Goal: Information Seeking & Learning: Learn about a topic

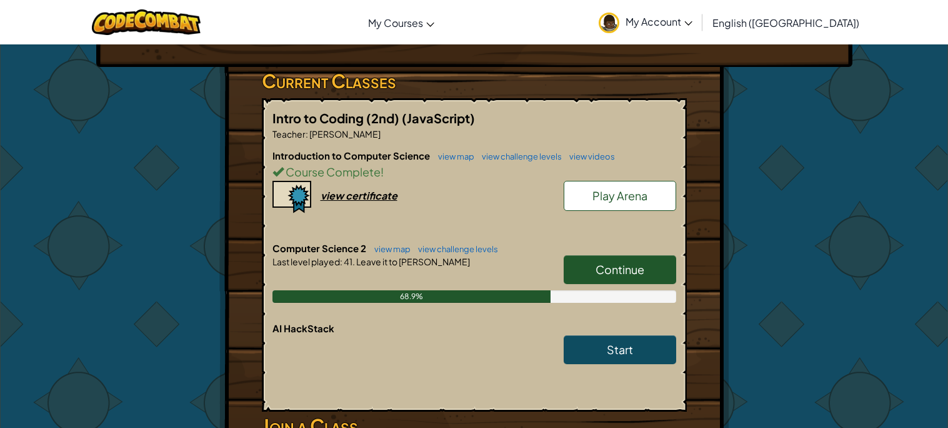
scroll to position [193, 0]
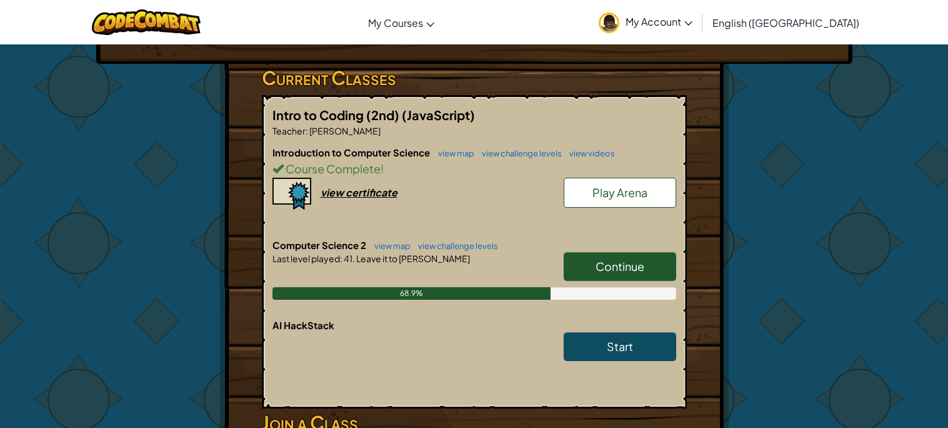
click at [631, 269] on span "Continue" at bounding box center [620, 266] width 49 height 14
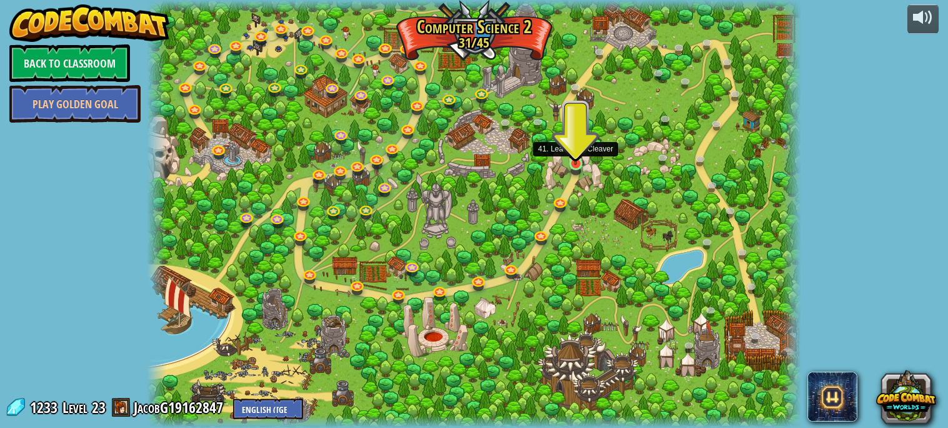
click at [573, 163] on img at bounding box center [576, 146] width 16 height 36
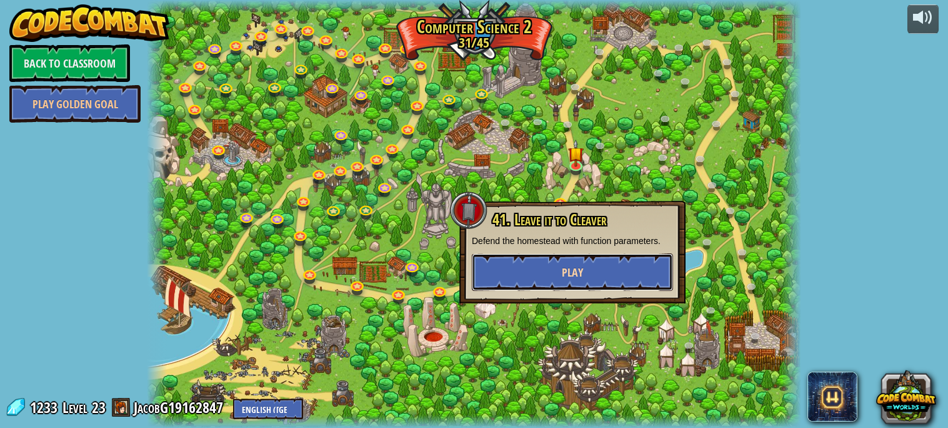
click at [560, 269] on button "Play" at bounding box center [572, 272] width 201 height 38
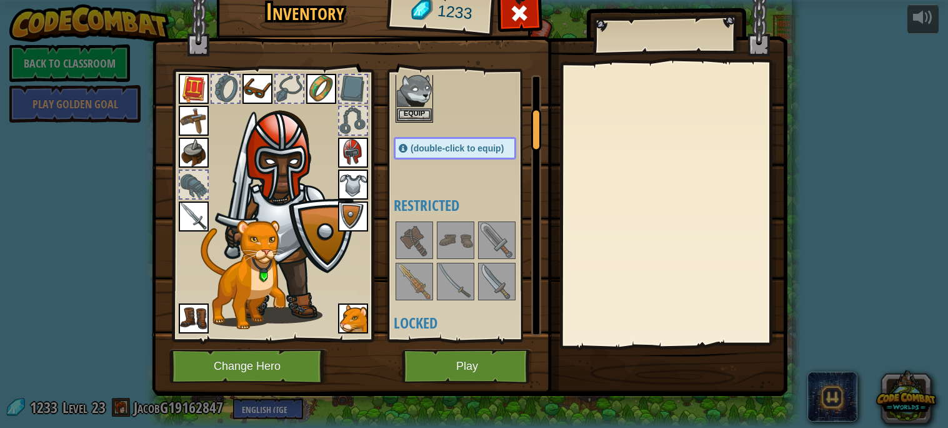
scroll to position [208, 0]
click at [432, 273] on div at bounding box center [415, 280] width 38 height 38
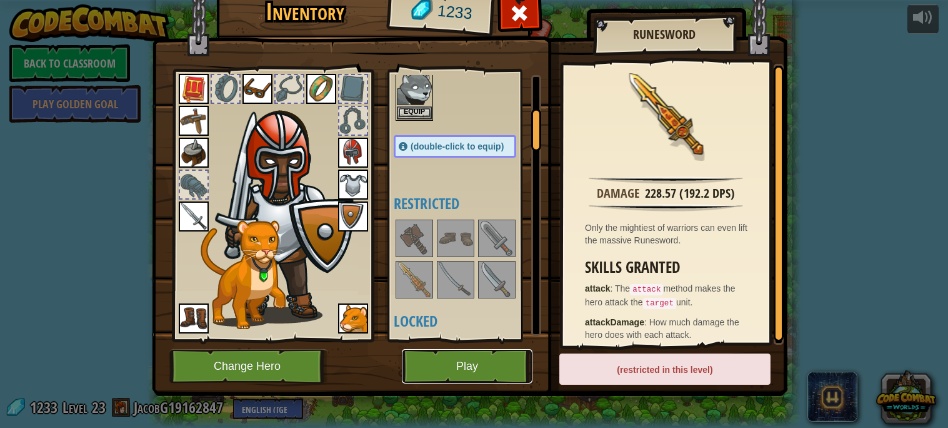
click at [440, 358] on button "Play" at bounding box center [467, 366] width 131 height 34
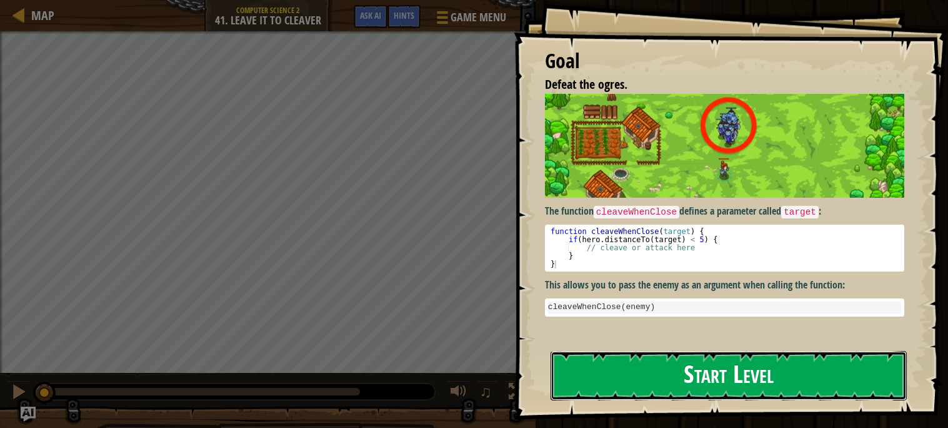
click at [621, 354] on button "Start Level" at bounding box center [729, 375] width 356 height 49
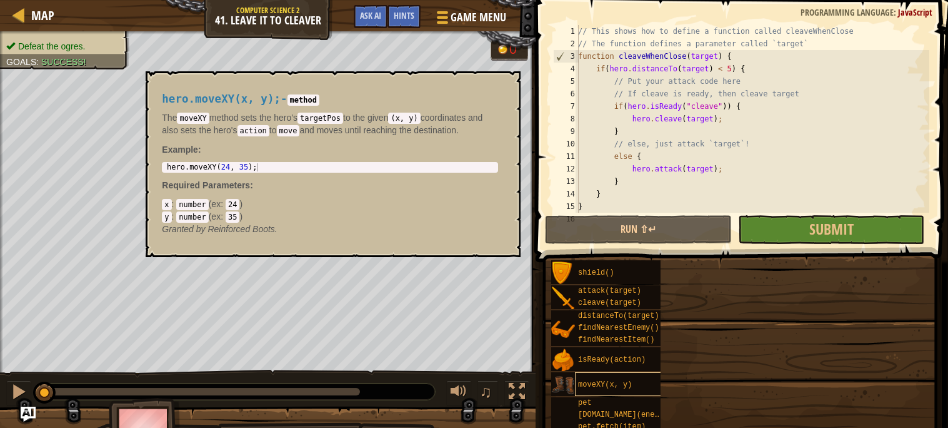
click at [611, 373] on div "moveXY(x, y)" at bounding box center [622, 384] width 95 height 24
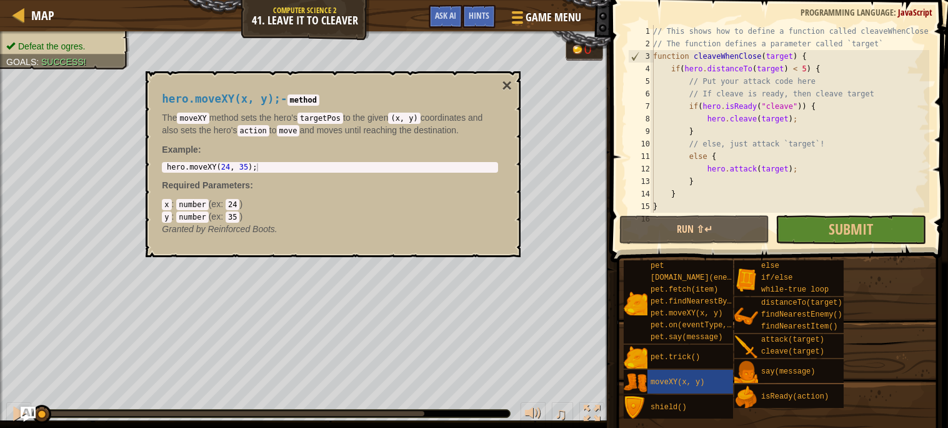
click at [688, 113] on div "// This shows how to define a function called cleaveWhenClose // The function d…" at bounding box center [828, 131] width 354 height 213
type textarea "hero.cleave(target);"
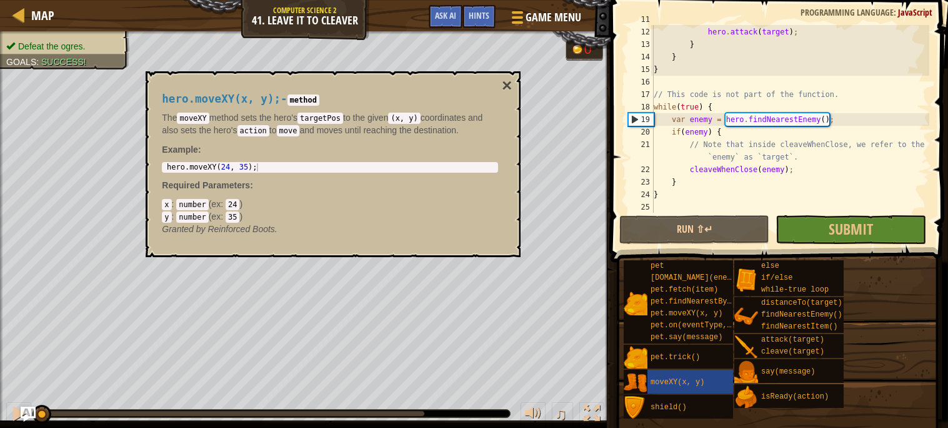
scroll to position [149, 0]
click at [783, 231] on button "Submit" at bounding box center [851, 229] width 150 height 29
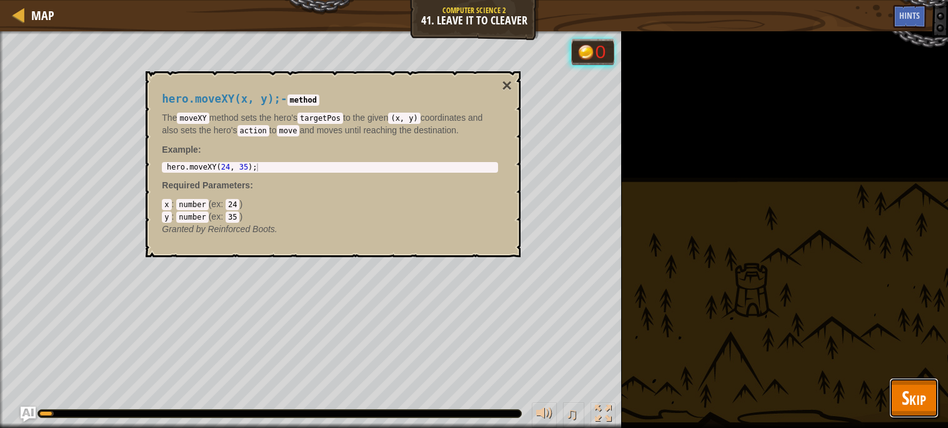
click at [893, 389] on button "Skip" at bounding box center [913, 398] width 49 height 40
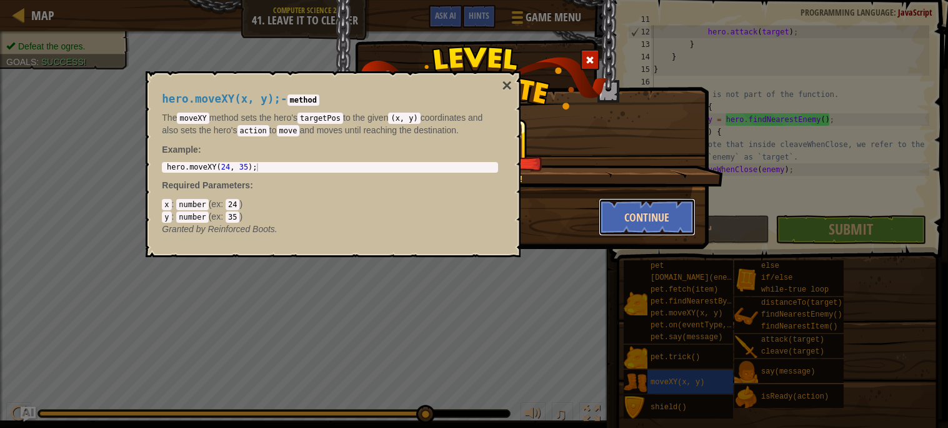
click at [646, 228] on button "Continue" at bounding box center [647, 217] width 97 height 38
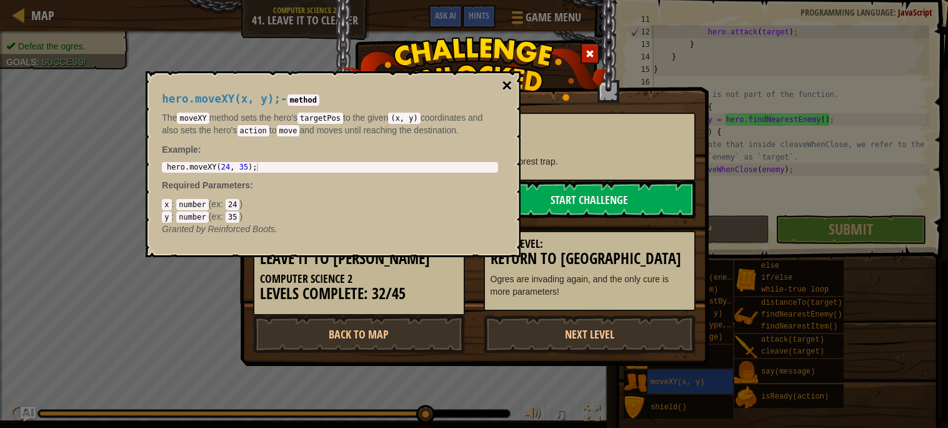
click at [508, 81] on button "×" at bounding box center [507, 86] width 10 height 18
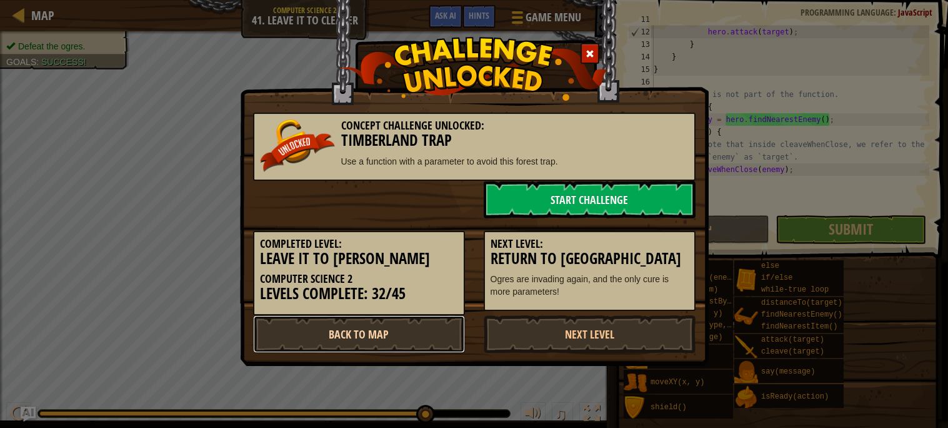
click at [392, 315] on link "Back to Map" at bounding box center [359, 334] width 212 height 38
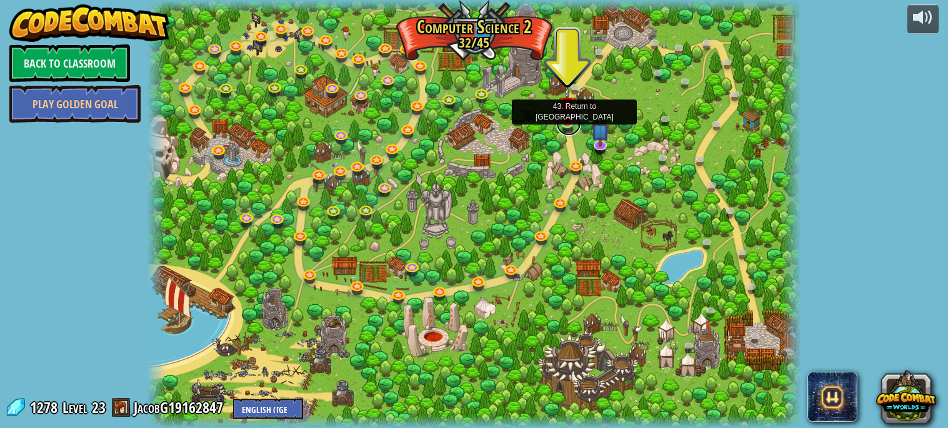
click at [561, 123] on link at bounding box center [568, 123] width 25 height 25
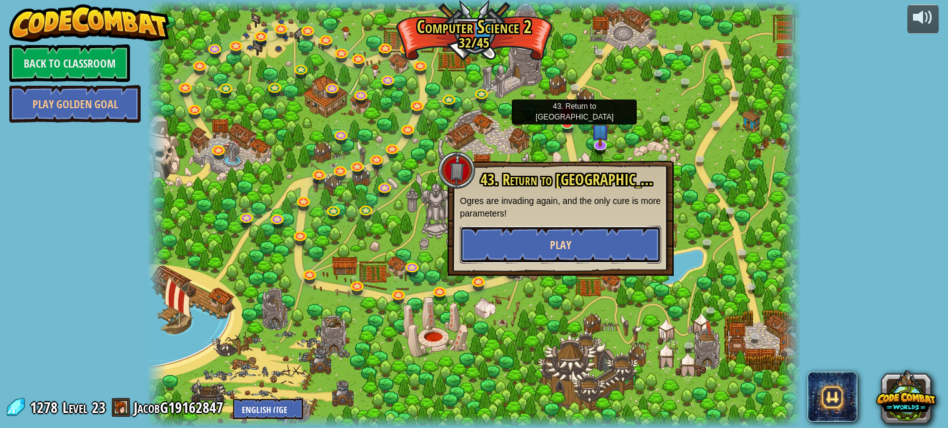
click at [577, 231] on button "Play" at bounding box center [560, 245] width 201 height 38
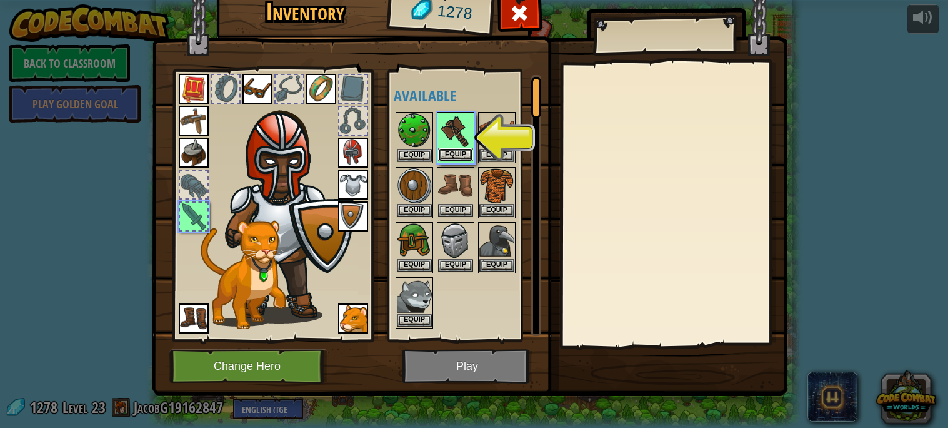
click at [466, 149] on button "Equip" at bounding box center [455, 154] width 35 height 13
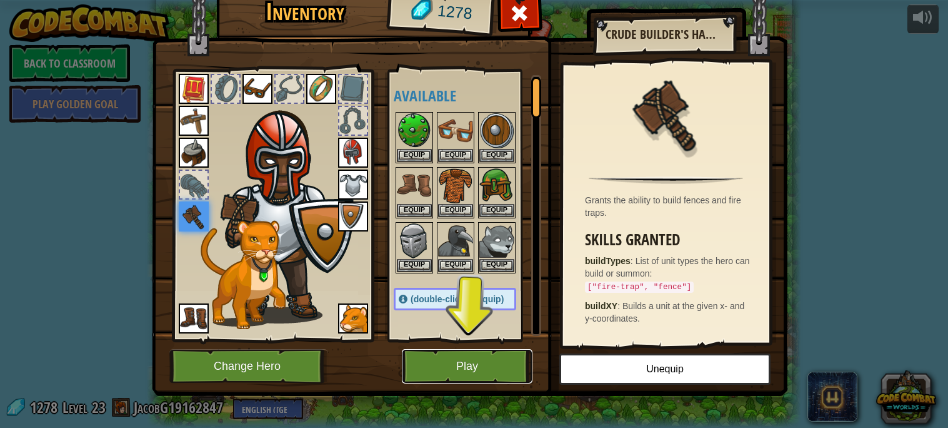
click at [479, 382] on button "Play" at bounding box center [467, 366] width 131 height 34
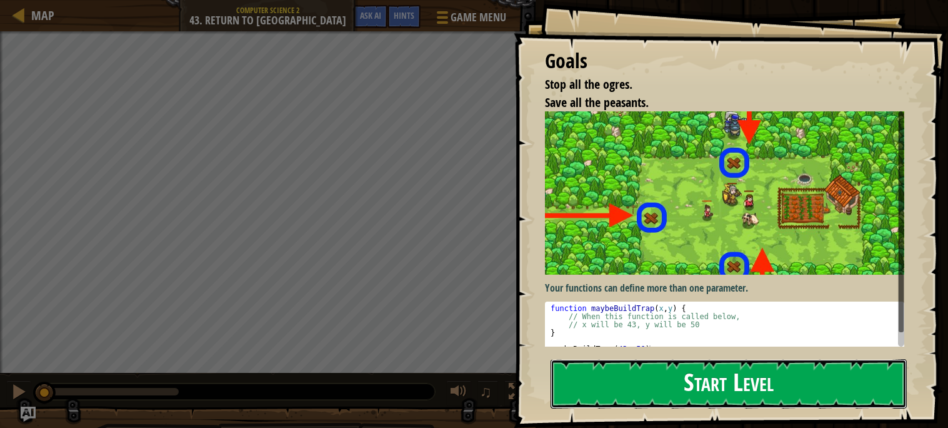
click at [641, 370] on button "Start Level" at bounding box center [729, 383] width 356 height 49
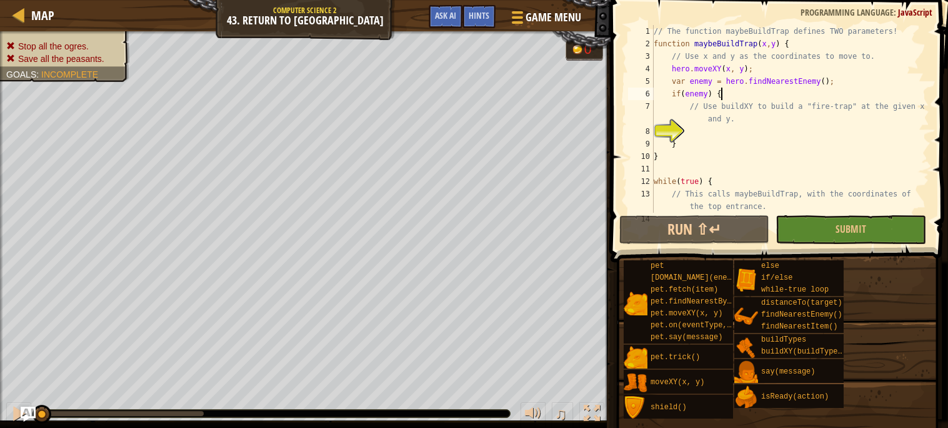
click at [738, 91] on div "// The function maybeBuildTrap defines TWO parameters! function maybeBuildTrap …" at bounding box center [790, 131] width 278 height 213
click at [683, 98] on div "// The function maybeBuildTrap defines TWO parameters! function maybeBuildTrap …" at bounding box center [790, 131] width 278 height 213
click at [690, 104] on div "// The function maybeBuildTrap defines TWO parameters! function maybeBuildTrap …" at bounding box center [790, 131] width 278 height 213
type textarea "// Use buildXY to build a "fire-trap" at the given x and y."
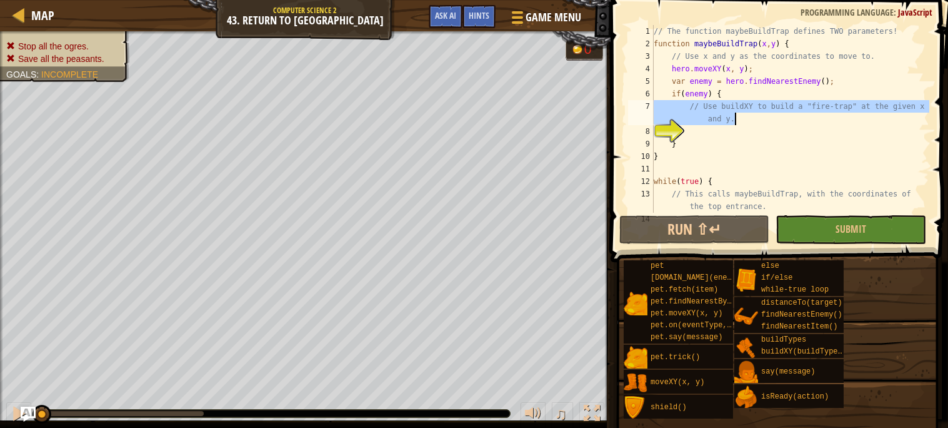
drag, startPoint x: 690, startPoint y: 104, endPoint x: 741, endPoint y: 114, distance: 51.5
click at [741, 114] on div "// The function maybeBuildTrap defines TWO parameters! function maybeBuildTrap …" at bounding box center [790, 131] width 278 height 213
click at [741, 127] on div "// The function maybeBuildTrap defines TWO parameters! function maybeBuildTrap …" at bounding box center [790, 131] width 278 height 213
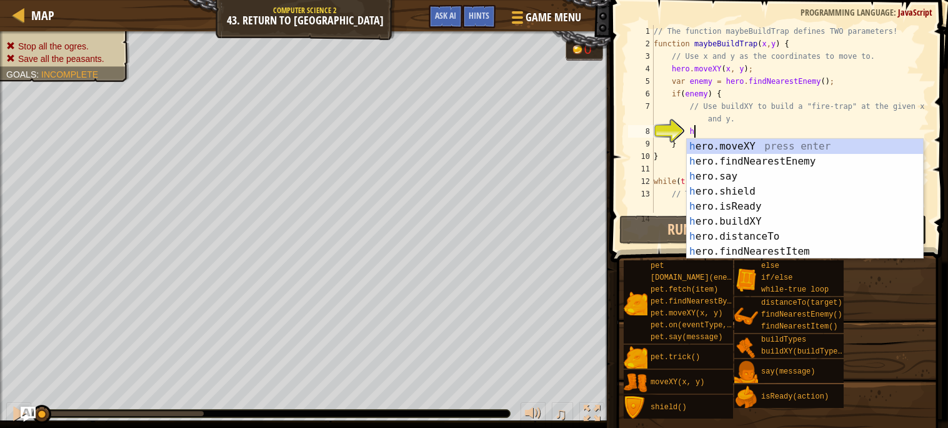
scroll to position [5, 2]
click at [721, 220] on div "h ero.moveXY press enter h ero.findNearestEnemy press enter h ero.say press ent…" at bounding box center [805, 214] width 236 height 150
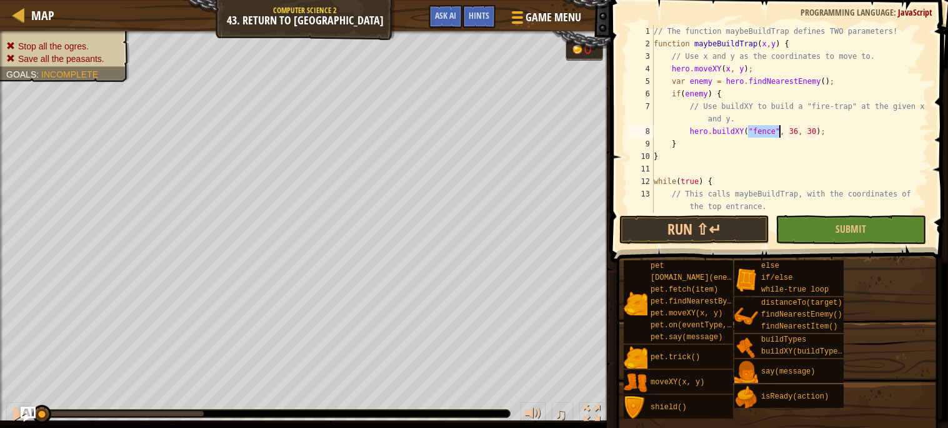
click at [776, 131] on div "// The function maybeBuildTrap defines TWO parameters! function maybeBuildTrap …" at bounding box center [790, 119] width 278 height 188
type textarea "hero.buildXY("fire-trap", 36, 30);"
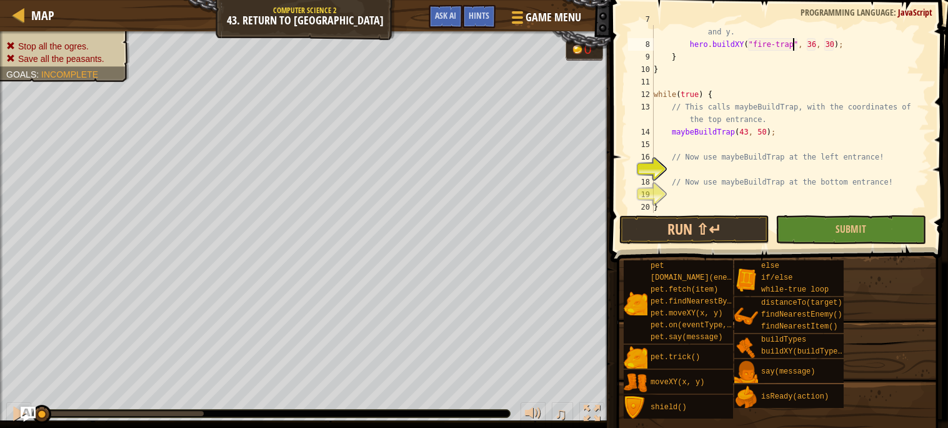
scroll to position [86, 0]
click at [778, 139] on div "// Use buildXY to build a "fire-trap" at the given x and y. hero . buildXY ( "f…" at bounding box center [790, 125] width 278 height 225
drag, startPoint x: 778, startPoint y: 130, endPoint x: 674, endPoint y: 128, distance: 104.4
click at [674, 128] on div "// Use buildXY to build a "fire-trap" at the given x and y. hero . buildXY ( "f…" at bounding box center [790, 125] width 278 height 225
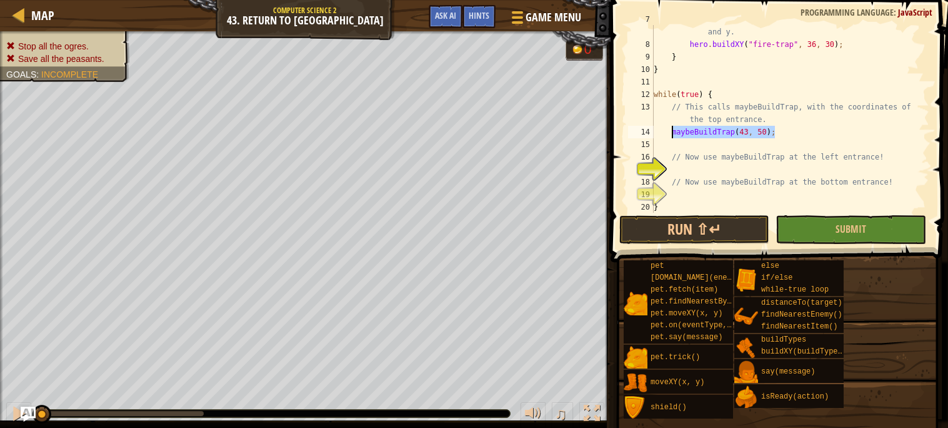
click at [791, 153] on div "// Use buildXY to build a "fire-trap" at the given x and y. hero . buildXY ( "f…" at bounding box center [790, 125] width 278 height 225
type textarea "// Now use maybeBuildTrap at the left entrance!"
click at [793, 168] on div "// Use buildXY to build a "fire-trap" at the given x and y. hero . buildXY ( "f…" at bounding box center [790, 125] width 278 height 225
paste textarea "maybeBuildTrap(43, 50);"
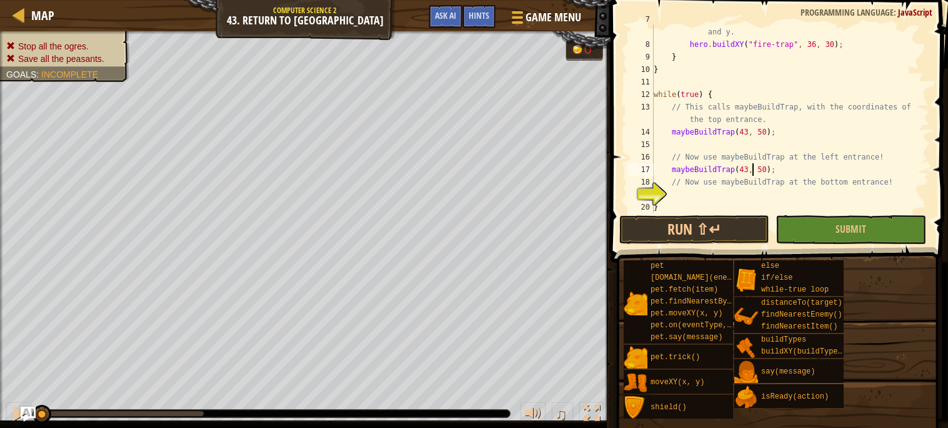
click at [751, 166] on div "// Use buildXY to build a "fire-trap" at the given x and y. hero . buildXY ( "f…" at bounding box center [790, 125] width 278 height 225
click at [748, 167] on div "// Use buildXY to build a "fire-trap" at the given x and y. hero . buildXY ( "f…" at bounding box center [790, 125] width 278 height 225
click at [766, 168] on div "// Use buildXY to build a "fire-trap" at the given x and y. hero . buildXY ( "f…" at bounding box center [790, 125] width 278 height 225
type textarea "maybeBuildTrap(25, 34);"
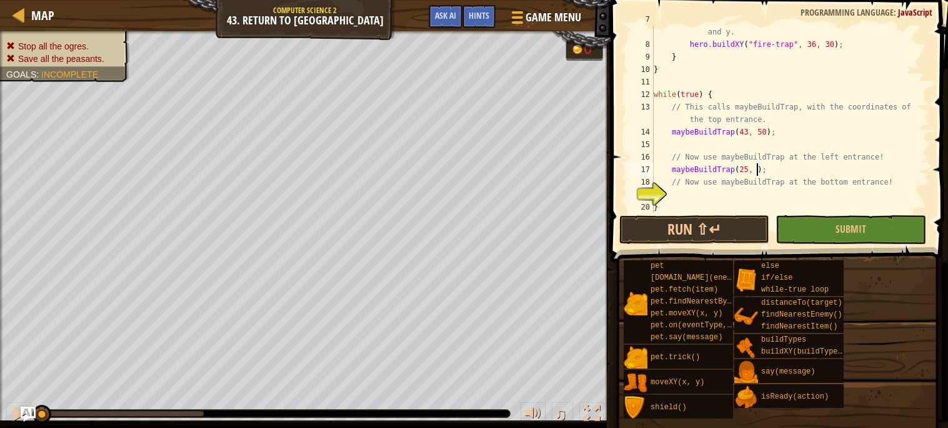
scroll to position [5, 9]
click at [708, 192] on div "// Use buildXY to build a "fire-trap" at the given x and y. hero . buildXY ( "f…" at bounding box center [790, 125] width 278 height 225
paste textarea "maybeBuildTrap(43, 50);"
click at [766, 194] on div "// Use buildXY to build a "fire-trap" at the given x and y. hero . buildXY ( "f…" at bounding box center [790, 125] width 278 height 225
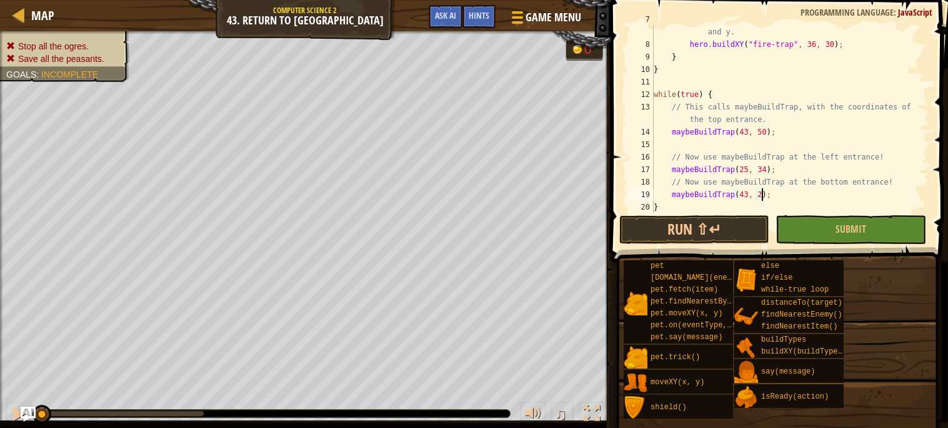
scroll to position [5, 9]
type textarea "maybeBuildTrap(43, 20);"
click at [743, 224] on button "Run ⇧↵" at bounding box center [694, 229] width 150 height 29
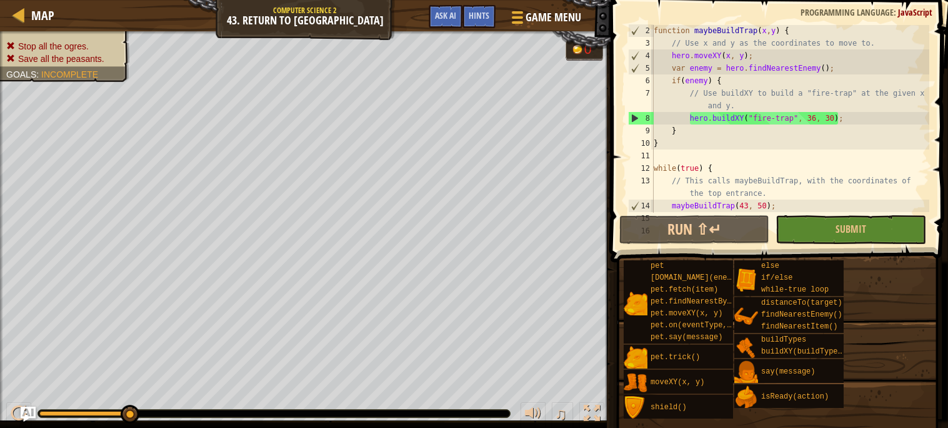
scroll to position [13, 0]
click at [755, 160] on div "function maybeBuildTrap ( x , y ) { // Use x and y as the coordinates to move t…" at bounding box center [790, 130] width 278 height 213
click at [797, 133] on div "function maybeBuildTrap ( x , y ) { // Use x and y as the coordinates to move t…" at bounding box center [790, 130] width 278 height 213
type textarea "}"
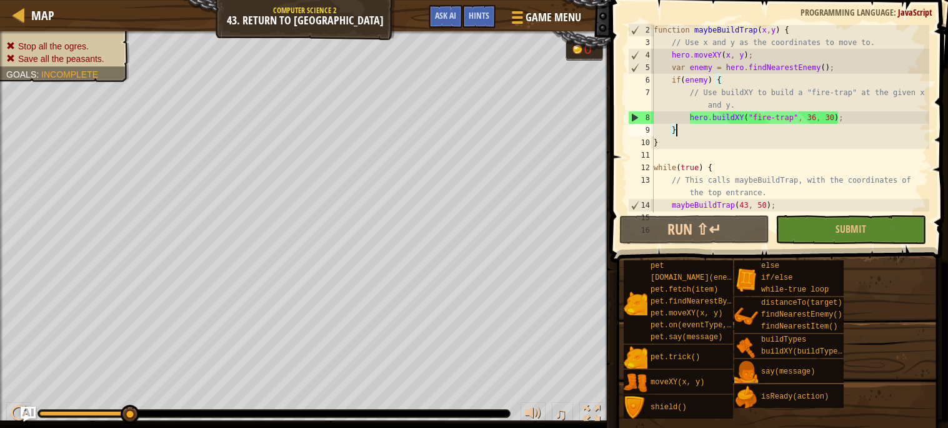
click at [765, 161] on div "function maybeBuildTrap ( x , y ) { // Use x and y as the coordinates to move t…" at bounding box center [790, 130] width 278 height 213
click at [813, 119] on div "function maybeBuildTrap ( x , y ) { // Use x and y as the coordinates to move t…" at bounding box center [790, 130] width 278 height 213
click at [814, 119] on div "function maybeBuildTrap ( x , y ) { // Use x and y as the coordinates to move t…" at bounding box center [790, 130] width 278 height 213
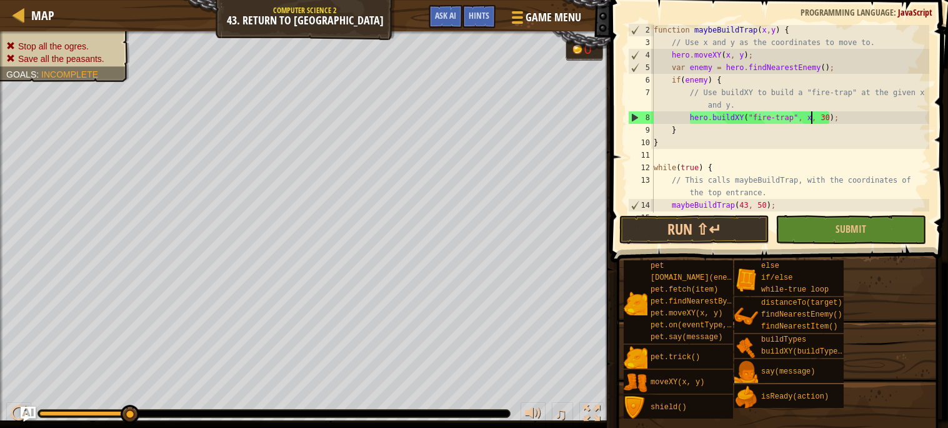
scroll to position [5, 13]
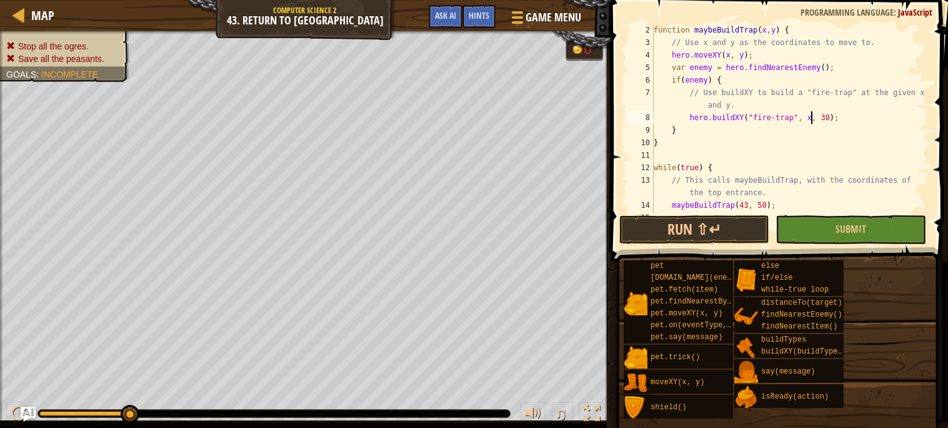
click at [831, 114] on div "function maybeBuildTrap ( x , y ) { // Use x and y as the coordinates to move t…" at bounding box center [790, 130] width 278 height 213
type textarea "hero.buildXY("fire-trap", x, y);"
click at [750, 216] on button "Run ⇧↵" at bounding box center [694, 229] width 150 height 29
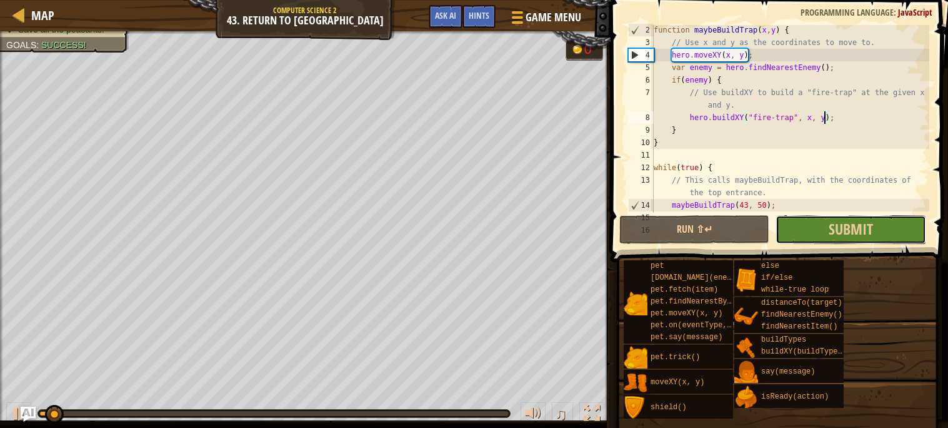
click at [806, 225] on button "Submit" at bounding box center [851, 229] width 150 height 29
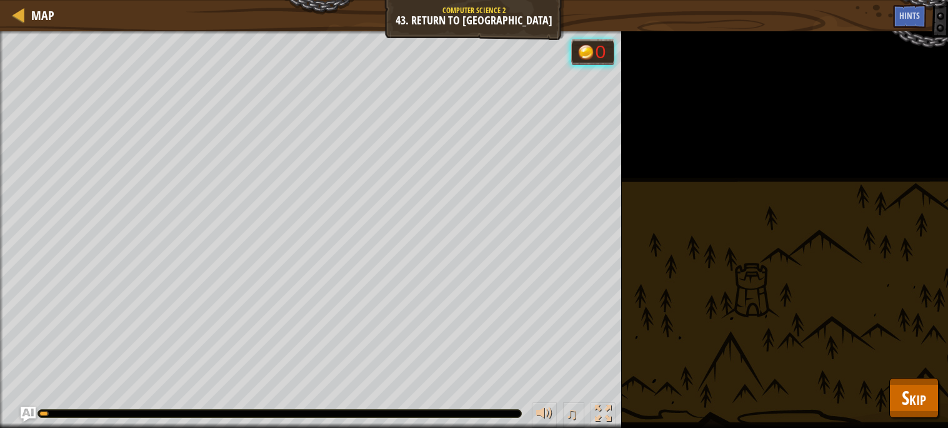
click at [911, 374] on div "Stop all the ogres. Save all the peasants. Goals : Running... 0 ♫ Arryn 446 x: …" at bounding box center [474, 229] width 948 height 396
click at [913, 387] on span "Skip" at bounding box center [914, 397] width 24 height 26
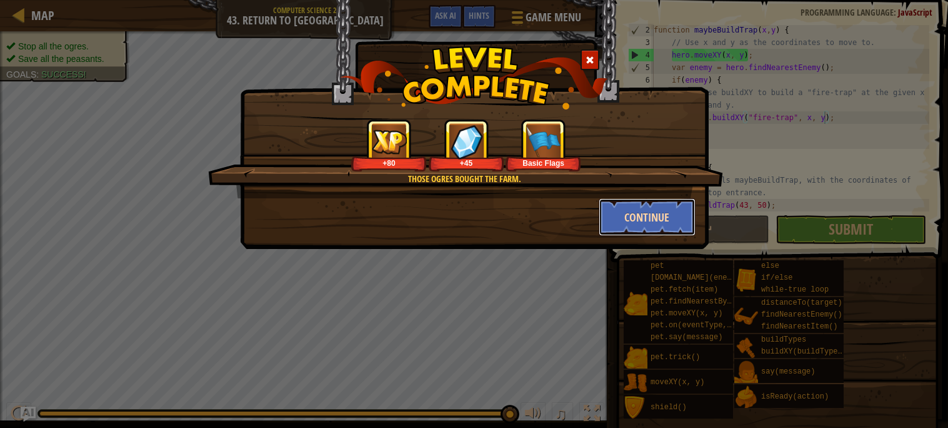
click at [649, 222] on button "Continue" at bounding box center [647, 217] width 97 height 38
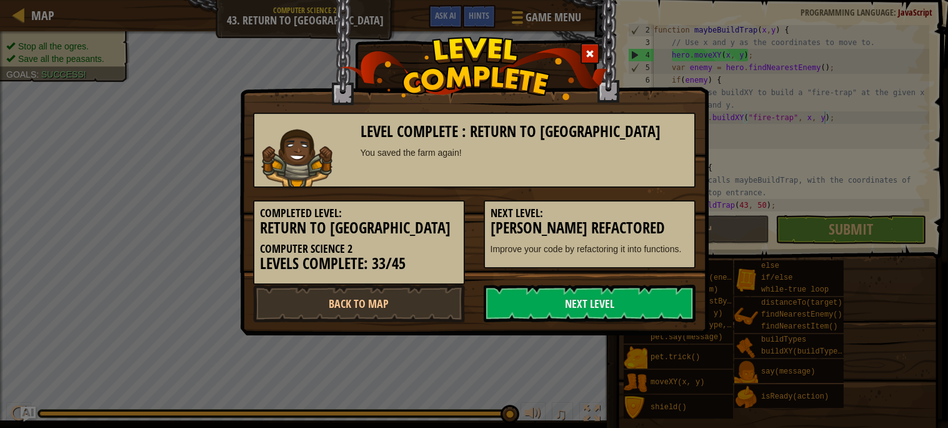
click at [649, 222] on h3 "[PERSON_NAME] Refactored" at bounding box center [590, 227] width 198 height 17
click at [301, 289] on link "Back to Map" at bounding box center [359, 303] width 212 height 38
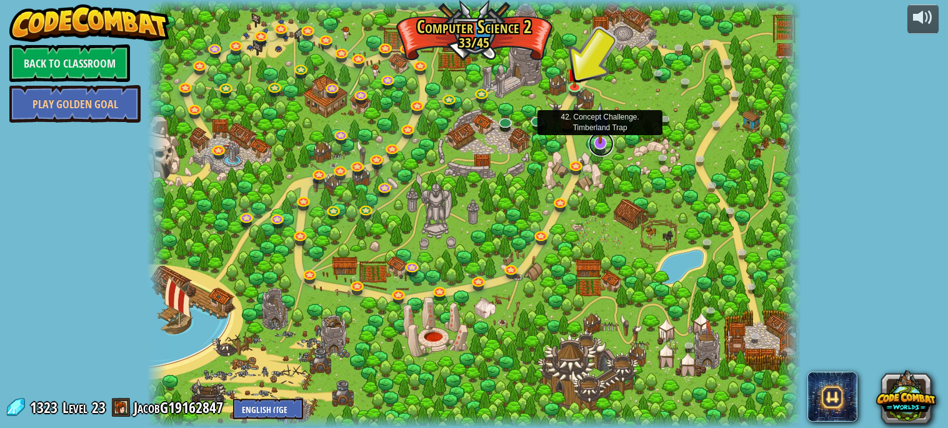
click at [598, 149] on link at bounding box center [601, 143] width 25 height 25
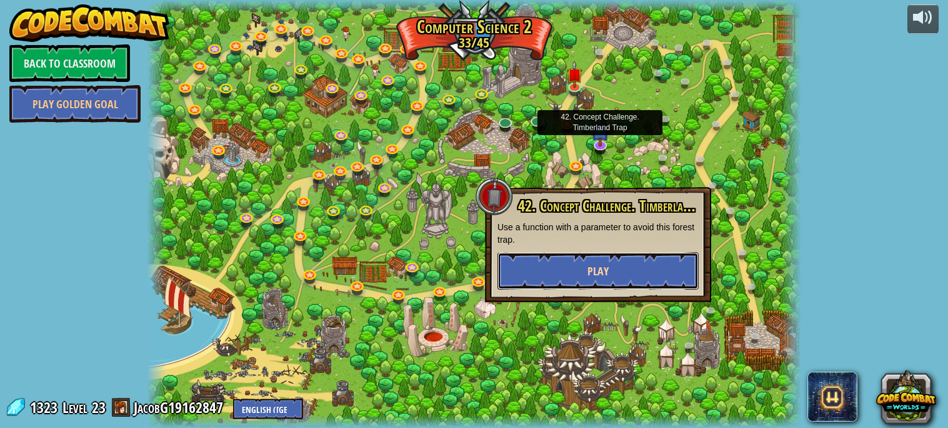
click at [597, 271] on span "Play" at bounding box center [598, 271] width 21 height 16
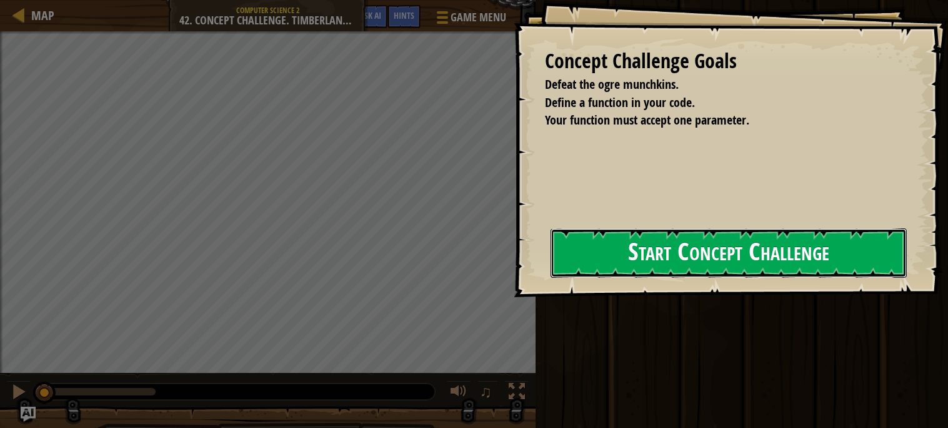
click at [592, 261] on button "Start Concept Challenge" at bounding box center [729, 252] width 356 height 49
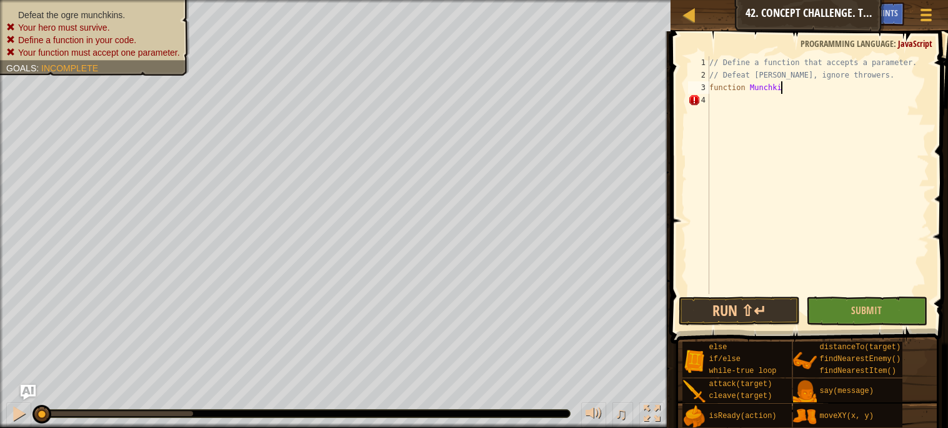
scroll to position [5, 5]
type textarea "function Munchkin{"
click at [788, 88] on div "// Define a function that accepts a parameter. // Defeat [PERSON_NAME], ignore …" at bounding box center [818, 187] width 223 height 263
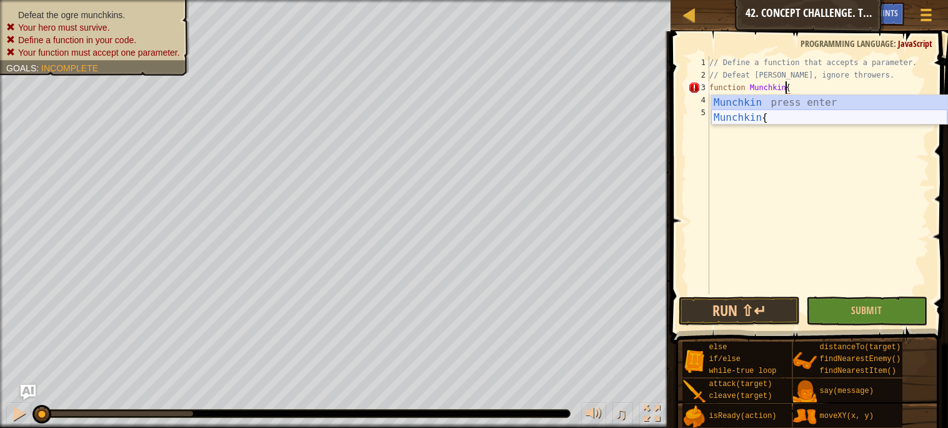
click at [774, 118] on div "Munchkin press enter Munchkin { press enter" at bounding box center [829, 125] width 236 height 60
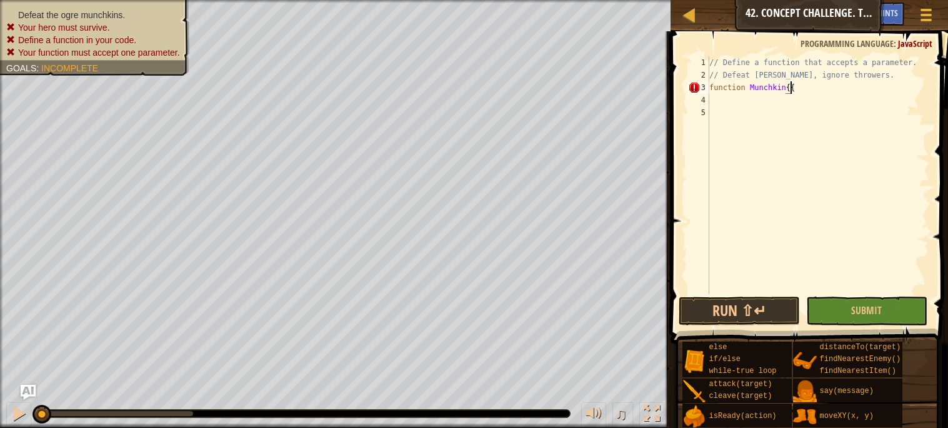
type textarea "function Munchkin{"
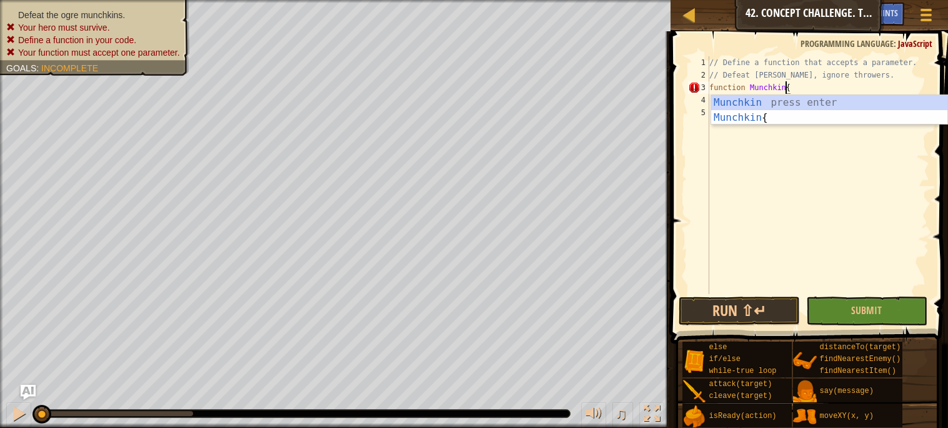
click at [761, 138] on div "// Define a function that accepts a parameter. // Defeat [PERSON_NAME], ignore …" at bounding box center [818, 187] width 223 height 263
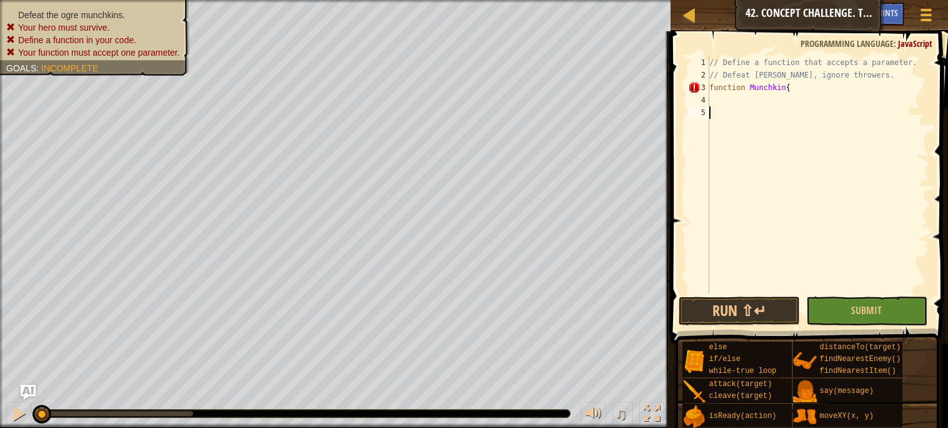
click at [754, 111] on div "// Define a function that accepts a parameter. // Defeat [PERSON_NAME], ignore …" at bounding box center [818, 187] width 223 height 263
click at [714, 308] on button "Run ⇧↵" at bounding box center [739, 310] width 121 height 29
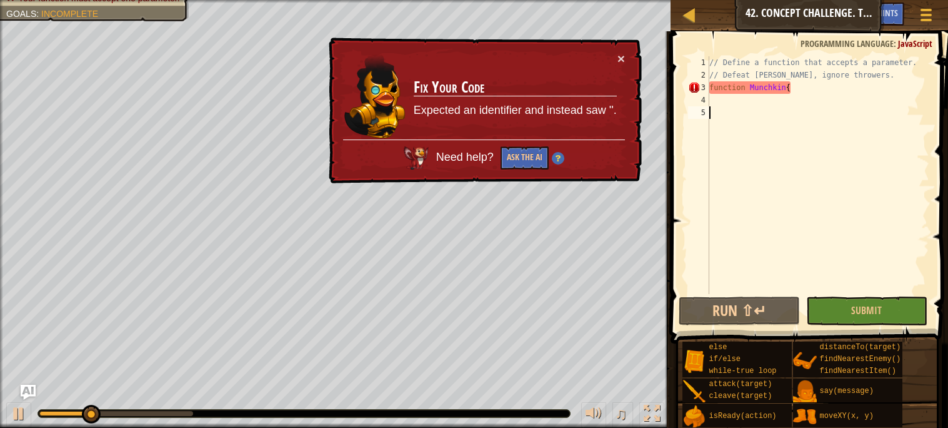
click at [626, 59] on div "× Fix Your Code Expected an identifier and instead saw ''. Need help? Ask the AI" at bounding box center [484, 111] width 316 height 146
click at [625, 60] on div "× Fix Your Code Expected an identifier and instead saw ''. Need help? Ask the AI" at bounding box center [484, 111] width 316 height 146
click at [621, 60] on button "×" at bounding box center [622, 58] width 8 height 13
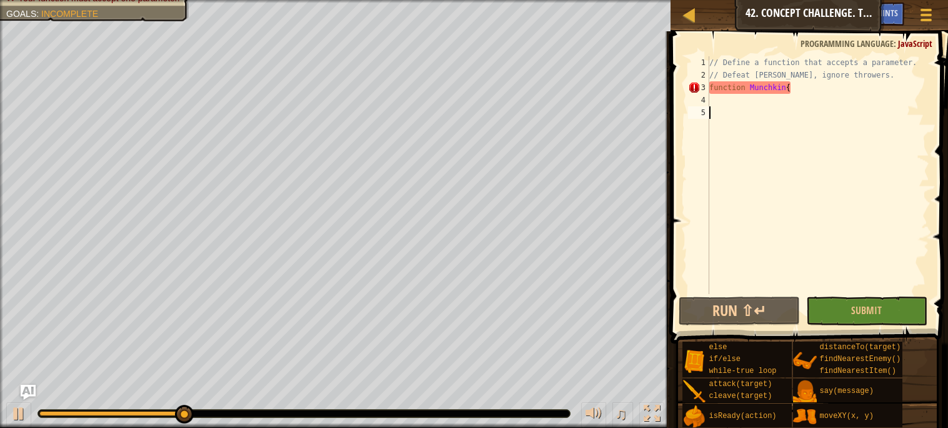
click at [739, 107] on div "// Define a function that accepts a parameter. // Defeat [PERSON_NAME], ignore …" at bounding box center [818, 187] width 223 height 263
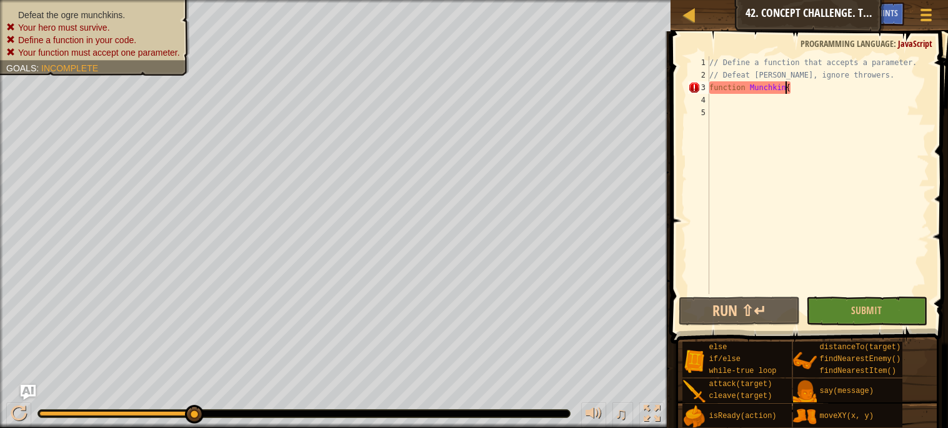
click at [784, 89] on div "// Define a function that accepts a parameter. // Defeat [PERSON_NAME], ignore …" at bounding box center [818, 187] width 223 height 263
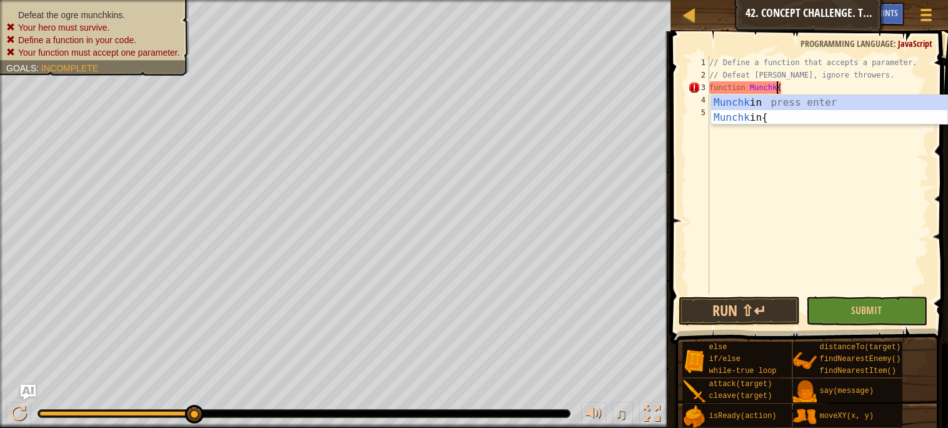
type textarea "function Munch{"
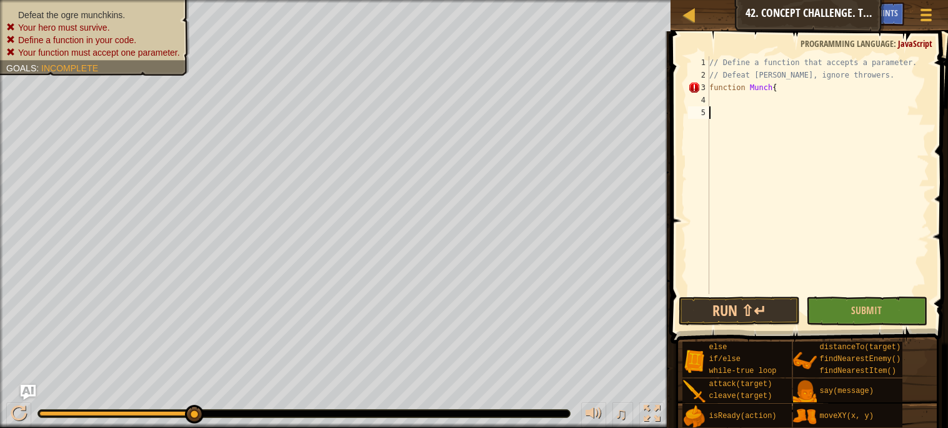
click at [811, 177] on div "// Define a function that accepts a parameter. // Defeat [PERSON_NAME], ignore …" at bounding box center [818, 187] width 223 height 263
click at [784, 123] on div "// Define a function that accepts a parameter. // Defeat [PERSON_NAME], ignore …" at bounding box center [818, 187] width 223 height 263
click at [783, 112] on div "// Define a function that accepts a parameter. // Defeat [PERSON_NAME], ignore …" at bounding box center [818, 187] width 223 height 263
click at [782, 111] on div "// Define a function that accepts a parameter. // Defeat [PERSON_NAME], ignore …" at bounding box center [818, 187] width 223 height 263
click at [778, 104] on div "// Define a function that accepts a parameter. // Defeat [PERSON_NAME], ignore …" at bounding box center [818, 187] width 223 height 263
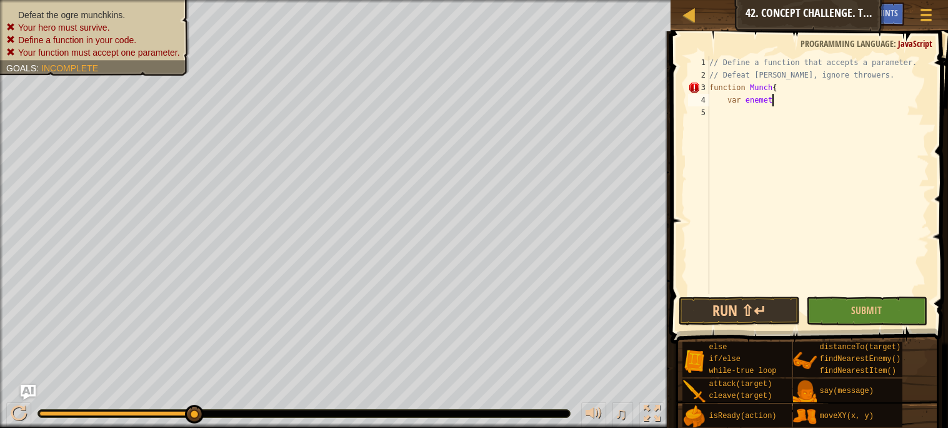
scroll to position [5, 4]
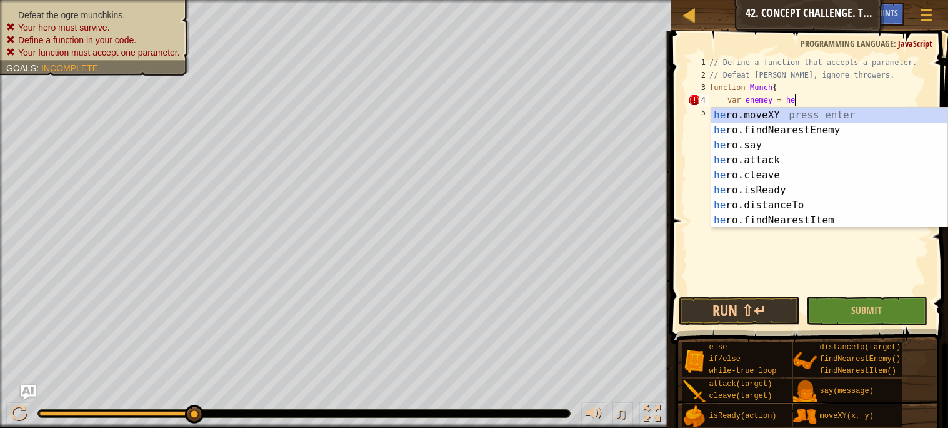
type textarea "var enemey = her"
click at [771, 132] on div "her o.moveXY press enter her o.findNearestEnemy press enter her o.say press ent…" at bounding box center [829, 183] width 236 height 150
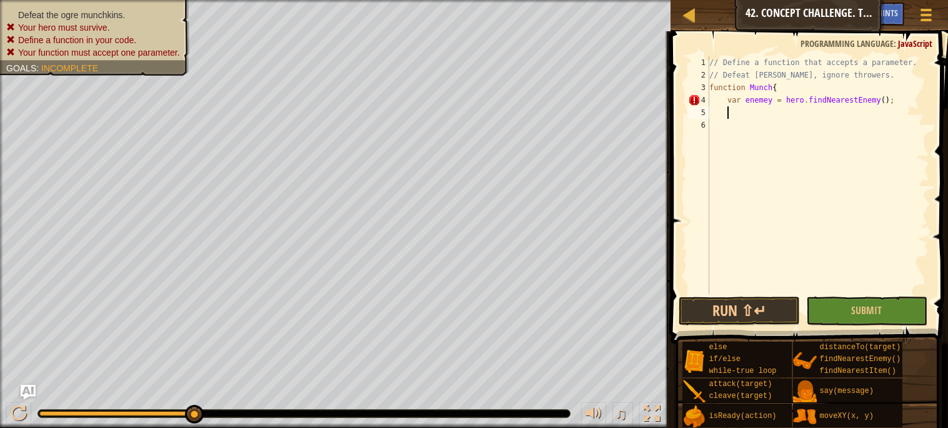
click at [771, 131] on div "// Define a function that accepts a parameter. // Defeat [PERSON_NAME], ignore …" at bounding box center [818, 187] width 223 height 263
type textarea "v"
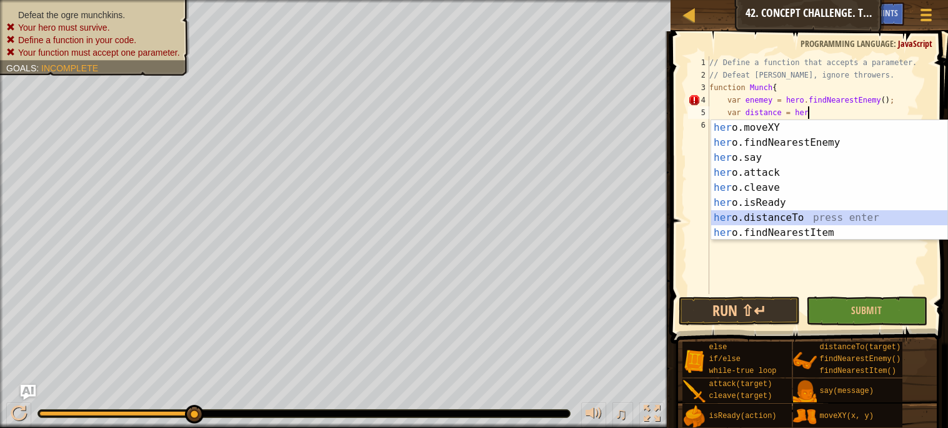
click at [781, 215] on div "her o.moveXY press enter her o.findNearestEnemy press enter her o.say press ent…" at bounding box center [829, 195] width 236 height 150
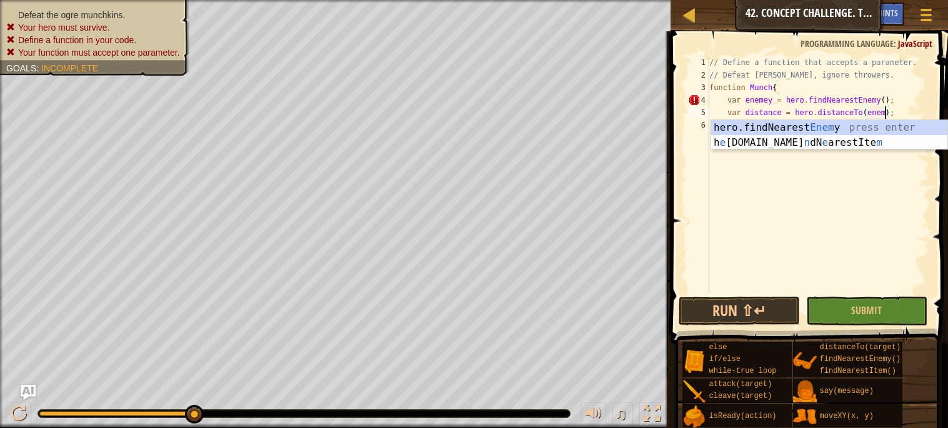
type textarea "var distance = hero.distanceTo(enemy);"
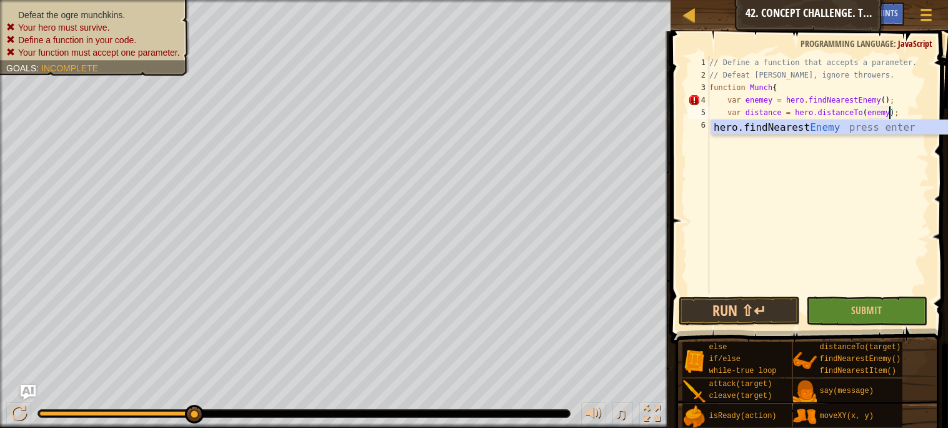
click at [809, 237] on div "// Define a function that accepts a parameter. // Defeat [PERSON_NAME], ignore …" at bounding box center [818, 187] width 223 height 263
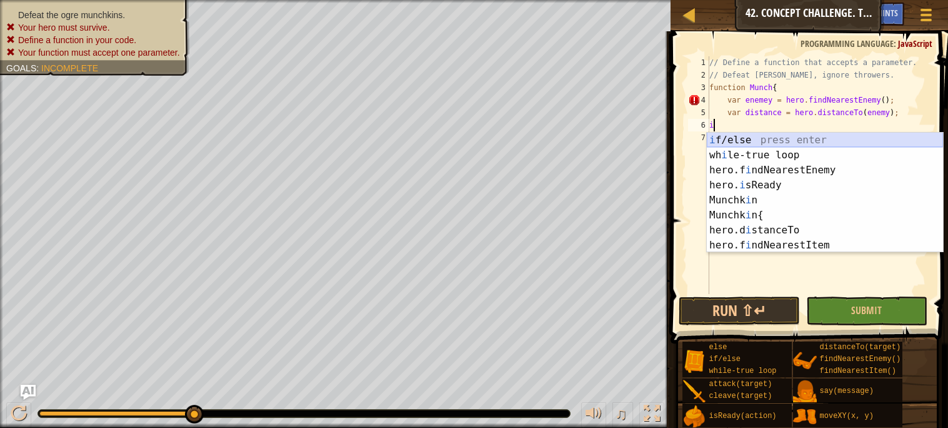
click at [750, 142] on div "i f/else press enter wh i le-true loop press enter hero.f i ndNearestEnemy pres…" at bounding box center [825, 208] width 236 height 150
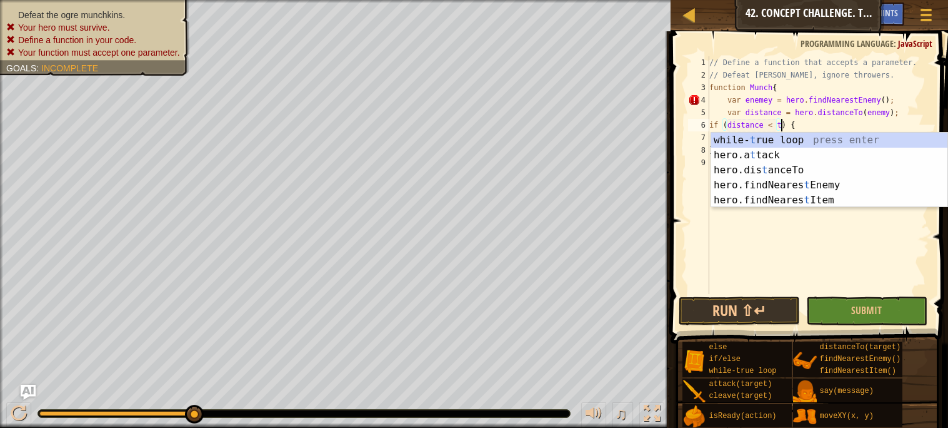
scroll to position [5, 6]
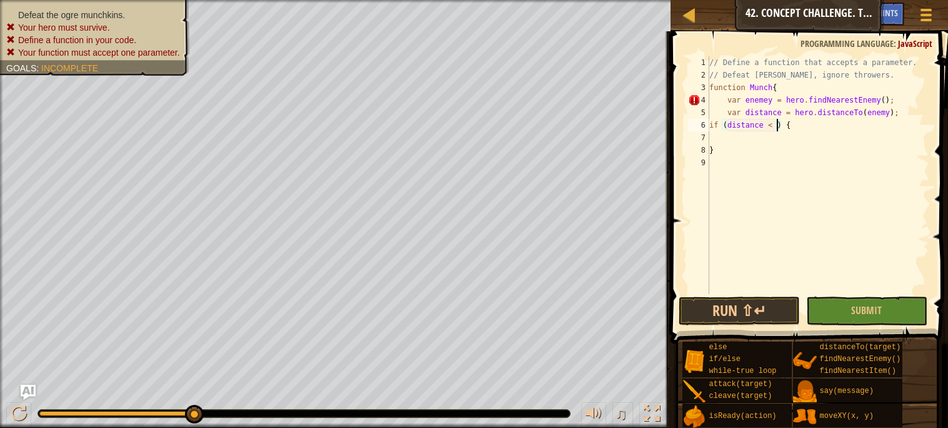
type textarea "if (distance < 4) {"
click at [746, 139] on div "// Define a function that accepts a parameter. // Defeat [PERSON_NAME], ignore …" at bounding box center [818, 187] width 223 height 263
type textarea "h"
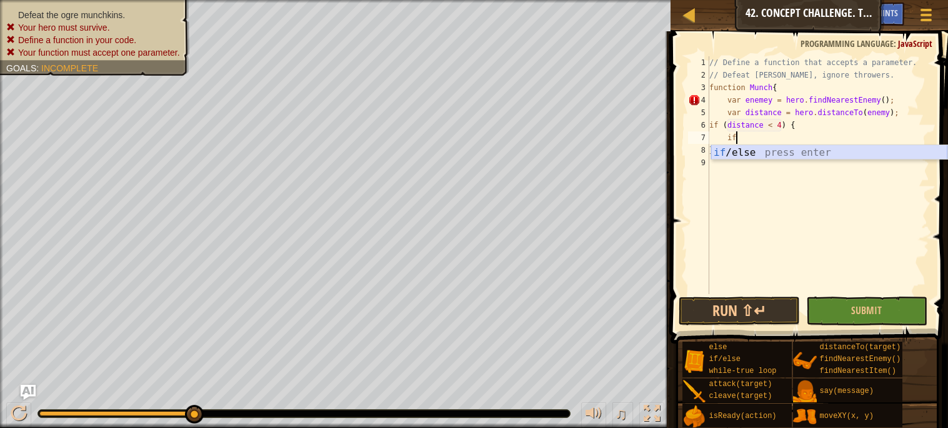
click at [744, 153] on div "if /else press enter" at bounding box center [829, 167] width 236 height 45
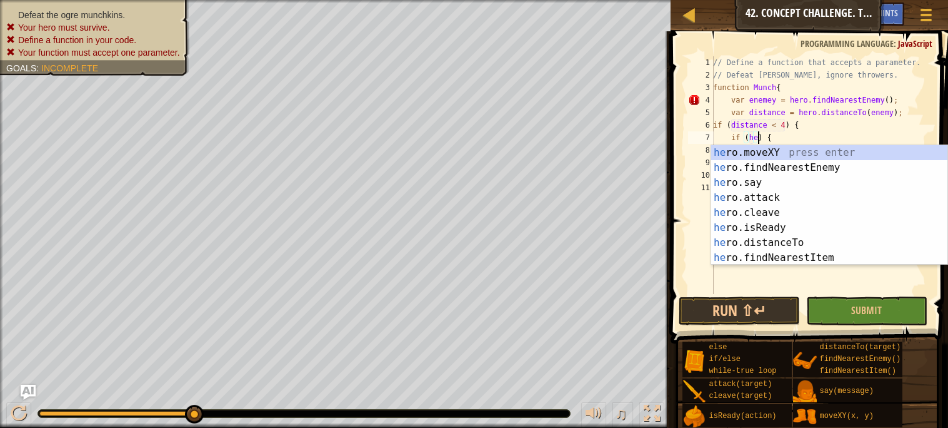
scroll to position [5, 4]
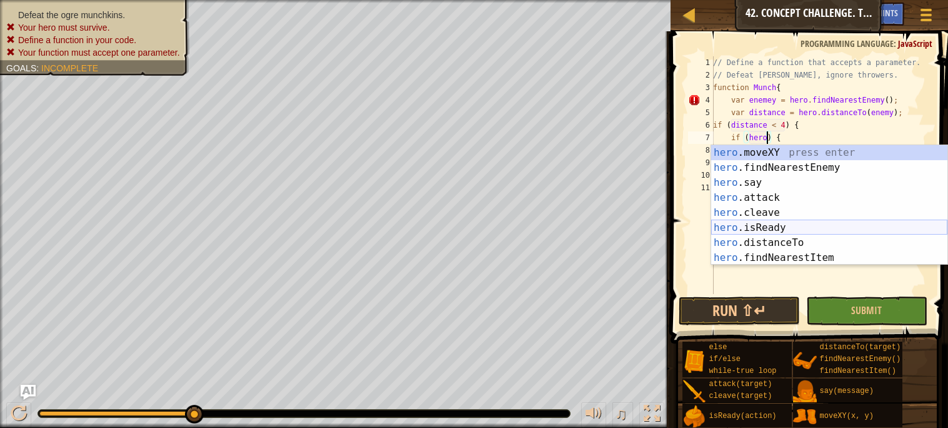
click at [757, 223] on div "hero .moveXY press enter hero .findNearestEnemy press enter hero .say press ent…" at bounding box center [829, 220] width 236 height 150
type textarea "if (hero.isReady("cleave")) {"
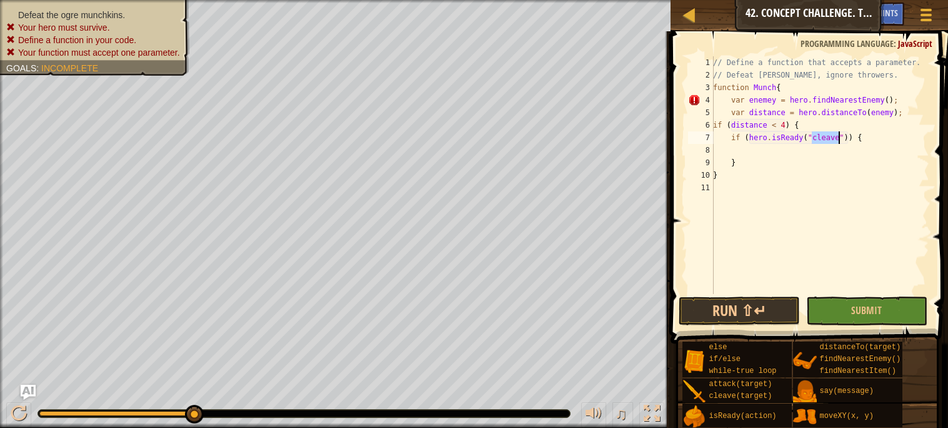
click at [764, 150] on div "// Define a function that accepts a parameter. // Defeat [PERSON_NAME], ignore …" at bounding box center [820, 187] width 219 height 263
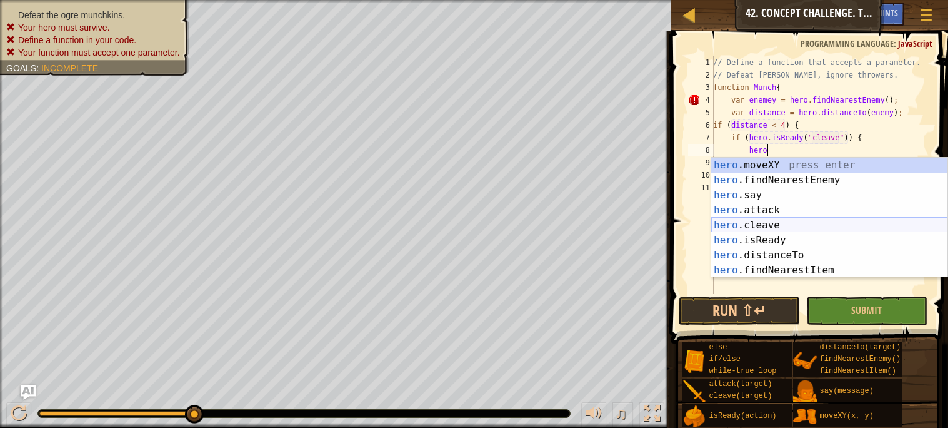
click at [744, 224] on div "hero .moveXY press enter hero .findNearestEnemy press enter hero .say press ent…" at bounding box center [829, 233] width 236 height 150
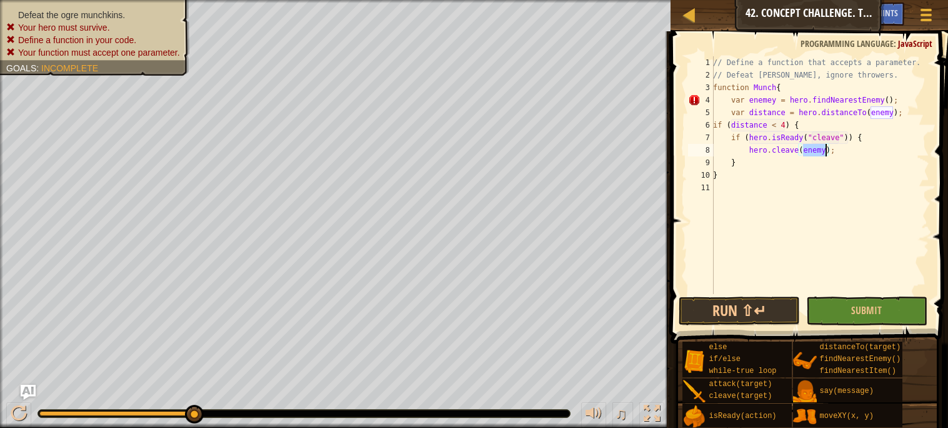
click at [749, 180] on div "// Define a function that accepts a parameter. // Defeat [PERSON_NAME], ignore …" at bounding box center [820, 187] width 219 height 263
type textarea "}"
click at [714, 173] on div "// Define a function that accepts a parameter. // Defeat [PERSON_NAME], ignore …" at bounding box center [820, 187] width 219 height 263
click at [722, 179] on div "// Define a function that accepts a parameter. // Defeat [PERSON_NAME], ignore …" at bounding box center [820, 187] width 219 height 263
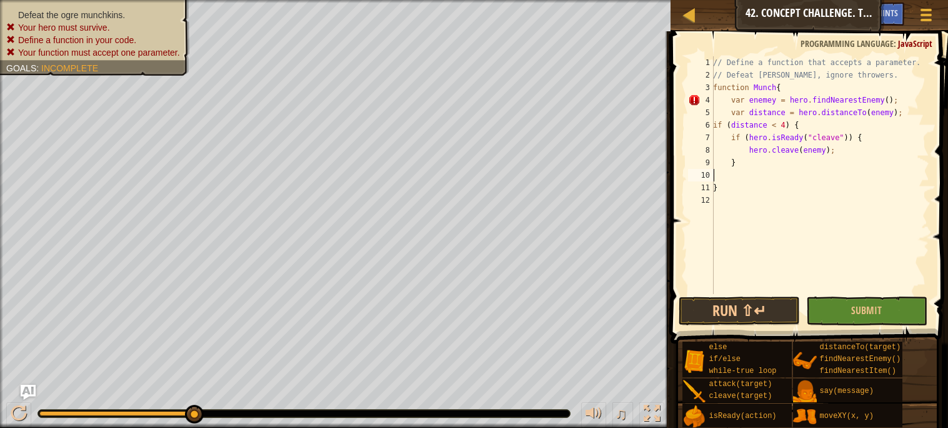
type textarea "els"
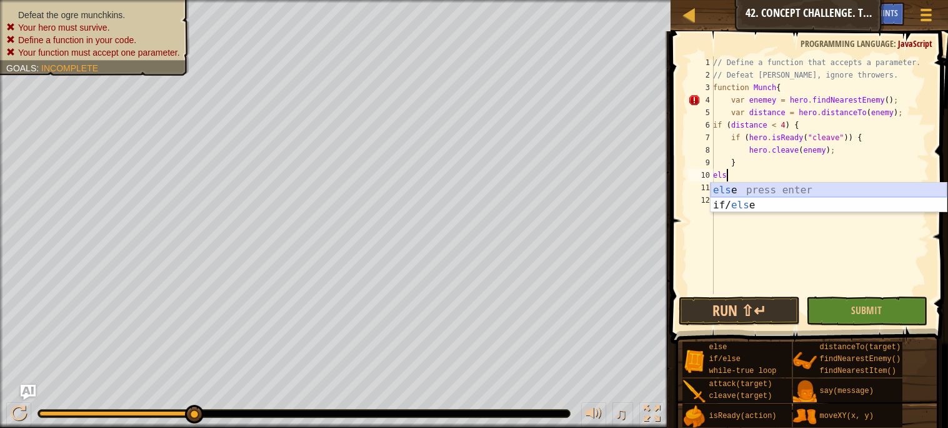
click at [728, 190] on div "els e press enter if/ els e press enter" at bounding box center [829, 213] width 236 height 60
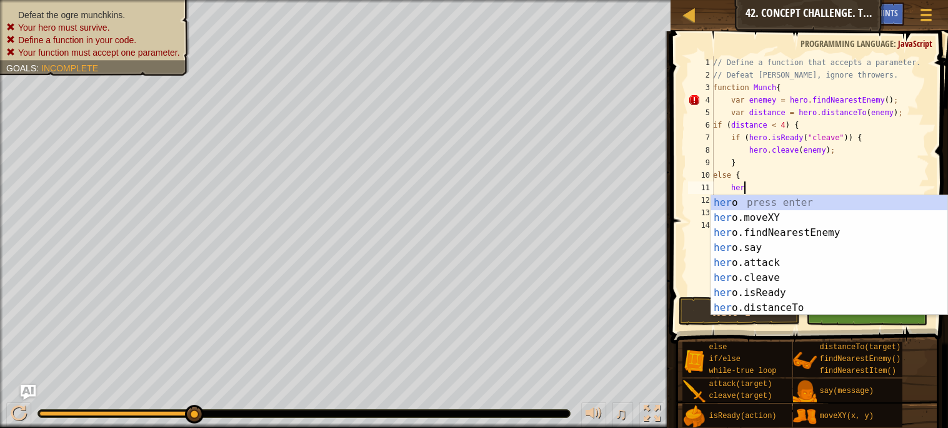
scroll to position [5, 2]
click at [721, 266] on div "her o press enter her o.moveXY press enter her o.findNearestEnemy press enter h…" at bounding box center [829, 270] width 236 height 150
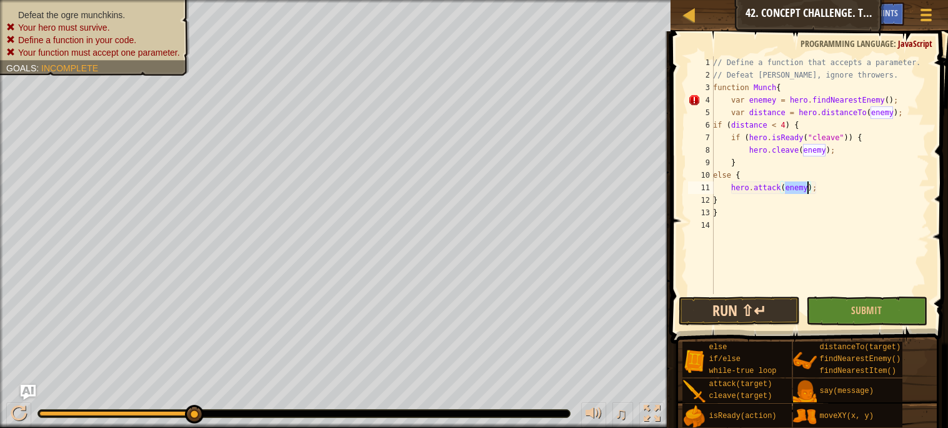
type textarea "hero.attack(enemy);"
click at [738, 301] on button "Run ⇧↵" at bounding box center [739, 310] width 121 height 29
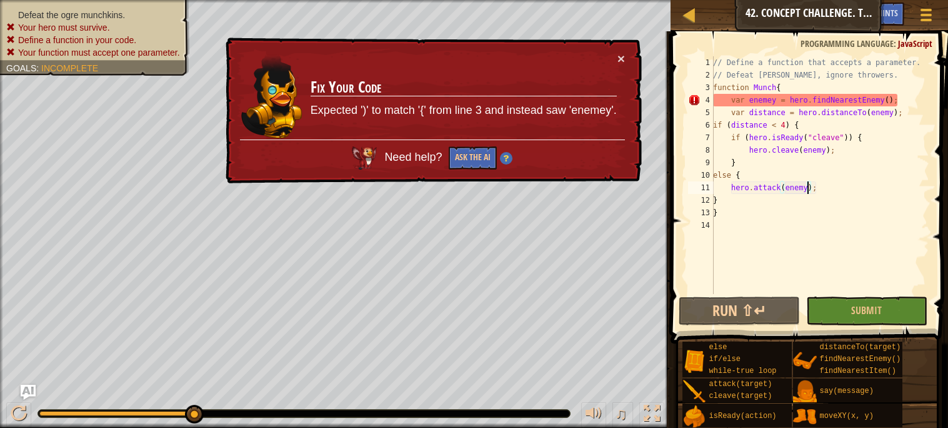
click at [809, 223] on div "// Define a function that accepts a parameter. // Defeat [PERSON_NAME], ignore …" at bounding box center [820, 187] width 219 height 263
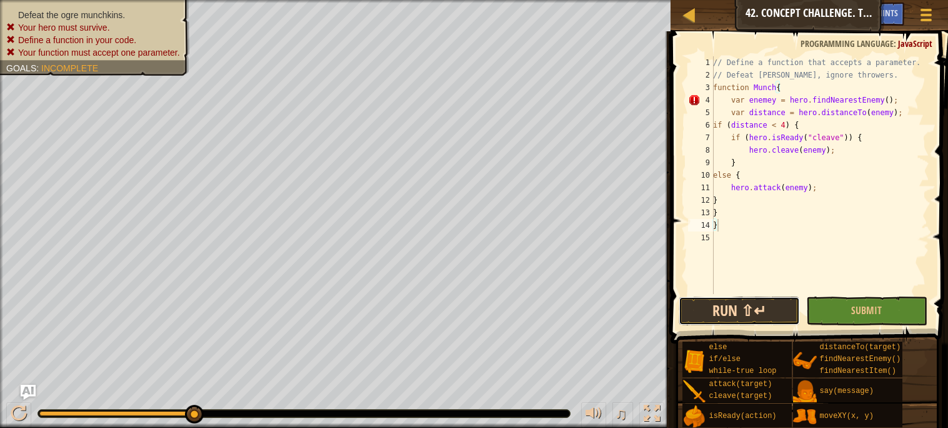
click at [741, 306] on button "Run ⇧↵" at bounding box center [739, 310] width 121 height 29
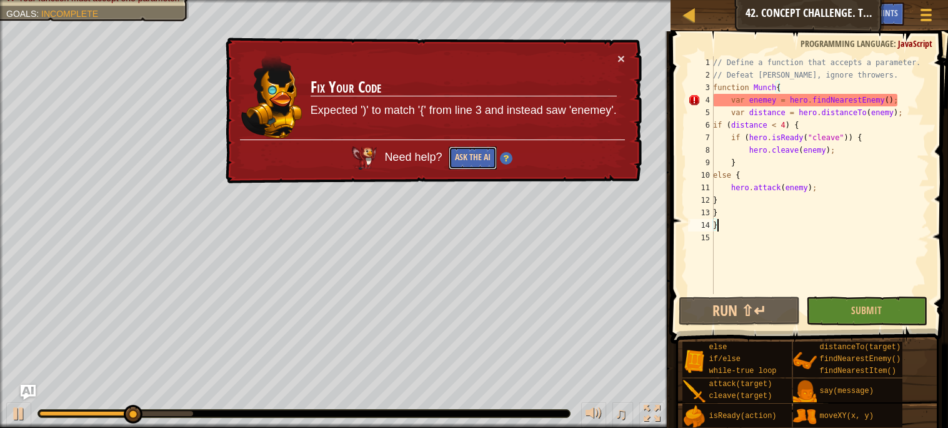
click at [468, 159] on button "Ask the AI" at bounding box center [473, 157] width 48 height 23
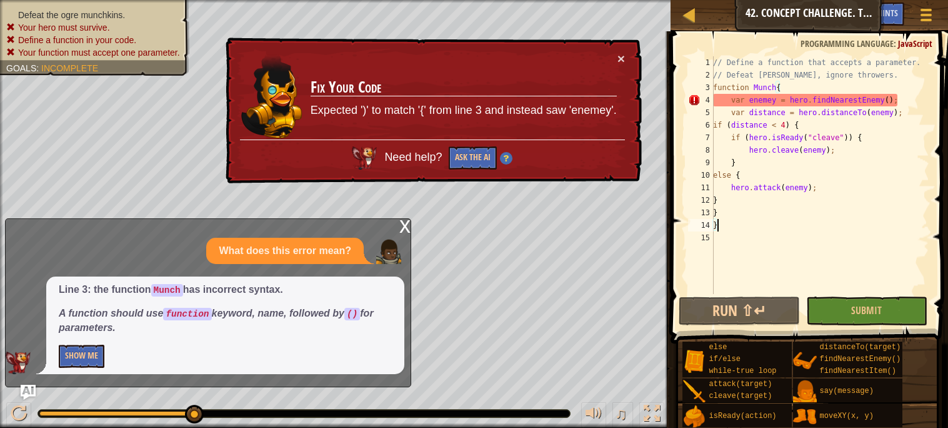
click at [401, 228] on div "x" at bounding box center [404, 225] width 11 height 13
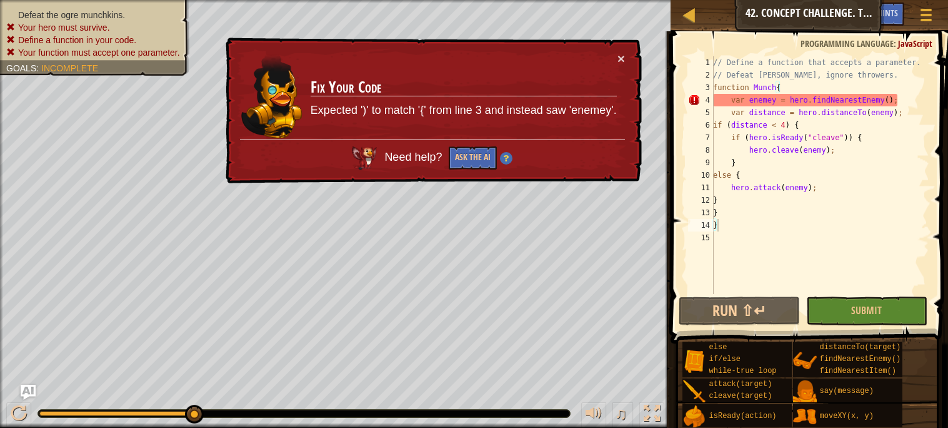
click at [628, 48] on div "× Fix Your Code Expected ')' to match '{' from line 3 and instead saw 'enemey'.…" at bounding box center [432, 111] width 419 height 146
click at [621, 52] on button "×" at bounding box center [622, 58] width 8 height 13
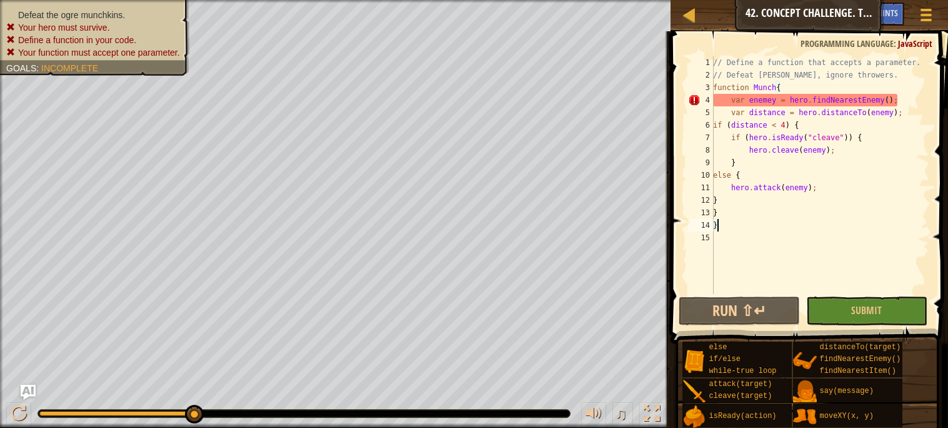
click at [768, 98] on div "// Define a function that accepts a parameter. // Defeat [PERSON_NAME], ignore …" at bounding box center [820, 187] width 219 height 263
click at [774, 98] on div "// Define a function that accepts a parameter. // Defeat [PERSON_NAME], ignore …" at bounding box center [820, 187] width 219 height 263
type textarea "var enemy = hero.findNearestEnemy();"
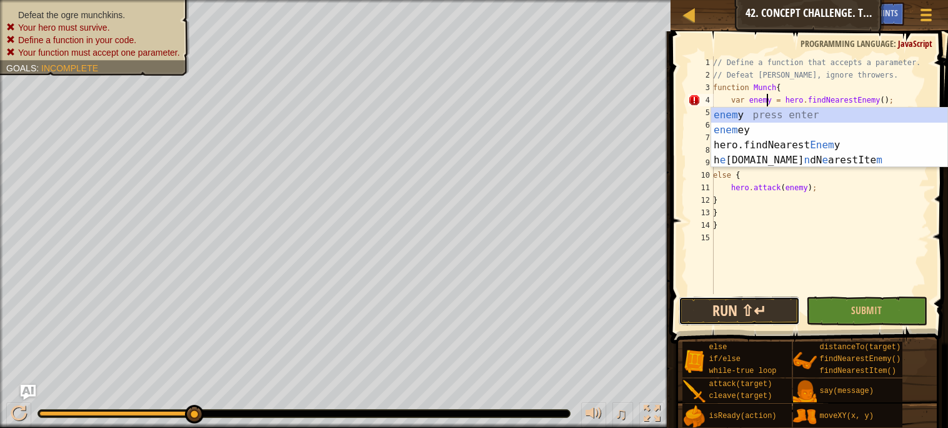
click at [710, 313] on button "Run ⇧↵" at bounding box center [739, 310] width 121 height 29
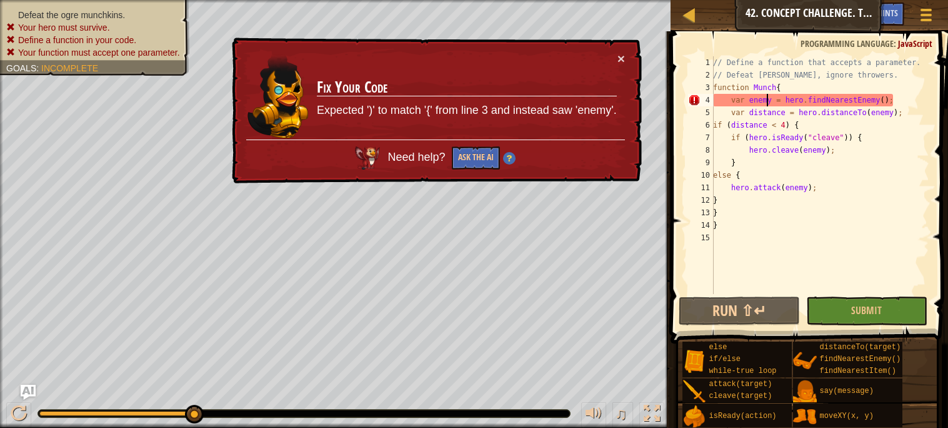
click at [759, 257] on div "// Define a function that accepts a parameter. // Defeat [PERSON_NAME], ignore …" at bounding box center [820, 187] width 219 height 263
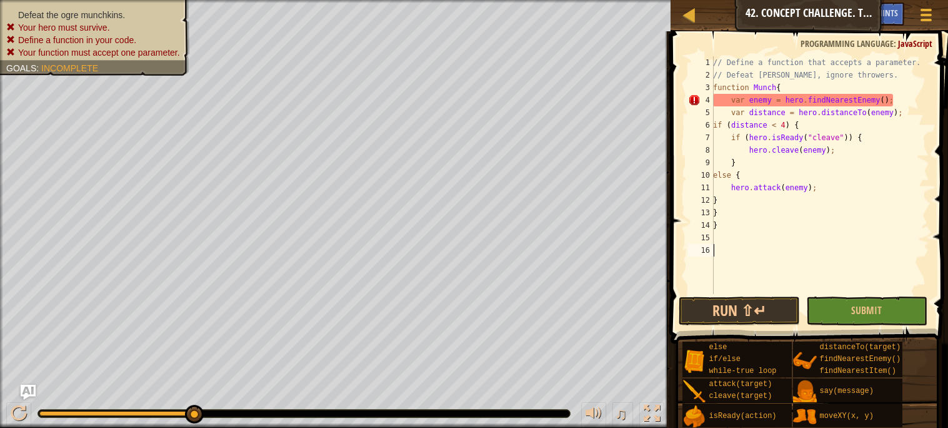
type textarea "wh"
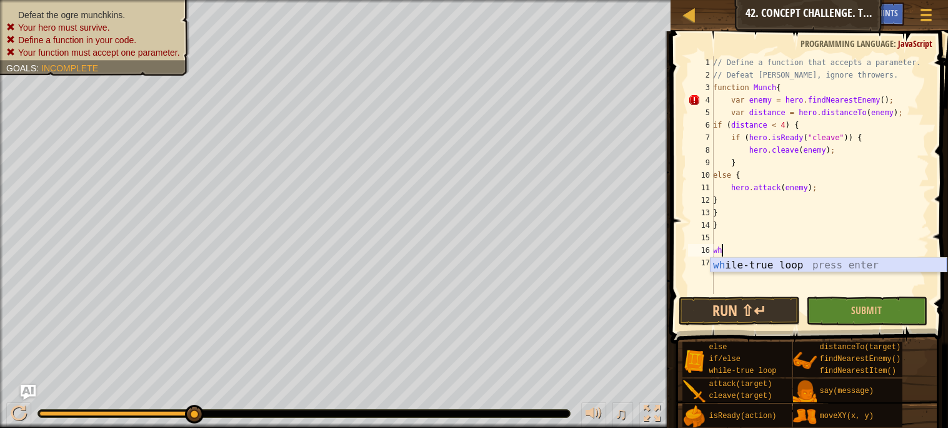
click at [774, 259] on div "wh ile-true loop press enter" at bounding box center [829, 280] width 236 height 45
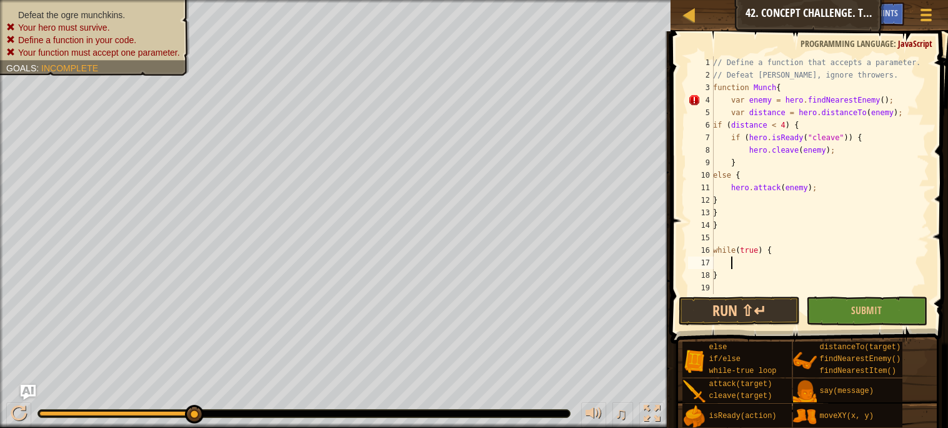
type textarea "n"
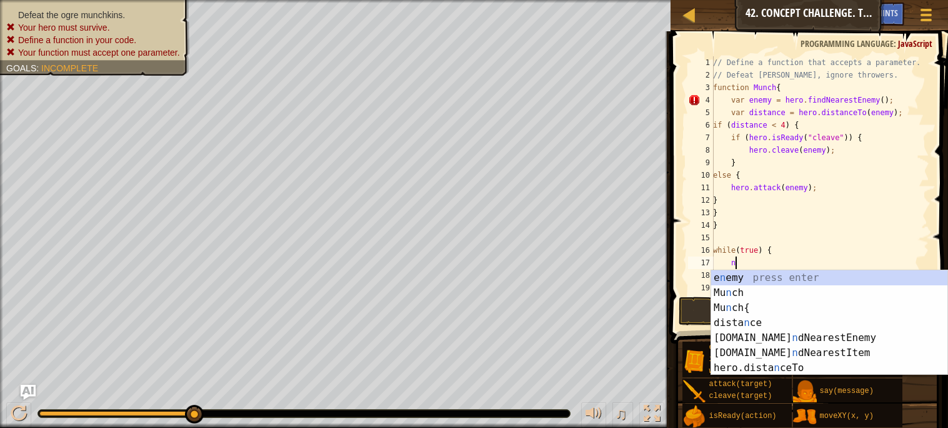
scroll to position [5, 1]
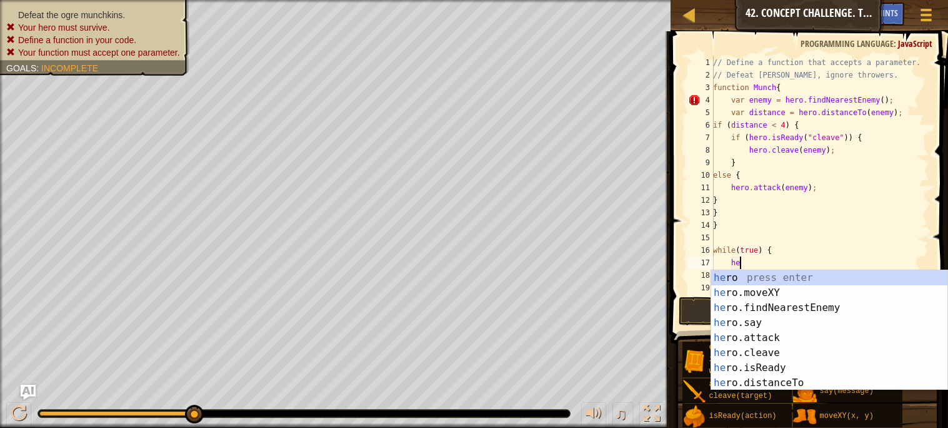
type textarea "h"
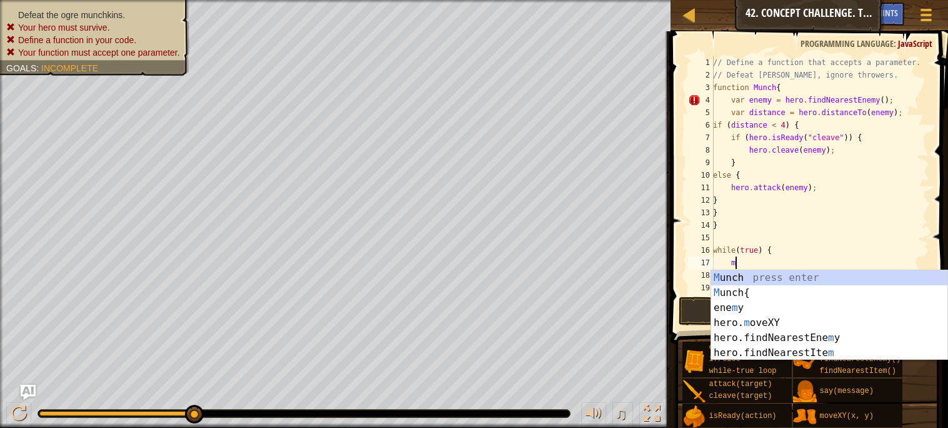
scroll to position [5, 1]
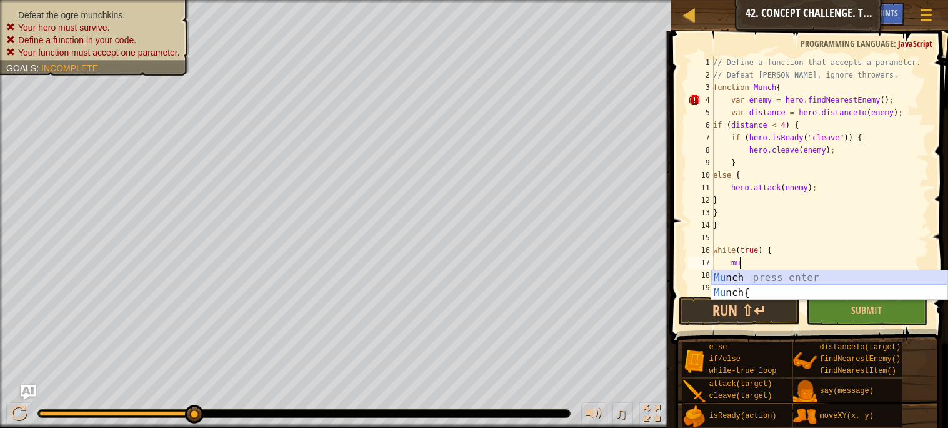
click at [769, 276] on div "Mu nch press enter Mu nch{ press enter" at bounding box center [829, 300] width 236 height 60
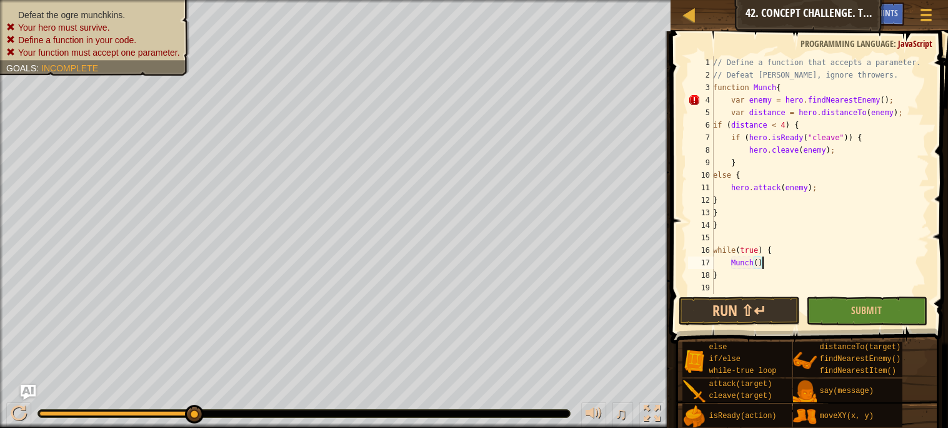
scroll to position [5, 3]
click at [725, 221] on div "// Define a function that accepts a parameter. // Defeat [PERSON_NAME], ignore …" at bounding box center [820, 187] width 219 height 263
click at [713, 235] on div "15" at bounding box center [701, 237] width 26 height 13
type textarea "while(true) {"
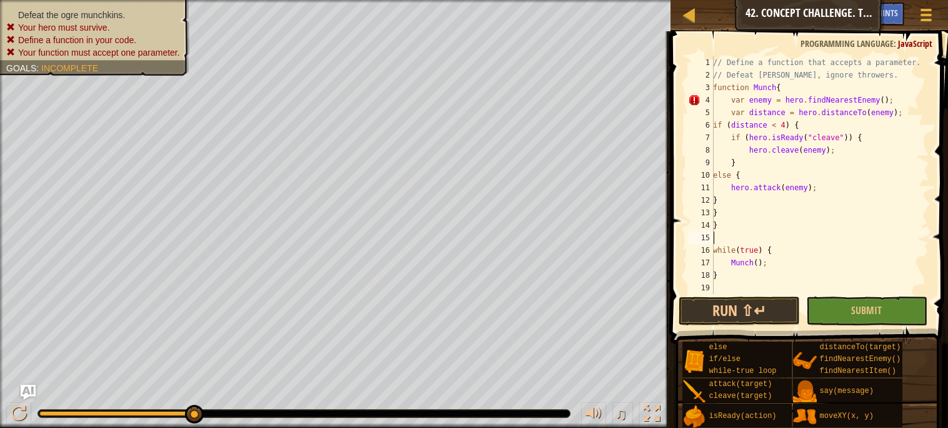
type textarea "}"
click at [721, 291] on div "// Define a function that accepts a parameter. // Defeat [PERSON_NAME], ignore …" at bounding box center [820, 187] width 219 height 263
click at [720, 304] on button "Run ⇧↵" at bounding box center [739, 310] width 121 height 29
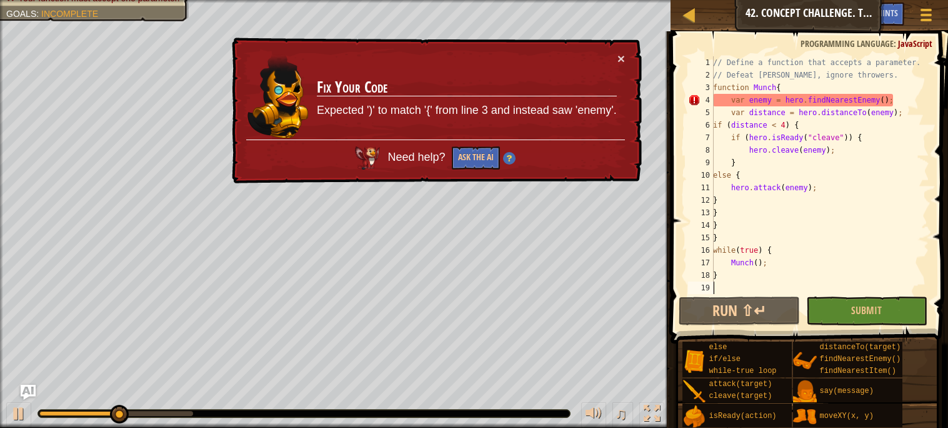
click at [747, 244] on div "// Define a function that accepts a parameter. // Defeat [PERSON_NAME], ignore …" at bounding box center [820, 187] width 219 height 263
click at [746, 238] on div "// Define a function that accepts a parameter. // Defeat [PERSON_NAME], ignore …" at bounding box center [820, 187] width 219 height 263
type textarea "}"
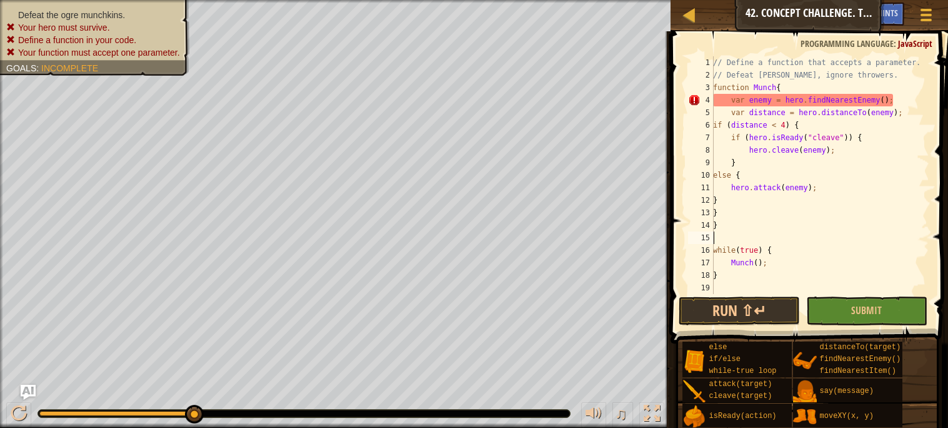
type textarea "}"
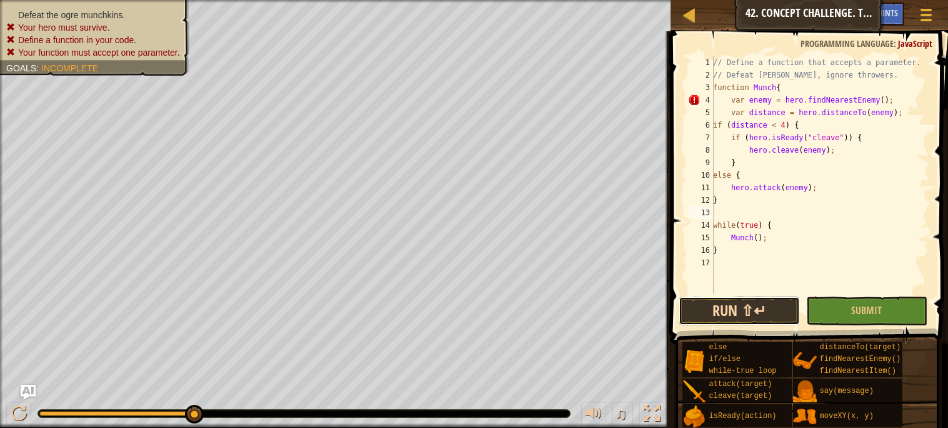
click at [754, 303] on button "Run ⇧↵" at bounding box center [739, 310] width 121 height 29
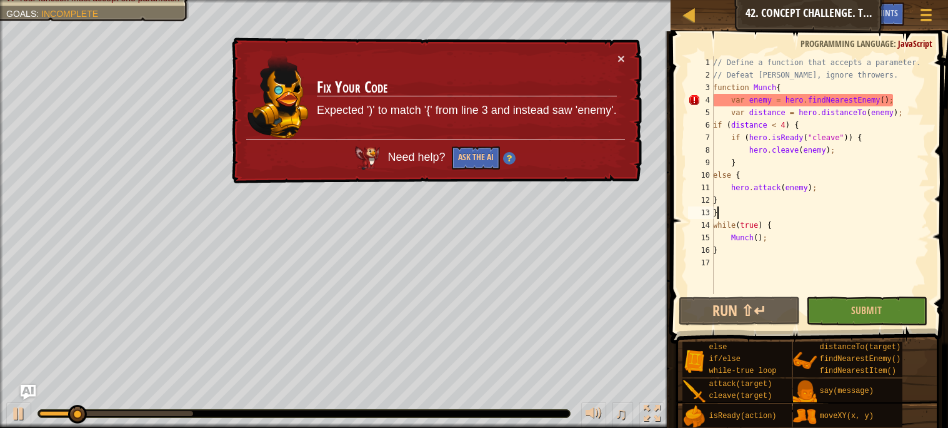
type textarea "}"
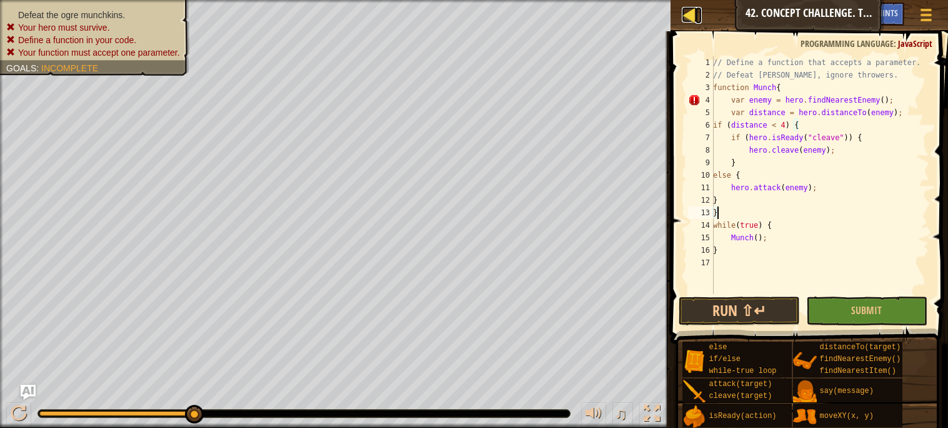
click at [692, 15] on div at bounding box center [690, 15] width 16 height 16
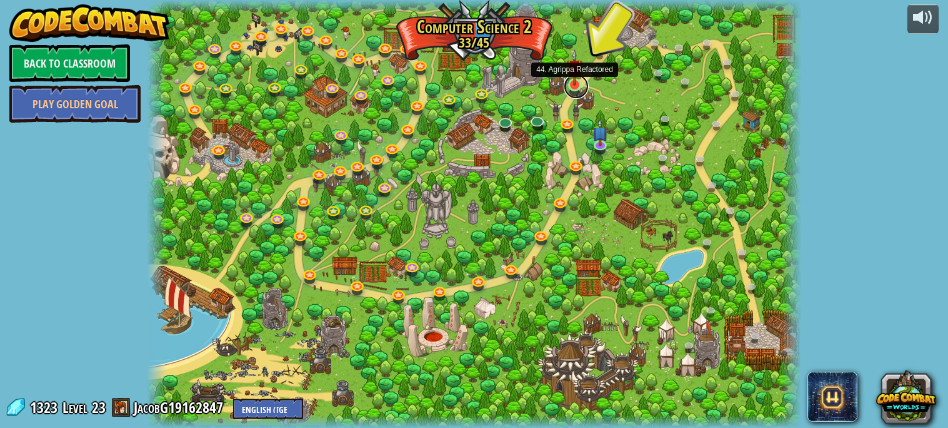
click at [576, 89] on link at bounding box center [576, 86] width 25 height 25
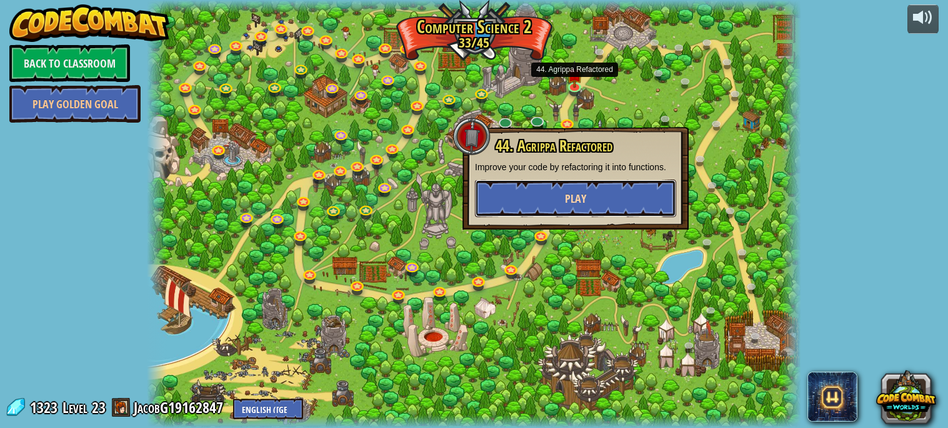
click at [583, 195] on span "Play" at bounding box center [575, 199] width 21 height 16
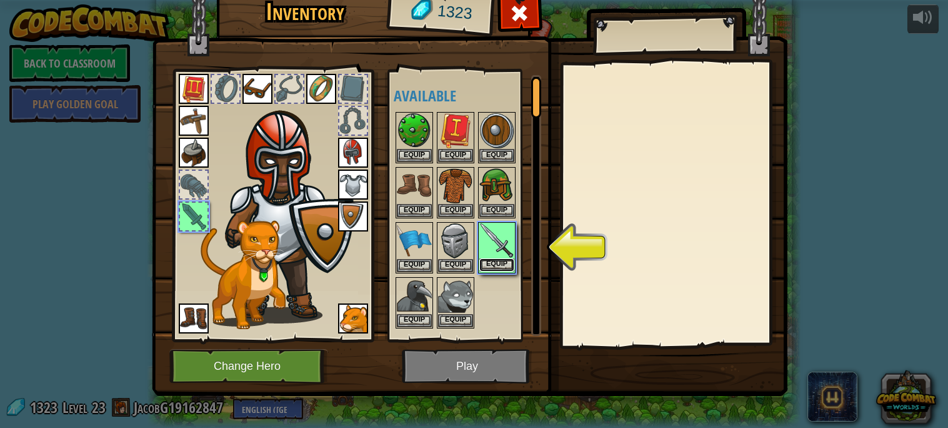
click at [498, 266] on button "Equip" at bounding box center [496, 264] width 35 height 13
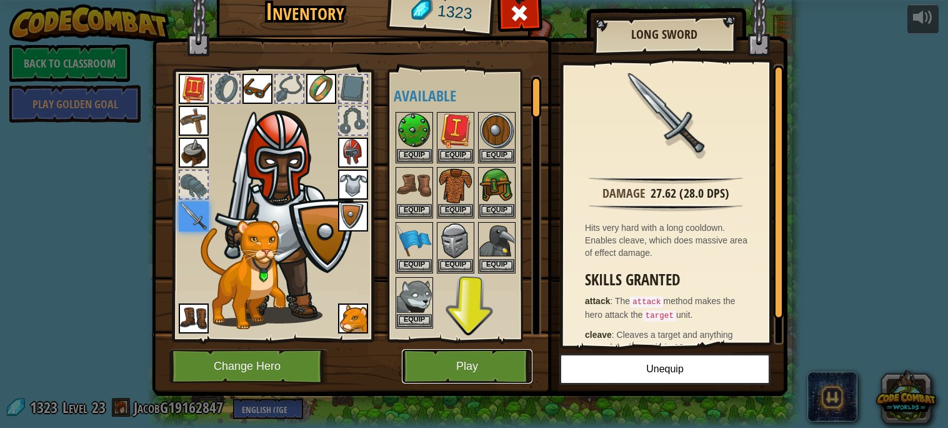
click at [498, 359] on button "Play" at bounding box center [467, 366] width 131 height 34
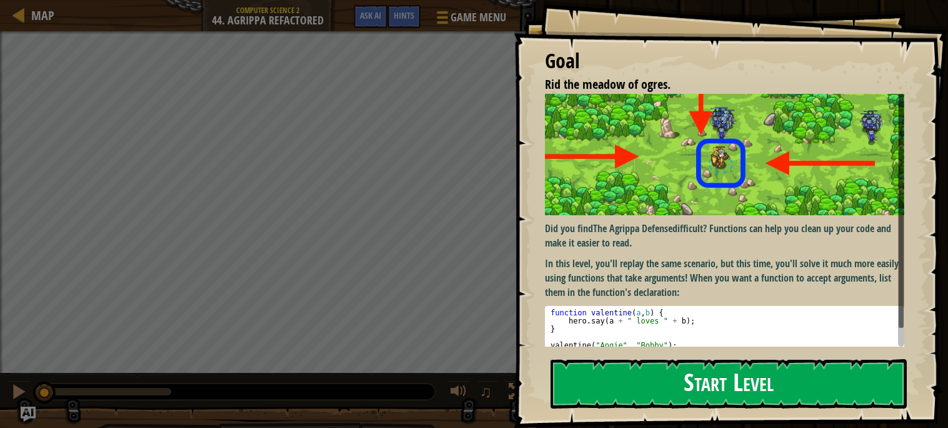
click at [593, 205] on img at bounding box center [724, 155] width 359 height 122
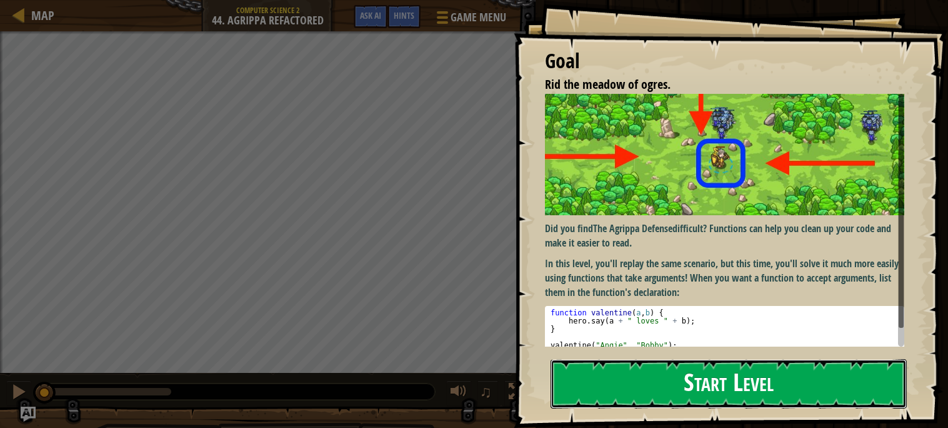
click at [570, 380] on button "Start Level" at bounding box center [729, 383] width 356 height 49
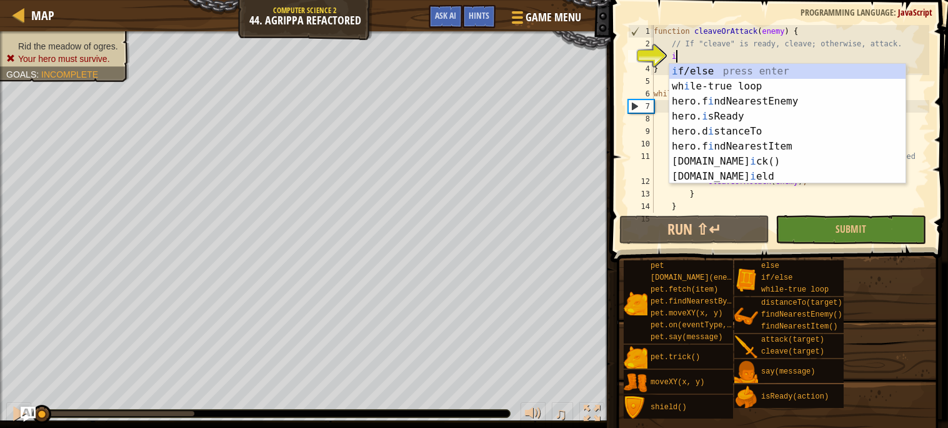
scroll to position [5, 1]
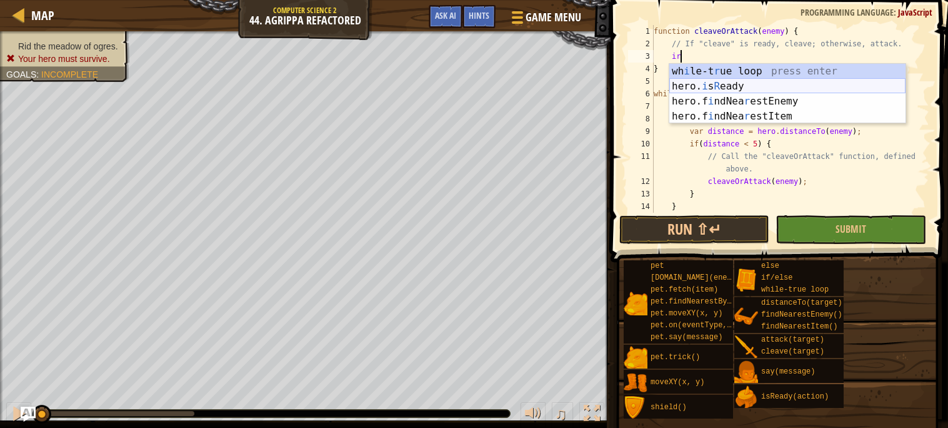
click at [709, 91] on div "wh i le-t r ue loop press enter hero. i s R [PERSON_NAME] press enter hero.f i …" at bounding box center [787, 109] width 236 height 90
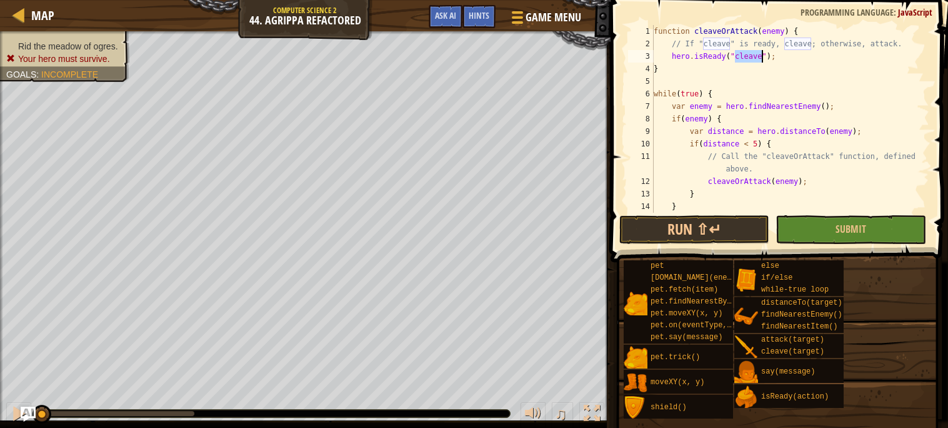
click at [698, 65] on div "function cleaveOrAttack ( enemy ) { // If "cleave" is ready, cleave; otherwise,…" at bounding box center [790, 131] width 278 height 213
click at [656, 63] on div "function cleaveOrAttack ( enemy ) { // If "cleave" is ready, cleave; otherwise,…" at bounding box center [790, 131] width 278 height 213
click at [653, 68] on div "4" at bounding box center [641, 69] width 26 height 13
type textarea "}"
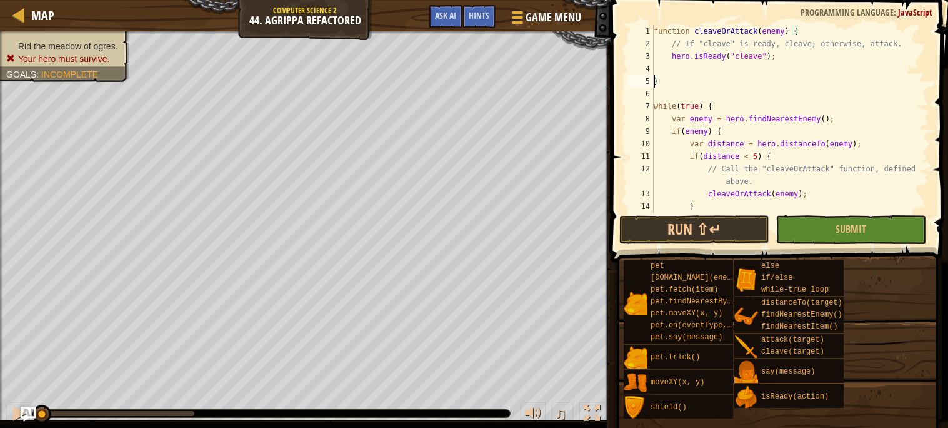
click at [666, 66] on div "function cleaveOrAttack ( enemy ) { // If "cleave" is ready, cleave; otherwise,…" at bounding box center [790, 131] width 278 height 213
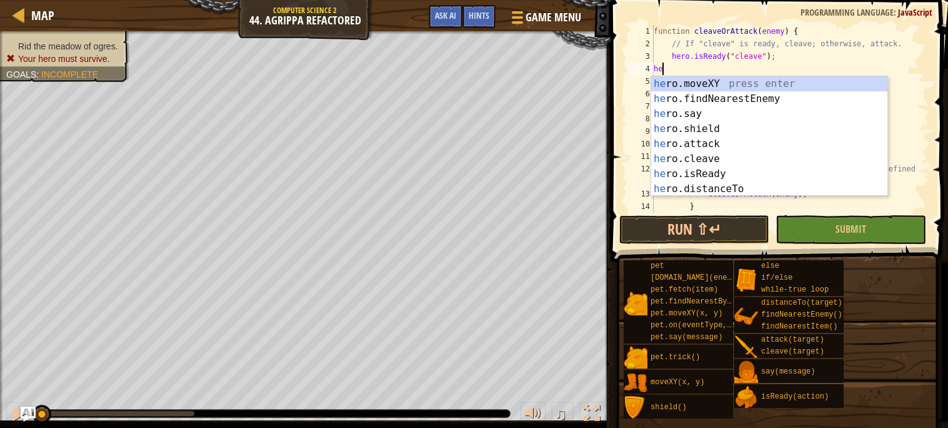
scroll to position [5, 1]
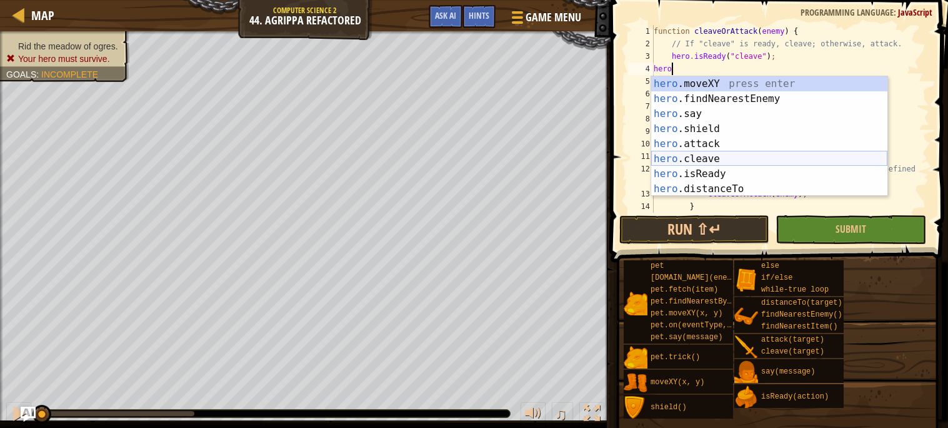
click at [686, 159] on div "hero .moveXY press enter hero .findNearestEnemy press enter hero .say press ent…" at bounding box center [769, 151] width 236 height 150
type textarea "hero.cleave(enemy);"
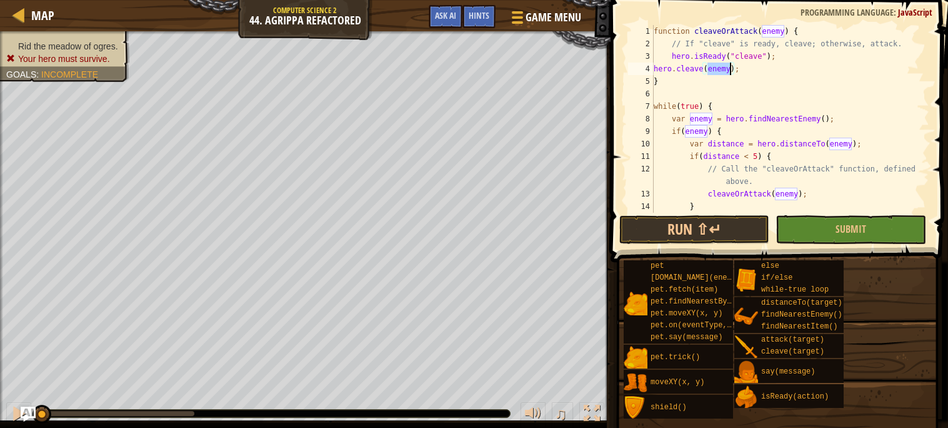
click at [678, 88] on div "function cleaveOrAttack ( enemy ) { // If "cleave" is ready, cleave; otherwise,…" at bounding box center [790, 131] width 278 height 213
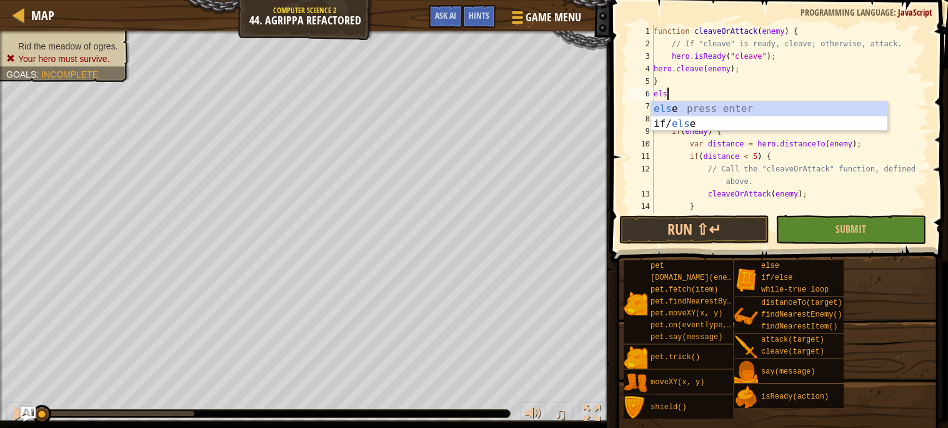
scroll to position [5, 1]
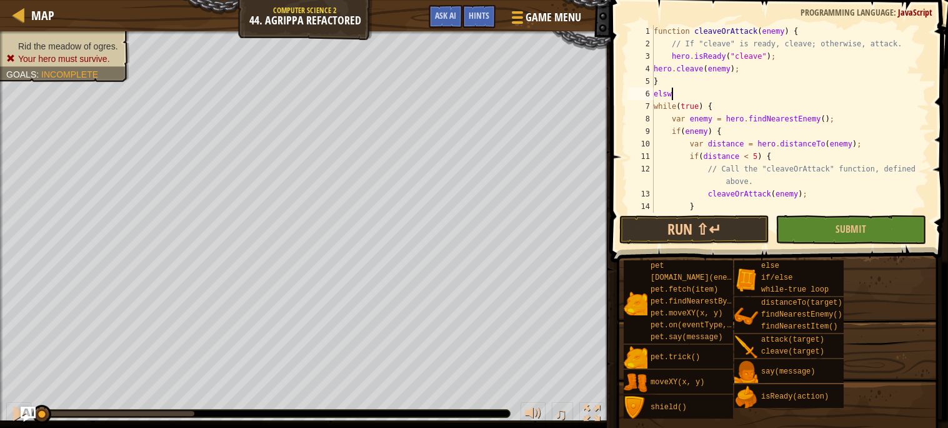
type textarea "else"
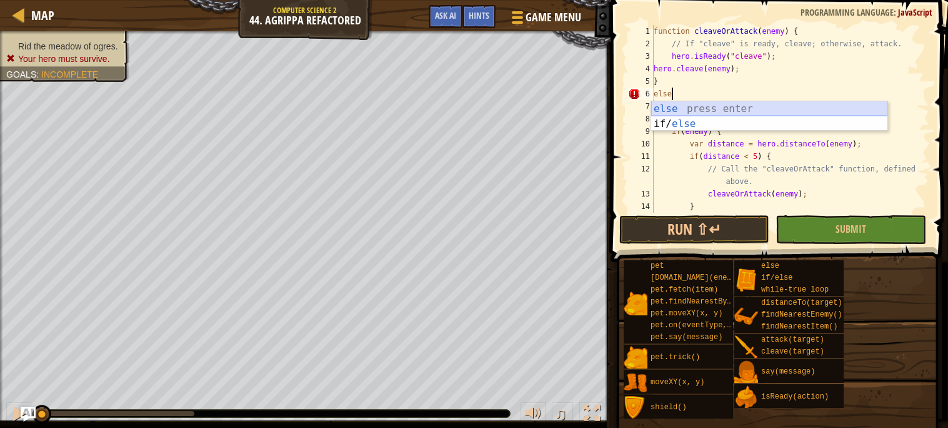
click at [670, 109] on div "else press enter if/ else press enter" at bounding box center [769, 131] width 236 height 60
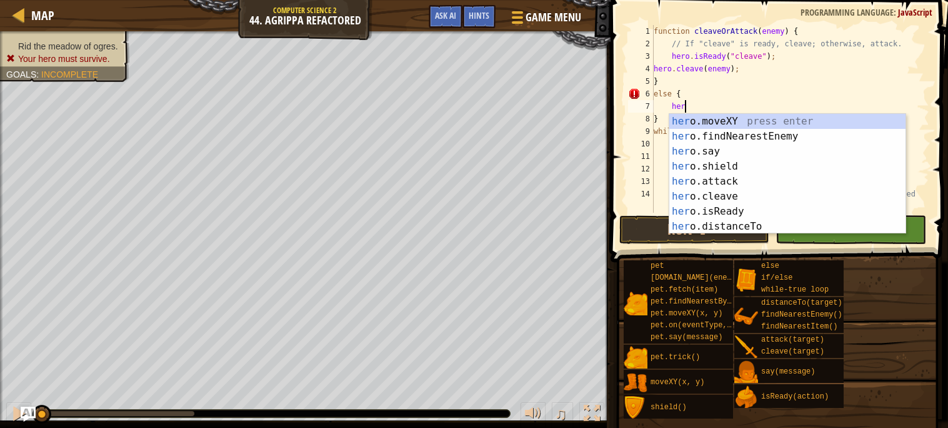
scroll to position [5, 2]
click at [678, 179] on div "hero .moveXY press enter hero .findNearestEnemy press enter hero .say press ent…" at bounding box center [787, 189] width 236 height 150
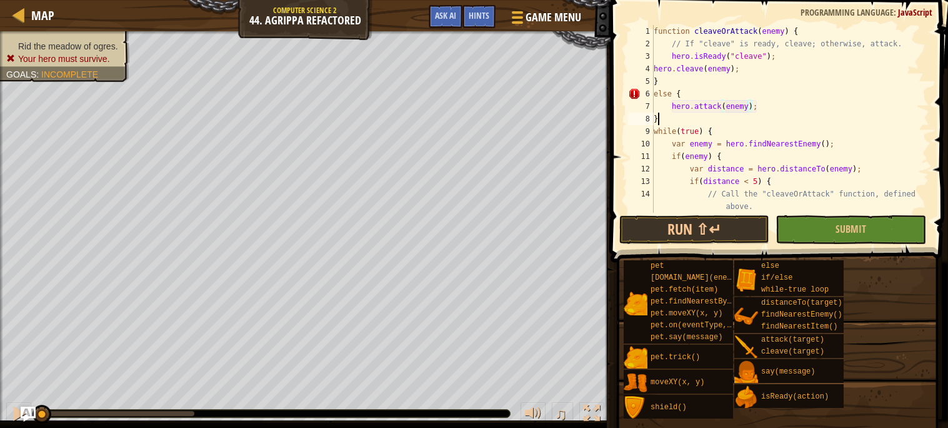
click at [670, 119] on div "function cleaveOrAttack ( enemy ) { // If "cleave" is ready, cleave; otherwise,…" at bounding box center [790, 131] width 278 height 213
type textarea "}"
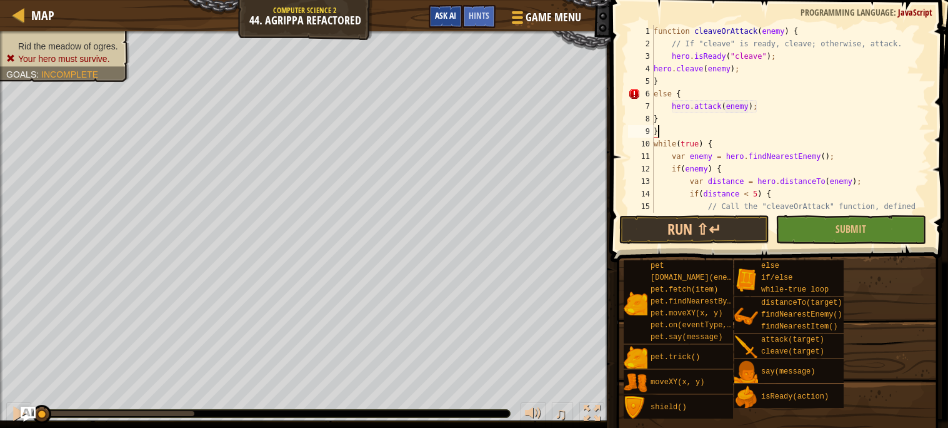
type textarea "}"
click at [454, 13] on span "Ask AI" at bounding box center [445, 15] width 21 height 12
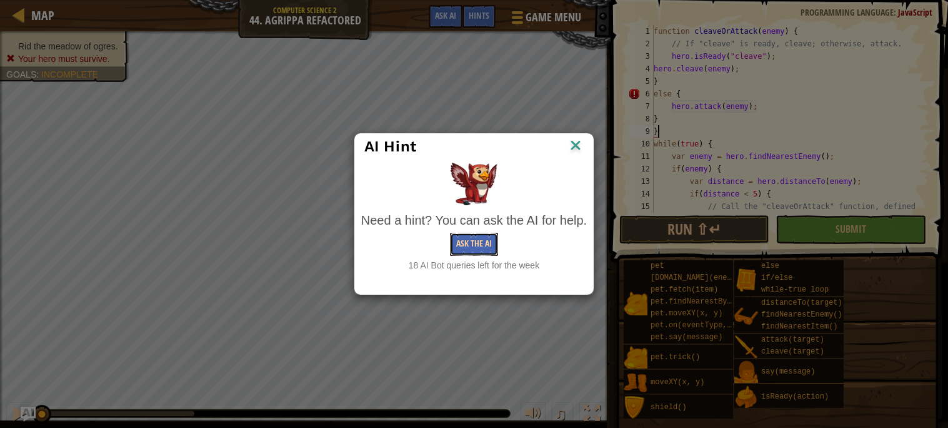
click at [480, 247] on button "Ask the AI" at bounding box center [474, 244] width 48 height 23
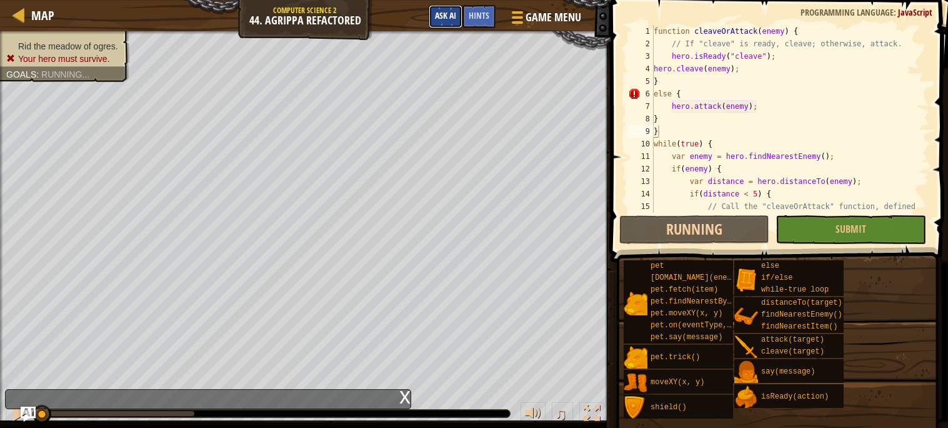
click at [435, 12] on span "Ask AI" at bounding box center [445, 15] width 21 height 12
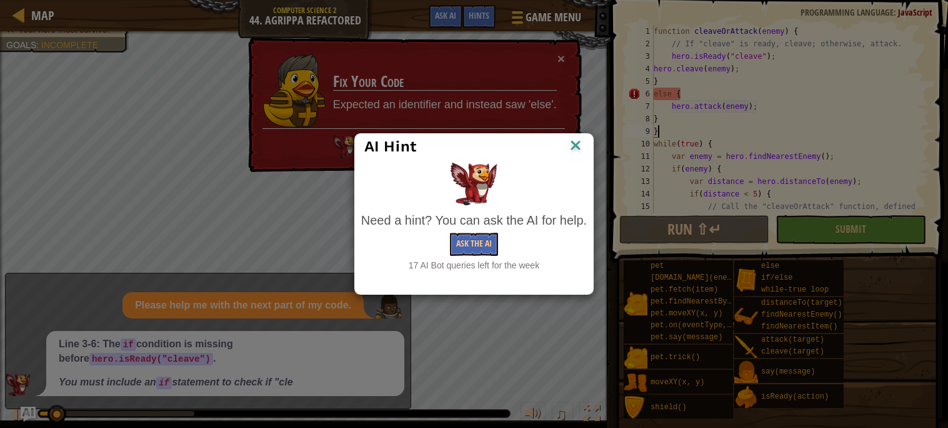
click at [571, 144] on img at bounding box center [576, 146] width 16 height 19
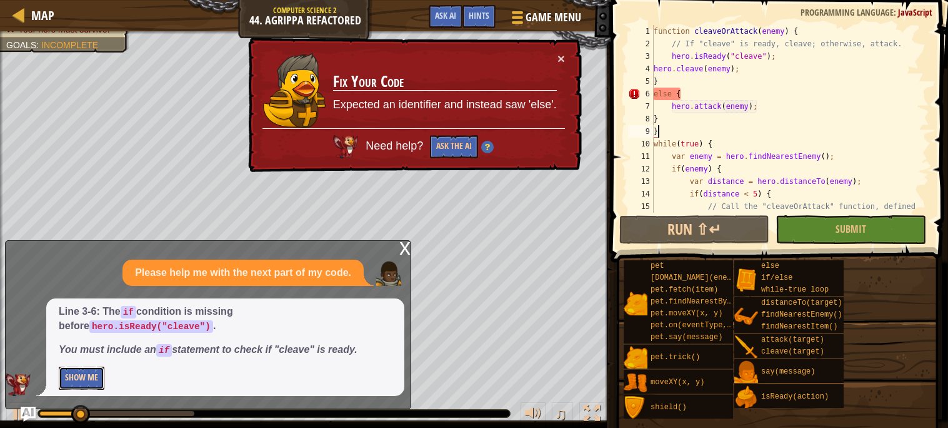
click at [85, 381] on button "Show Me" at bounding box center [82, 377] width 46 height 23
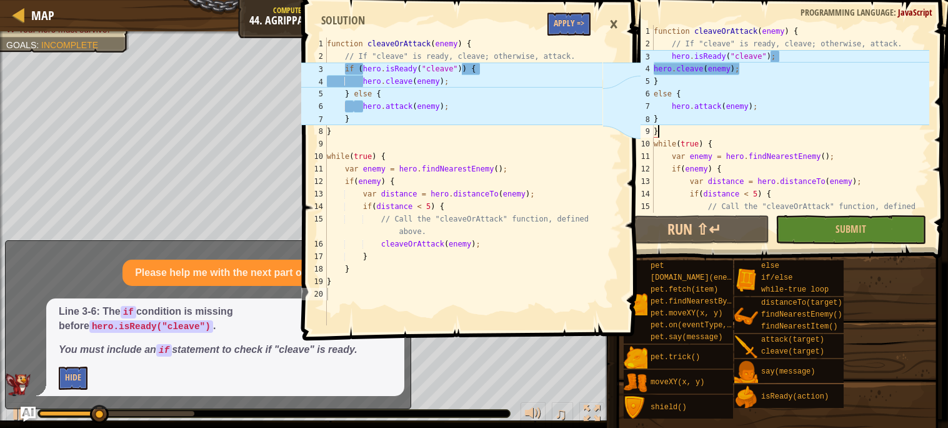
type textarea "function cleaveOrAttack(enemy) {"
click at [564, 38] on div "function cleaveOrAttack ( enemy ) { // If "cleave" is ready, cleave; otherwise,…" at bounding box center [463, 194] width 278 height 313
click at [560, 34] on button "Apply =>" at bounding box center [569, 24] width 43 height 23
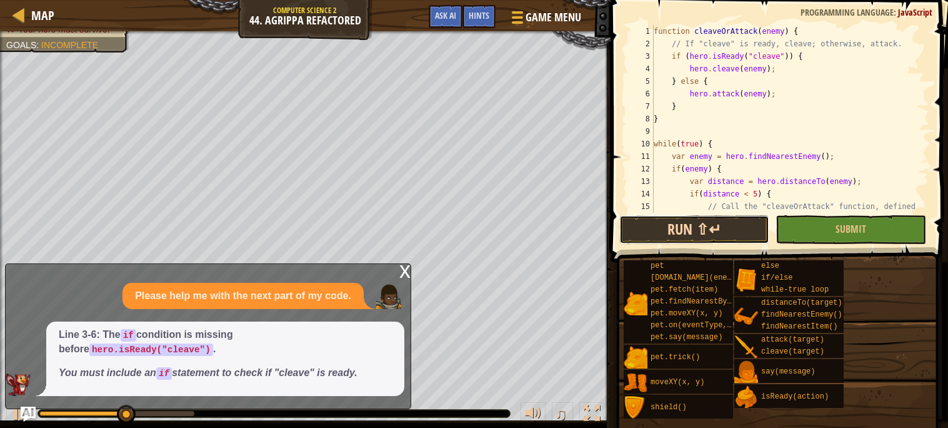
click at [668, 226] on button "Run ⇧↵" at bounding box center [694, 229] width 150 height 29
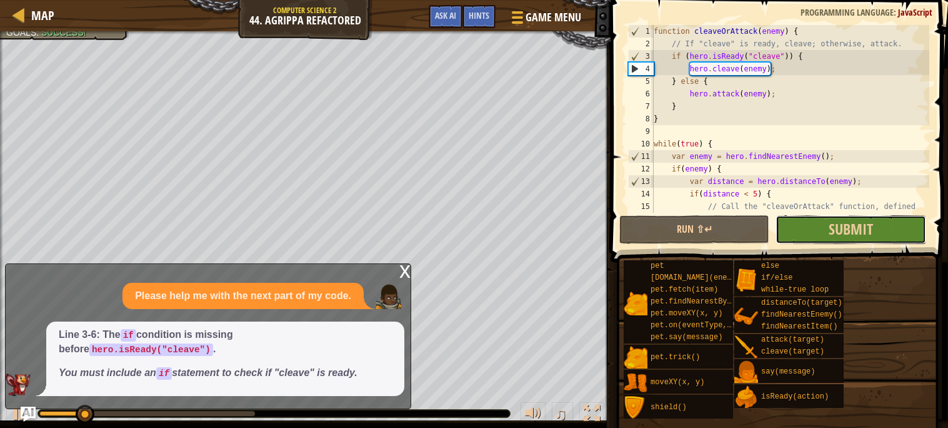
click at [824, 223] on button "Submit" at bounding box center [851, 229] width 150 height 29
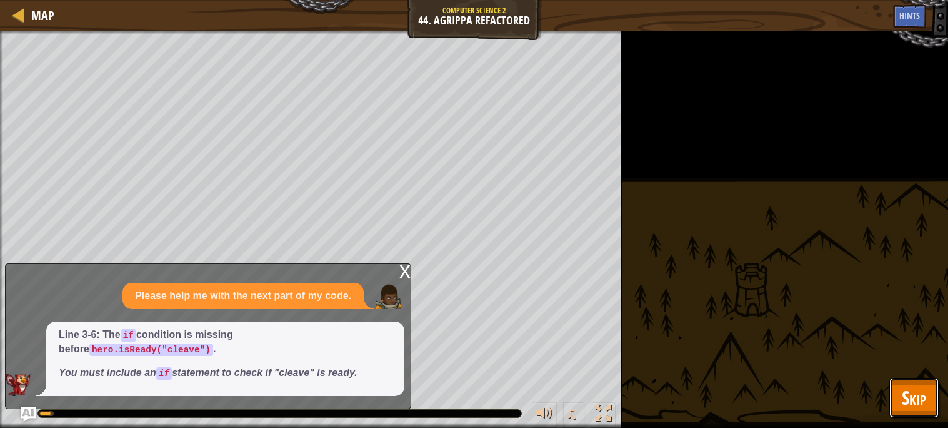
click at [928, 399] on button "Skip" at bounding box center [913, 398] width 49 height 40
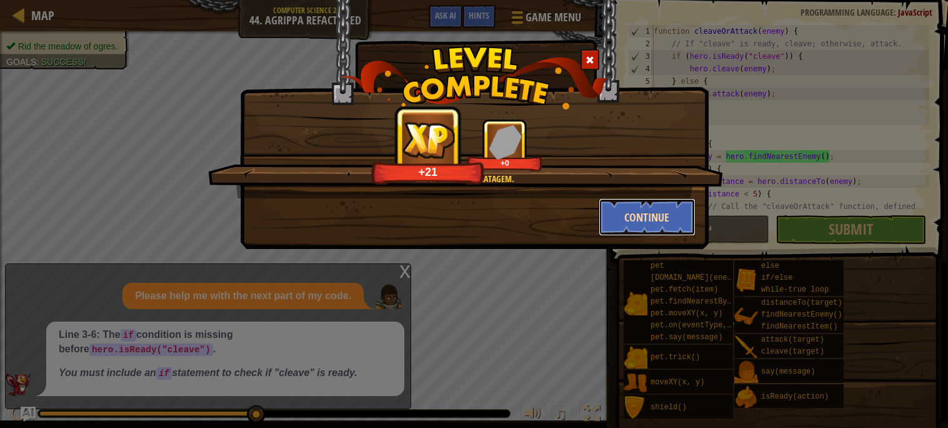
click at [615, 223] on button "Continue" at bounding box center [647, 217] width 97 height 38
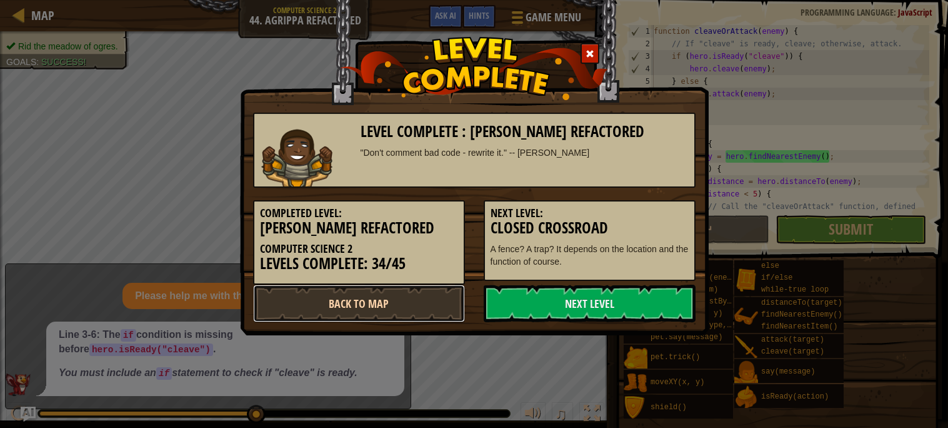
click at [402, 290] on link "Back to Map" at bounding box center [359, 303] width 212 height 38
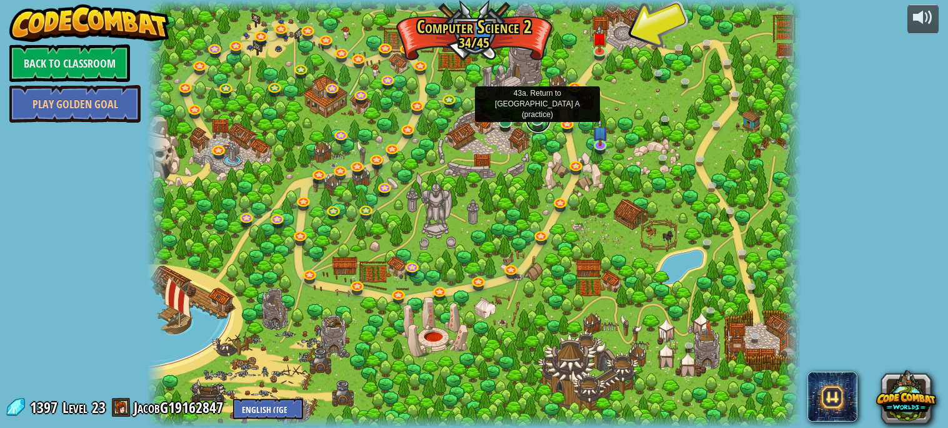
click at [542, 123] on link at bounding box center [538, 120] width 25 height 25
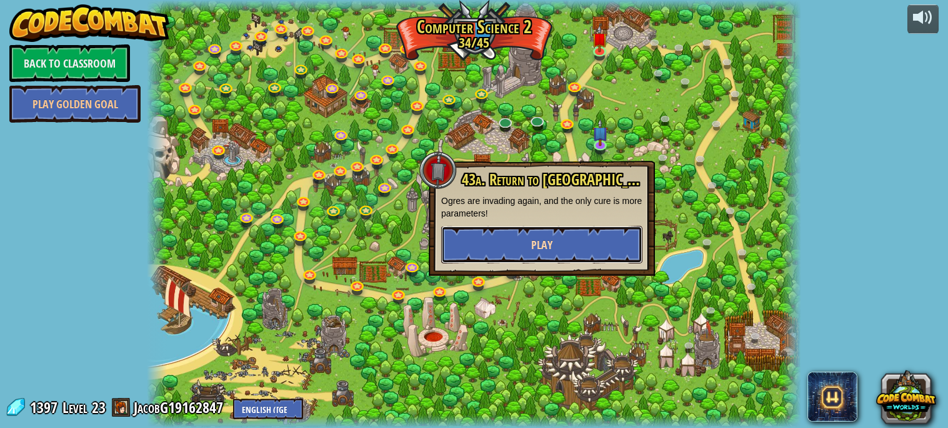
click at [503, 246] on button "Play" at bounding box center [541, 245] width 201 height 38
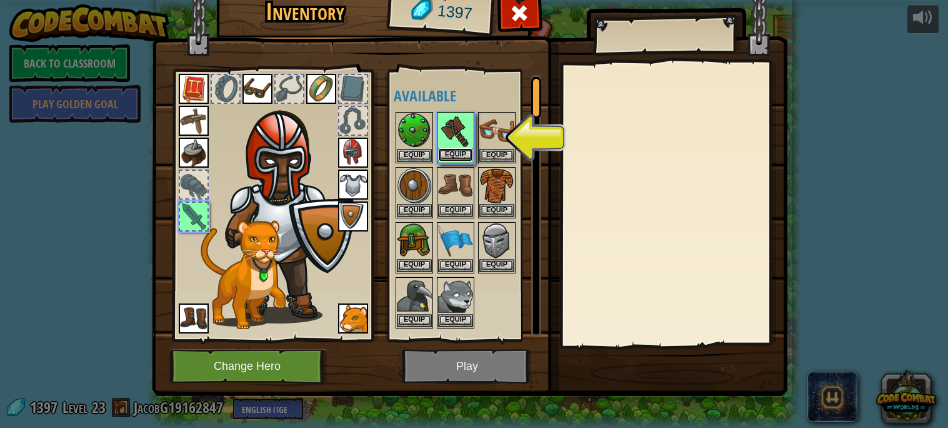
click at [461, 159] on button "Equip" at bounding box center [455, 154] width 35 height 13
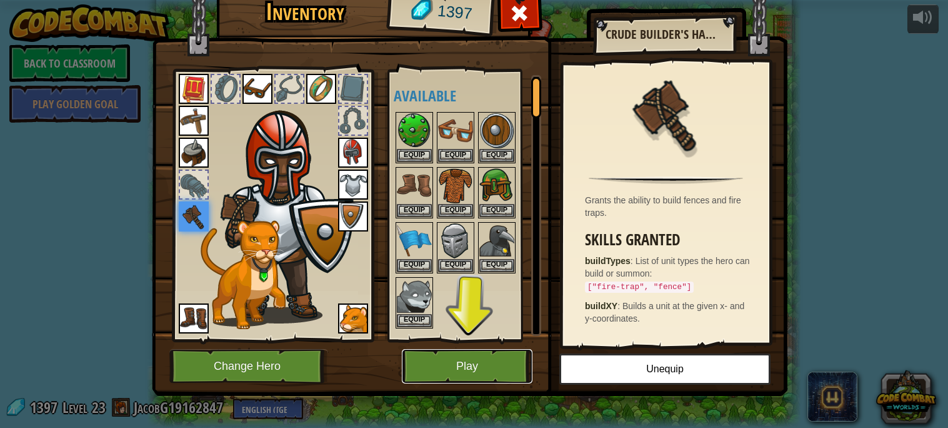
click at [493, 368] on button "Play" at bounding box center [467, 366] width 131 height 34
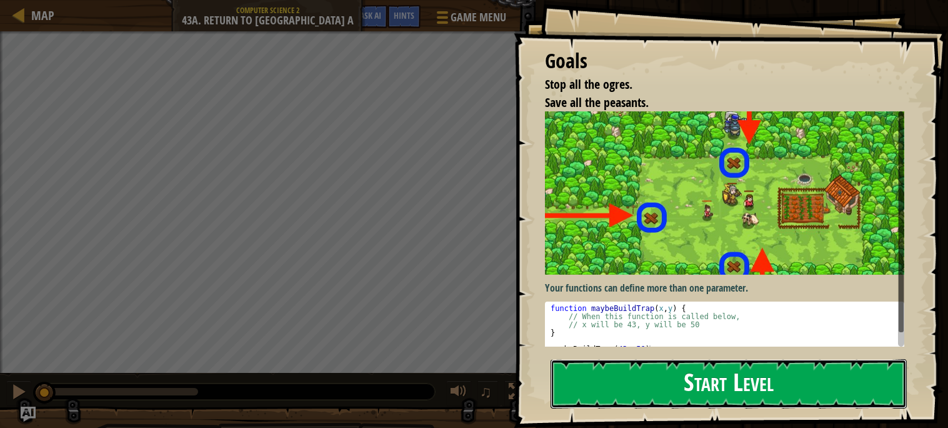
click at [700, 382] on button "Start Level" at bounding box center [729, 383] width 356 height 49
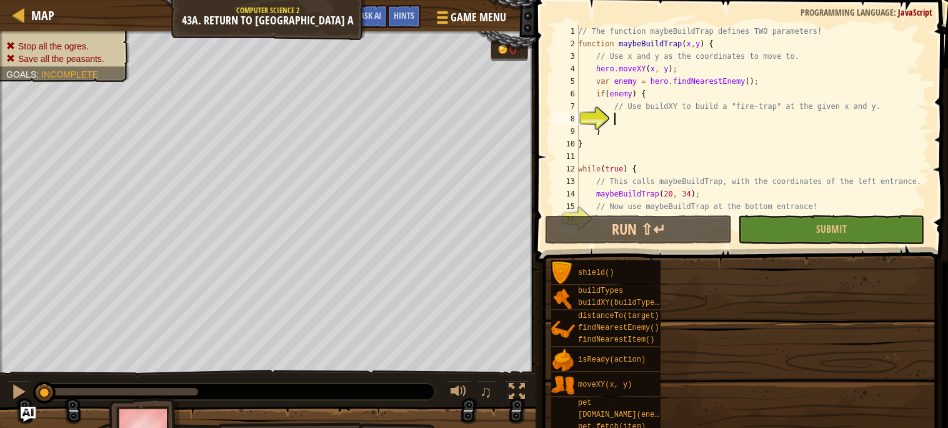
click at [698, 379] on div "shield() buildTypes buildXY(buildType, x, y) distanceTo(target) findNearestEnem…" at bounding box center [745, 413] width 389 height 308
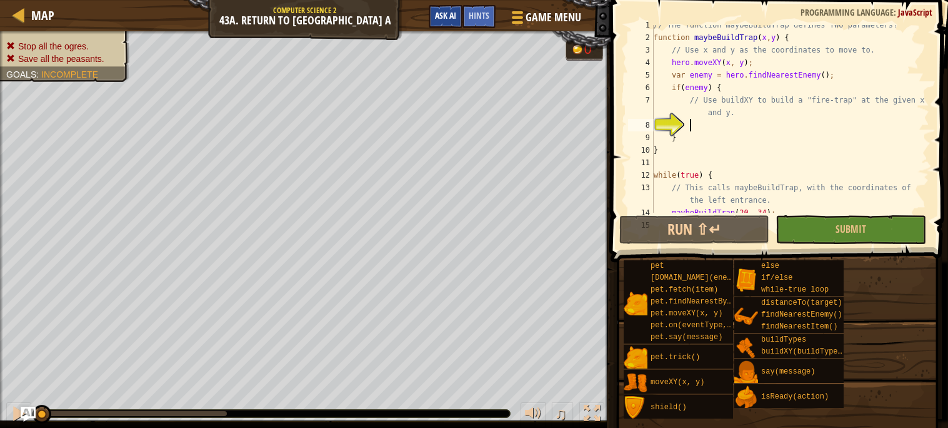
scroll to position [6, 0]
click at [431, 18] on button "Ask AI" at bounding box center [446, 16] width 34 height 23
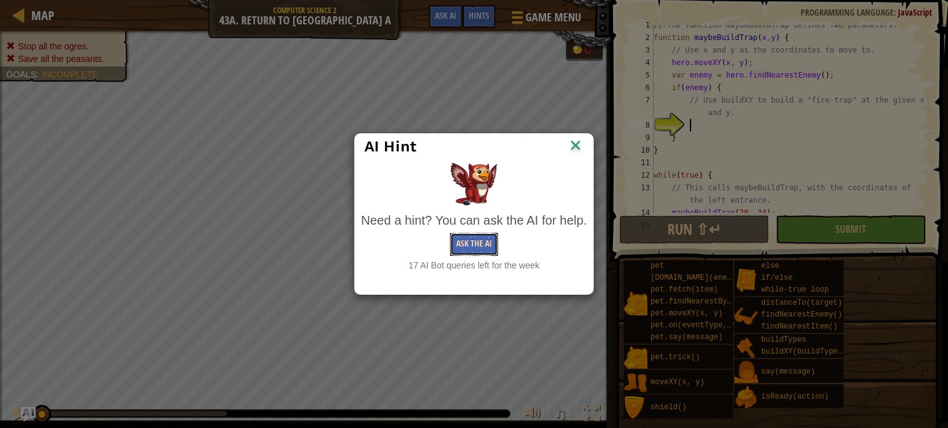
click at [468, 246] on button "Ask the AI" at bounding box center [474, 244] width 48 height 23
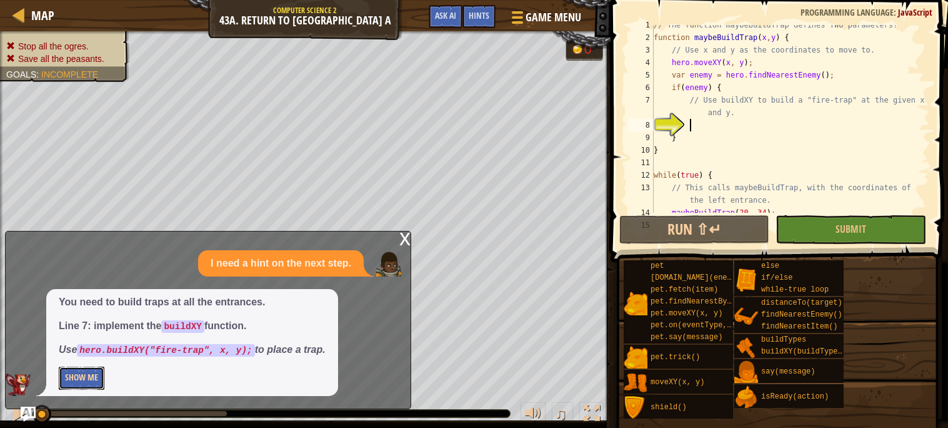
click at [91, 384] on button "Show Me" at bounding box center [82, 377] width 46 height 23
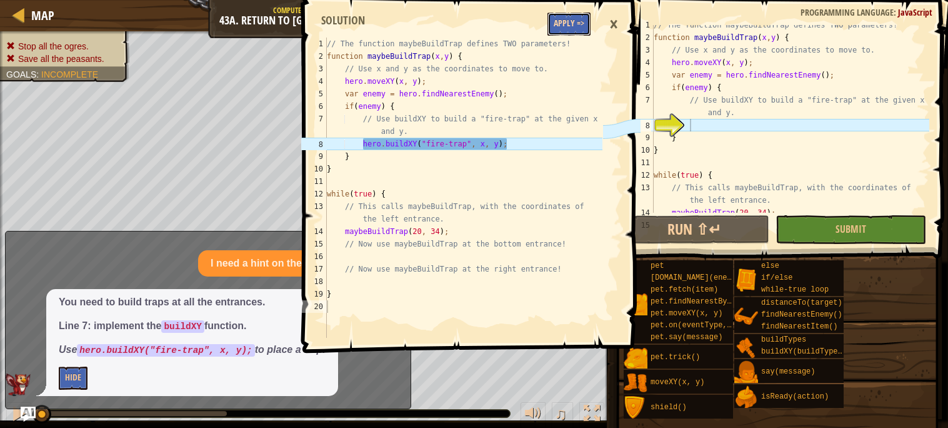
click at [569, 29] on button "Apply =>" at bounding box center [569, 24] width 43 height 23
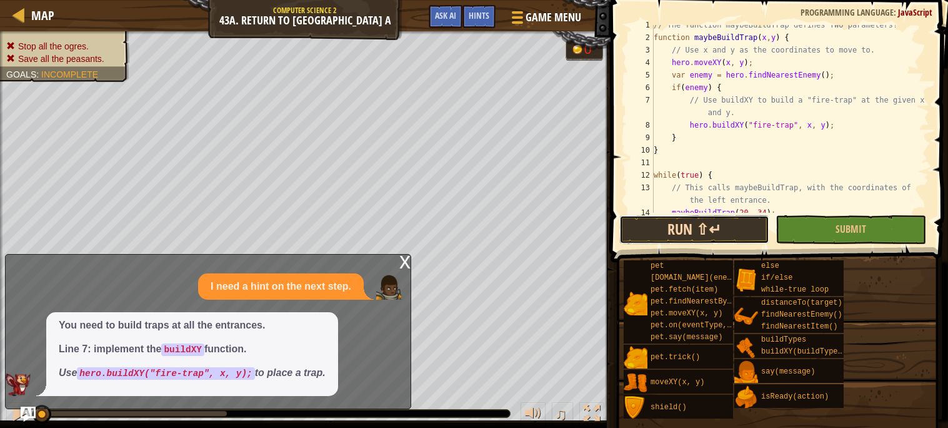
click at [641, 222] on button "Run ⇧↵" at bounding box center [694, 229] width 150 height 29
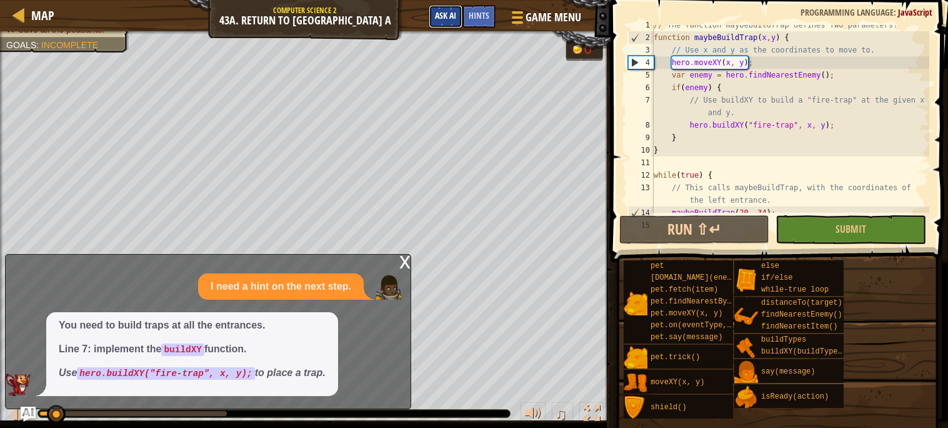
click at [450, 10] on span "Ask AI" at bounding box center [445, 15] width 21 height 12
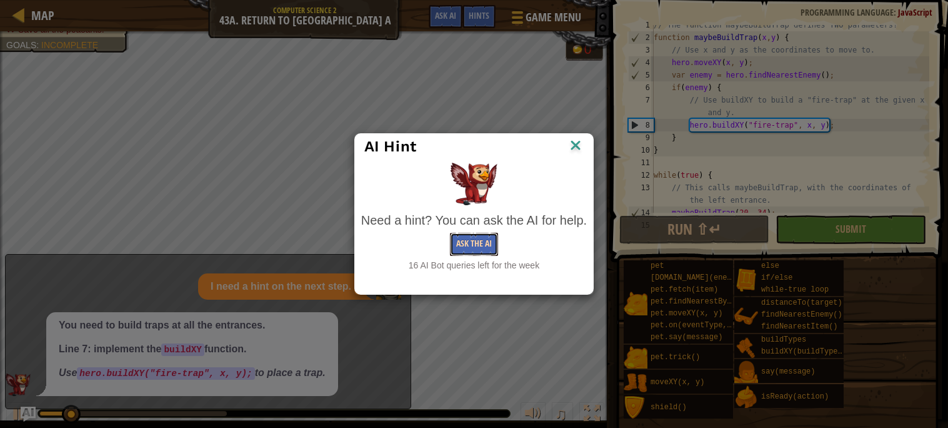
click at [481, 250] on button "Ask the AI" at bounding box center [474, 244] width 48 height 23
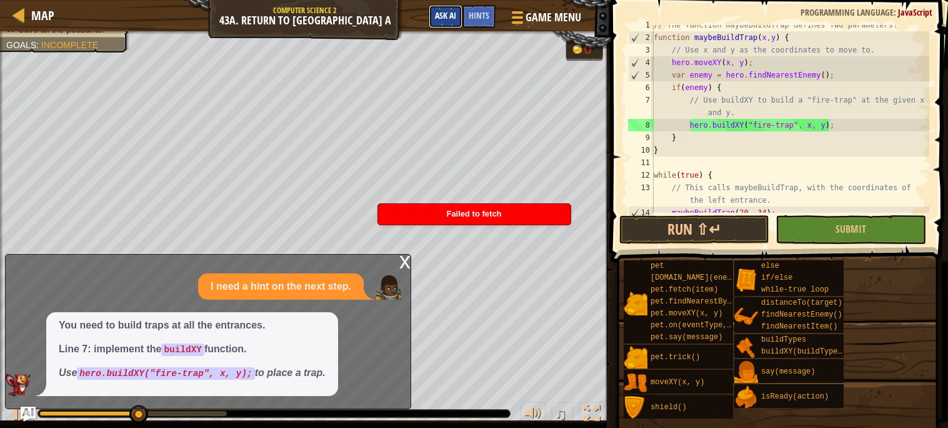
click at [452, 20] on span "Ask AI" at bounding box center [445, 15] width 21 height 12
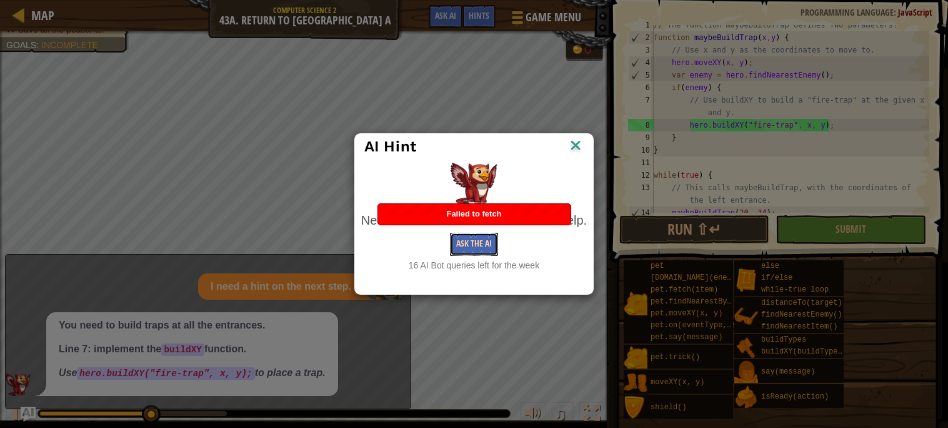
click at [490, 247] on button "Ask the AI" at bounding box center [474, 244] width 48 height 23
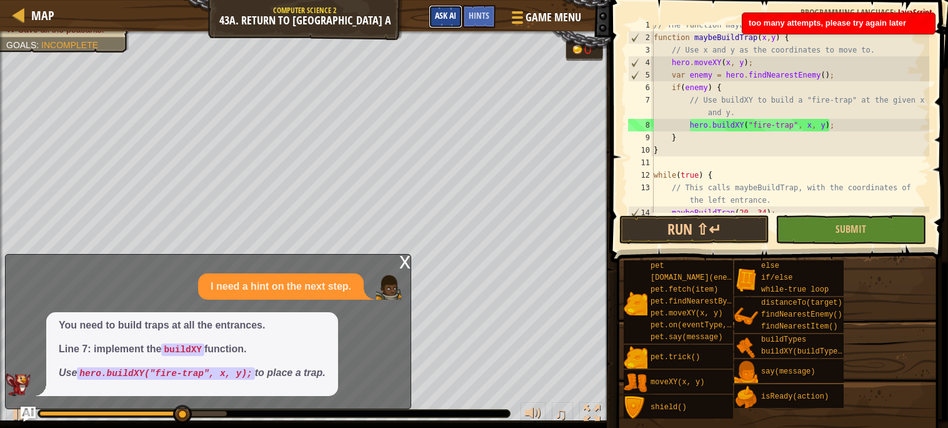
click at [452, 27] on button "Ask AI" at bounding box center [446, 16] width 34 height 23
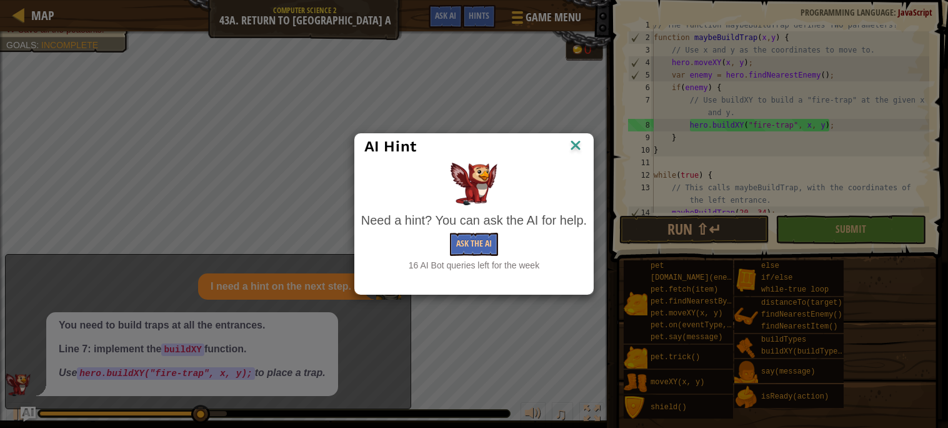
click at [572, 140] on img at bounding box center [576, 146] width 16 height 19
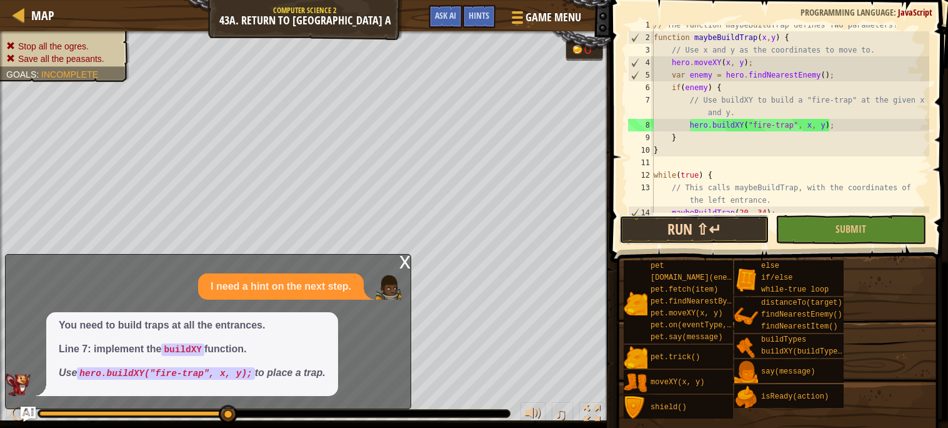
click at [743, 227] on button "Run ⇧↵" at bounding box center [694, 229] width 150 height 29
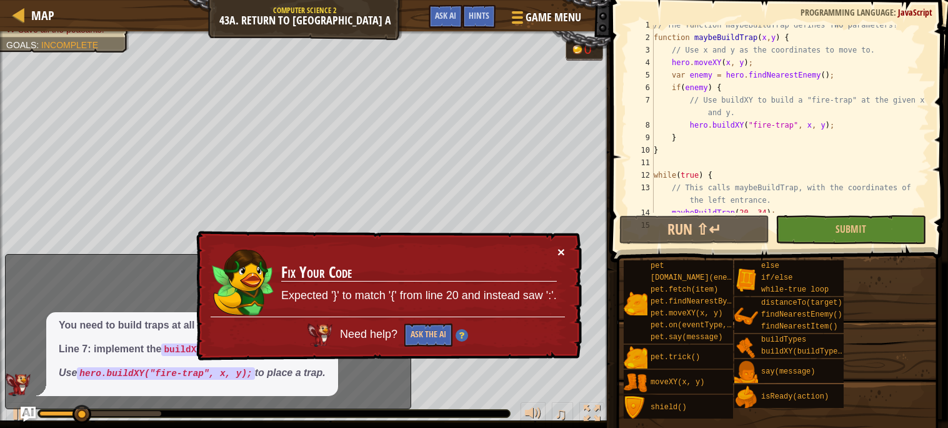
click at [563, 248] on button "×" at bounding box center [562, 251] width 8 height 13
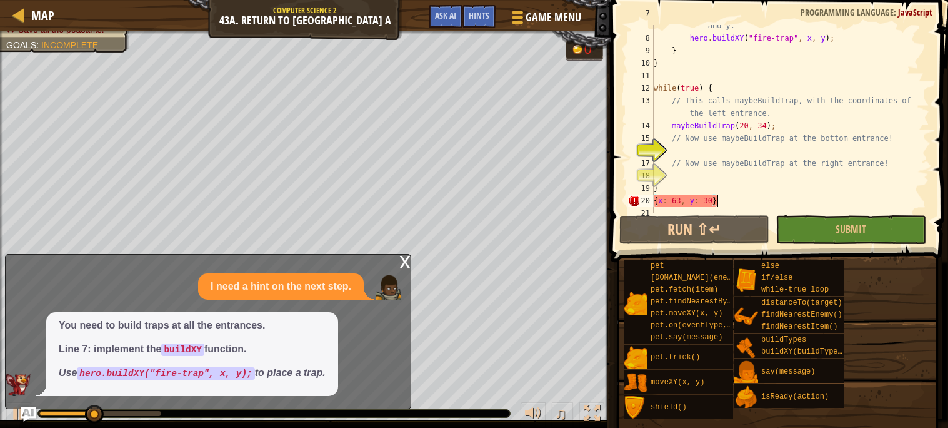
scroll to position [99, 0]
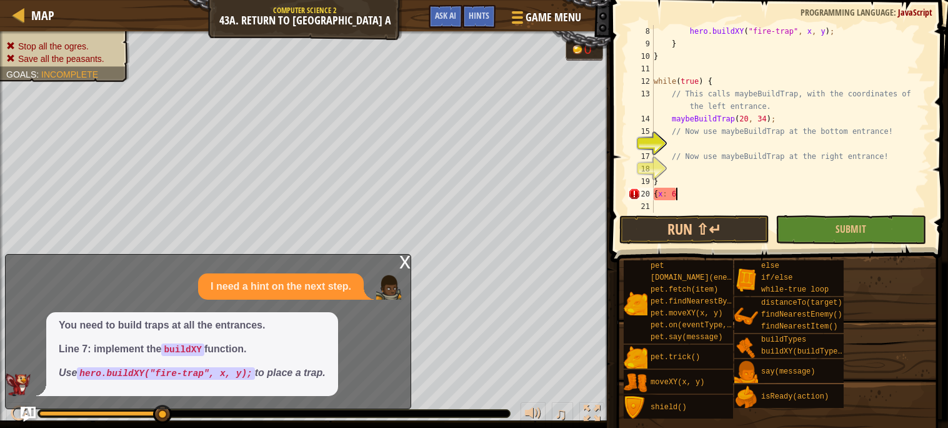
type textarea "{"
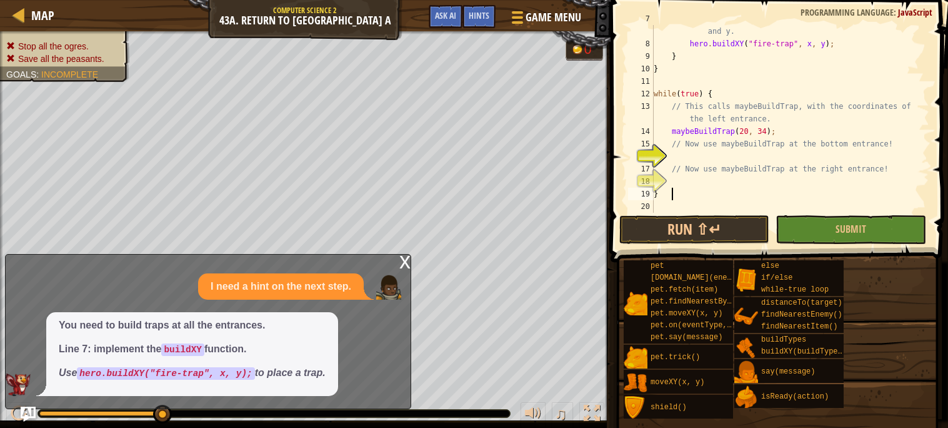
scroll to position [87, 0]
type textarea "}"
click at [684, 182] on div "// Use buildXY to build a "fire-trap" at the given x and y. hero . buildXY ( "f…" at bounding box center [790, 125] width 278 height 225
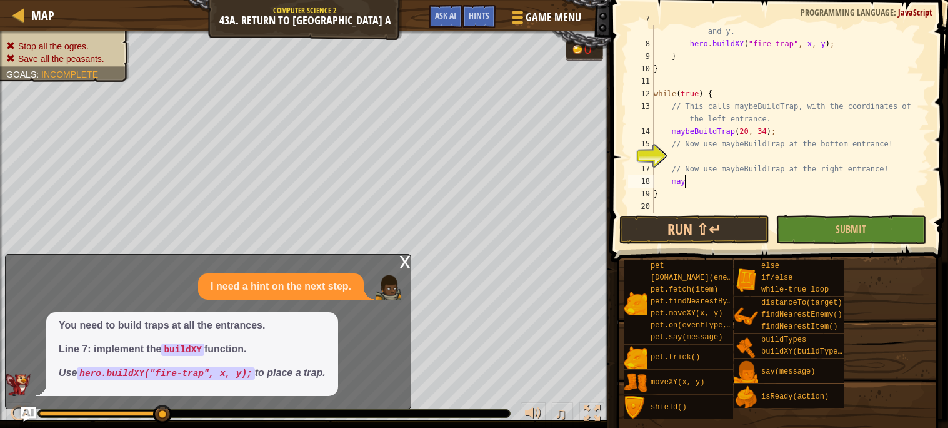
type textarea "m"
type textarea "maybeBuildTrap(56, 33);"
click at [679, 234] on button "Run ⇧↵" at bounding box center [694, 229] width 150 height 29
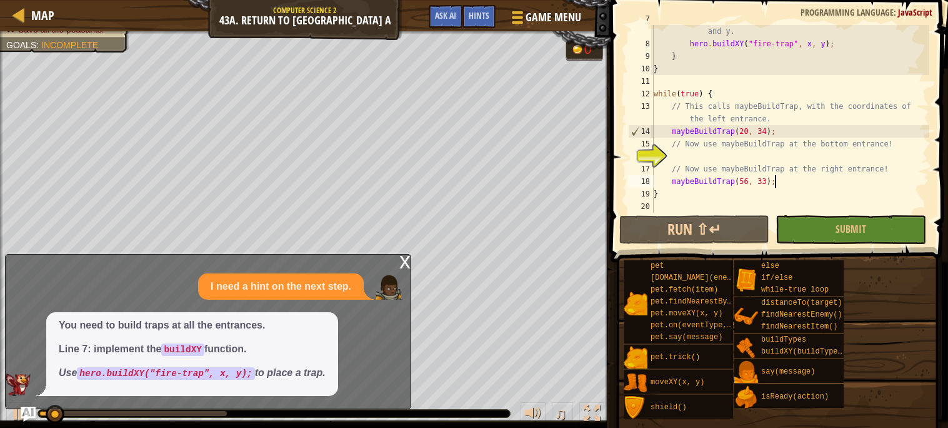
click at [400, 267] on div "x" at bounding box center [404, 260] width 11 height 13
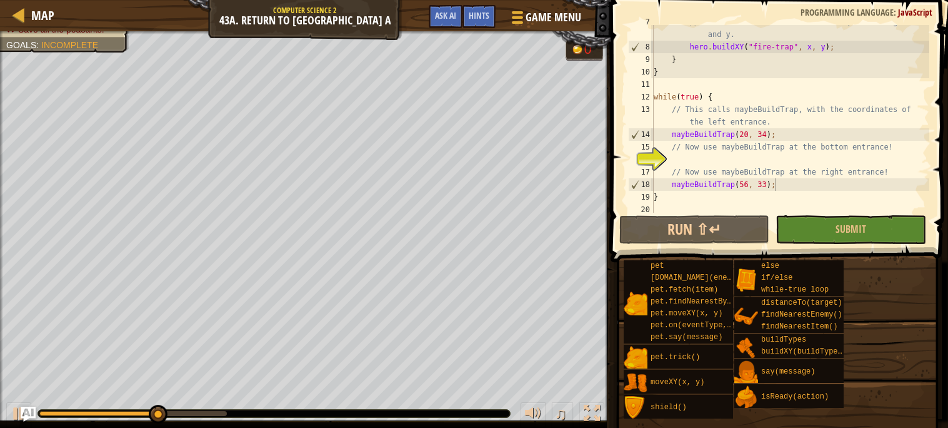
scroll to position [84, 0]
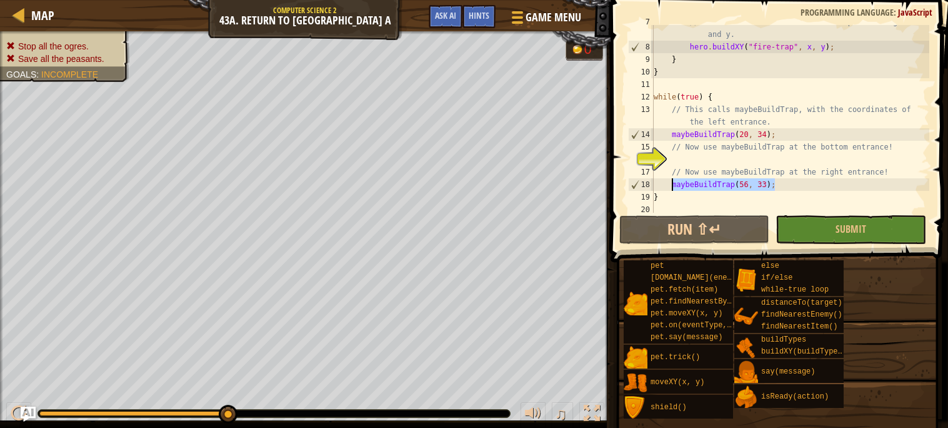
drag, startPoint x: 784, startPoint y: 188, endPoint x: 671, endPoint y: 189, distance: 112.5
click at [671, 189] on div "// Use buildXY to build a "fire-trap" at the given x and y. hero . buildXY ( "f…" at bounding box center [790, 128] width 278 height 225
click at [712, 162] on div "// Use buildXY to build a "fire-trap" at the given x and y. hero . buildXY ( "f…" at bounding box center [790, 128] width 278 height 225
paste textarea "maybeBuildTrap(56, 33);"
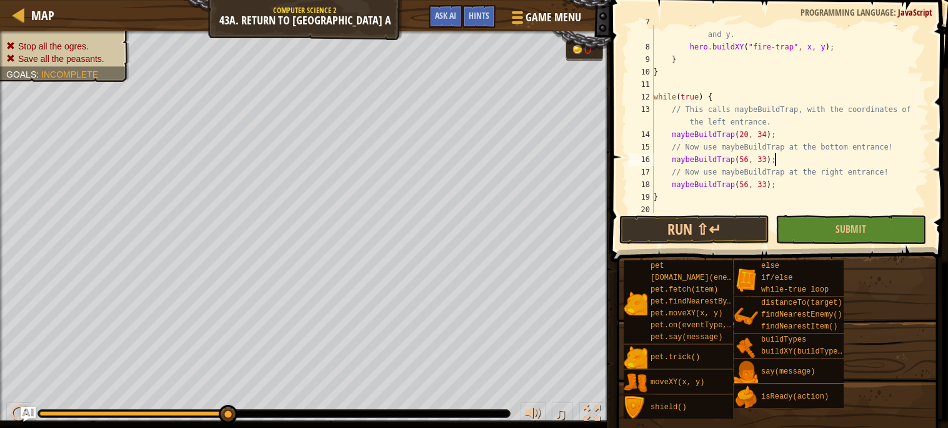
click at [747, 158] on div "// Use buildXY to build a "fire-trap" at the given x and y. hero . buildXY ( "f…" at bounding box center [790, 128] width 278 height 225
click at [762, 163] on div "// Use buildXY to build a "fire-trap" at the given x and y. hero . buildXY ( "f…" at bounding box center [790, 128] width 278 height 225
click at [763, 161] on div "// Use buildXY to build a "fire-trap" at the given x and y. hero . buildXY ( "f…" at bounding box center [790, 128] width 278 height 225
click at [764, 161] on div "// Use buildXY to build a "fire-trap" at the given x and y. hero . buildXY ( "f…" at bounding box center [790, 128] width 278 height 225
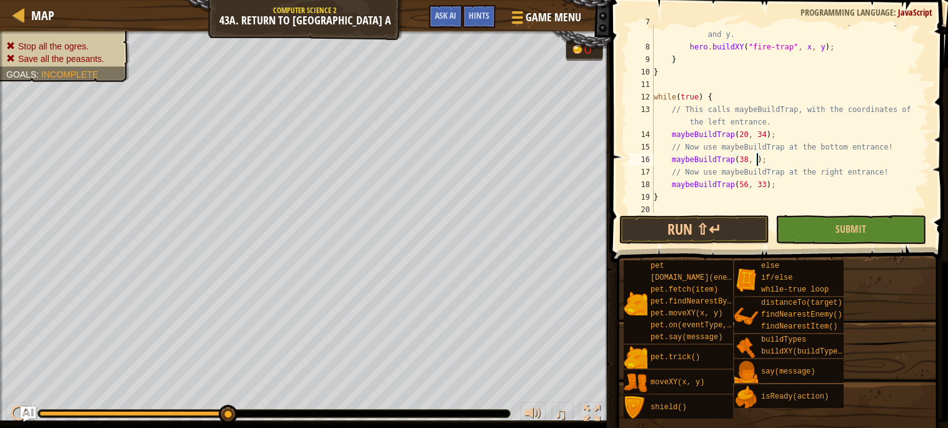
scroll to position [5, 9]
type textarea "maybeBuildTrap(38, 20);"
click at [706, 226] on button "Run ⇧↵" at bounding box center [694, 229] width 150 height 29
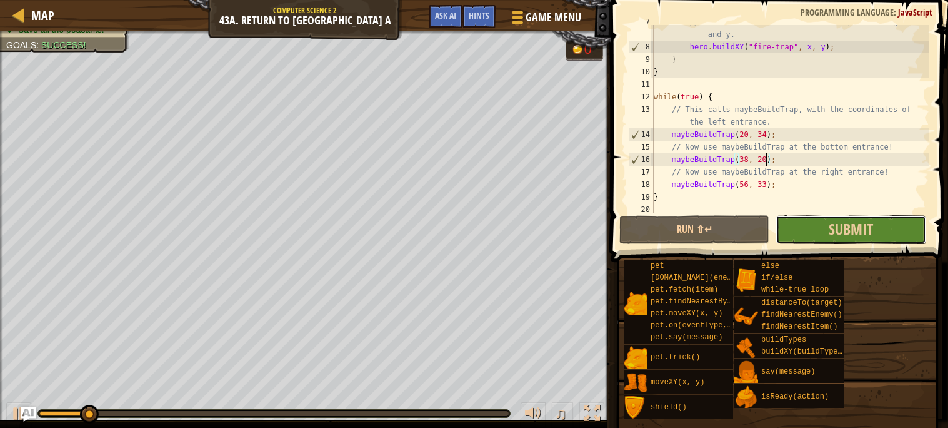
click at [796, 235] on button "Submit" at bounding box center [851, 229] width 150 height 29
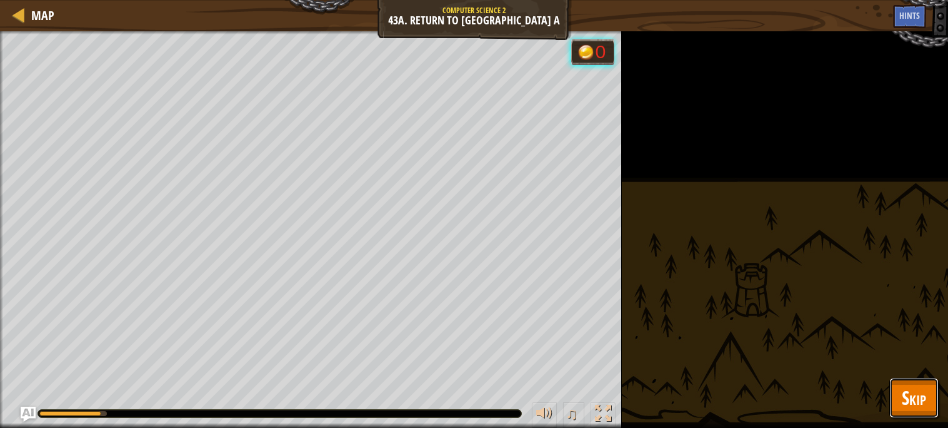
click at [900, 395] on button "Skip" at bounding box center [913, 398] width 49 height 40
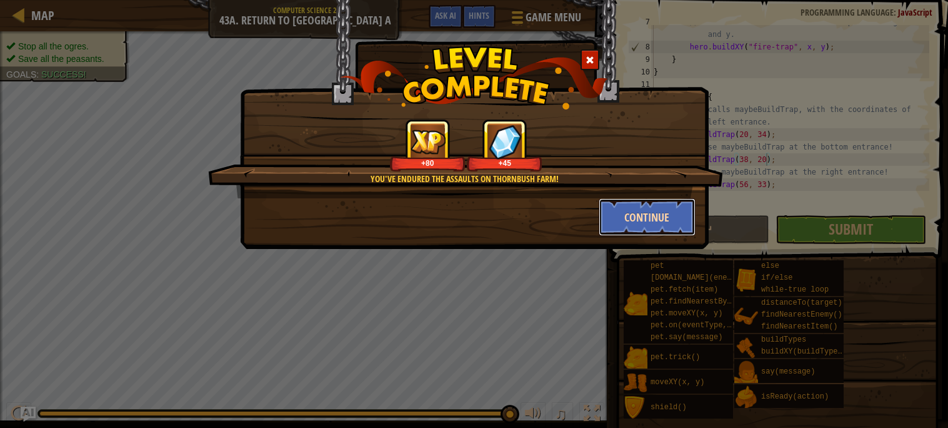
click at [674, 211] on button "Continue" at bounding box center [647, 217] width 97 height 38
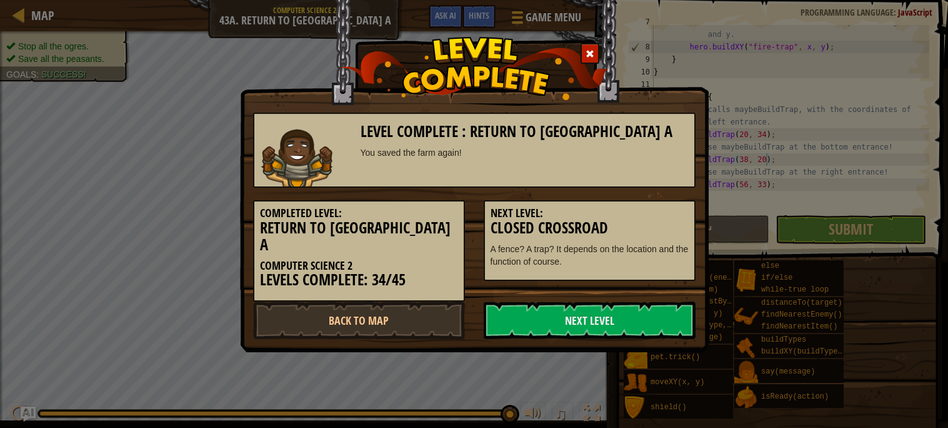
click at [664, 213] on h5 "Next Level:" at bounding box center [590, 213] width 198 height 13
click at [353, 317] on link "Back to Map" at bounding box center [359, 320] width 212 height 38
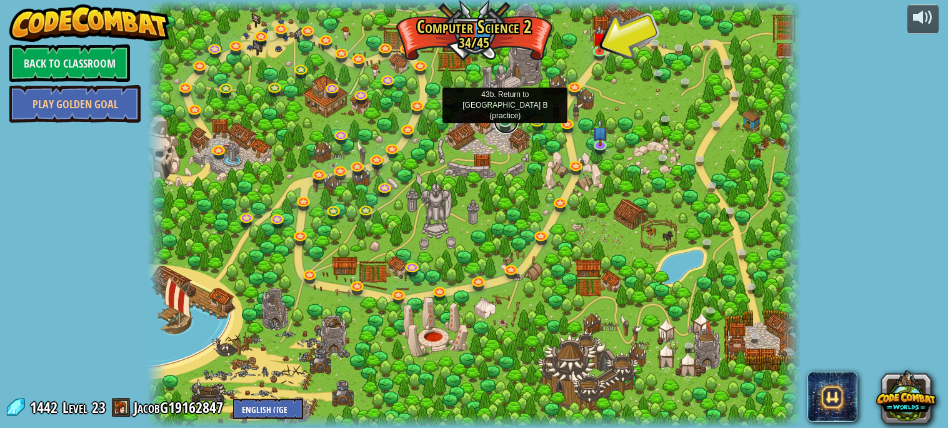
click at [498, 122] on link at bounding box center [506, 121] width 25 height 25
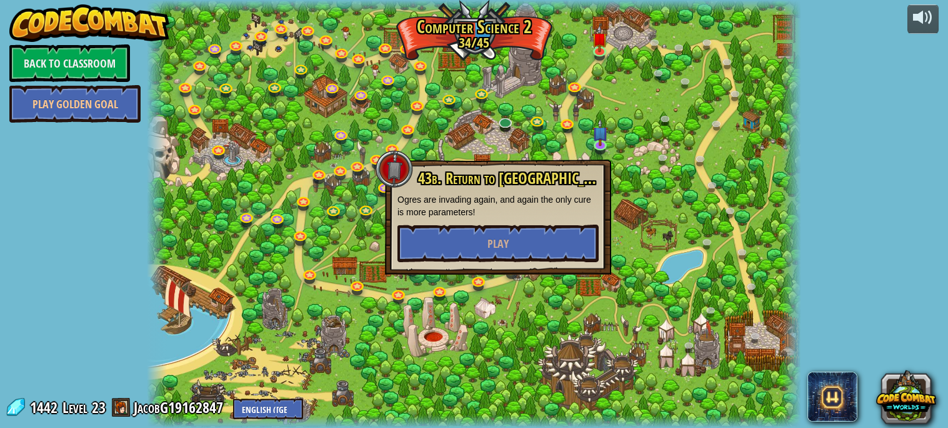
click at [491, 277] on div at bounding box center [474, 214] width 654 height 428
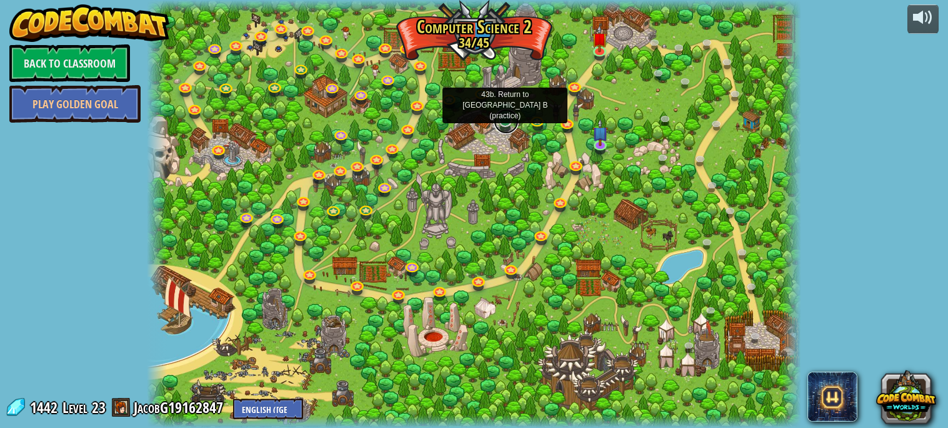
click at [503, 117] on link at bounding box center [506, 121] width 25 height 25
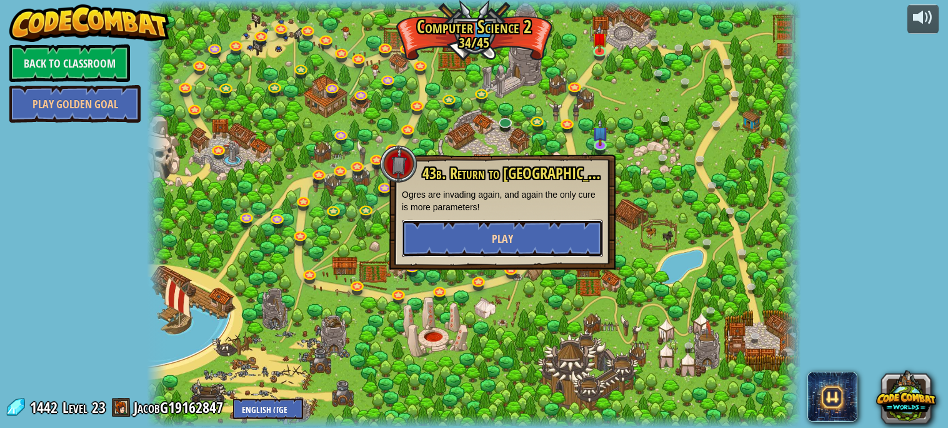
click at [496, 228] on button "Play" at bounding box center [502, 238] width 201 height 38
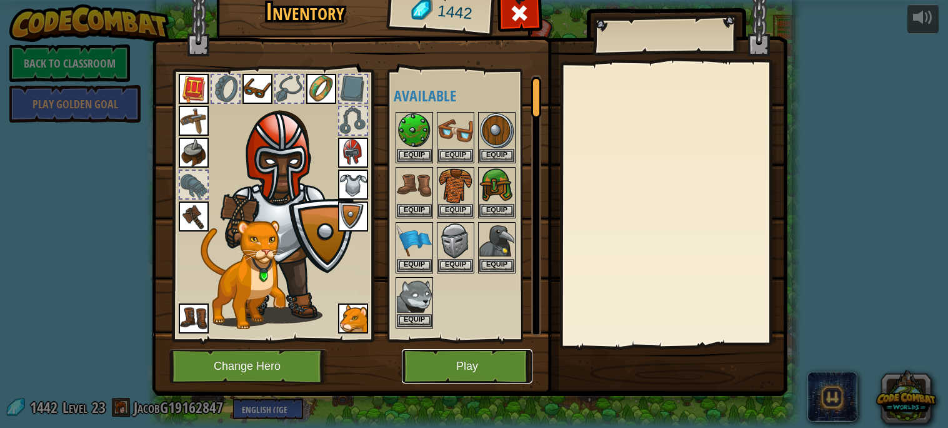
click at [465, 359] on button "Play" at bounding box center [467, 366] width 131 height 34
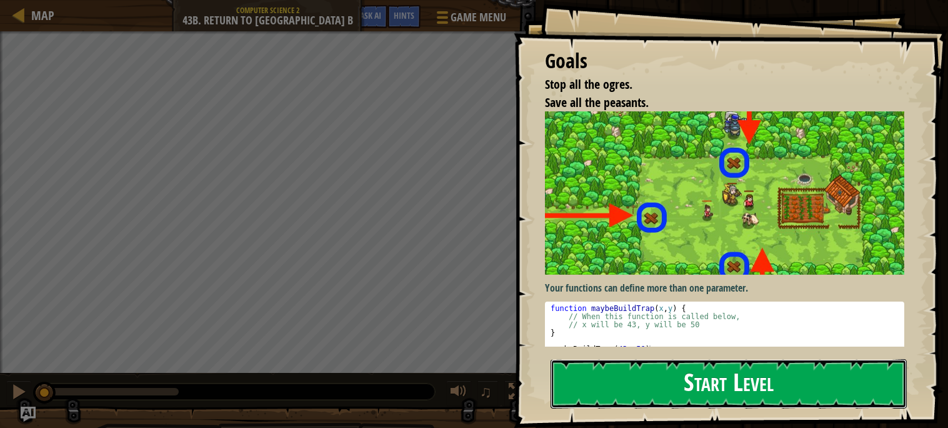
click at [580, 359] on button "Start Level" at bounding box center [729, 383] width 356 height 49
click at [581, 359] on button "Start Level" at bounding box center [729, 383] width 356 height 49
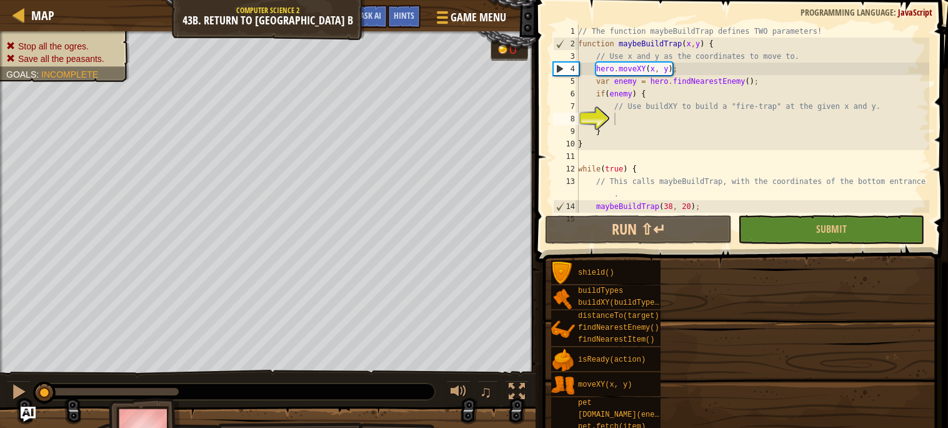
click at [581, 228] on div "Goals Stop all the ogres. Save all the peasants. Your functions can define more…" at bounding box center [474, 214] width 948 height 428
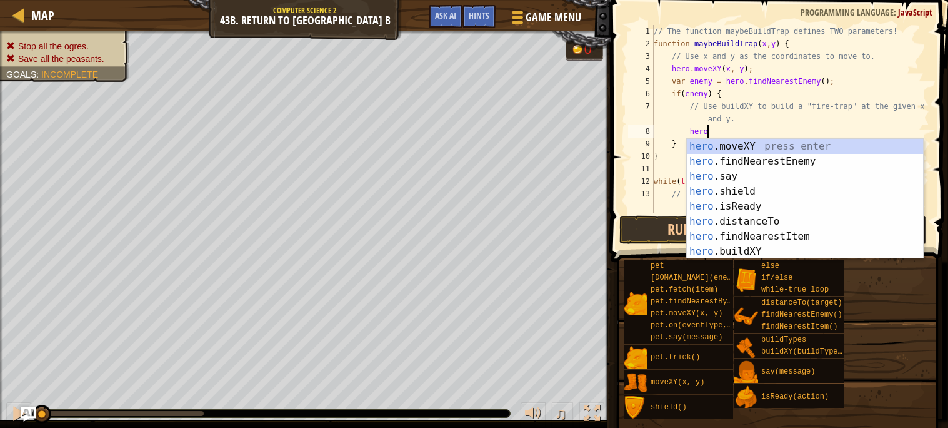
scroll to position [5, 3]
click at [713, 248] on div "hero .moveXY press enter hero .findNearestEnemy press enter hero .say press ent…" at bounding box center [805, 214] width 236 height 150
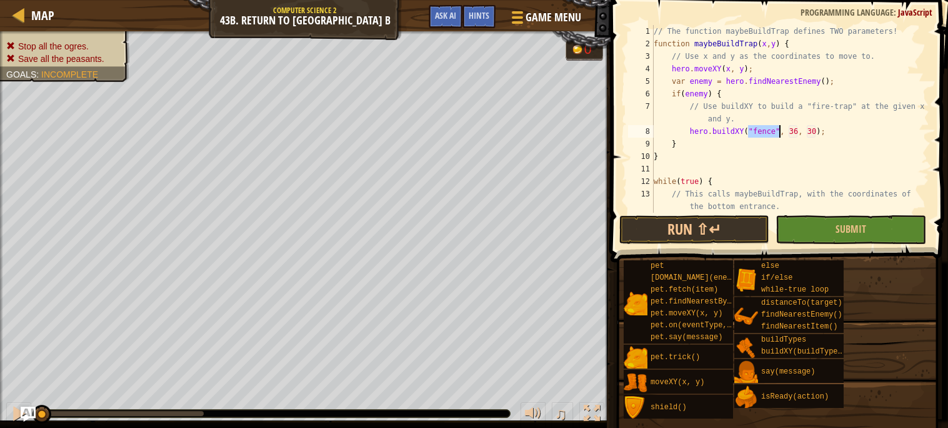
click at [774, 134] on div "// The function maybeBuildTrap defines TWO parameters! function maybeBuildTrap …" at bounding box center [790, 119] width 278 height 188
click at [818, 131] on div "// The function maybeBuildTrap defines TWO parameters! function maybeBuildTrap …" at bounding box center [790, 131] width 278 height 213
click at [829, 130] on div "// The function maybeBuildTrap defines TWO parameters! function maybeBuildTrap …" at bounding box center [790, 131] width 278 height 213
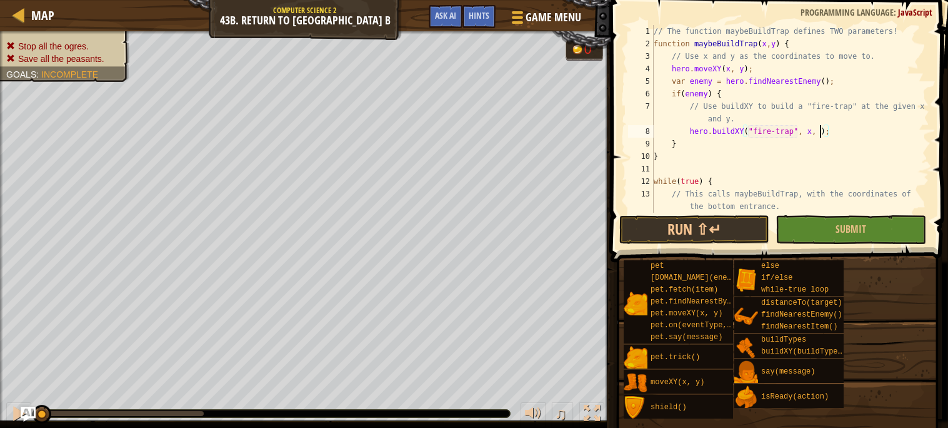
type textarea "hero.buildXY("fire-trap", x, y);"
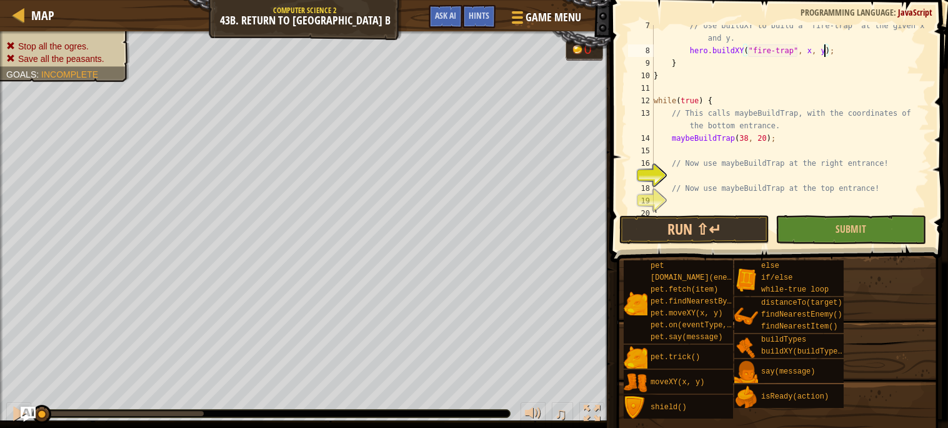
scroll to position [99, 0]
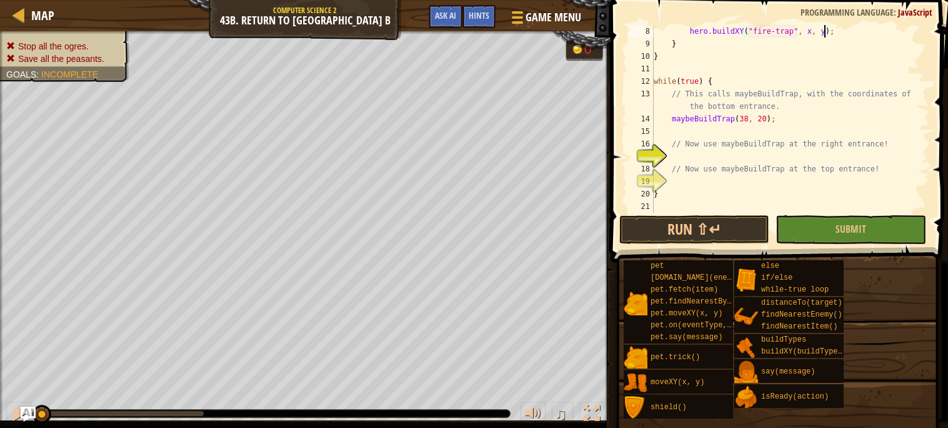
click at [799, 151] on div "hero . buildXY ( "fire-trap" , x , y ) ; } } while ( true ) { // This calls may…" at bounding box center [790, 131] width 278 height 213
drag, startPoint x: 779, startPoint y: 120, endPoint x: 673, endPoint y: 119, distance: 106.3
click at [673, 119] on div "hero . buildXY ( "fire-trap" , x , y ) ; } } while ( true ) { // This calls may…" at bounding box center [790, 131] width 278 height 213
type textarea "maybeBuildTrap(38, 20);"
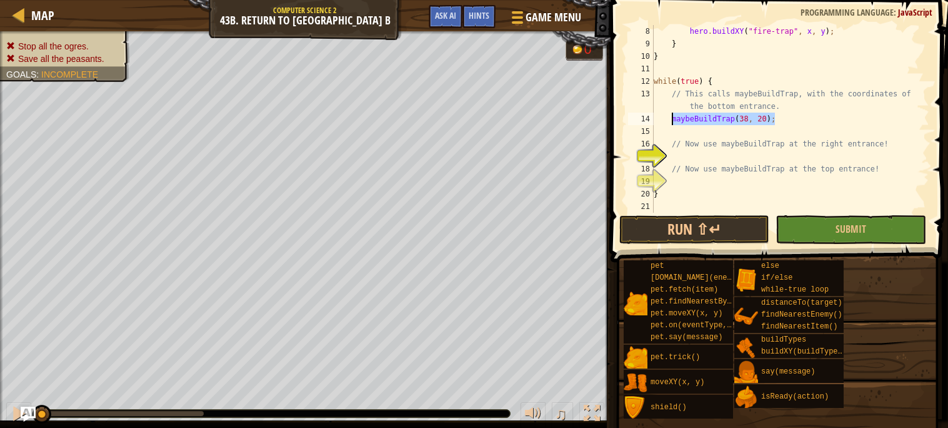
click at [686, 155] on div "hero . buildXY ( "fire-trap" , x , y ) ; } } while ( true ) { // This calls may…" at bounding box center [790, 131] width 278 height 213
paste textarea "maybeBuildTrap(38, 20);"
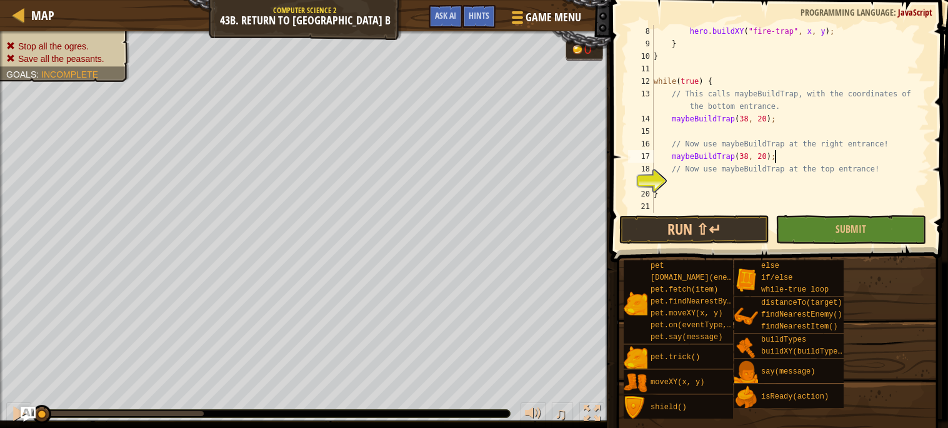
click at [746, 156] on div "hero . buildXY ( "fire-trap" , x , y ) ; } } while ( true ) { // This calls may…" at bounding box center [790, 131] width 278 height 213
click at [766, 156] on div "hero . buildXY ( "fire-trap" , x , y ) ; } } while ( true ) { // This calls may…" at bounding box center [790, 131] width 278 height 213
click at [684, 193] on div "hero . buildXY ( "fire-trap" , x , y ) ; } } while ( true ) { // This calls may…" at bounding box center [790, 131] width 278 height 213
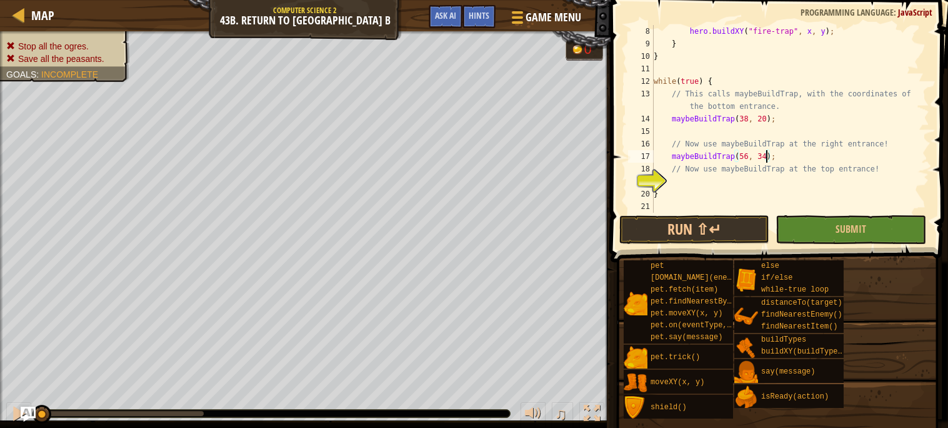
type textarea "}"
click at [681, 184] on div "hero . buildXY ( "fire-trap" , x , y ) ; } } while ( true ) { // This calls may…" at bounding box center [790, 131] width 278 height 213
paste textarea "maybeBuildTrap(38, 20);"
click at [763, 179] on div "hero . buildXY ( "fire-trap" , x , y ) ; } } while ( true ) { // This calls may…" at bounding box center [790, 131] width 278 height 213
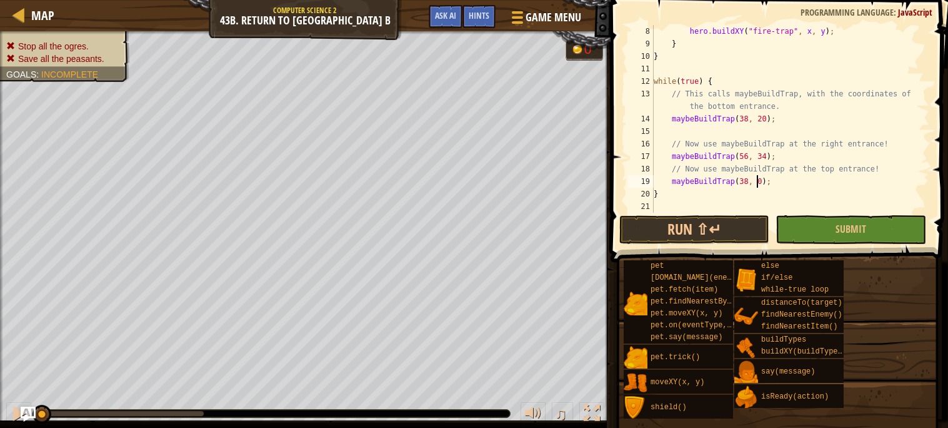
click at [761, 180] on div "hero . buildXY ( "fire-trap" , x , y ) ; } } while ( true ) { // This calls may…" at bounding box center [790, 131] width 278 height 213
type textarea "maybeBuildTrap(38, 48);"
click at [724, 222] on button "Run ⇧↵" at bounding box center [694, 229] width 150 height 29
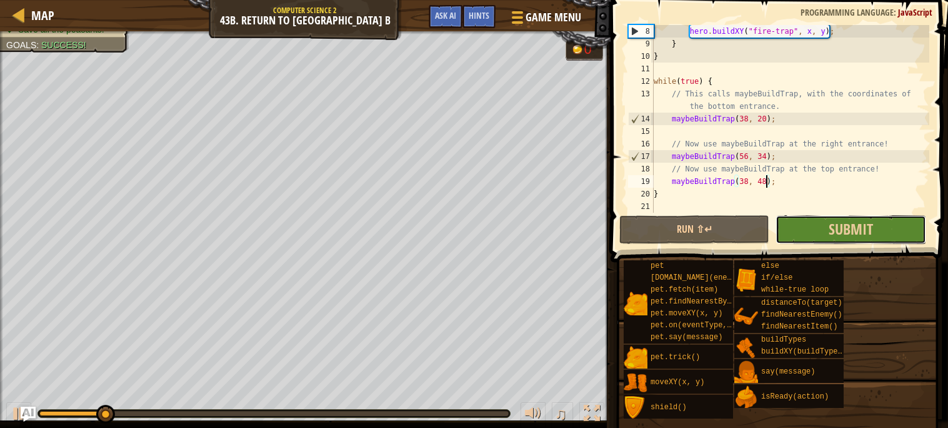
click at [822, 236] on button "Submit" at bounding box center [851, 229] width 150 height 29
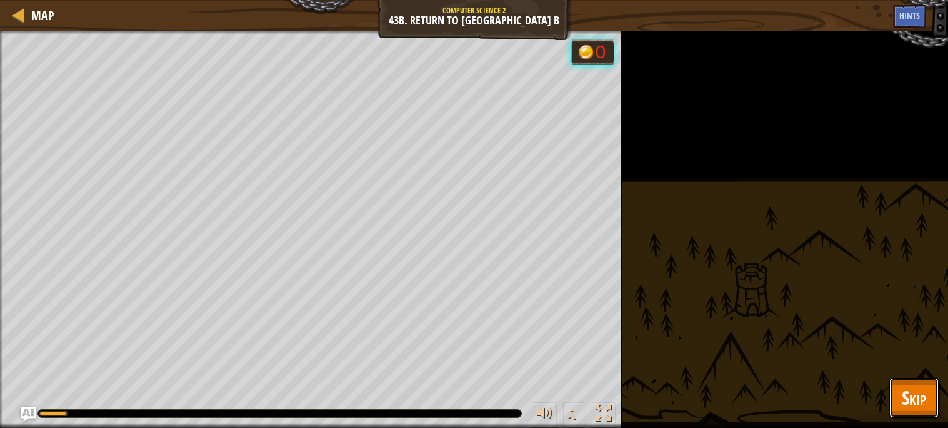
click at [910, 408] on span "Skip" at bounding box center [914, 397] width 24 height 26
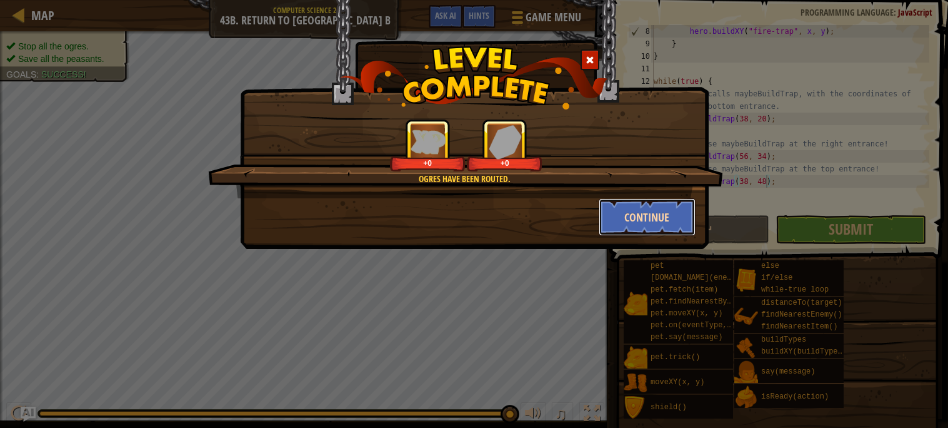
click at [626, 211] on button "Continue" at bounding box center [647, 217] width 97 height 38
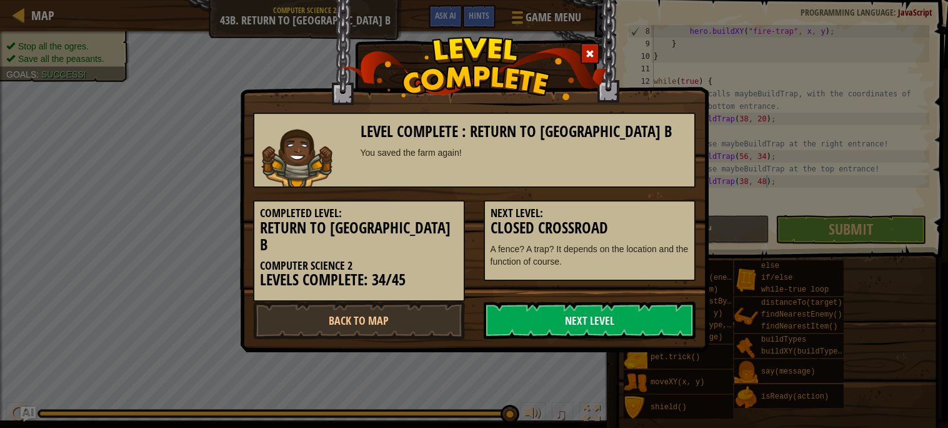
click at [626, 211] on h5 "Next Level:" at bounding box center [590, 213] width 198 height 13
click at [430, 301] on link "Back to Map" at bounding box center [359, 320] width 212 height 38
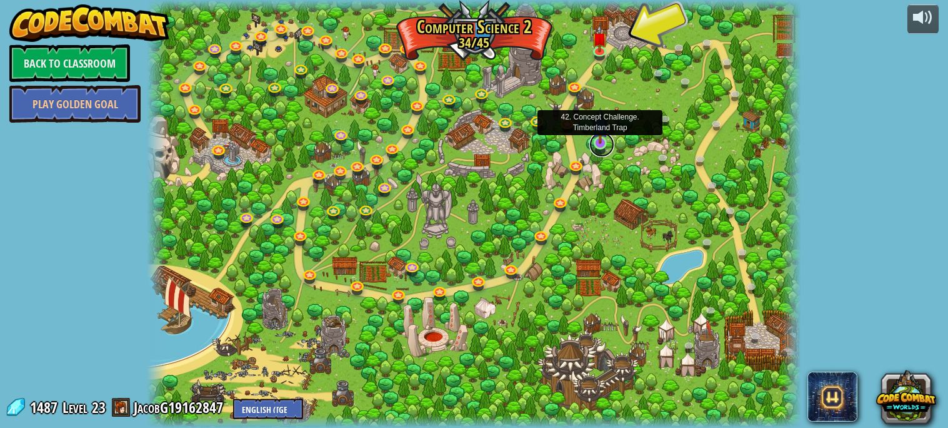
click at [603, 149] on link at bounding box center [601, 144] width 25 height 25
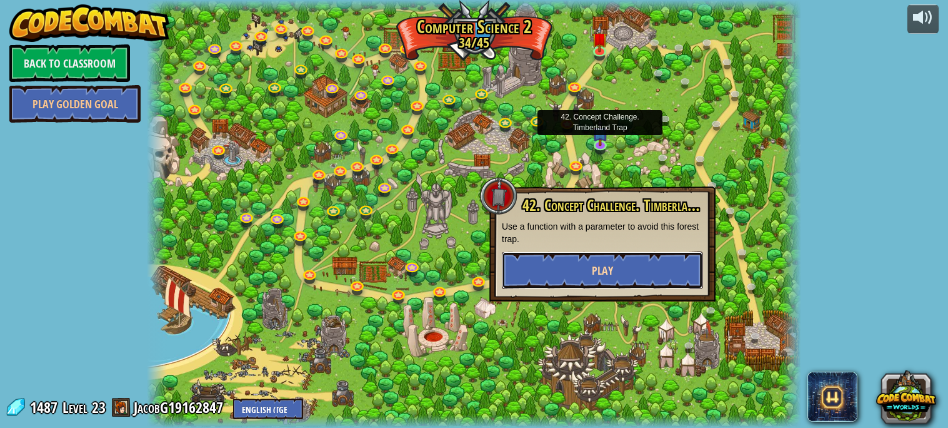
click at [608, 266] on span "Play" at bounding box center [602, 271] width 21 height 16
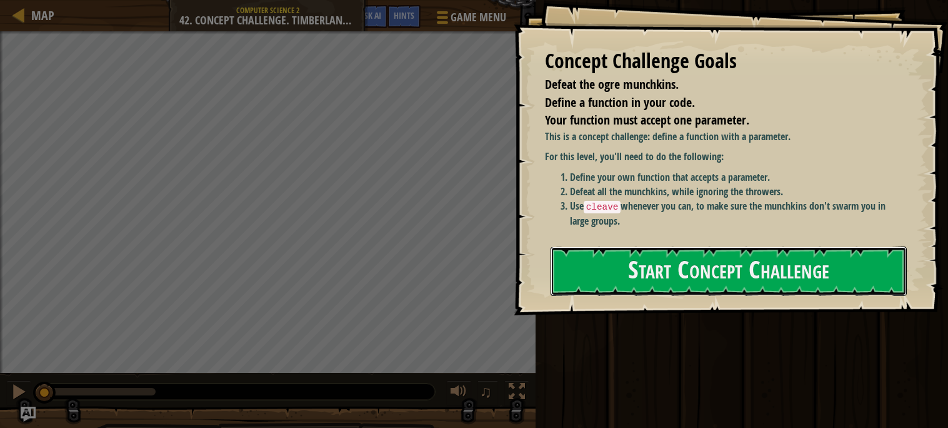
click at [608, 266] on button "Start Concept Challenge" at bounding box center [729, 270] width 356 height 49
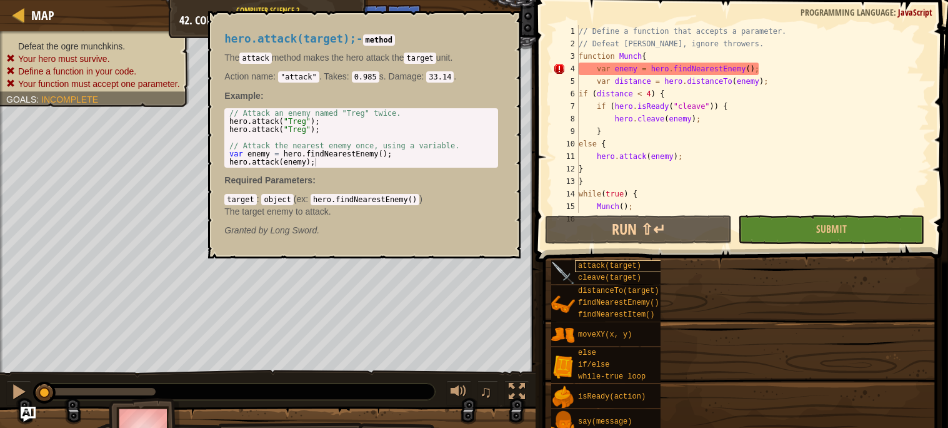
click at [619, 264] on span "attack(target)" at bounding box center [609, 265] width 63 height 9
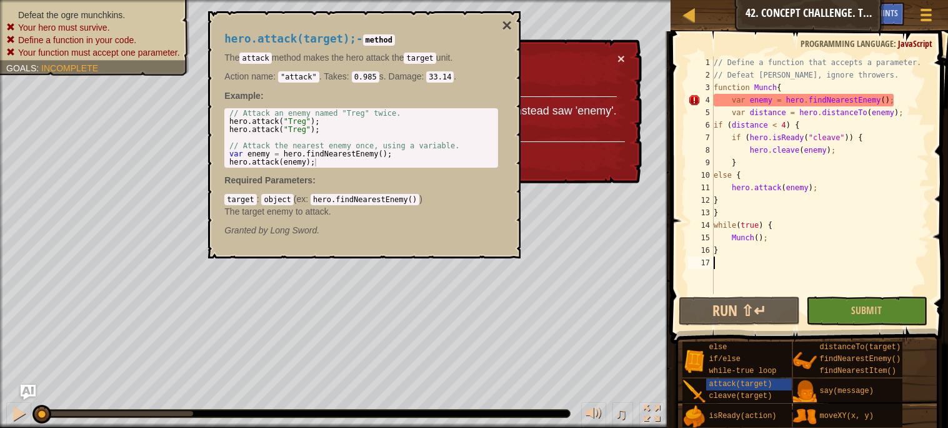
click at [626, 51] on div "× Fix Your Code Expected ')' to match '{' from line 3 and instead saw 'enemy'. …" at bounding box center [435, 111] width 415 height 154
click at [511, 30] on button "×" at bounding box center [507, 26] width 10 height 18
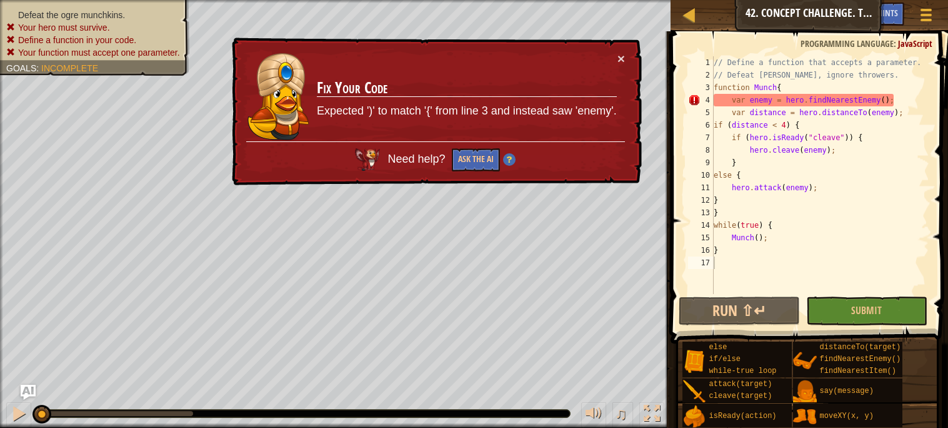
click at [619, 68] on div "× Fix Your Code Expected ')' to match '{' from line 3 and instead saw 'enemy'. …" at bounding box center [436, 111] width 414 height 151
click at [621, 61] on button "×" at bounding box center [622, 61] width 8 height 13
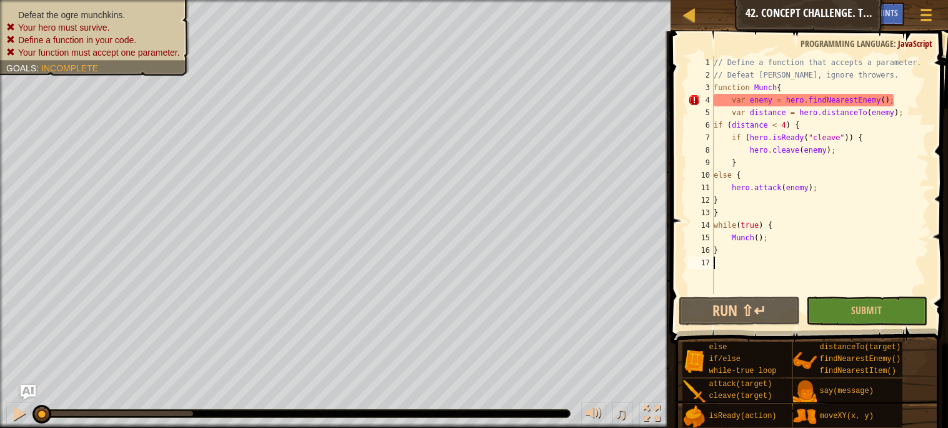
click at [718, 306] on button "Run ⇧↵" at bounding box center [739, 310] width 121 height 29
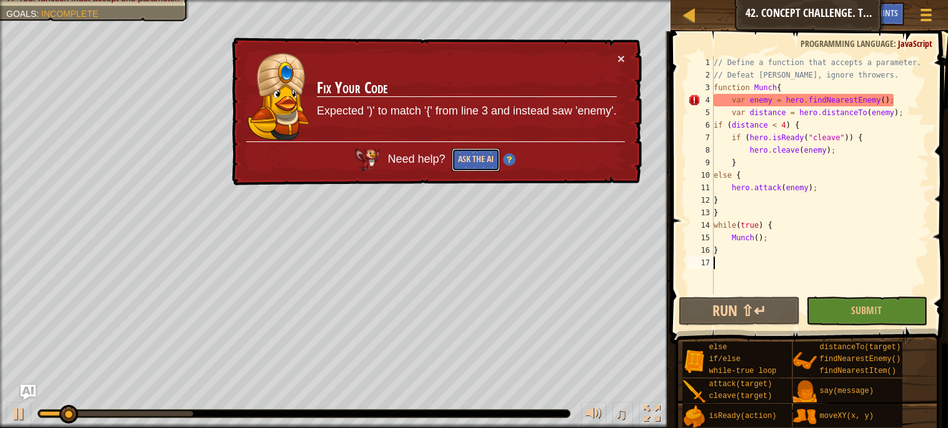
click at [461, 153] on button "Ask the AI" at bounding box center [475, 160] width 49 height 24
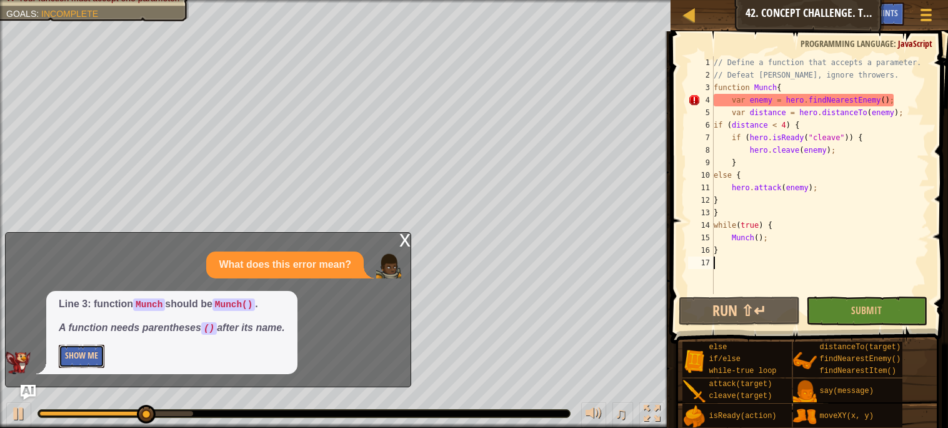
click at [94, 359] on button "Show Me" at bounding box center [82, 355] width 46 height 23
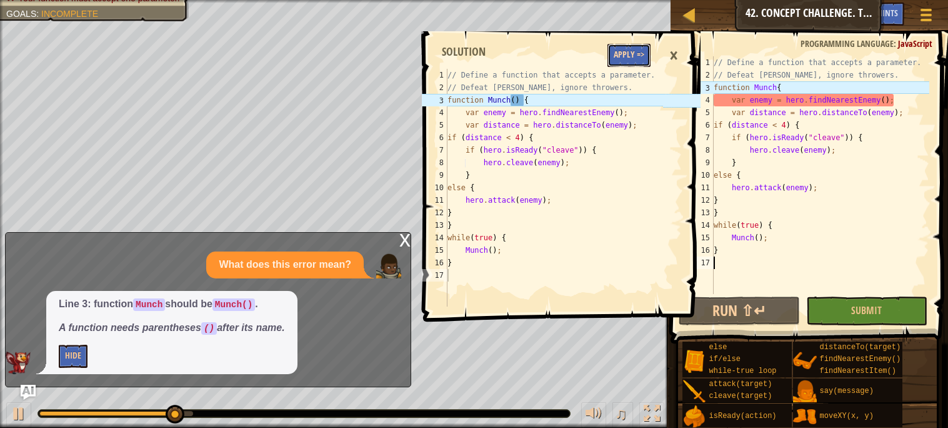
click at [624, 51] on button "Apply =>" at bounding box center [629, 55] width 43 height 23
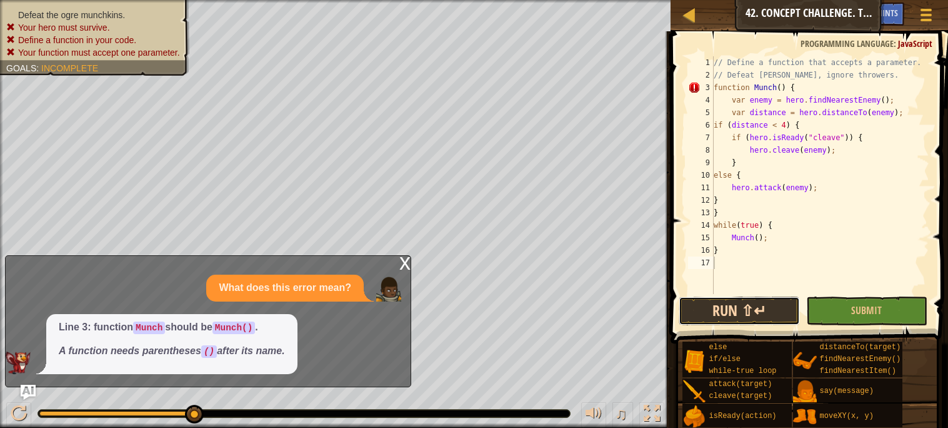
click at [708, 314] on button "Run ⇧↵" at bounding box center [739, 310] width 121 height 29
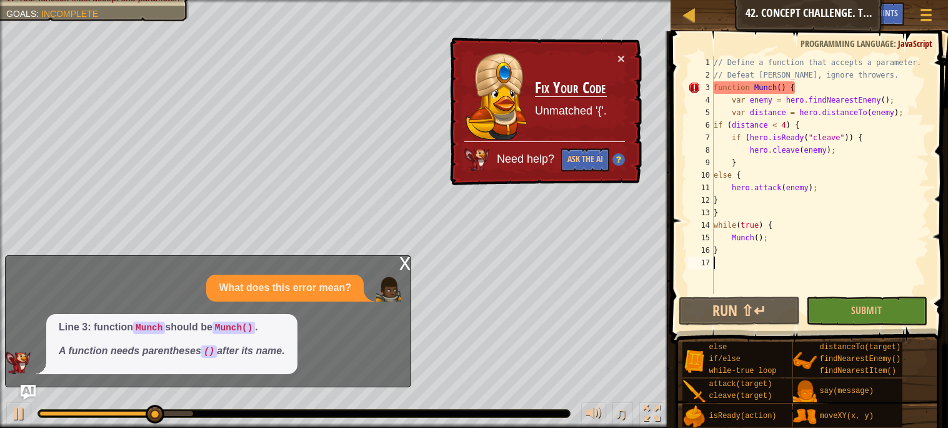
click at [726, 214] on div "// Define a function that accepts a parameter. // Defeat [PERSON_NAME], ignore …" at bounding box center [820, 187] width 218 height 263
click at [711, 206] on div "13" at bounding box center [701, 212] width 26 height 13
click at [728, 210] on div "// Define a function that accepts a parameter. // Defeat [PERSON_NAME], ignore …" at bounding box center [820, 187] width 218 height 263
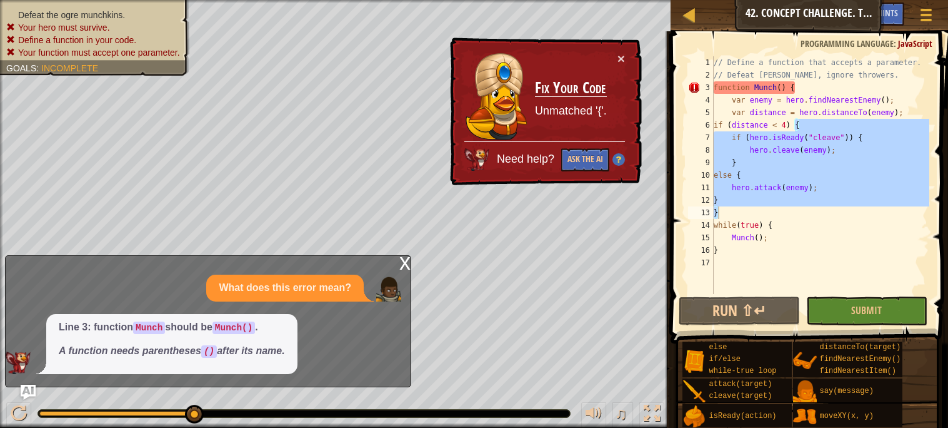
click at [724, 216] on div "// Define a function that accepts a parameter. // Defeat [PERSON_NAME], ignore …" at bounding box center [820, 175] width 218 height 238
type textarea "}"
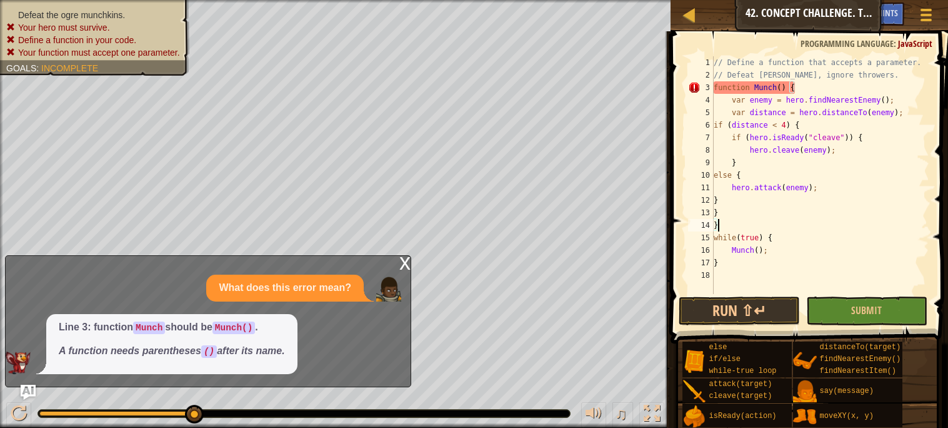
scroll to position [5, 0]
click at [762, 307] on button "Run ⇧↵" at bounding box center [739, 310] width 121 height 29
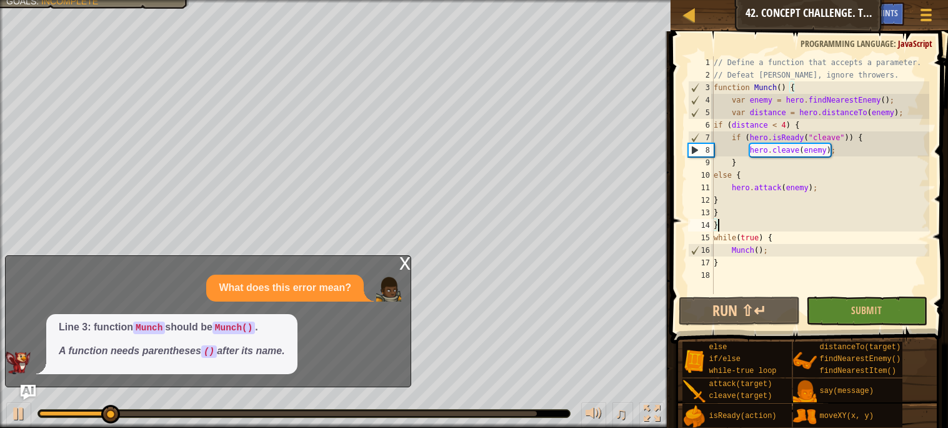
click at [403, 263] on div "x" at bounding box center [404, 262] width 11 height 13
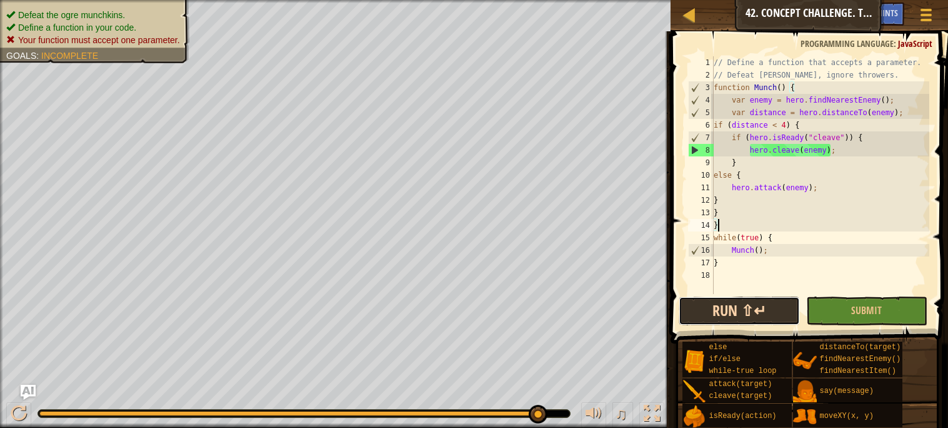
click at [708, 314] on button "Run ⇧↵" at bounding box center [739, 310] width 121 height 29
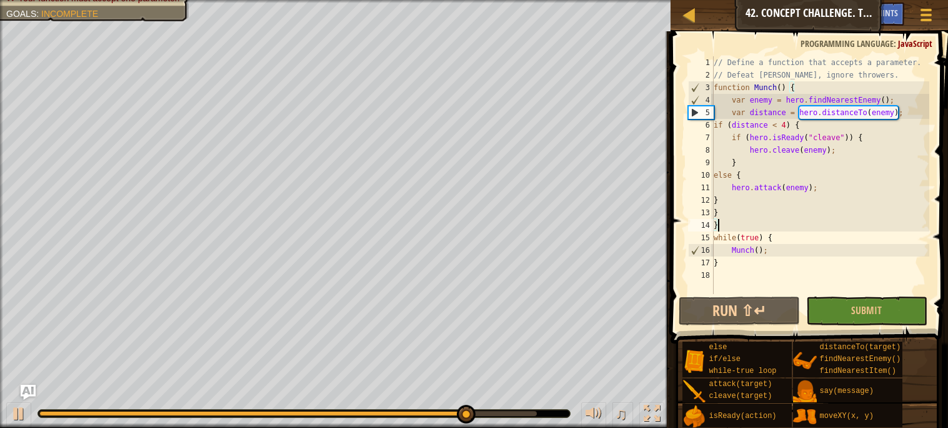
click at [725, 113] on div "// Define a function that accepts a parameter. // Defeat [PERSON_NAME], ignore …" at bounding box center [820, 187] width 218 height 263
type textarea "var distance = hero.distanceTo(enemy);"
click at [729, 106] on div "// Define a function that accepts a parameter. // Defeat [PERSON_NAME], ignore …" at bounding box center [820, 187] width 218 height 263
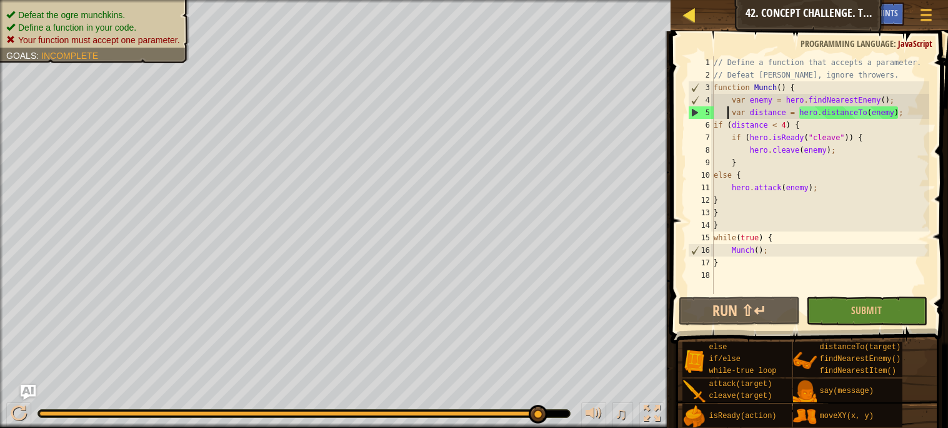
click at [826, 30] on div "Map Computer Science 2 42. Concept Challenge. Timberland Trap Game Menu Done Hi…" at bounding box center [810, 15] width 278 height 31
click at [691, 11] on div at bounding box center [690, 15] width 16 height 16
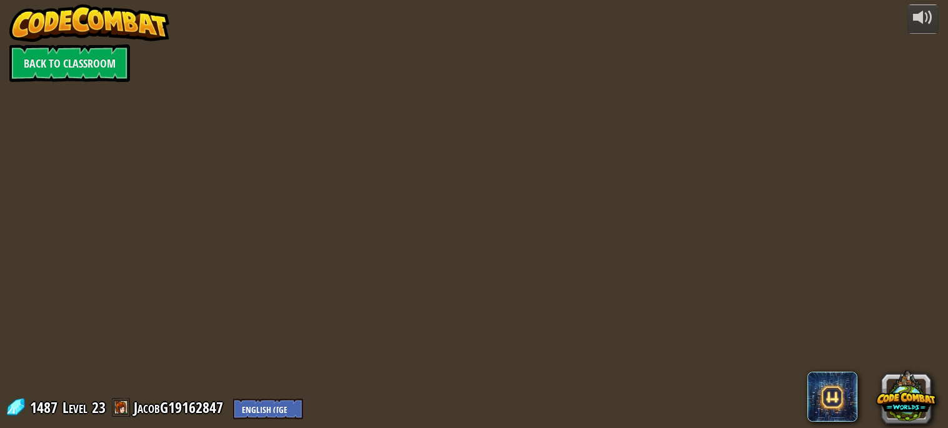
click at [689, 13] on div "powered by Back to Classroom 1487 Level 23 JacobG19162847 English ([GEOGRAPHIC_…" at bounding box center [474, 214] width 948 height 428
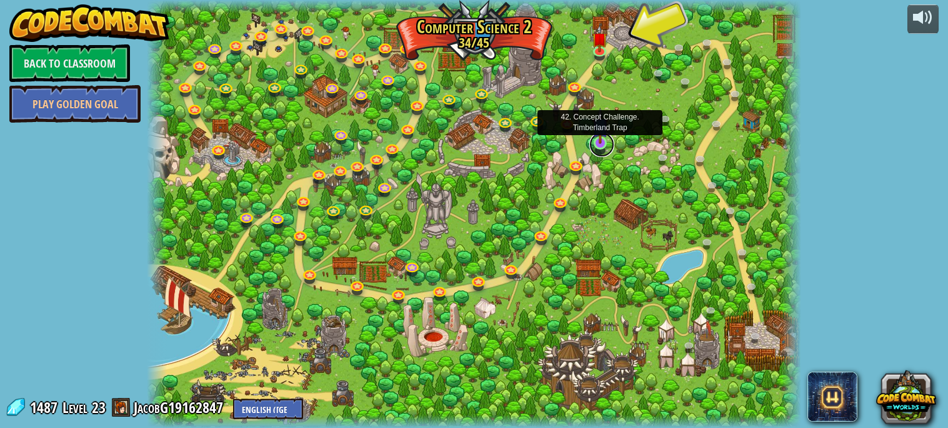
click at [598, 147] on link at bounding box center [601, 144] width 25 height 25
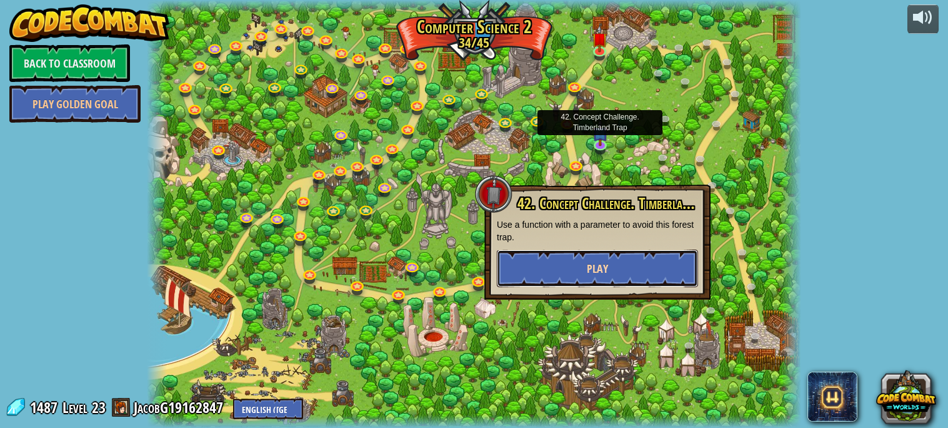
click at [606, 273] on span "Play" at bounding box center [597, 269] width 21 height 16
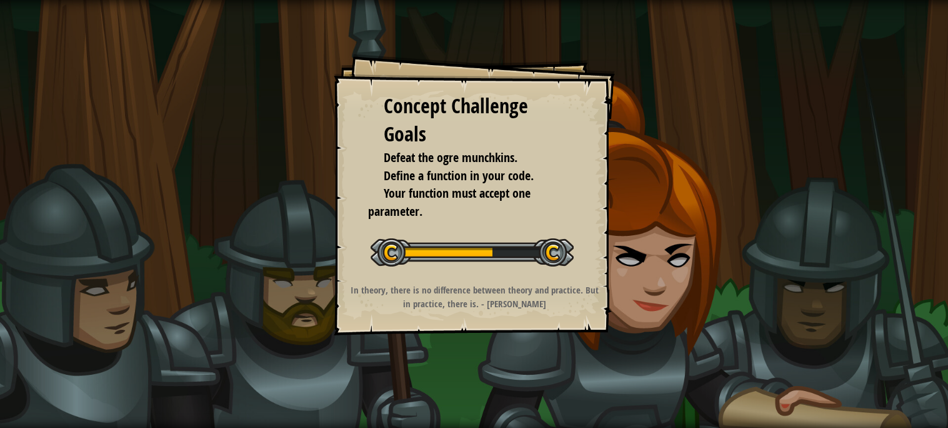
click at [582, 273] on div "Concept Challenge Goals Defeat the ogre munchkins. Define a function in your co…" at bounding box center [474, 194] width 281 height 281
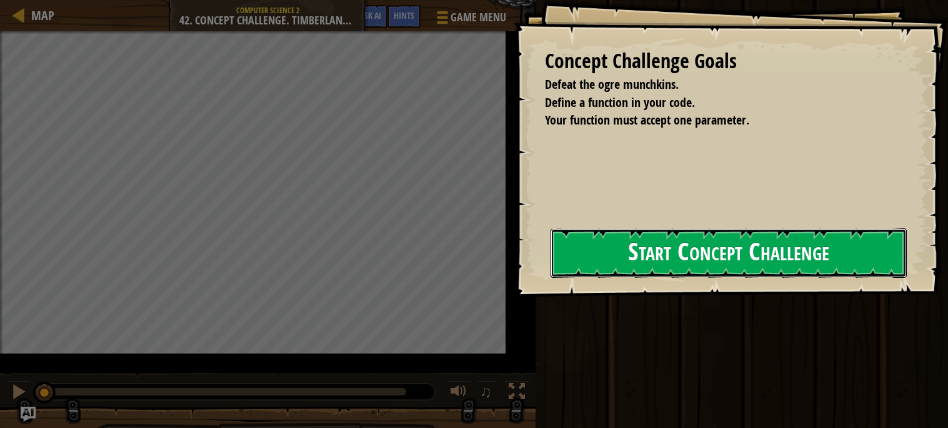
click at [578, 265] on button "Start Concept Challenge" at bounding box center [729, 252] width 356 height 49
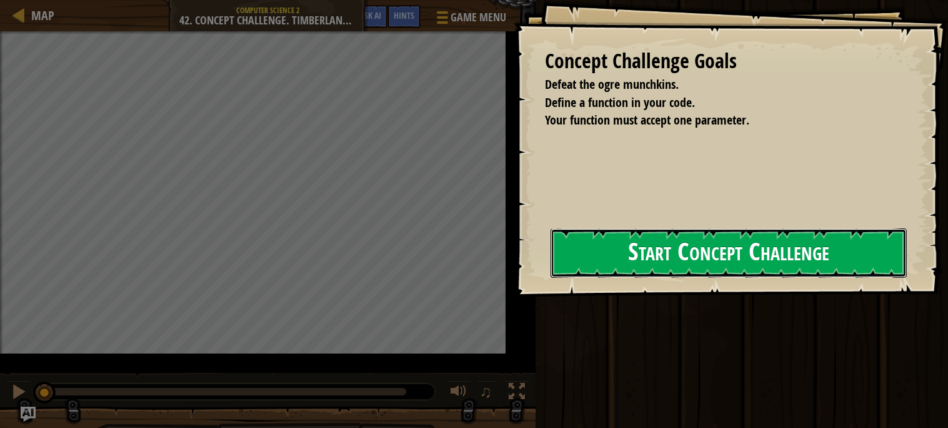
click at [578, 265] on button "Start Concept Challenge" at bounding box center [729, 252] width 356 height 49
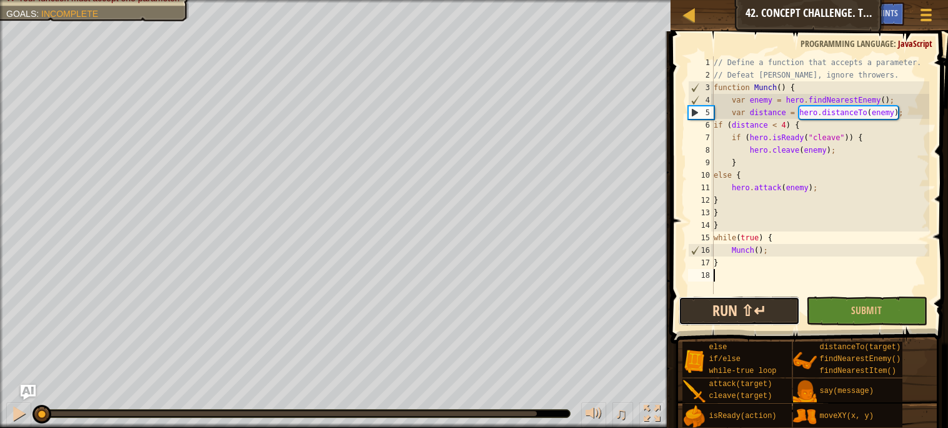
click at [733, 318] on button "Run ⇧↵" at bounding box center [739, 310] width 121 height 29
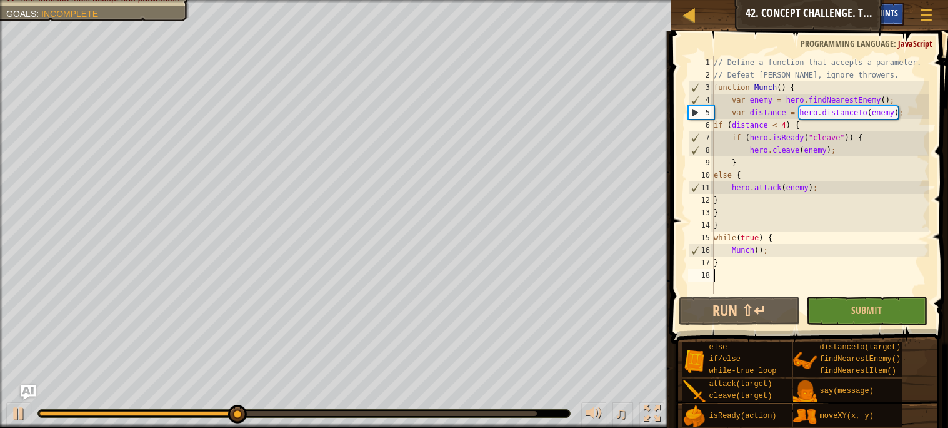
click at [882, 11] on span "Hints" at bounding box center [888, 13] width 21 height 12
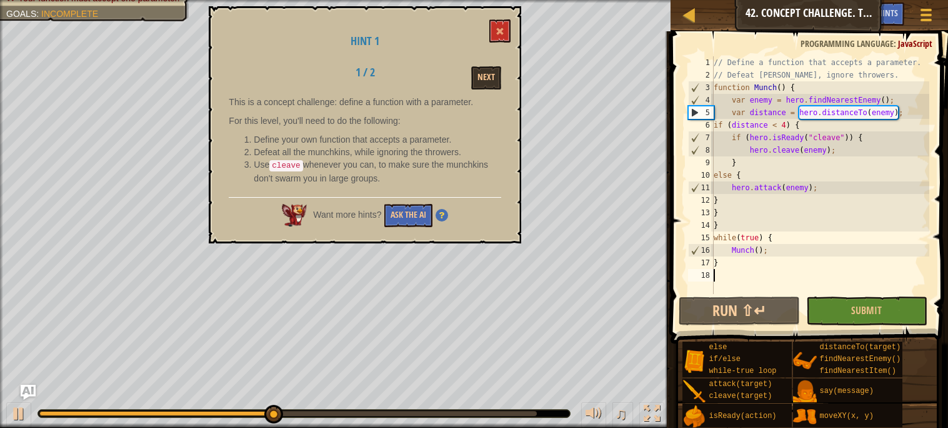
click at [495, 61] on div "Hint 1 1 / 2 Next This is a concept challenge: define a function with a paramet…" at bounding box center [365, 124] width 313 height 237
click at [483, 63] on div "Hint 1 1 / 2 Next This is a concept challenge: define a function with a paramet…" at bounding box center [365, 124] width 313 height 237
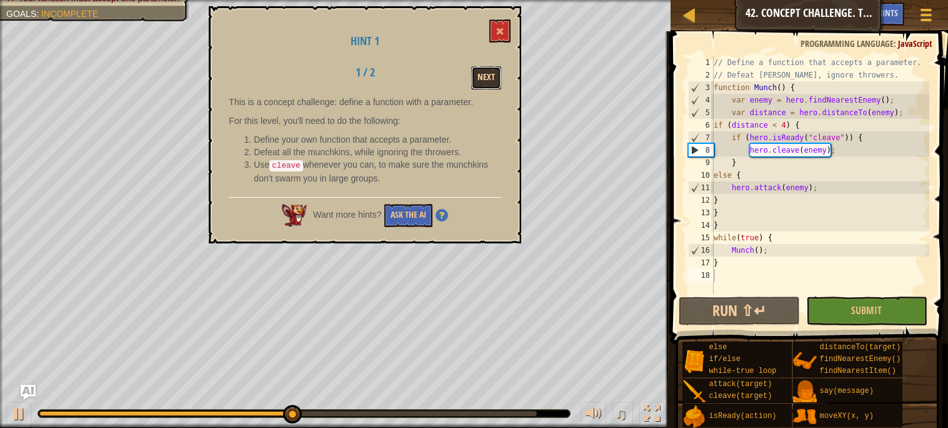
click at [488, 76] on button "Next" at bounding box center [486, 77] width 30 height 23
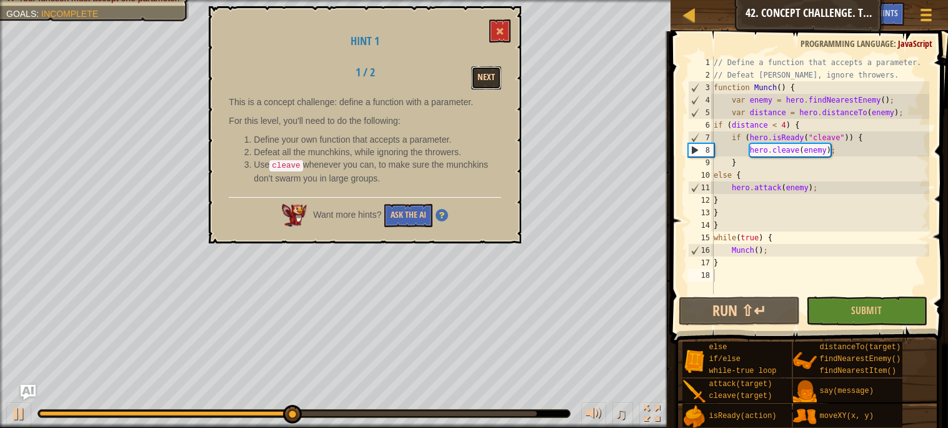
click at [488, 76] on button "Next" at bounding box center [486, 77] width 30 height 23
click at [486, 76] on button "Next" at bounding box center [486, 77] width 30 height 23
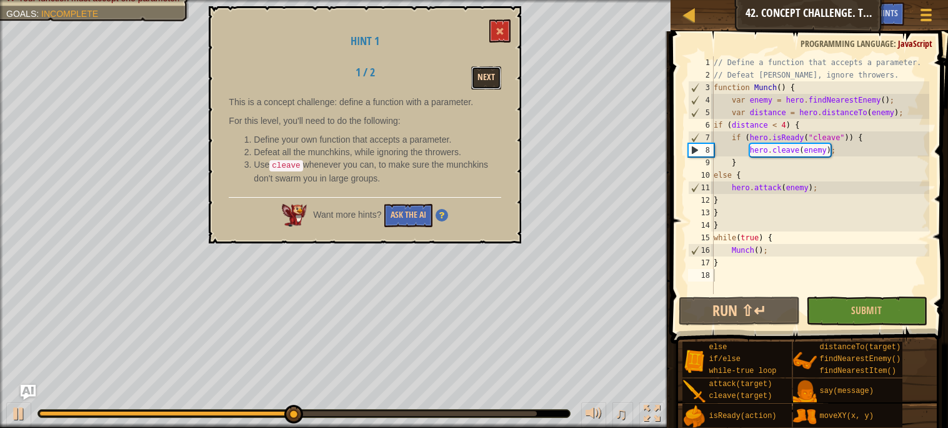
click at [486, 76] on button "Next" at bounding box center [486, 77] width 30 height 23
click at [484, 85] on button "Next" at bounding box center [486, 77] width 30 height 23
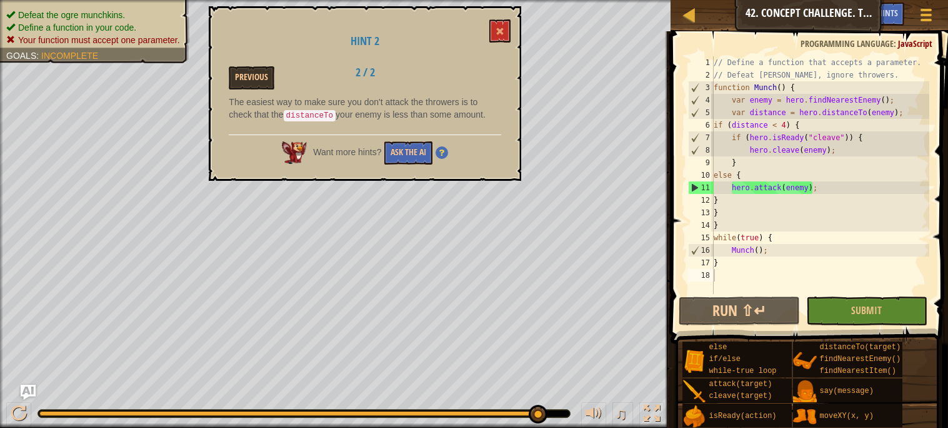
click at [520, 30] on div "Hint 2 Previous 2 / 2 The easiest way to make sure you don't attack the thrower…" at bounding box center [365, 93] width 313 height 174
click at [497, 30] on span at bounding box center [500, 31] width 9 height 9
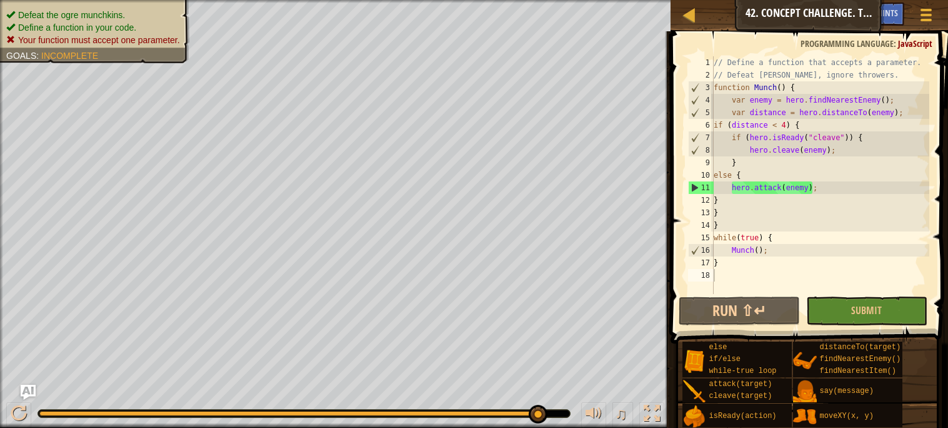
click at [781, 82] on div "// Define a function that accepts a parameter. // Defeat [PERSON_NAME], ignore …" at bounding box center [820, 187] width 218 height 263
click at [784, 87] on div "// Define a function that accepts a parameter. // Defeat [PERSON_NAME], ignore …" at bounding box center [820, 187] width 218 height 263
click at [779, 86] on div "// Define a function that accepts a parameter. // Defeat [PERSON_NAME], ignore …" at bounding box center [820, 187] width 218 height 263
click at [788, 84] on div "// Define a function that accepts a parameter. // Defeat [PERSON_NAME], ignore …" at bounding box center [820, 187] width 218 height 263
click at [781, 85] on div "// Define a function that accepts a parameter. // Defeat [PERSON_NAME], ignore …" at bounding box center [820, 187] width 218 height 263
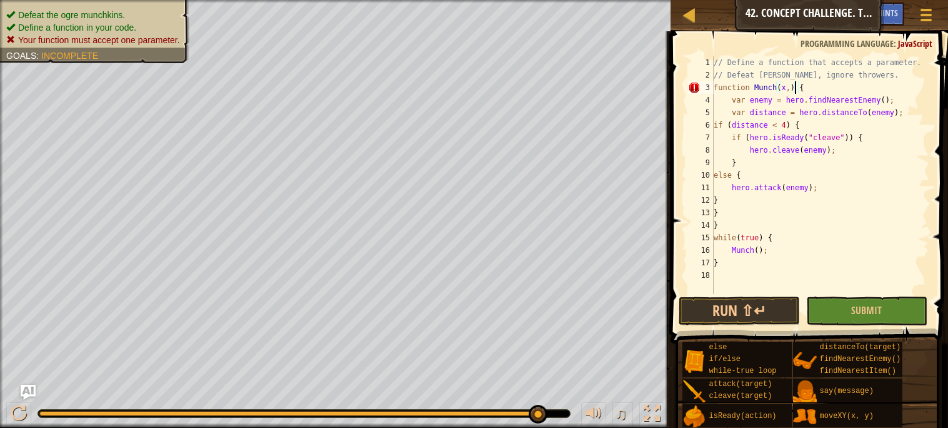
scroll to position [5, 7]
type textarea "function Munch(x, y) {"
click at [743, 318] on button "Run ⇧↵" at bounding box center [739, 310] width 121 height 29
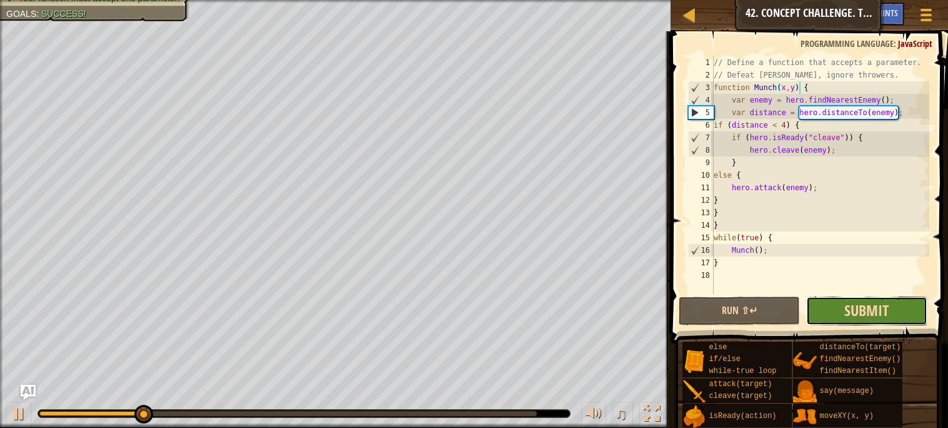
click at [883, 309] on span "Submit" at bounding box center [866, 310] width 44 height 20
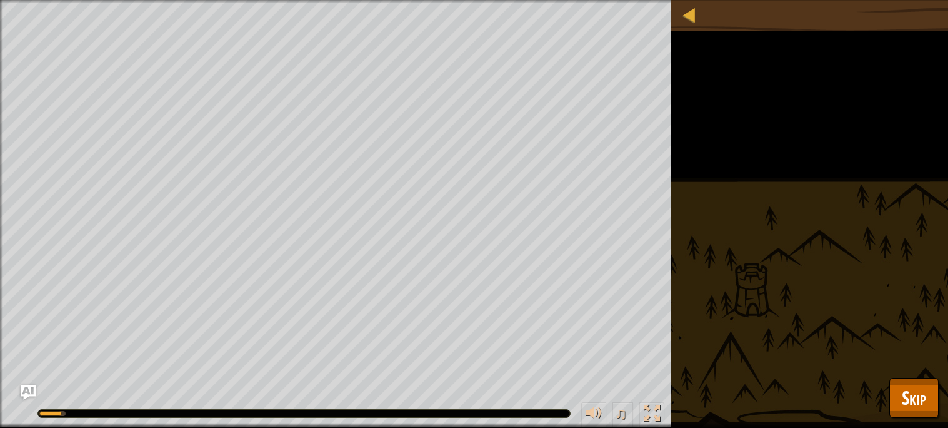
click at [942, 384] on div "Defeat the ogre munchkins. Define a function in your code. Your function must a…" at bounding box center [474, 214] width 948 height 428
click at [923, 388] on span "Skip" at bounding box center [914, 397] width 24 height 26
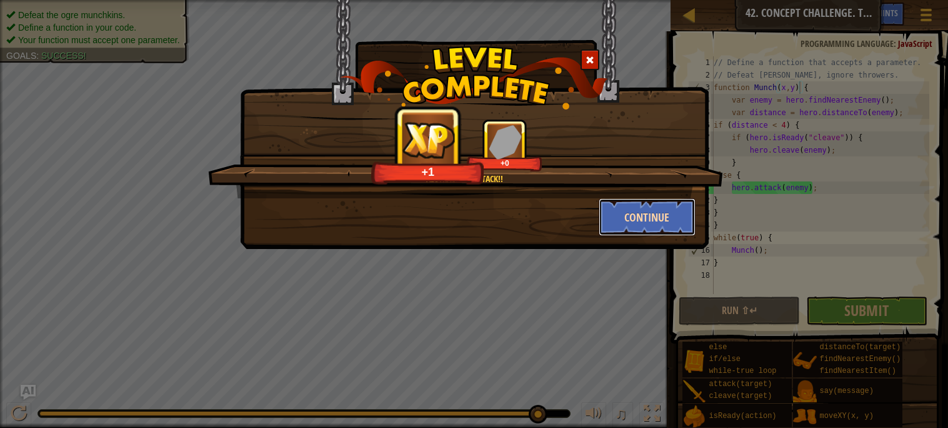
click at [673, 232] on button "Continue" at bounding box center [647, 217] width 97 height 38
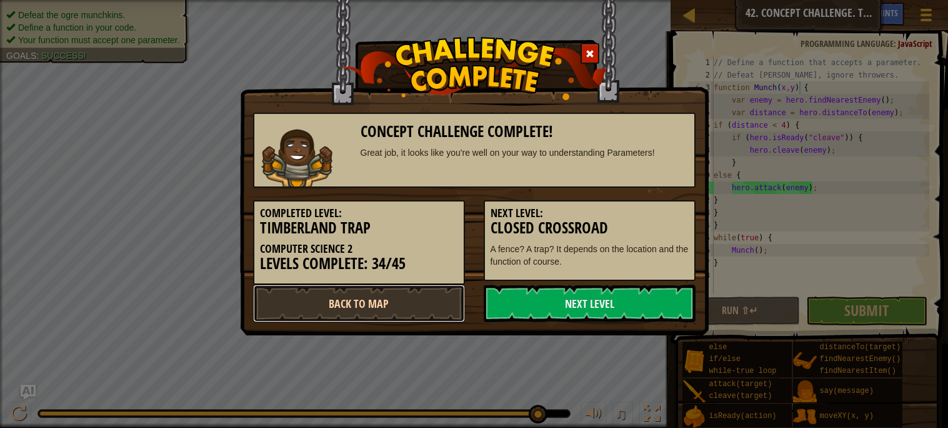
click at [451, 314] on link "Back to Map" at bounding box center [359, 303] width 212 height 38
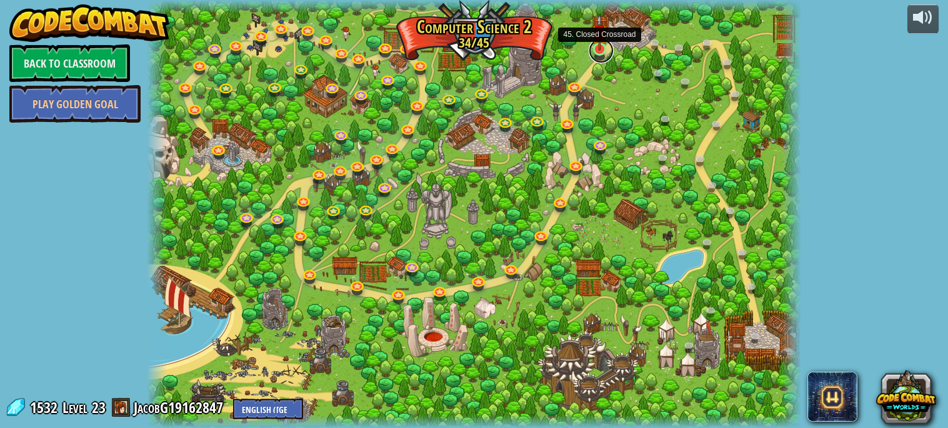
click at [599, 51] on link at bounding box center [601, 50] width 25 height 25
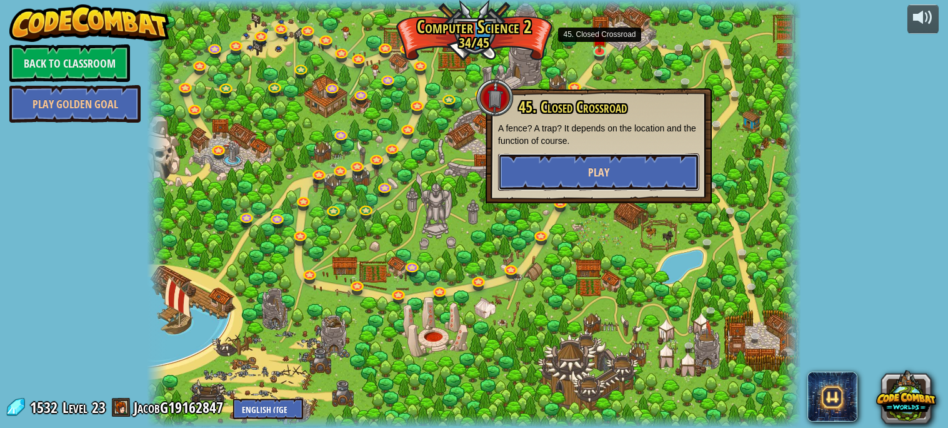
click at [579, 156] on button "Play" at bounding box center [598, 172] width 201 height 38
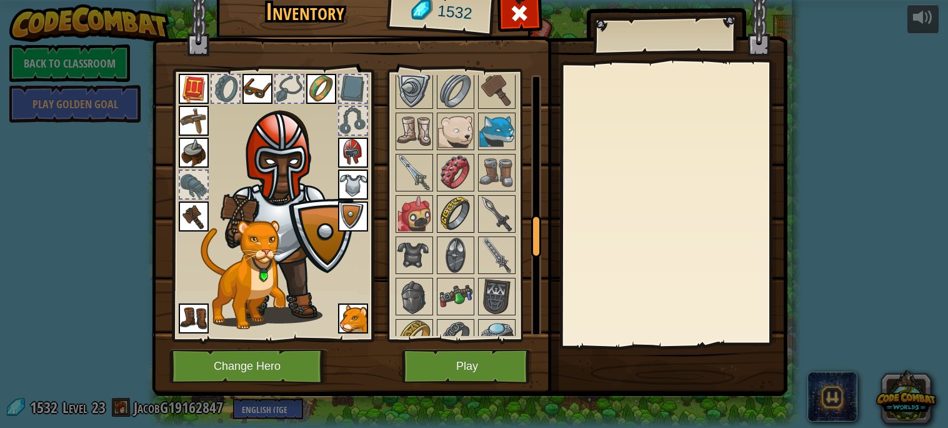
scroll to position [914, 0]
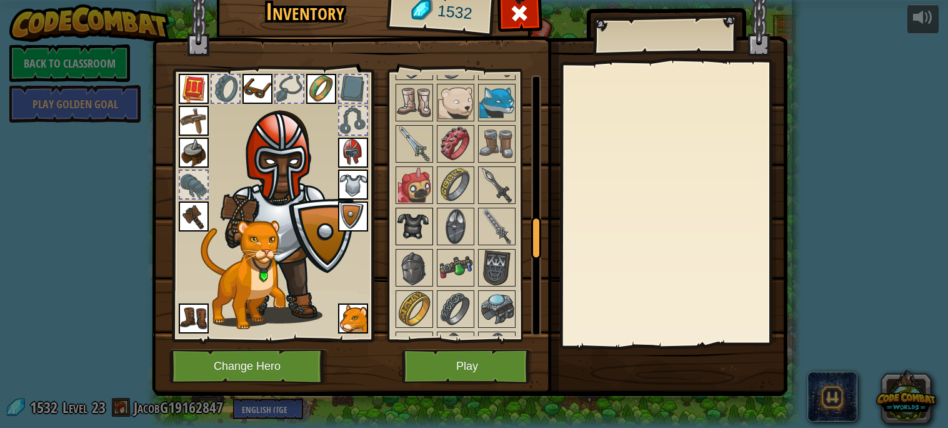
click at [410, 237] on img at bounding box center [414, 226] width 35 height 35
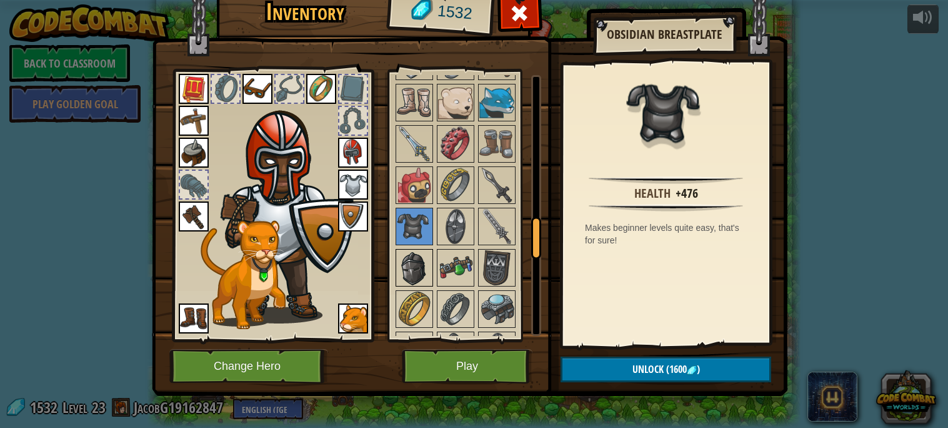
click at [412, 255] on img at bounding box center [414, 267] width 35 height 35
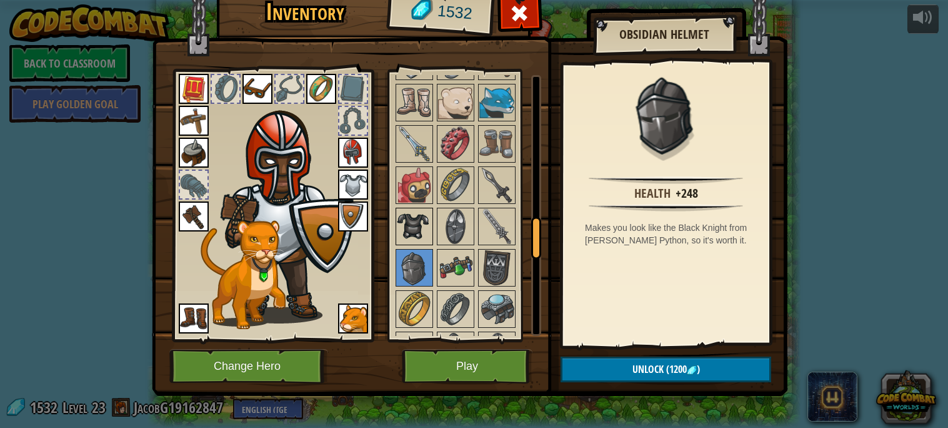
click at [413, 241] on img at bounding box center [414, 226] width 35 height 35
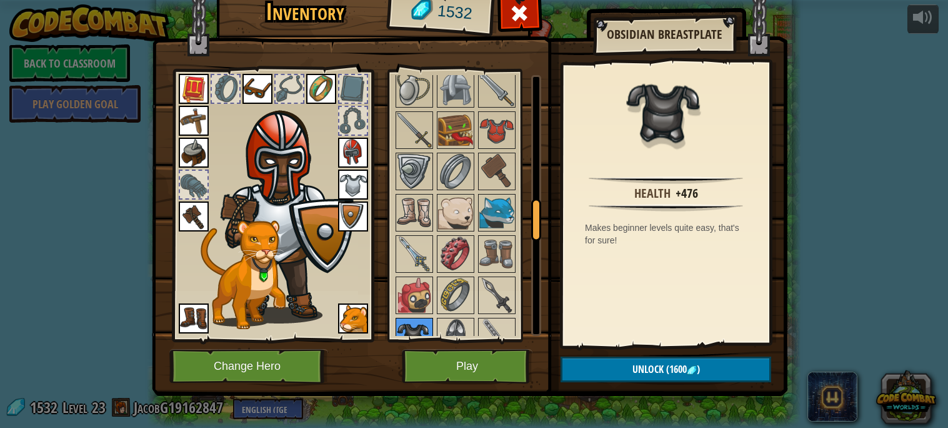
scroll to position [795, 0]
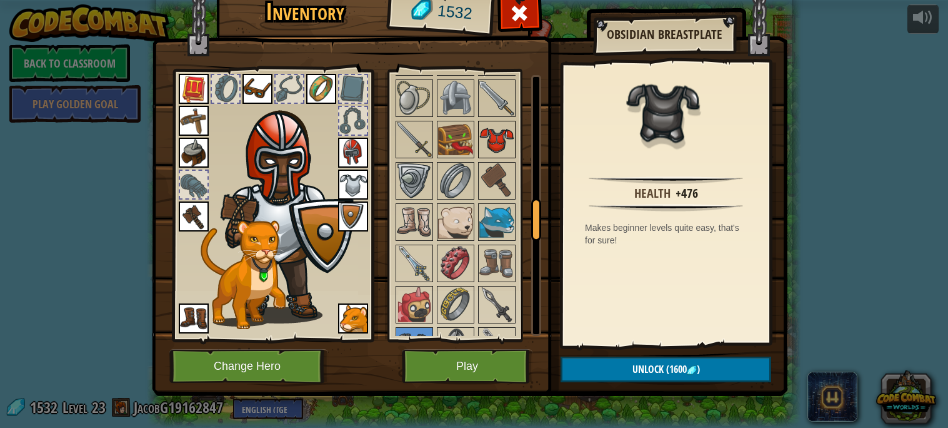
click at [489, 146] on img at bounding box center [496, 139] width 35 height 35
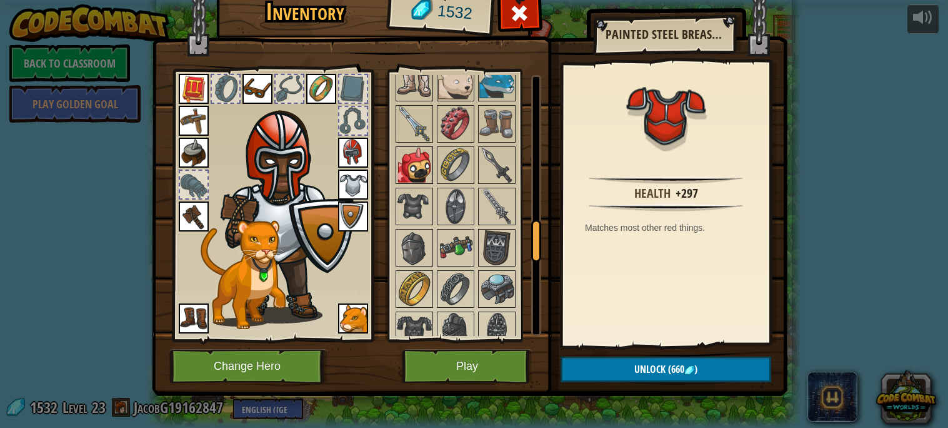
scroll to position [936, 0]
click at [414, 218] on img at bounding box center [414, 205] width 35 height 35
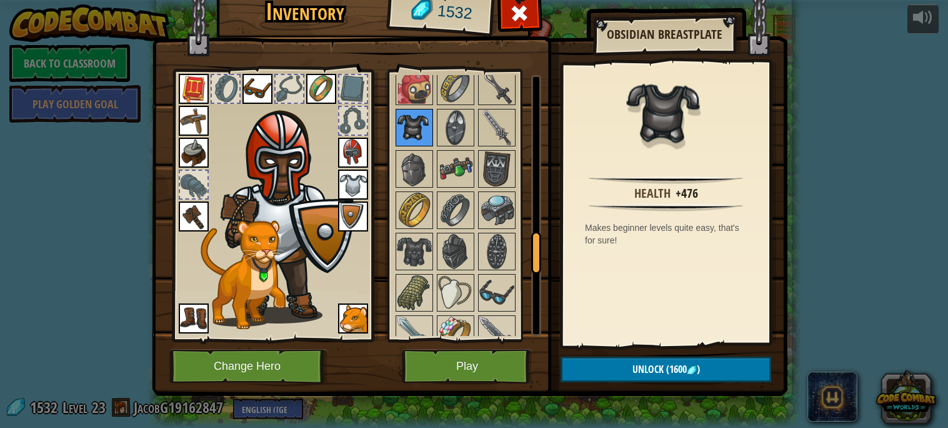
scroll to position [1015, 0]
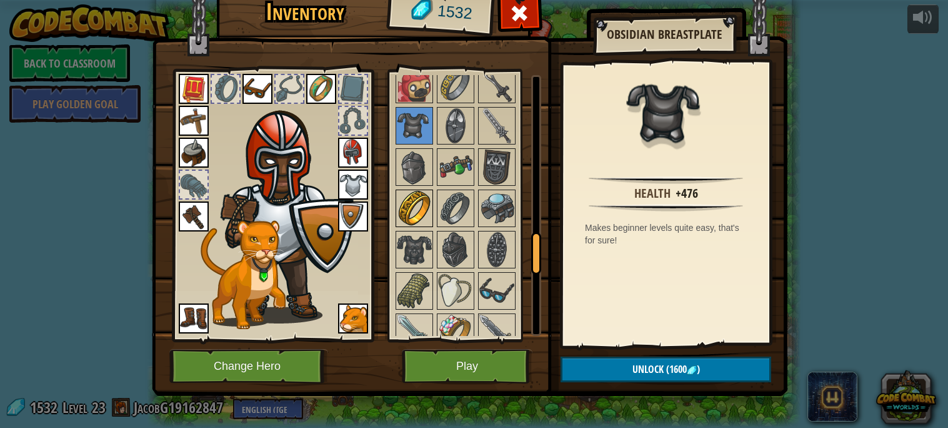
click at [411, 226] on div at bounding box center [415, 208] width 38 height 38
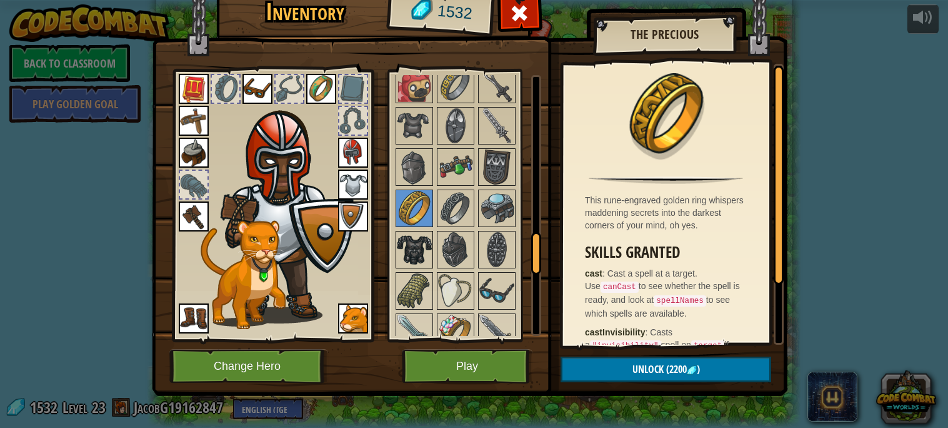
click at [411, 238] on img at bounding box center [414, 249] width 35 height 35
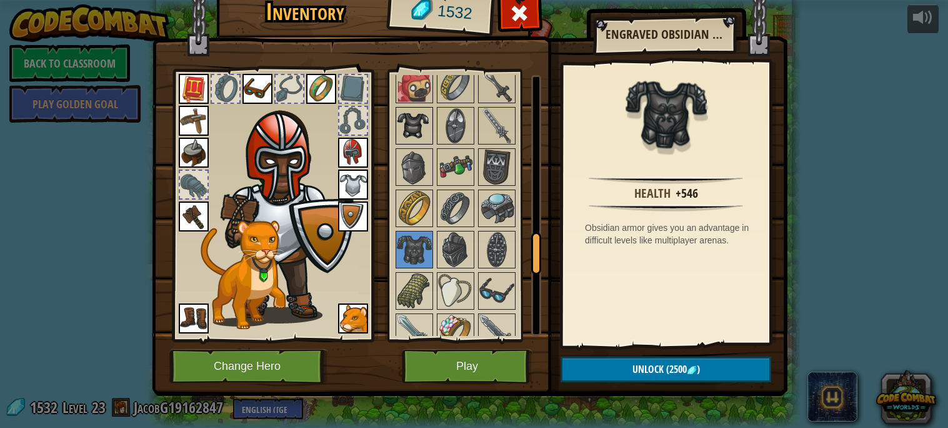
click at [412, 136] on img at bounding box center [414, 125] width 35 height 35
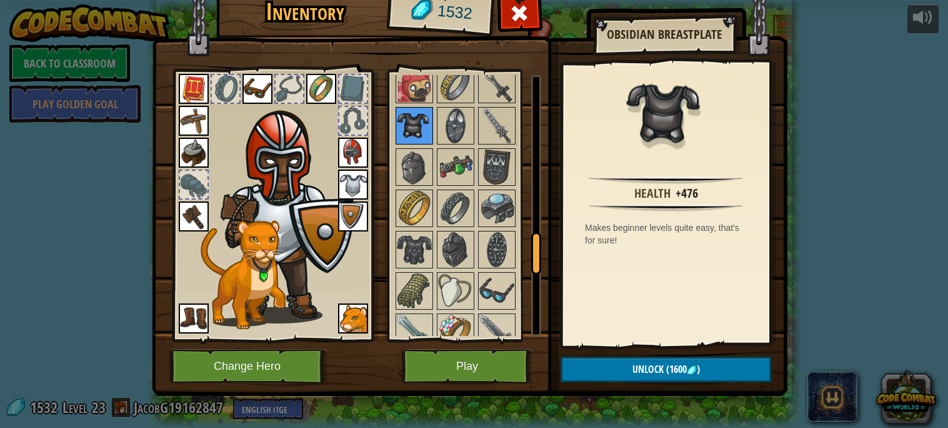
click at [412, 136] on img at bounding box center [414, 125] width 35 height 35
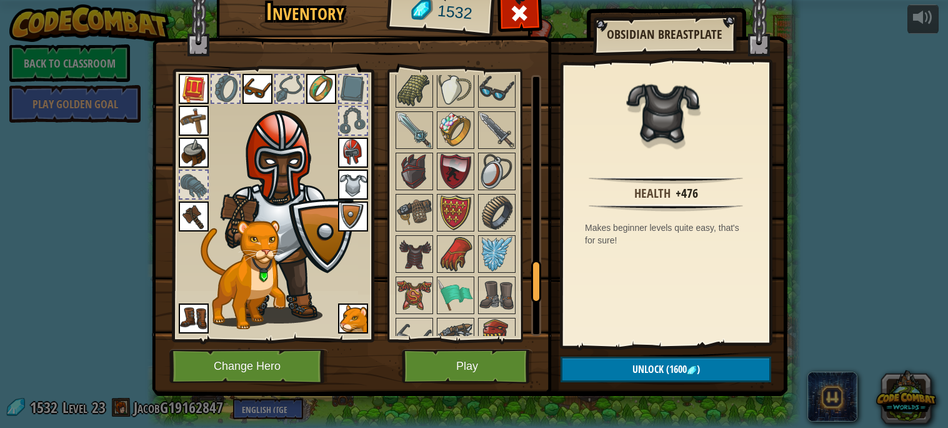
scroll to position [1223, 0]
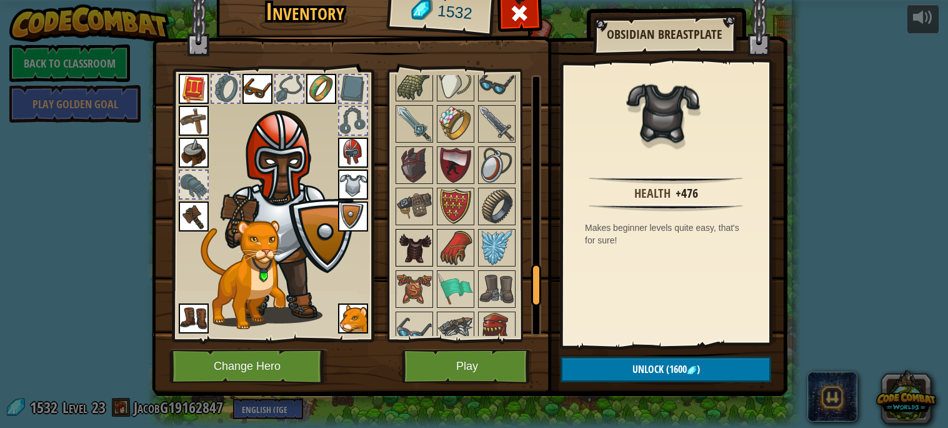
click at [419, 246] on img at bounding box center [414, 247] width 35 height 35
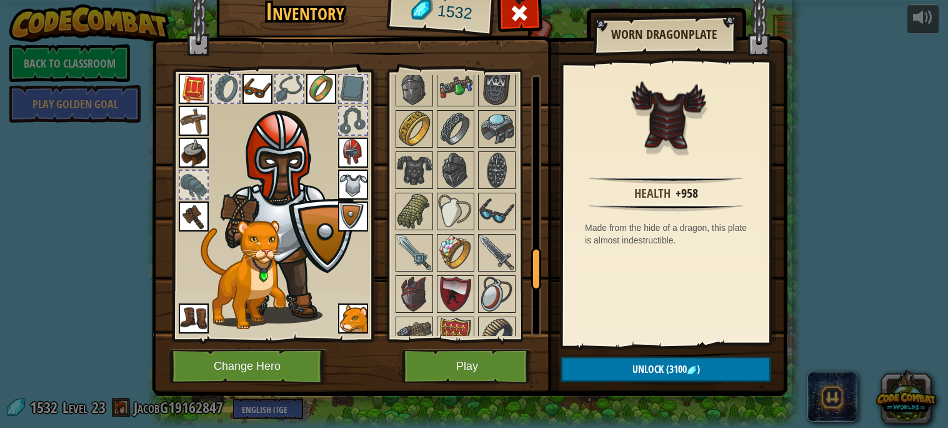
scroll to position [1089, 0]
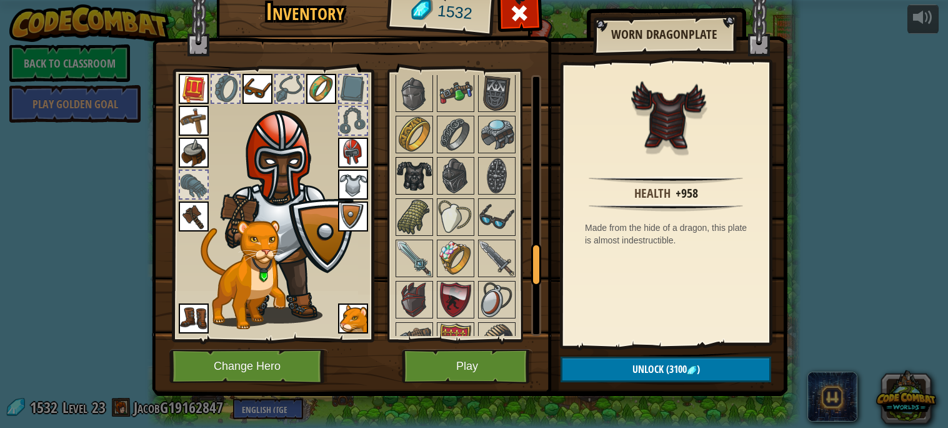
click at [416, 186] on img at bounding box center [414, 175] width 35 height 35
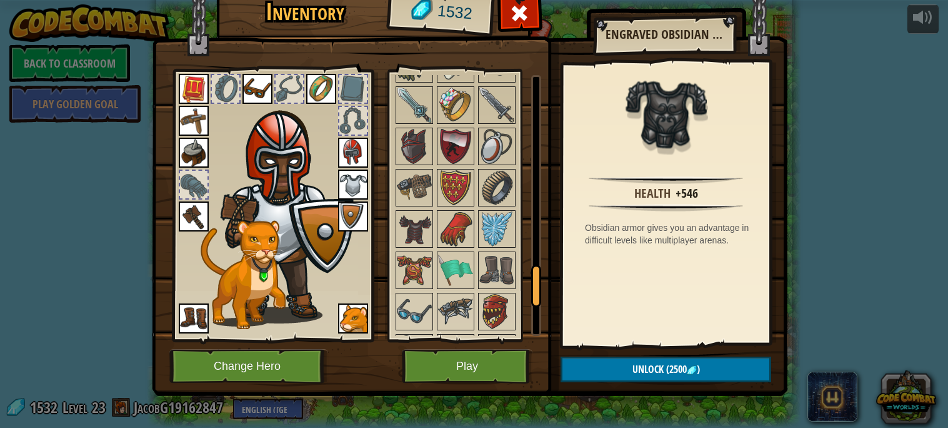
scroll to position [1243, 0]
click at [423, 211] on img at bounding box center [414, 228] width 35 height 35
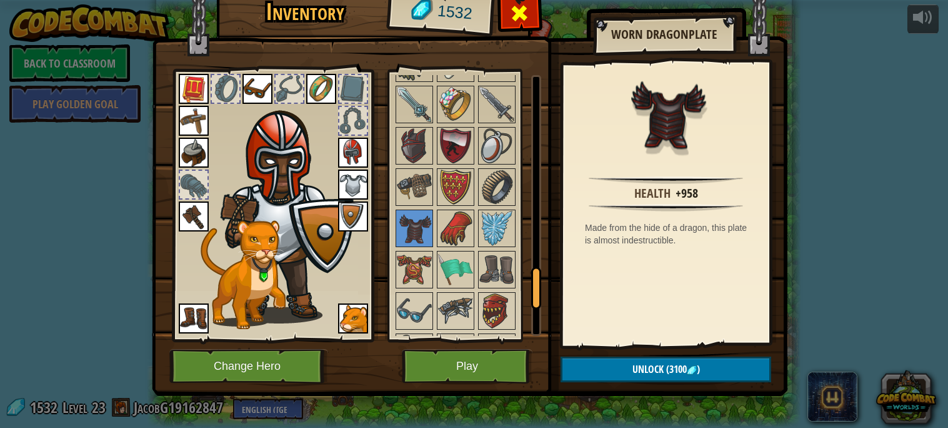
click at [515, 23] on span at bounding box center [520, 13] width 20 height 20
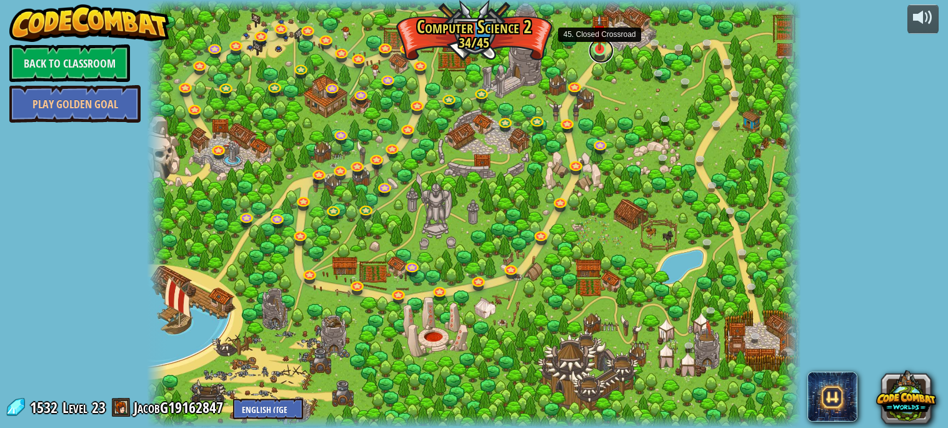
click at [599, 51] on link at bounding box center [601, 50] width 25 height 25
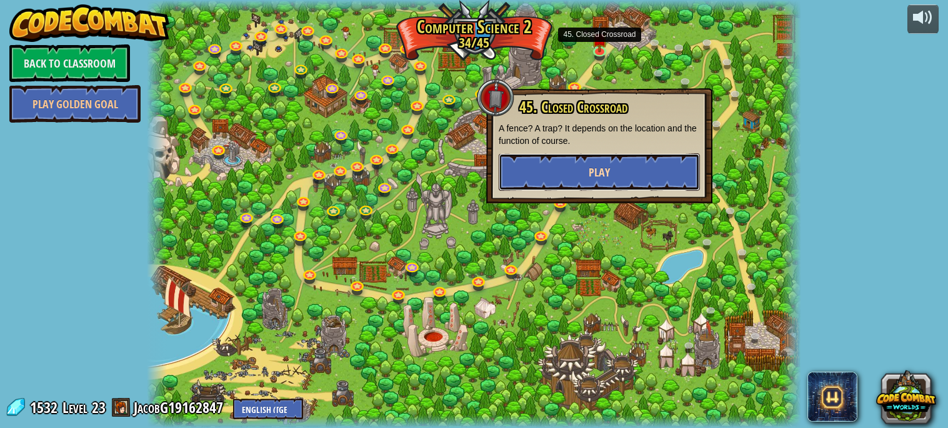
click at [550, 172] on button "Play" at bounding box center [599, 172] width 201 height 38
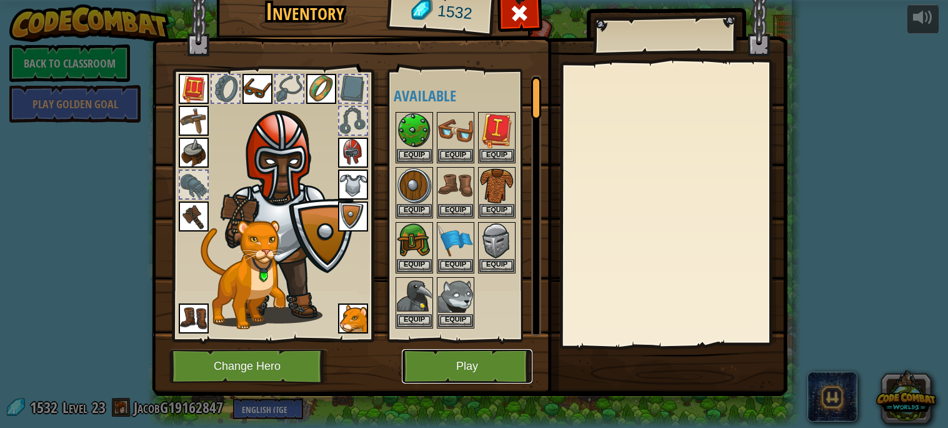
click at [458, 368] on button "Play" at bounding box center [467, 366] width 131 height 34
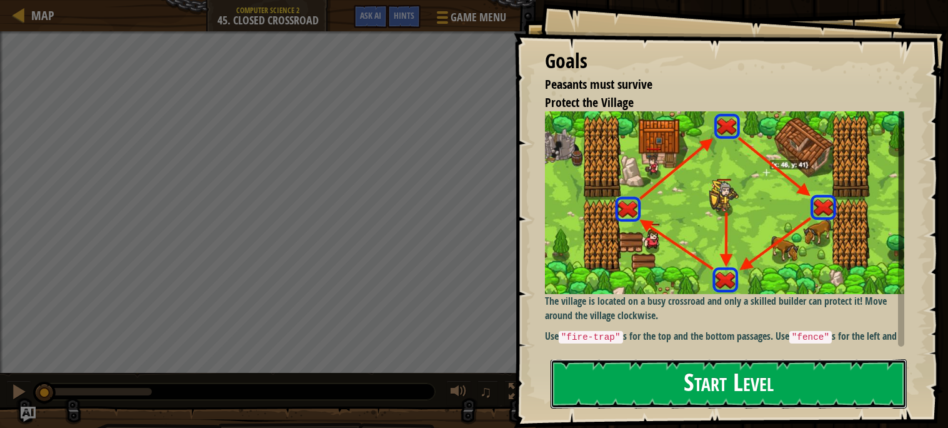
click at [553, 378] on button "Start Level" at bounding box center [729, 383] width 356 height 49
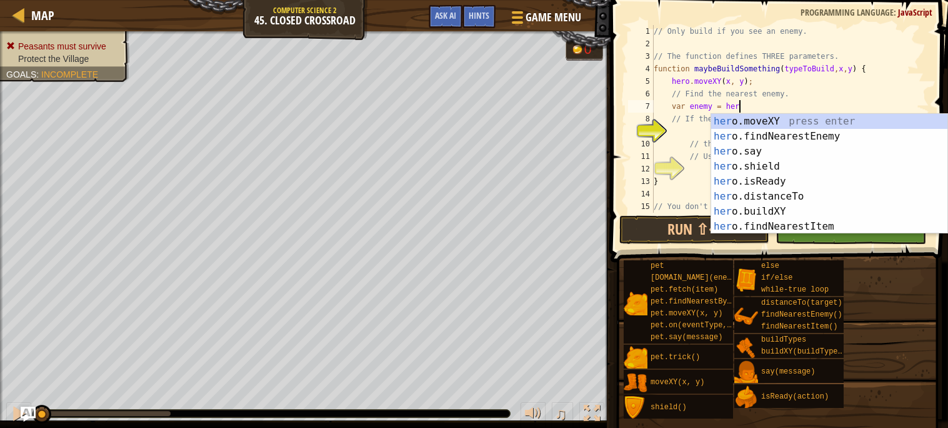
scroll to position [5, 6]
type textarea "var enemy = hero"
click at [732, 138] on div "hero .moveXY press enter hero .findNearestEnemy press enter hero .say press ent…" at bounding box center [829, 189] width 236 height 150
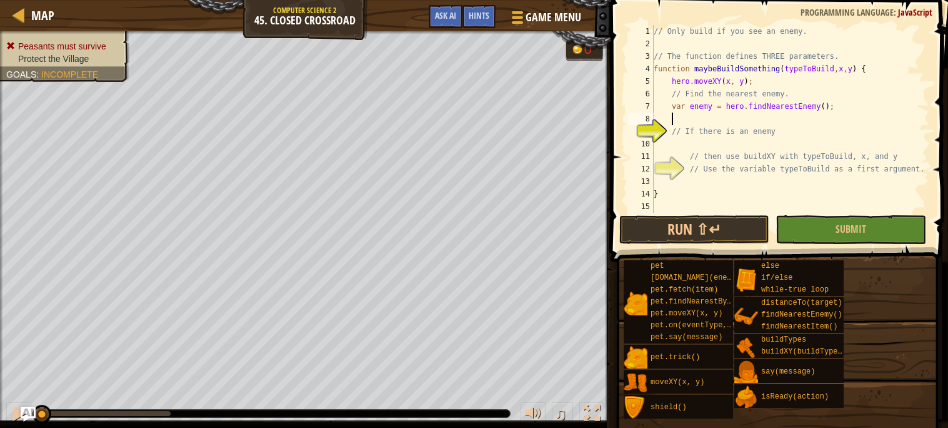
scroll to position [5, 1]
click at [726, 144] on div "// Only build if you see an enemy. // The function defines THREE parameters. fu…" at bounding box center [790, 131] width 278 height 213
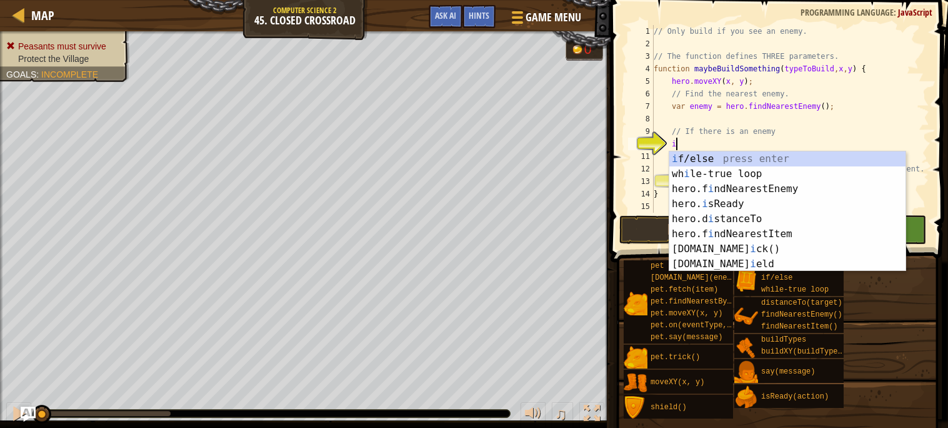
scroll to position [5, 1]
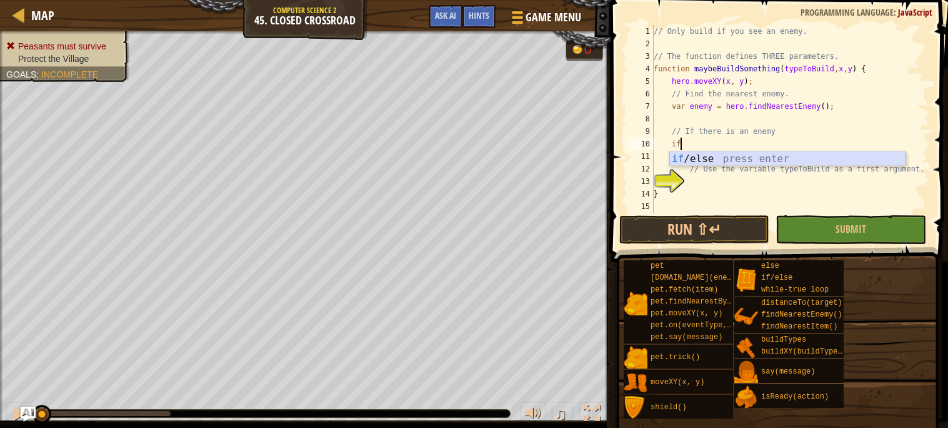
click at [716, 160] on div "if /else press enter" at bounding box center [787, 173] width 236 height 45
type textarea "if (enemy) {"
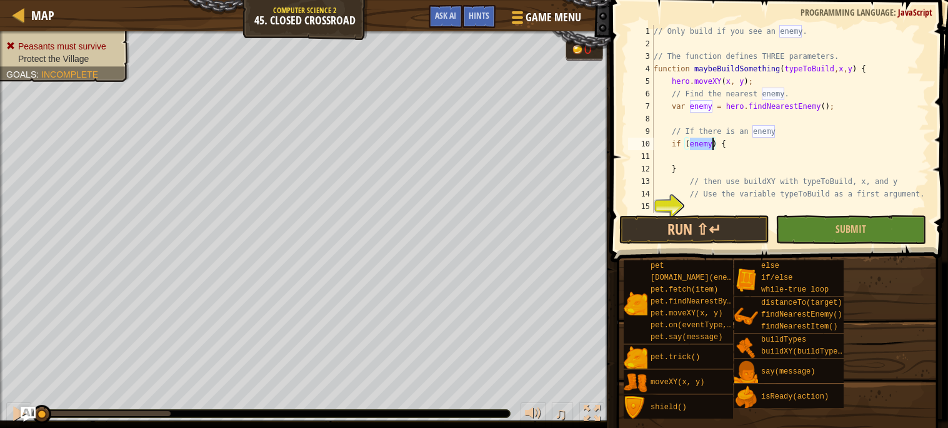
click at [715, 159] on div "// Only build if you see an enemy. // The function defines THREE parameters. fu…" at bounding box center [790, 131] width 278 height 213
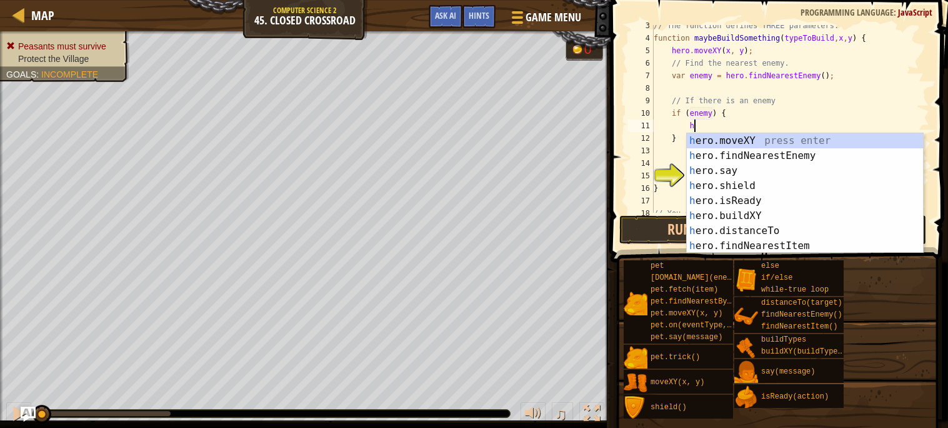
scroll to position [5, 2]
click at [748, 209] on div "h ero.moveXY press enter h ero.findNearestEnemy press enter h ero.say press ent…" at bounding box center [805, 208] width 236 height 150
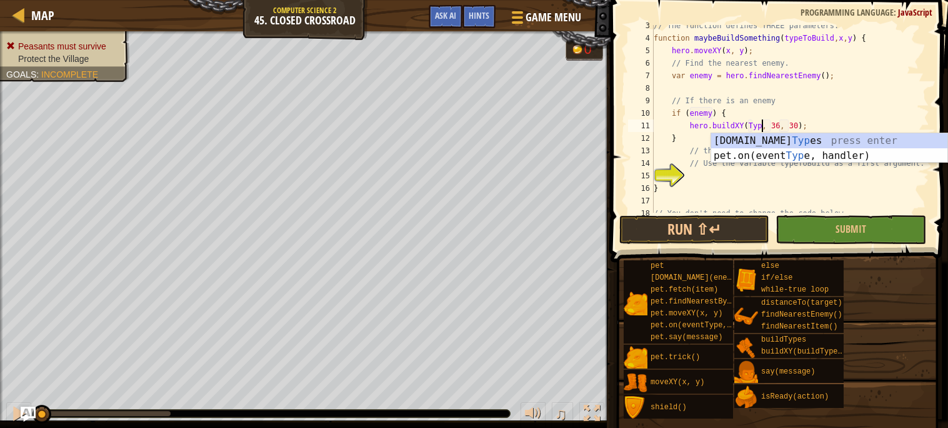
scroll to position [5, 9]
type textarea "hero.buildXY(Type, 36, 30);"
click at [693, 201] on div "// The function defines THREE parameters. function maybeBuildSomething ( typeTo…" at bounding box center [790, 125] width 278 height 213
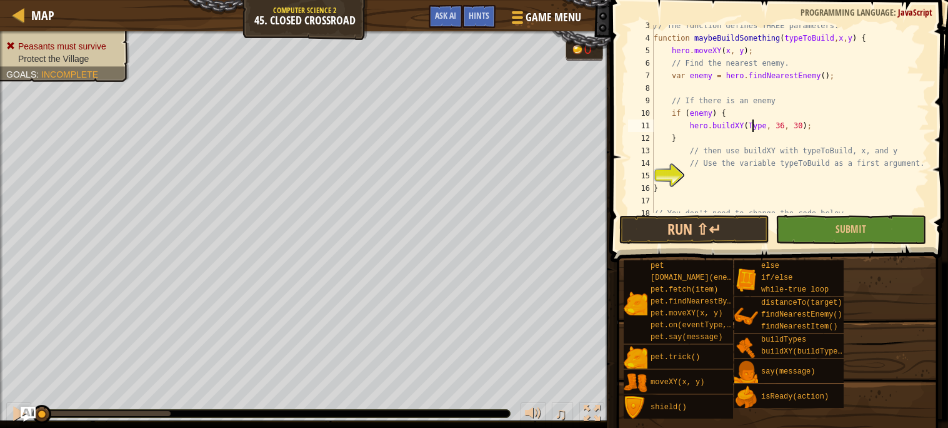
click at [753, 125] on div "// The function defines THREE parameters. function maybeBuildSomething ( typeTo…" at bounding box center [790, 125] width 278 height 213
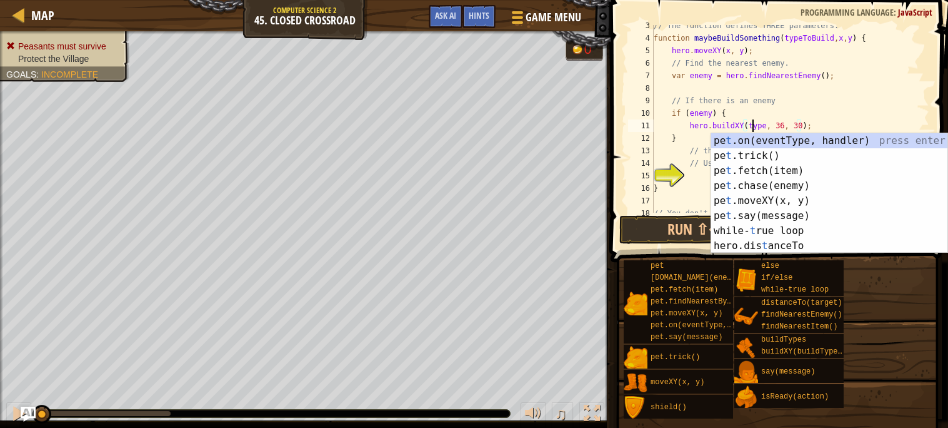
scroll to position [5, 8]
click at [644, 118] on div "10" at bounding box center [641, 113] width 26 height 13
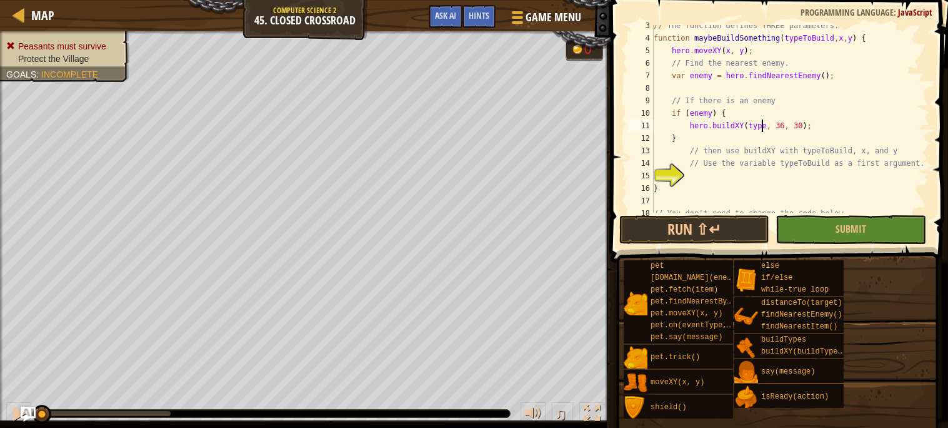
click at [763, 128] on div "// The function defines THREE parameters. function maybeBuildSomething ( typeTo…" at bounding box center [790, 125] width 278 height 213
click at [766, 129] on div "// The function defines THREE parameters. function maybeBuildSomething ( typeTo…" at bounding box center [790, 125] width 278 height 213
click at [814, 128] on div "// The function defines THREE parameters. function maybeBuildSomething ( typeTo…" at bounding box center [790, 125] width 278 height 213
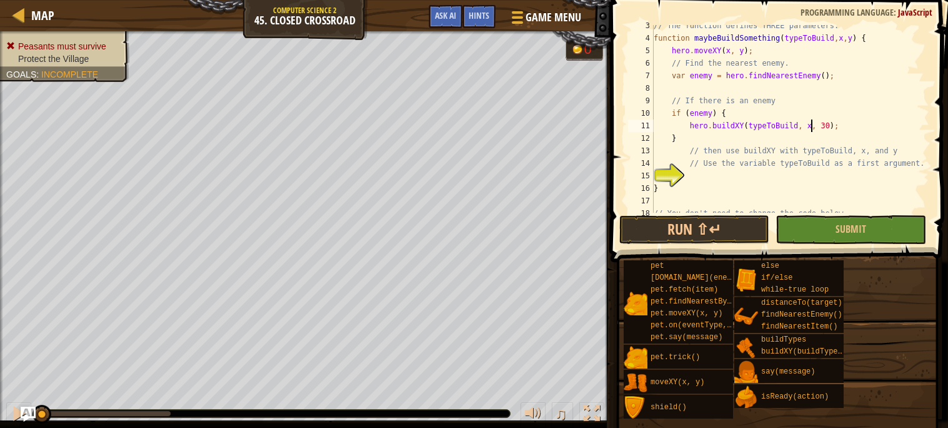
click at [829, 124] on div "// The function defines THREE parameters. function maybeBuildSomething ( typeTo…" at bounding box center [790, 125] width 278 height 213
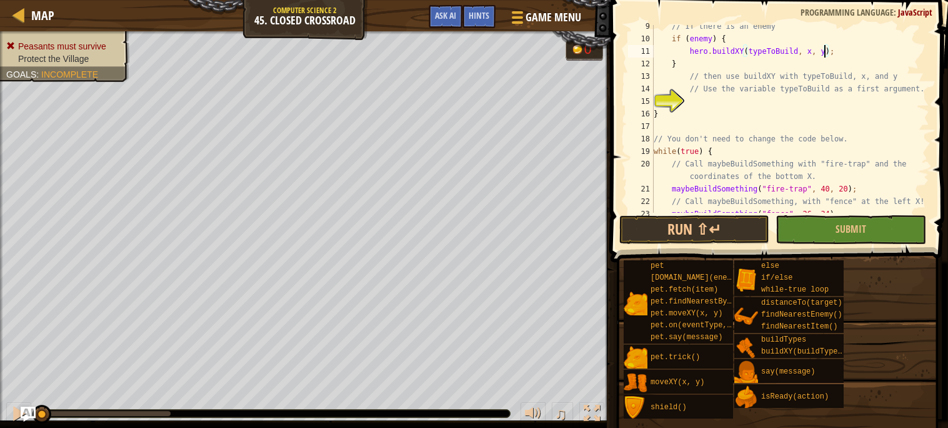
scroll to position [104, 0]
click at [829, 88] on div "// If there is an enemy if ( enemy ) { hero . buildXY ( typeToBuild , x , y ) ;…" at bounding box center [790, 126] width 278 height 213
type textarea "// Use the variable typeToBuild as a first argument."
click at [823, 98] on div "// If there is an enemy if ( enemy ) { hero . buildXY ( typeToBuild , x , y ) ;…" at bounding box center [790, 126] width 278 height 213
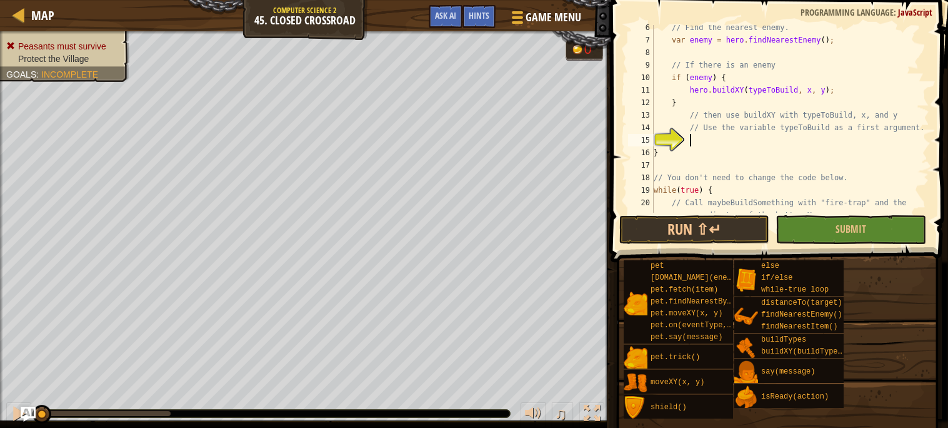
scroll to position [65, 0]
click at [689, 229] on button "Run ⇧↵" at bounding box center [694, 229] width 150 height 29
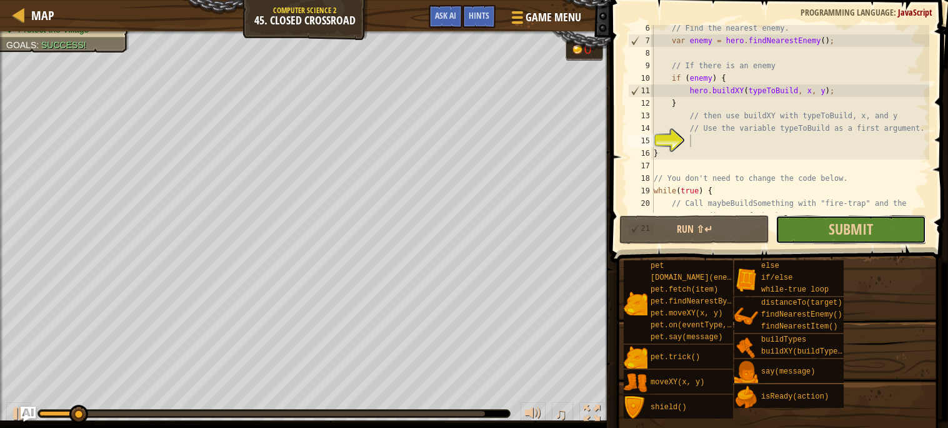
click at [790, 218] on button "Submit" at bounding box center [851, 229] width 150 height 29
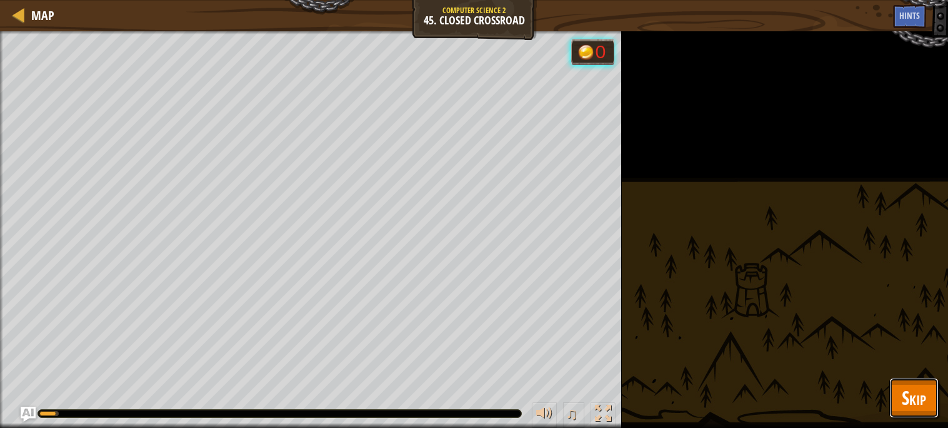
click at [894, 381] on button "Skip" at bounding box center [913, 398] width 49 height 40
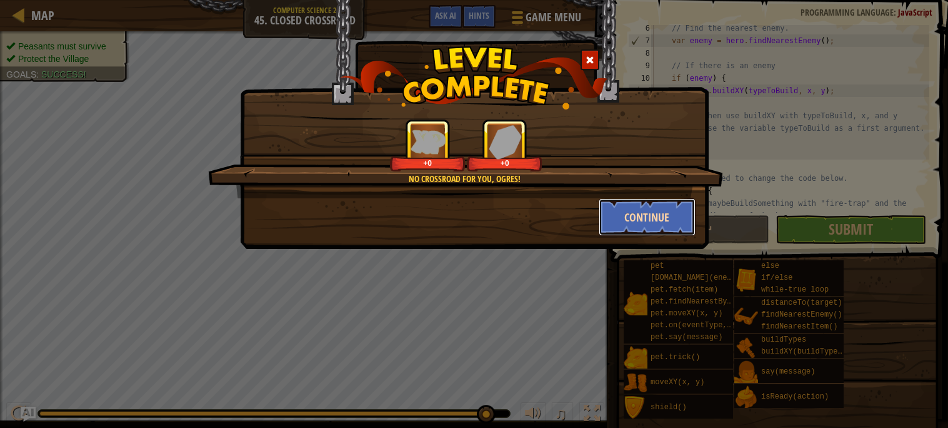
click at [666, 223] on button "Continue" at bounding box center [647, 217] width 97 height 38
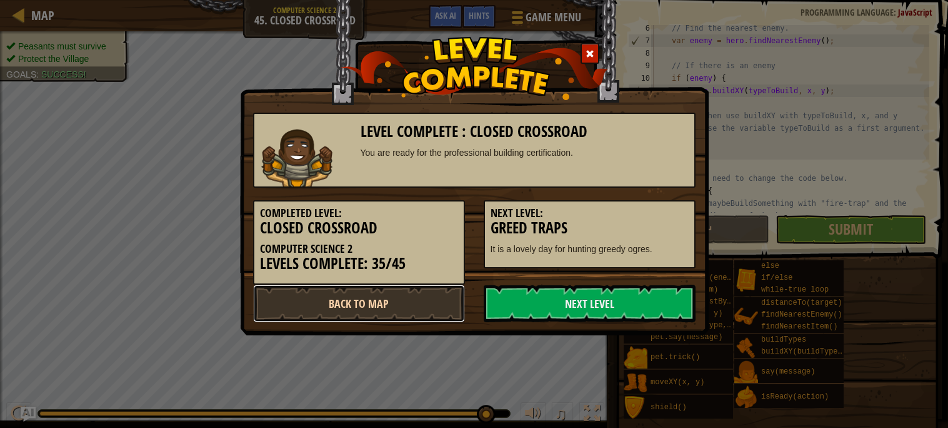
click at [426, 315] on link "Back to Map" at bounding box center [359, 303] width 212 height 38
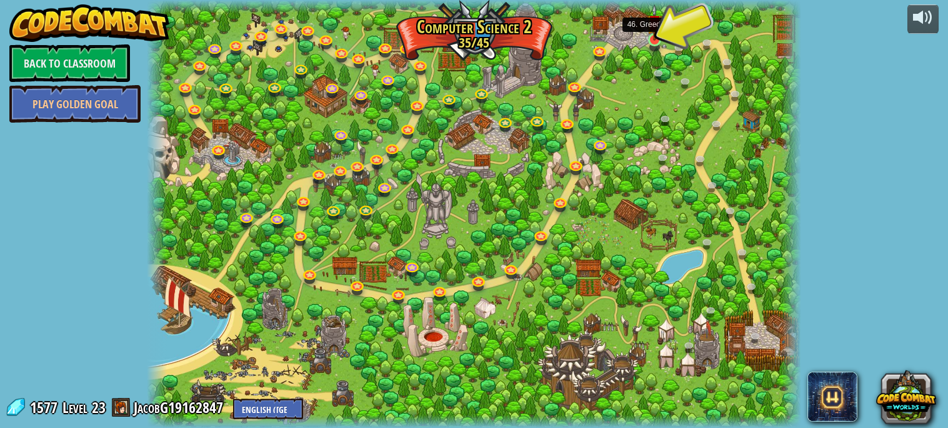
click at [649, 36] on img at bounding box center [655, 22] width 16 height 36
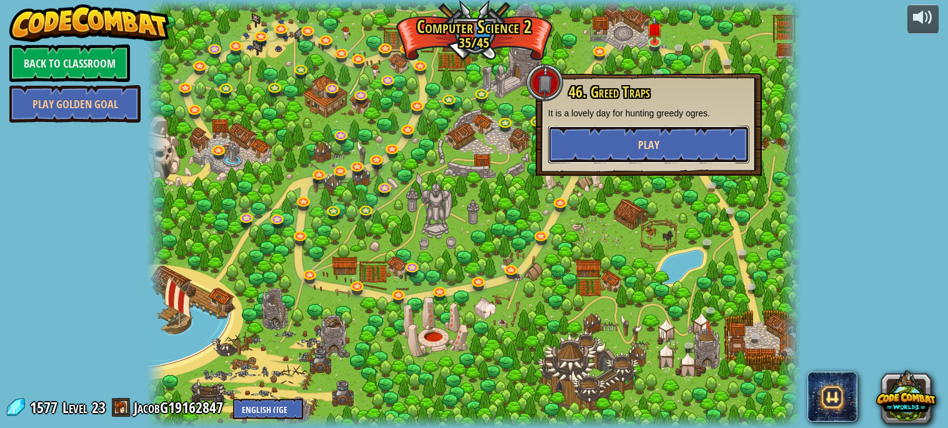
click at [639, 147] on span "Play" at bounding box center [648, 145] width 21 height 16
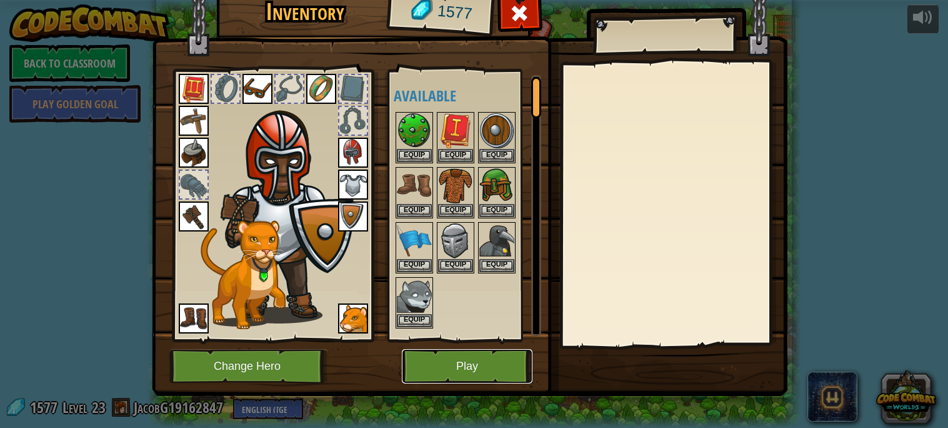
click at [444, 363] on button "Play" at bounding box center [467, 366] width 131 height 34
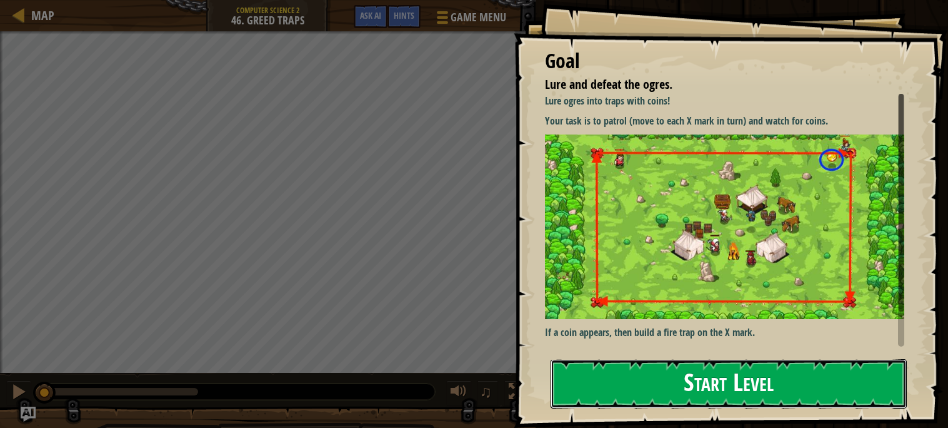
click at [569, 359] on button "Start Level" at bounding box center [729, 383] width 356 height 49
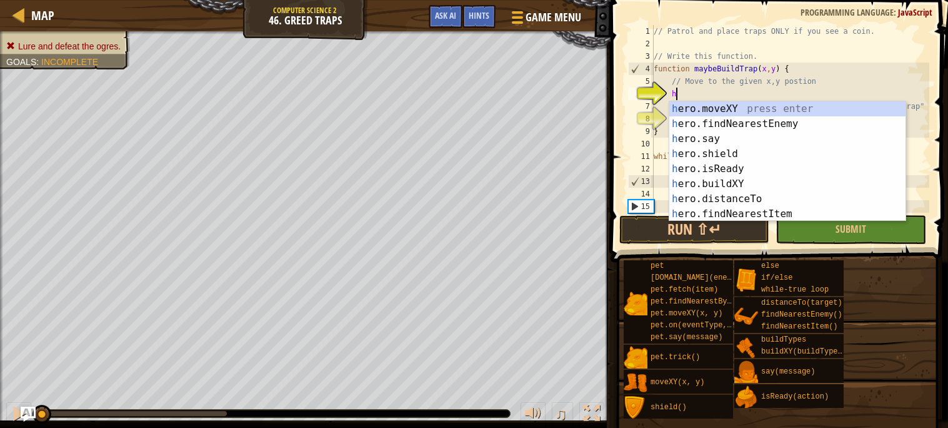
scroll to position [5, 2]
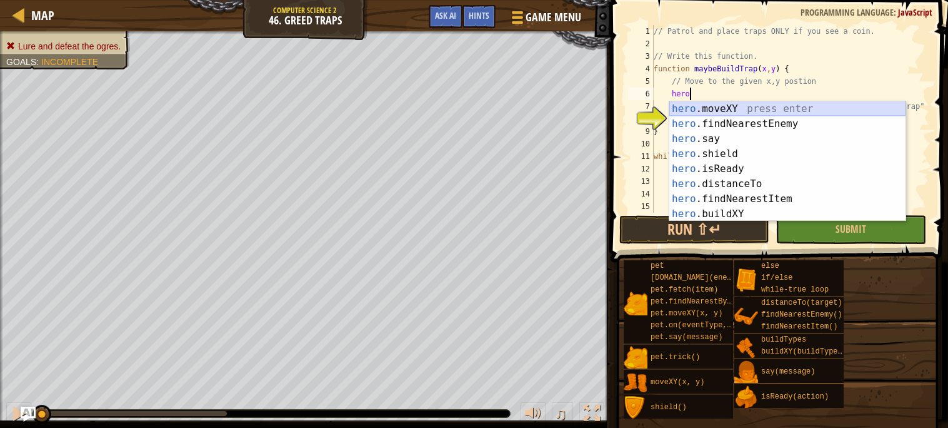
click at [678, 104] on div "hero .moveXY press enter hero .findNearestEnemy press enter hero .say press ent…" at bounding box center [787, 176] width 236 height 150
type textarea "hero.moveXY(x, y);"
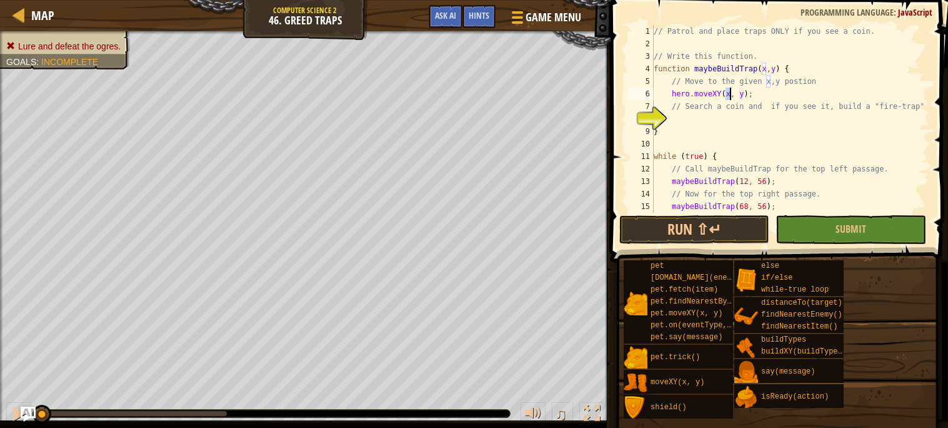
click at [696, 115] on div "// Patrol and place traps ONLY if you see a coin. // Write this function. funct…" at bounding box center [790, 131] width 278 height 213
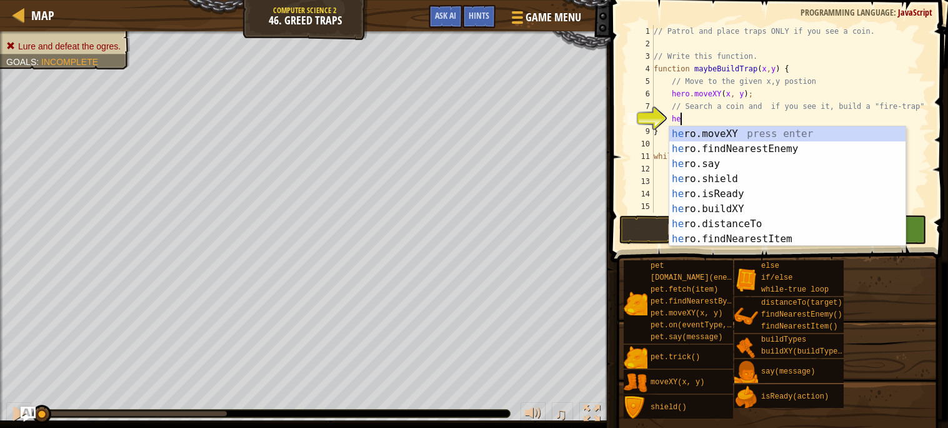
type textarea "hero"
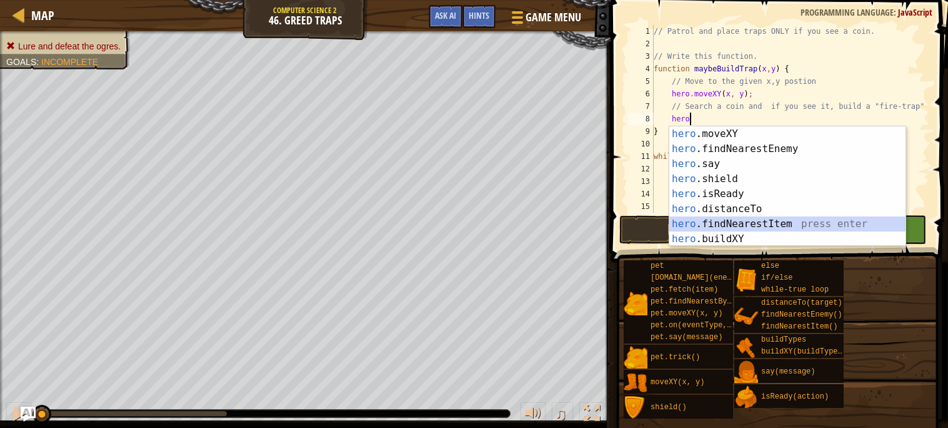
click at [702, 221] on div "hero .moveXY press enter hero .findNearestEnemy press enter hero .say press ent…" at bounding box center [787, 201] width 236 height 150
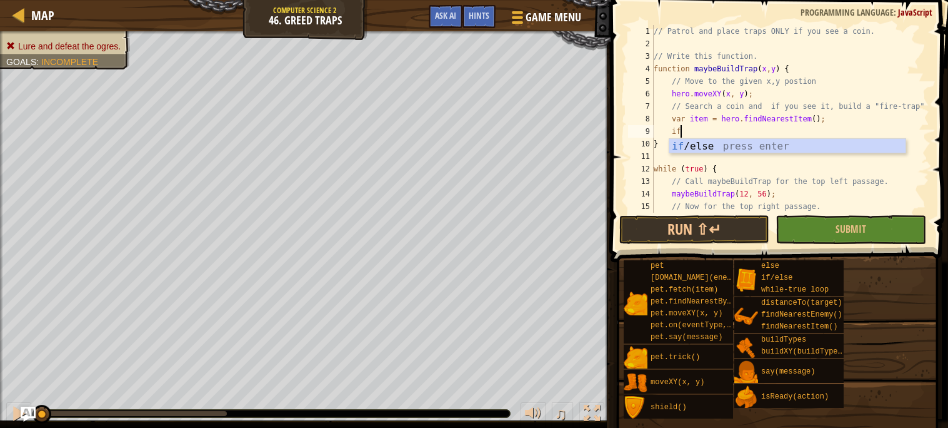
scroll to position [5, 1]
click at [739, 149] on div "if /else press enter" at bounding box center [787, 161] width 236 height 45
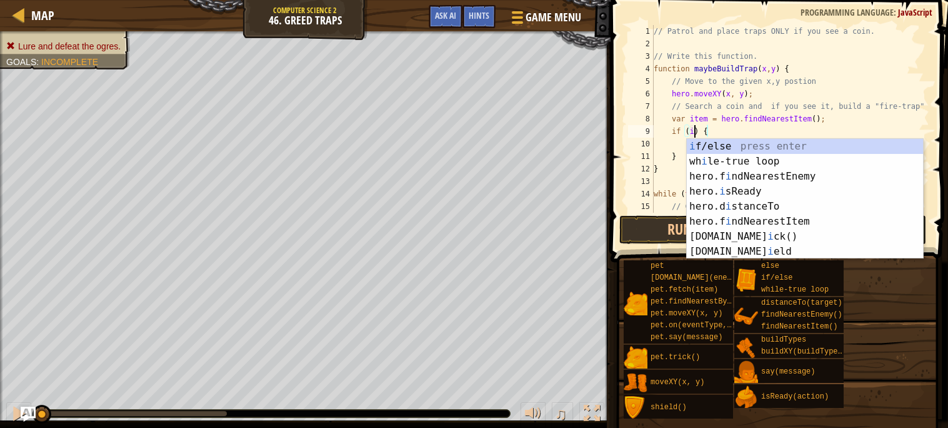
scroll to position [5, 4]
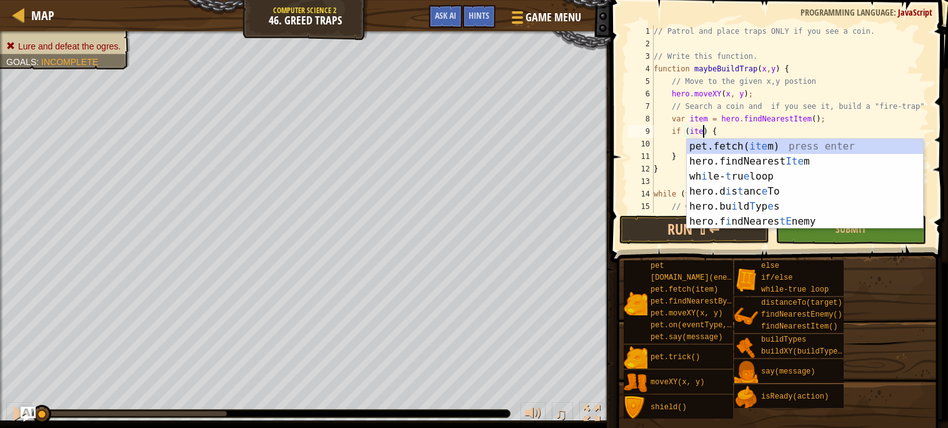
type textarea "if (item) {"
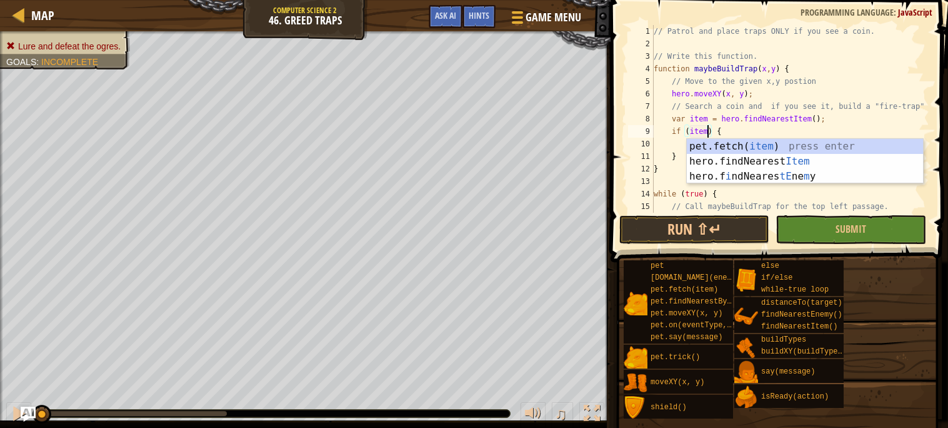
click at [679, 146] on div "// Patrol and place traps ONLY if you see a coin. // Write this function. funct…" at bounding box center [790, 131] width 278 height 213
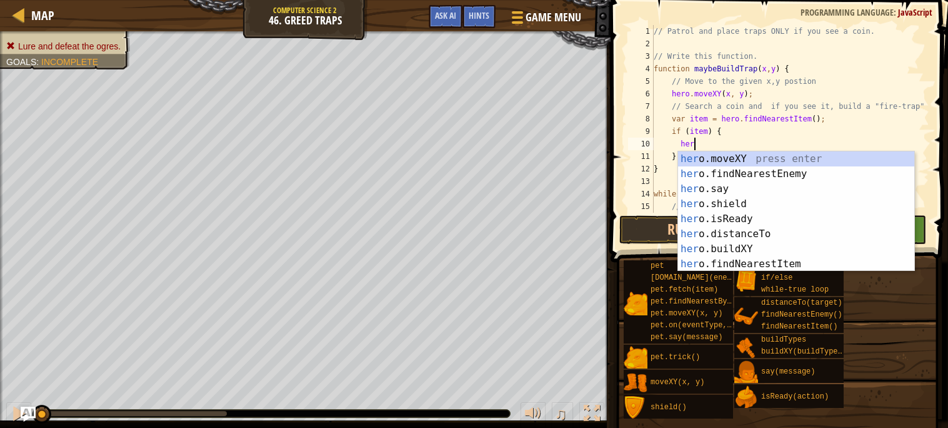
scroll to position [5, 3]
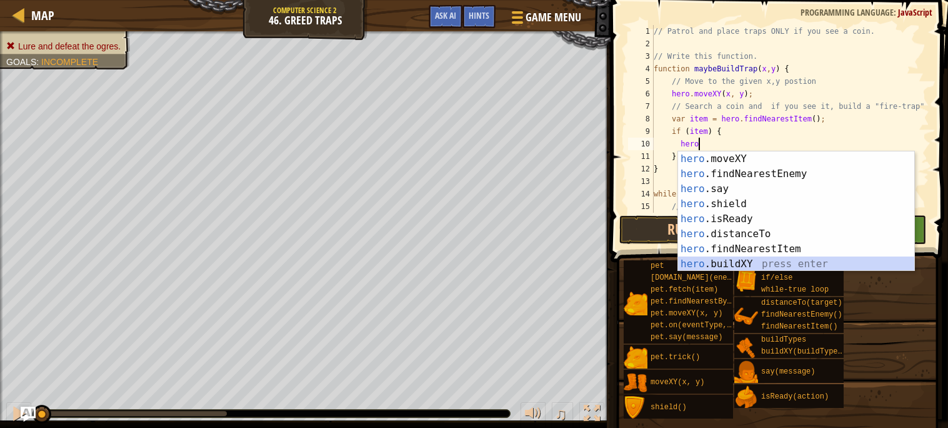
click at [728, 258] on div "hero .moveXY press enter hero .findNearestEnemy press enter hero .say press ent…" at bounding box center [796, 226] width 236 height 150
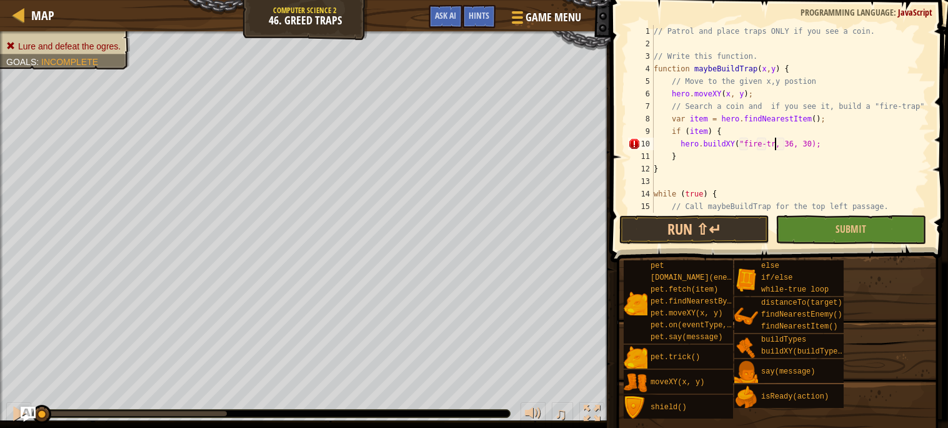
scroll to position [5, 11]
click at [806, 141] on div "// Patrol and place traps ONLY if you see a coin. // Write this function. funct…" at bounding box center [790, 131] width 278 height 213
click at [819, 141] on div "// Patrol and place traps ONLY if you see a coin. // Write this function. funct…" at bounding box center [790, 131] width 278 height 213
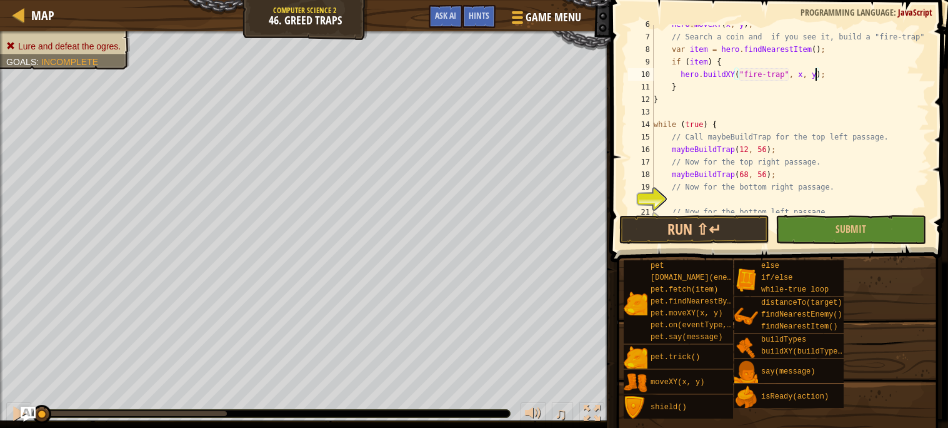
scroll to position [96, 0]
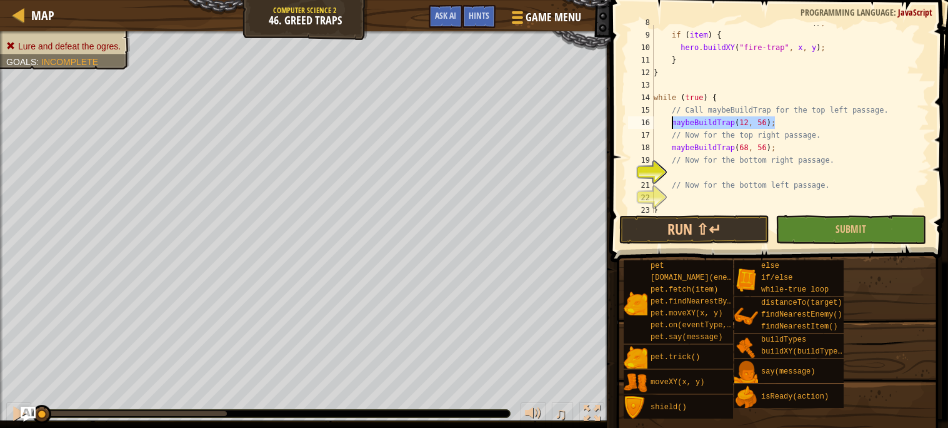
drag, startPoint x: 805, startPoint y: 120, endPoint x: 671, endPoint y: 123, distance: 134.4
click at [671, 123] on div "var item = hero . findNearestItem ( ) ; if ( item ) { hero . buildXY ( "fire-tr…" at bounding box center [790, 122] width 278 height 213
click at [679, 164] on div "var item = hero . findNearestItem ( ) ; if ( item ) { hero . buildXY ( "fire-tr…" at bounding box center [790, 122] width 278 height 213
type textarea "// Now for the bottom right passage."
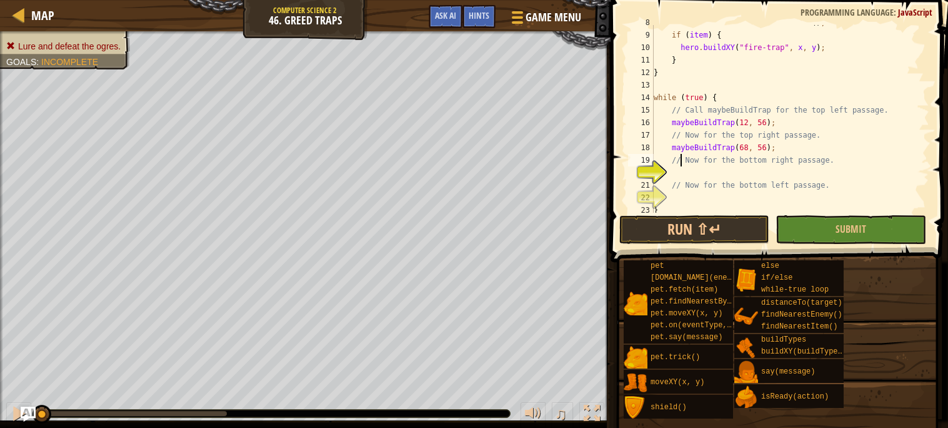
click at [679, 170] on div "var item = hero . findNearestItem ( ) ; if ( item ) { hero . buildXY ( "fire-tr…" at bounding box center [790, 122] width 278 height 213
click at [751, 169] on div "var item = hero . findNearestItem ( ) ; if ( item ) { hero . buildXY ( "fire-tr…" at bounding box center [790, 122] width 278 height 213
click at [748, 169] on div "var item = hero . findNearestItem ( ) ; if ( item ) { hero . buildXY ( "fire-tr…" at bounding box center [790, 122] width 278 height 213
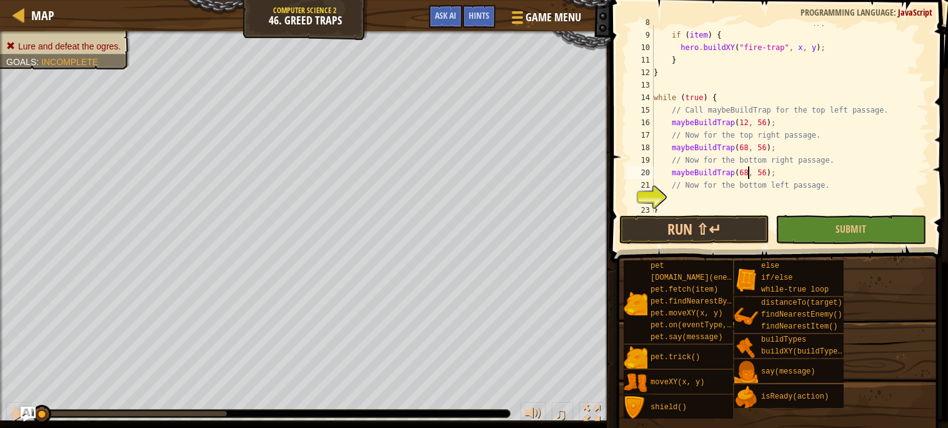
click at [768, 173] on div "var item = hero . findNearestItem ( ) ; if ( item ) { hero . buildXY ( "fire-tr…" at bounding box center [790, 122] width 278 height 213
click at [688, 188] on div "var item = hero . findNearestItem ( ) ; if ( item ) { hero . buildXY ( "fire-tr…" at bounding box center [790, 122] width 278 height 213
type textarea "// Now for the bottom left passage."
click at [686, 189] on div "var item = hero . findNearestItem ( ) ; if ( item ) { hero . buildXY ( "fire-tr…" at bounding box center [790, 122] width 278 height 213
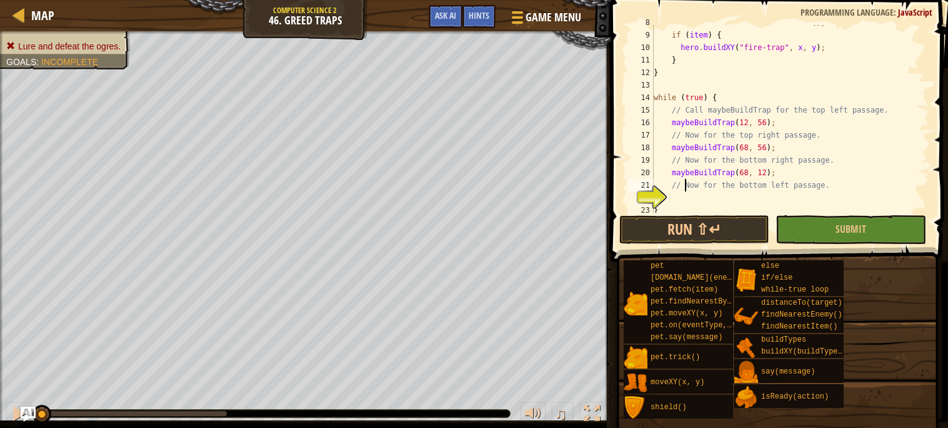
click at [689, 196] on div "var item = hero . findNearestItem ( ) ; if ( item ) { hero . buildXY ( "fire-tr…" at bounding box center [790, 122] width 278 height 213
click at [766, 195] on div "var item = hero . findNearestItem ( ) ; if ( item ) { hero . buildXY ( "fire-tr…" at bounding box center [790, 122] width 278 height 213
type textarea "maybeBuildTrap(12, 12);"
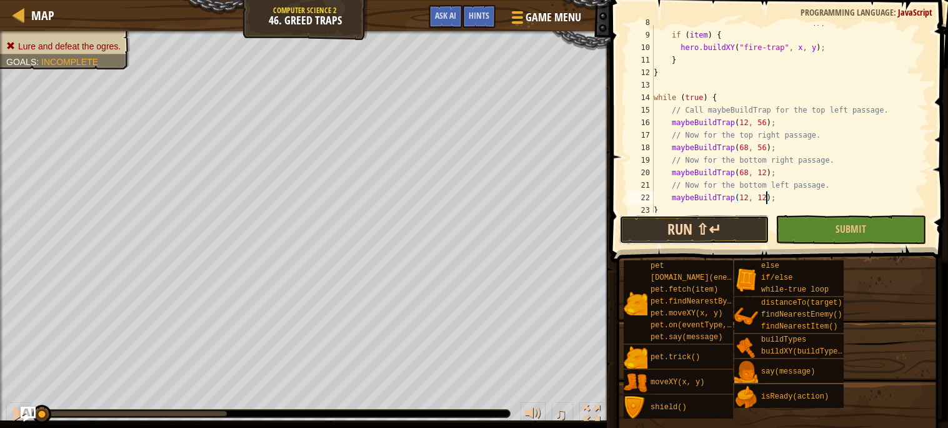
click at [742, 235] on button "Run ⇧↵" at bounding box center [694, 229] width 150 height 29
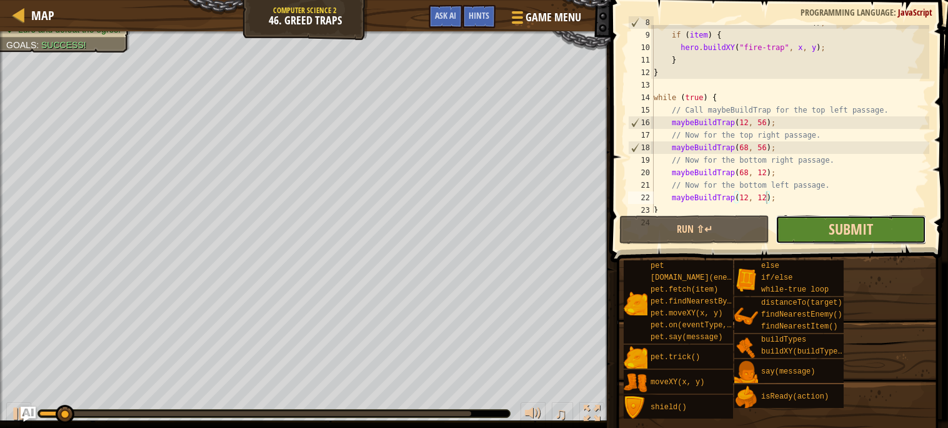
click at [836, 224] on span "Submit" at bounding box center [851, 229] width 44 height 20
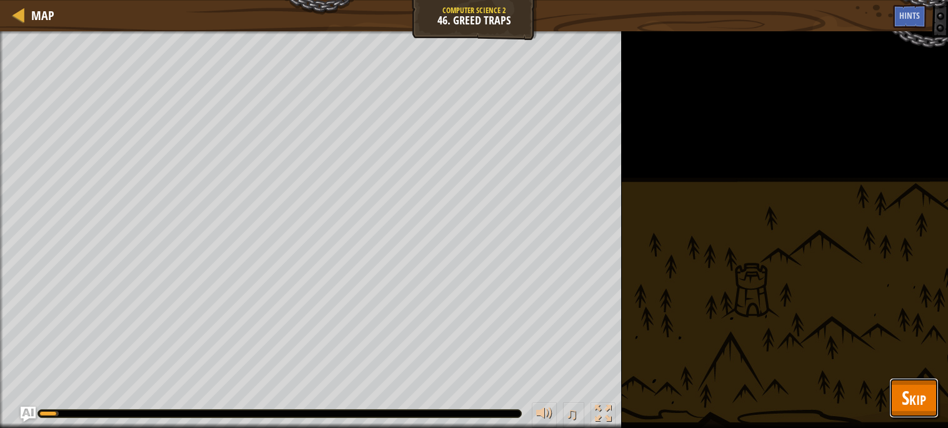
click at [915, 409] on span "Skip" at bounding box center [914, 397] width 24 height 26
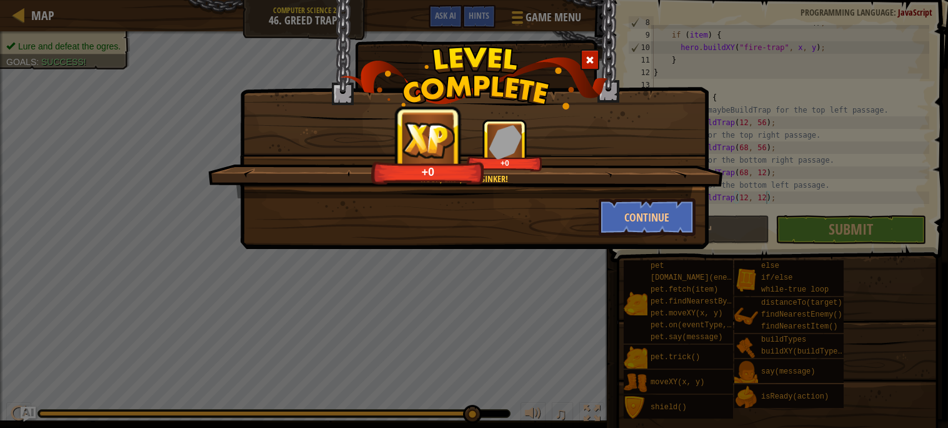
click at [624, 195] on div "Hook, line, and sinker! +0 +0" at bounding box center [465, 158] width 515 height 79
click at [626, 206] on button "Continue" at bounding box center [647, 217] width 97 height 38
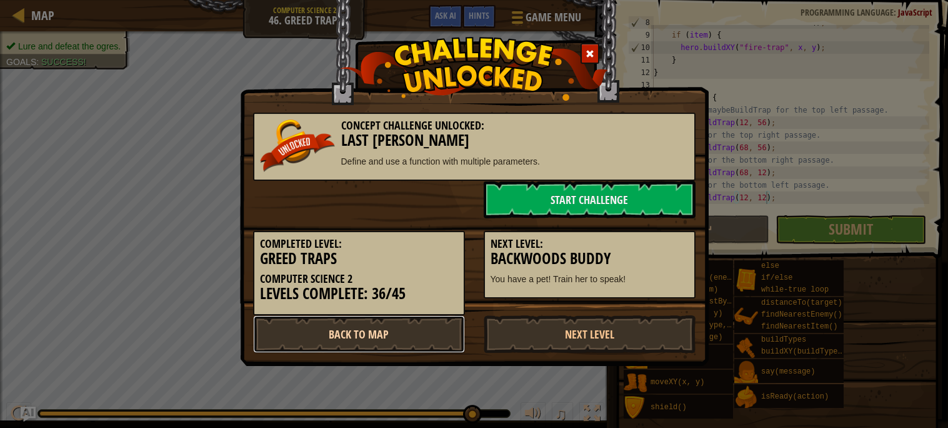
click at [311, 335] on link "Back to Map" at bounding box center [359, 334] width 212 height 38
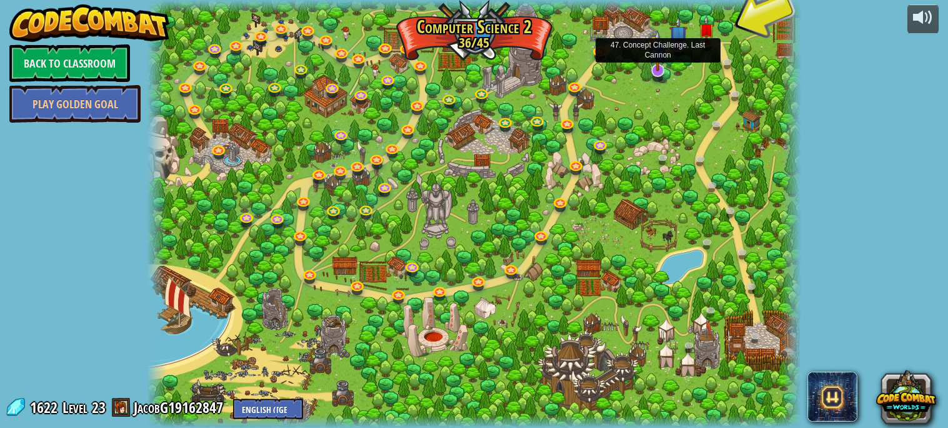
click at [667, 66] on img at bounding box center [658, 50] width 18 height 41
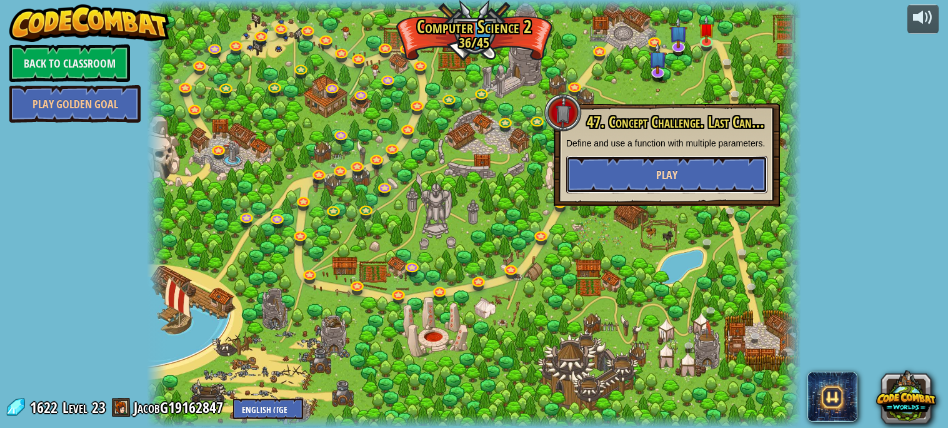
click at [651, 161] on button "Play" at bounding box center [666, 175] width 201 height 38
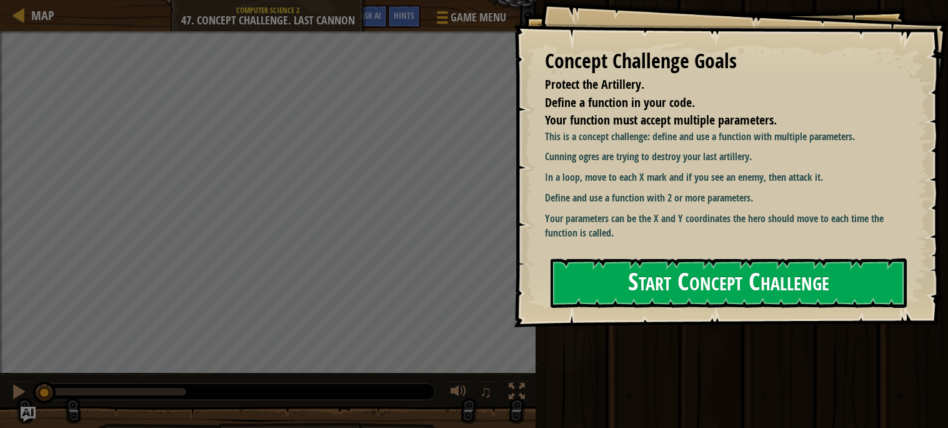
click at [629, 236] on p "Your parameters can be the X and Y coordinates the hero should move to each tim…" at bounding box center [724, 225] width 359 height 29
click at [594, 295] on button "Start Concept Challenge" at bounding box center [729, 282] width 356 height 49
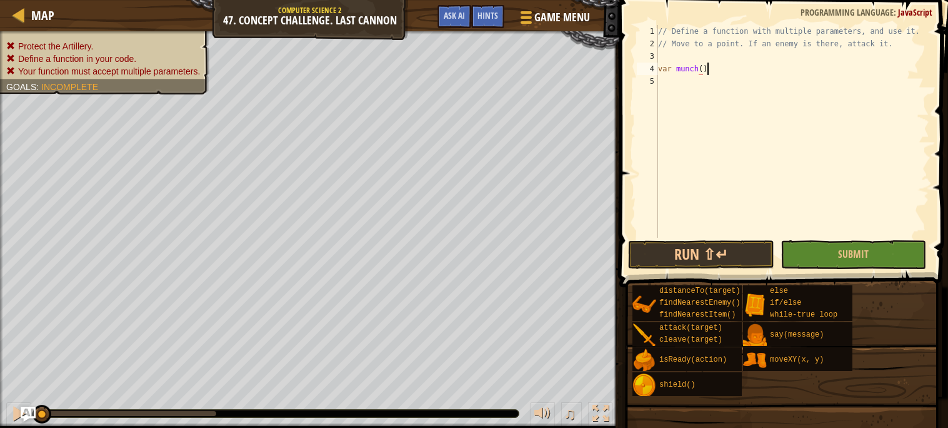
scroll to position [5, 3]
type textarea "var [PERSON_NAME]() {"
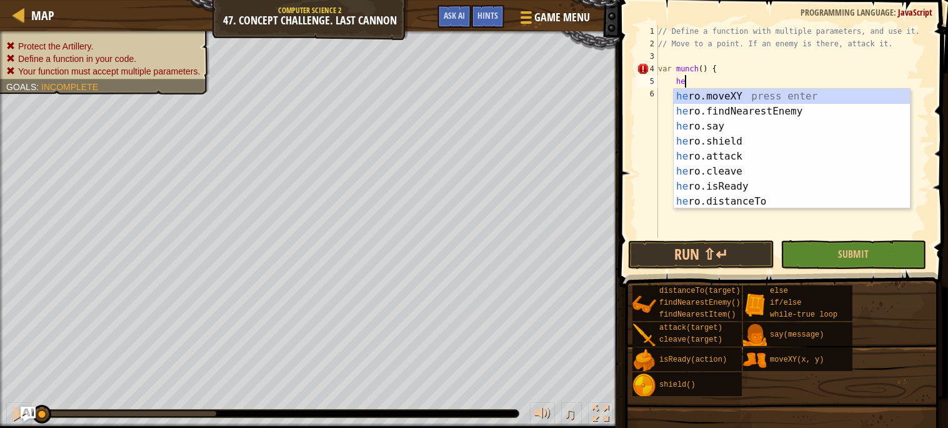
scroll to position [5, 2]
type textarea "h"
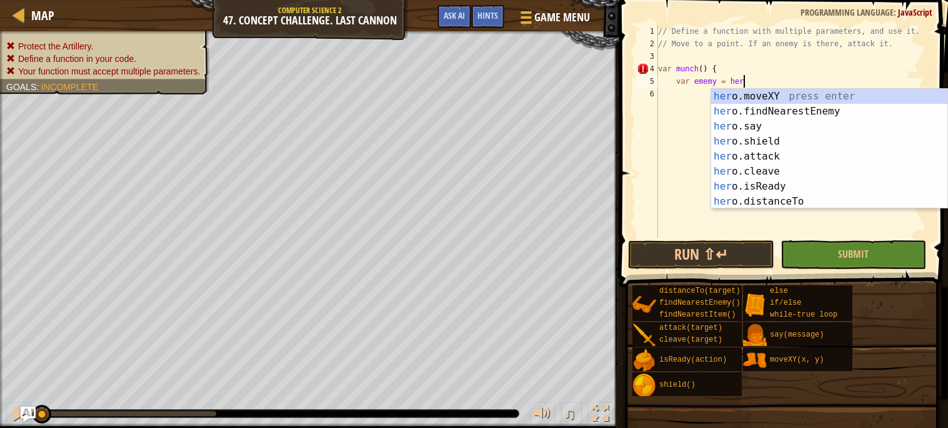
scroll to position [5, 6]
click at [723, 104] on div "hero .moveXY press enter hero .findNearestEnemy press enter hero .say press ent…" at bounding box center [829, 164] width 236 height 150
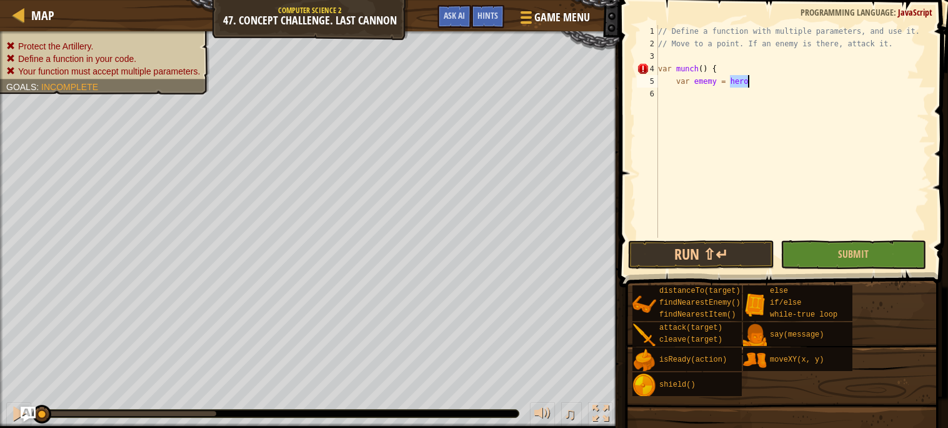
click at [809, 78] on div "// Define a function with multiple parameters, and use it. // Move to a point. …" at bounding box center [793, 131] width 274 height 213
type textarea "var ememy = hero."
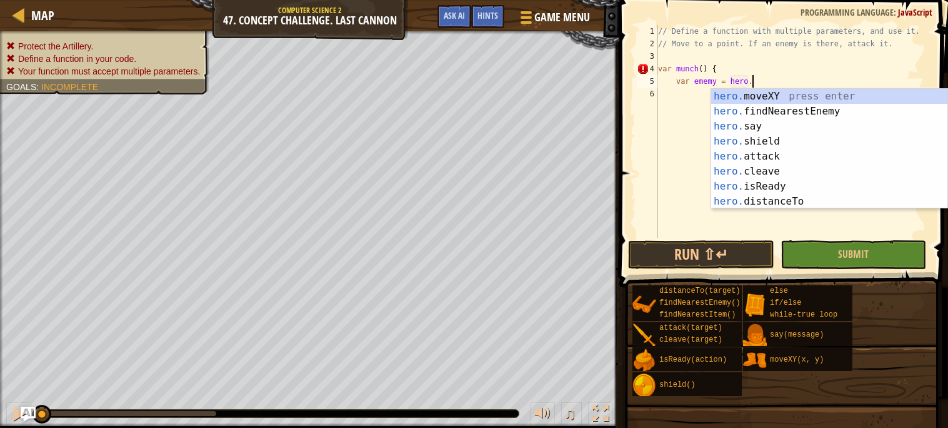
scroll to position [5, 7]
click at [802, 108] on div "hero. moveXY press enter hero. findNearestEnemy press enter hero. say press ent…" at bounding box center [829, 164] width 236 height 150
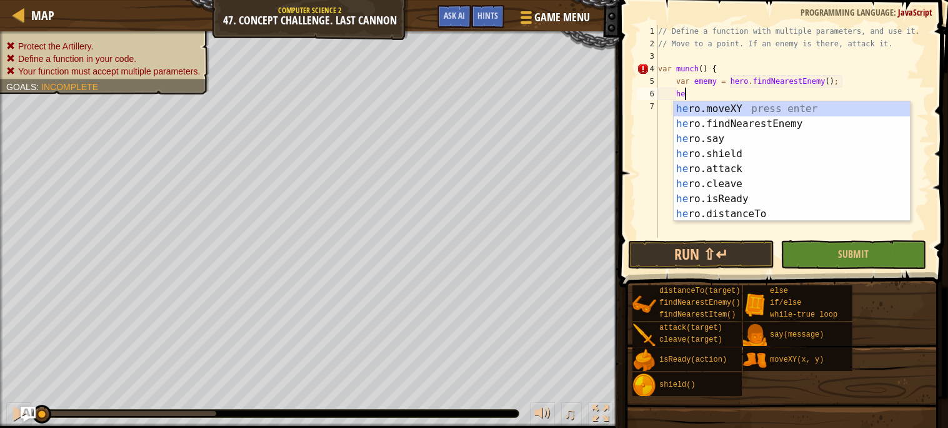
scroll to position [5, 2]
click at [788, 106] on div "hero .moveXY press enter hero .findNearestEnemy press enter hero .say press ent…" at bounding box center [792, 176] width 236 height 150
type textarea "hero.moveXY(x, y);"
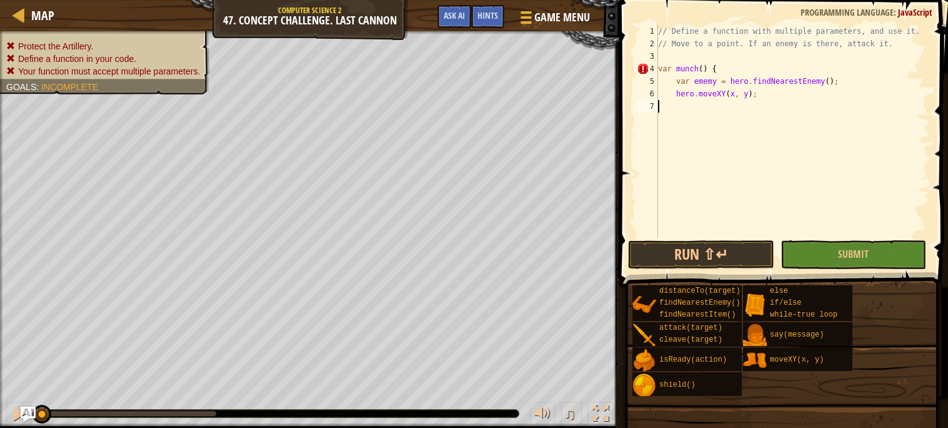
click at [786, 111] on div "// Define a function with multiple parameters, and use it. // Move to a point. …" at bounding box center [793, 144] width 274 height 238
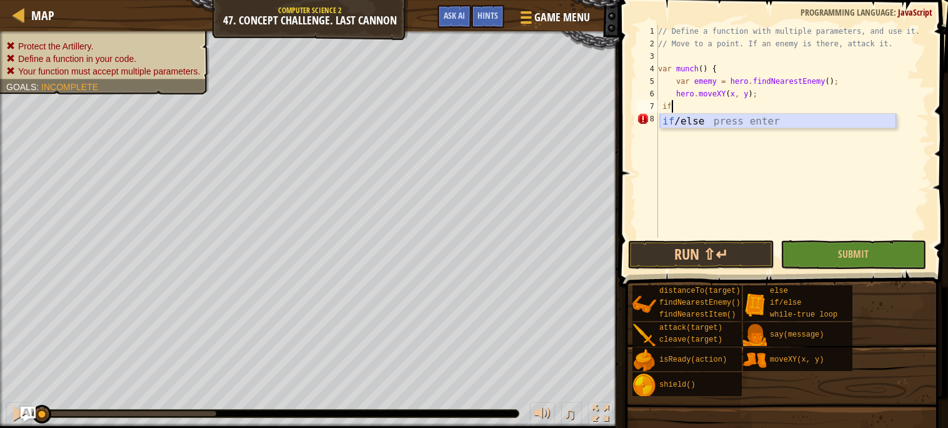
click at [763, 121] on div "if /else press enter" at bounding box center [778, 136] width 236 height 45
type textarea "if (enemy) {"
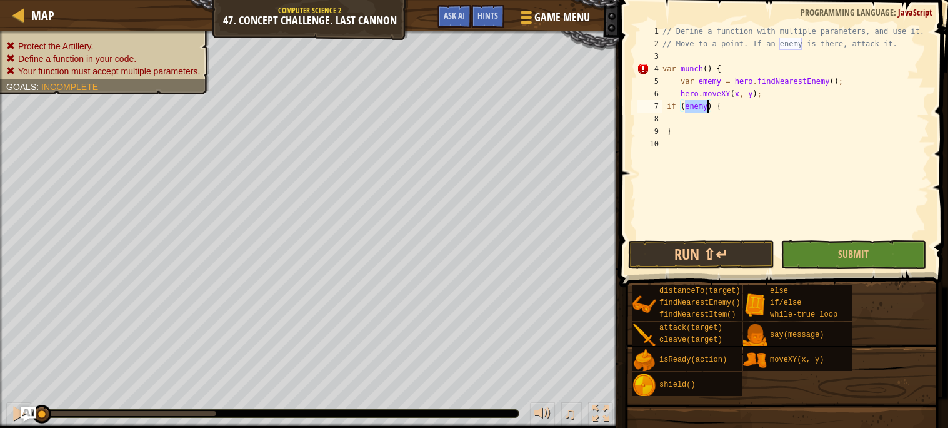
click at [743, 117] on div "// Define a function with multiple parameters, and use it. // Move to a point. …" at bounding box center [795, 144] width 270 height 238
click at [668, 108] on div "// Define a function with multiple parameters, and use it. // Move to a point. …" at bounding box center [795, 144] width 270 height 238
type textarea "if (enemy) {"
click at [686, 120] on div "// Define a function with multiple parameters, and use it. // Move to a point. …" at bounding box center [795, 144] width 270 height 238
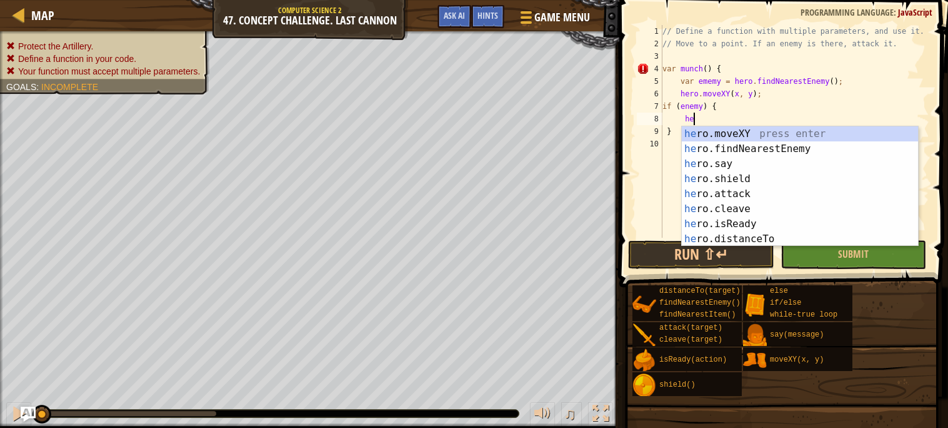
scroll to position [5, 2]
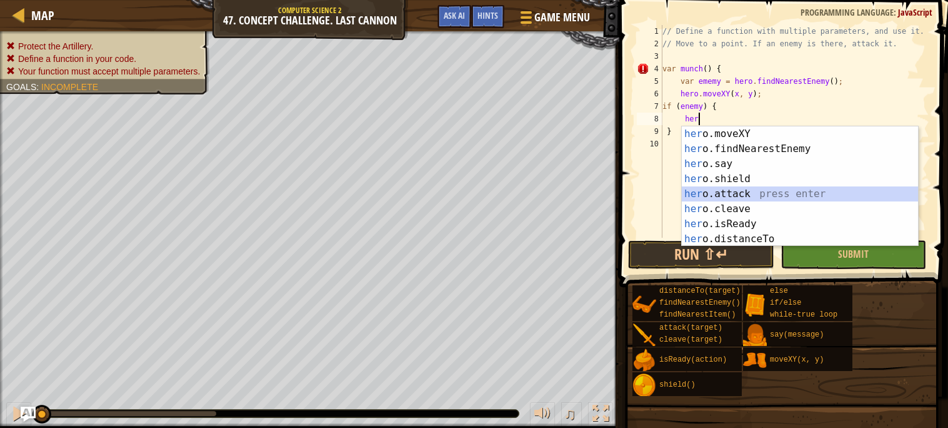
click at [708, 198] on div "her o.moveXY press enter her o.findNearestEnemy press enter her o.say press ent…" at bounding box center [800, 201] width 236 height 150
type textarea "hero.attack(enemy);"
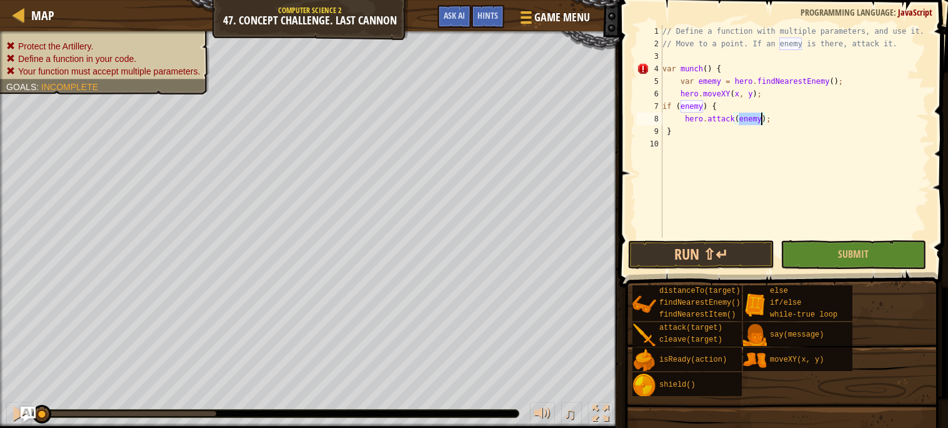
click at [701, 165] on div "// Define a function with multiple parameters, and use it. // Move to a point. …" at bounding box center [795, 144] width 270 height 238
click at [711, 175] on div "// Define a function with multiple parameters, and use it. // Move to a point. …" at bounding box center [795, 144] width 270 height 238
click at [697, 136] on div "// Define a function with multiple parameters, and use it. // Move to a point. …" at bounding box center [795, 144] width 270 height 238
type textarea "}"
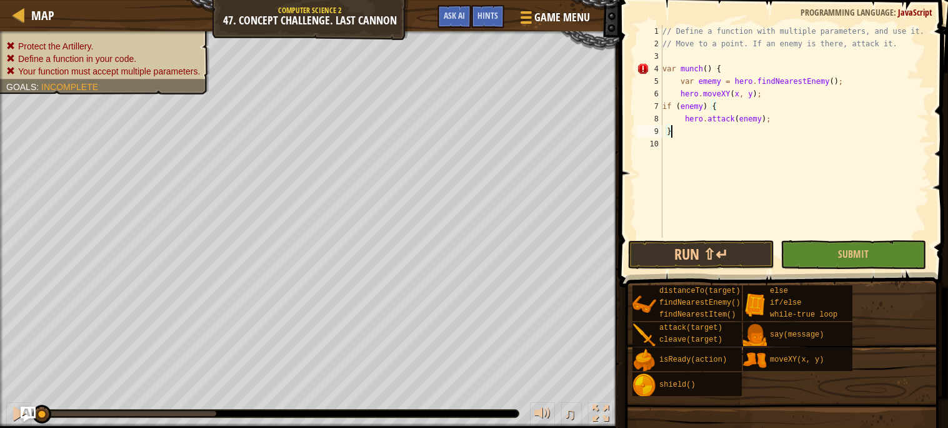
click at [697, 153] on div "// Define a function with multiple parameters, and use it. // Move to a point. …" at bounding box center [795, 144] width 270 height 238
click at [696, 154] on div "// Define a function with multiple parameters, and use it. // Move to a point. …" at bounding box center [795, 144] width 270 height 238
click at [698, 174] on div "// Define a function with multiple parameters, and use it. // Move to a point. …" at bounding box center [795, 144] width 270 height 238
click at [670, 72] on div "// Define a function with multiple parameters, and use it. // Move to a point. …" at bounding box center [795, 144] width 270 height 238
click at [672, 72] on div "// Define a function with multiple parameters, and use it. // Move to a point. …" at bounding box center [795, 144] width 270 height 238
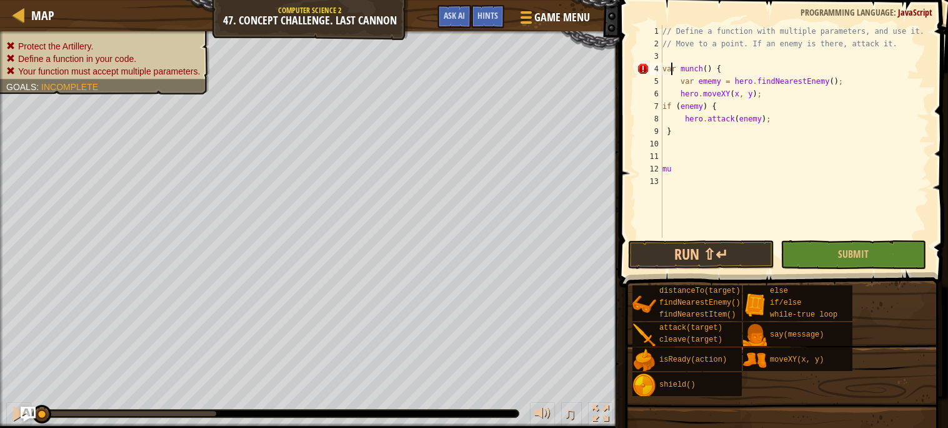
click at [672, 72] on div "// Define a function with multiple parameters, and use it. // Move to a point. …" at bounding box center [795, 144] width 270 height 238
click at [673, 69] on div "// Define a function with multiple parameters, and use it. // Move to a point. …" at bounding box center [795, 144] width 270 height 238
click at [674, 69] on div "// Define a function with multiple parameters, and use it. // Move to a point. …" at bounding box center [795, 144] width 270 height 238
click at [710, 167] on div "// Define a function with multiple parameters, and use it. // Move to a point. …" at bounding box center [795, 144] width 270 height 238
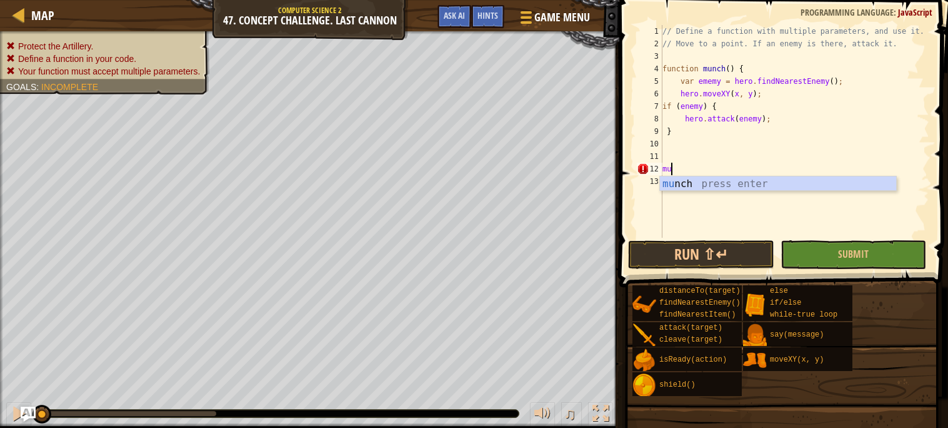
scroll to position [5, 0]
type textarea "m"
type textarea "wh"
click at [698, 179] on div "wh ile-true loop press enter" at bounding box center [778, 198] width 236 height 45
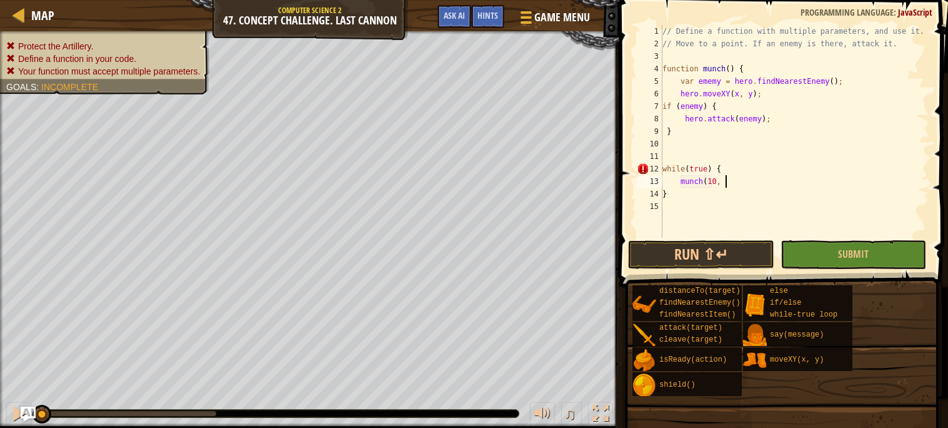
scroll to position [5, 4]
type textarea "munch(10, 30)"
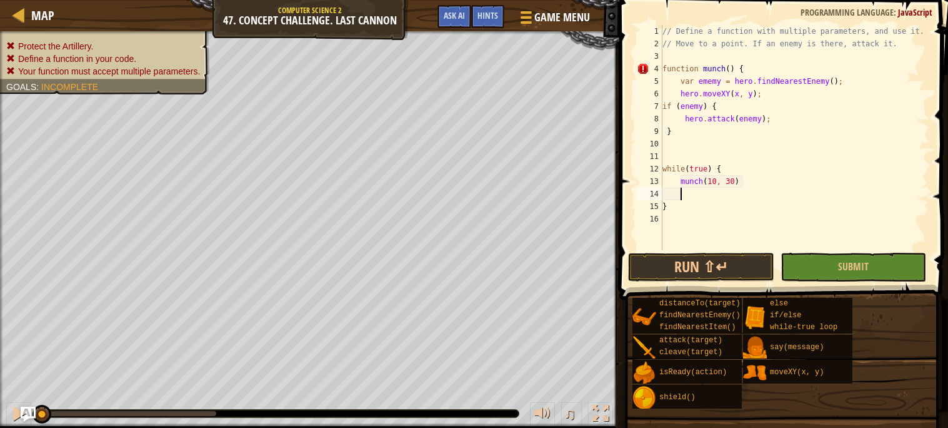
paste textarea "maybeBuildTrap(12, 56);"
type textarea "maybeBuildTrap(12, 56);"
type textarea "much"
click at [702, 209] on div "mu n ch () press enter" at bounding box center [796, 223] width 236 height 45
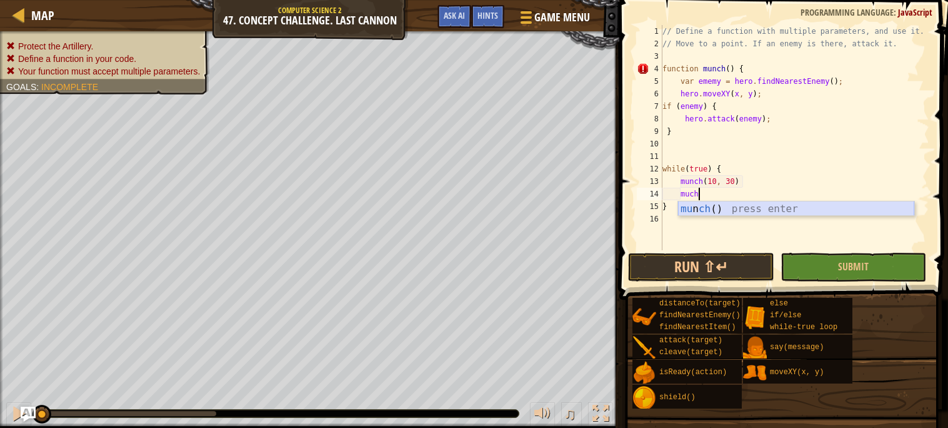
scroll to position [5, 1]
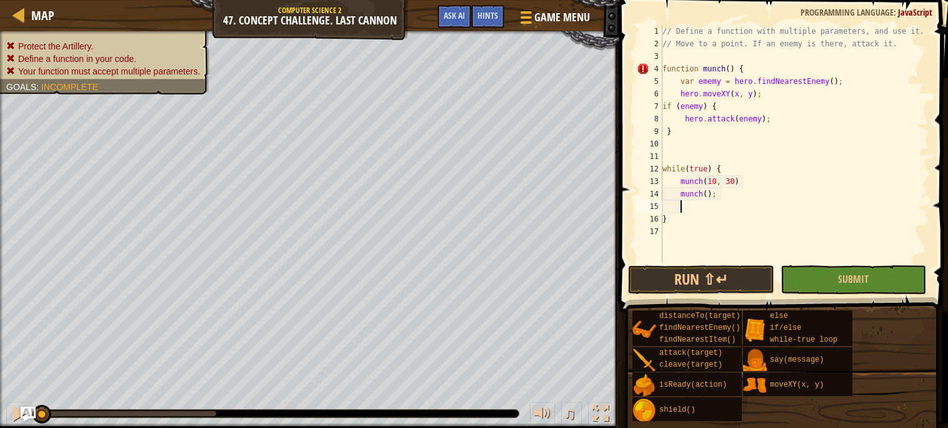
click at [711, 193] on div "// Define a function with multiple parameters, and use it. // Move to a point. …" at bounding box center [794, 156] width 269 height 263
click at [708, 193] on div "// Define a function with multiple parameters, and use it. // Move to a point. …" at bounding box center [794, 156] width 269 height 263
type textarea "munch(50, 30);"
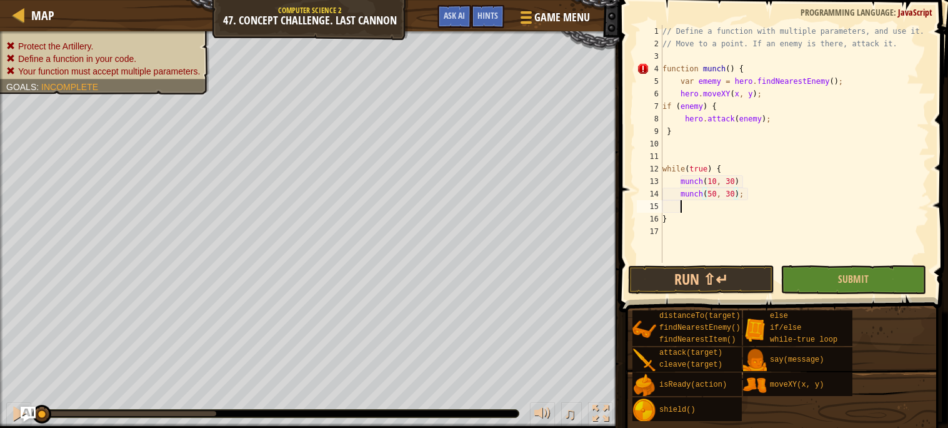
click at [708, 205] on div "// Define a function with multiple parameters, and use it. // Move to a point. …" at bounding box center [794, 156] width 269 height 263
click at [706, 204] on div "// Define a function with multiple parameters, and use it. // Move to a point. …" at bounding box center [794, 156] width 269 height 263
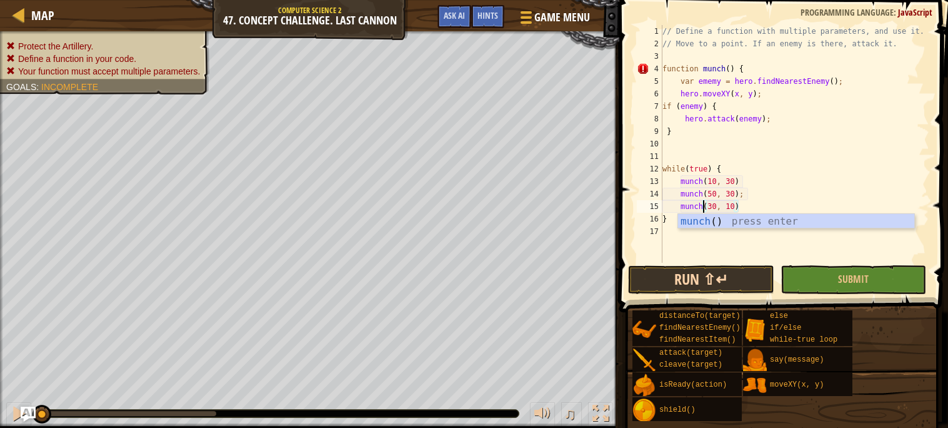
type textarea "munch(30, 10)"
click at [714, 274] on button "Run ⇧↵" at bounding box center [701, 279] width 146 height 29
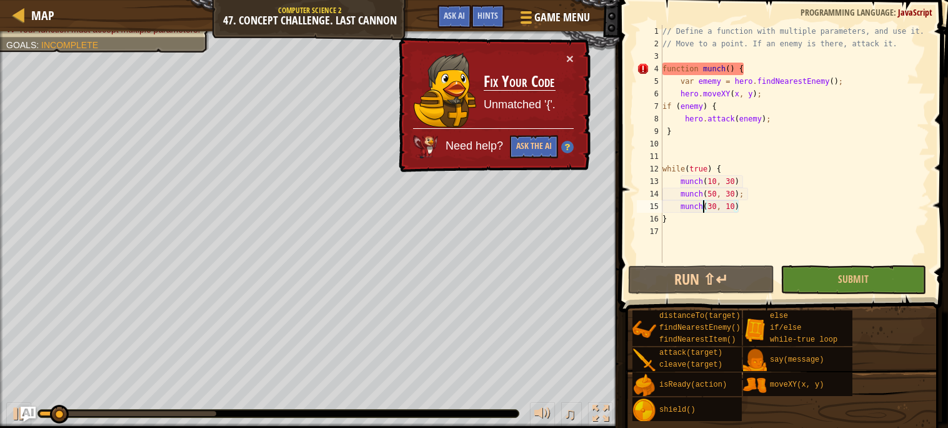
click at [701, 148] on div "// Define a function with multiple parameters, and use it. // Move to a point. …" at bounding box center [794, 156] width 269 height 263
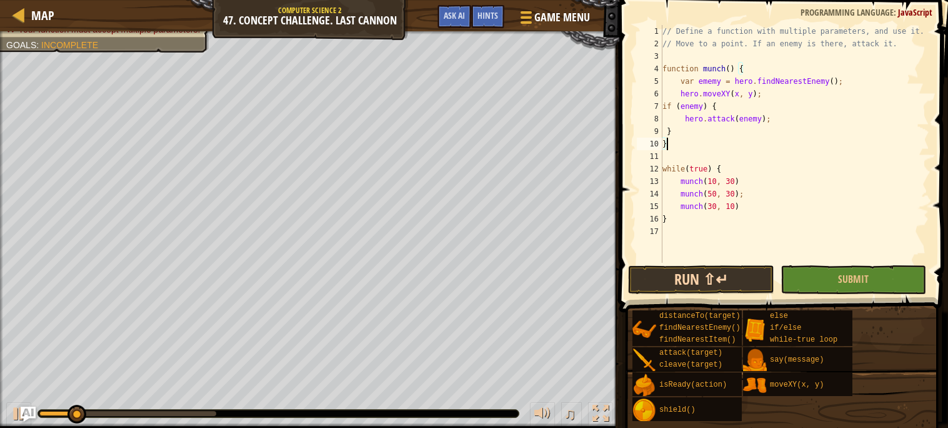
type textarea "}"
click at [692, 272] on button "Run ⇧↵" at bounding box center [701, 279] width 146 height 29
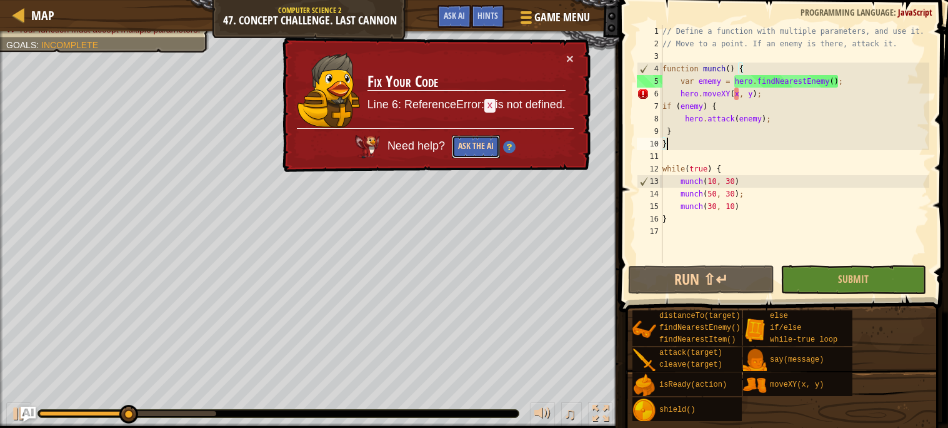
click at [466, 149] on button "Ask the AI" at bounding box center [476, 146] width 48 height 23
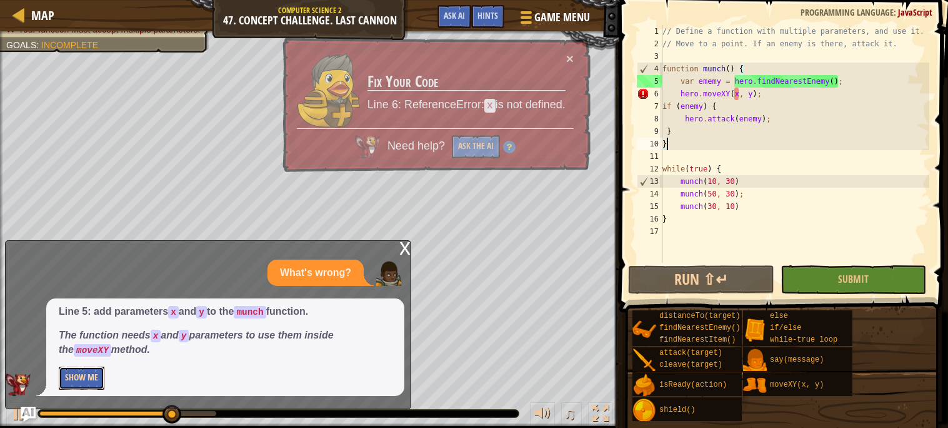
click at [94, 379] on button "Show Me" at bounding box center [82, 377] width 46 height 23
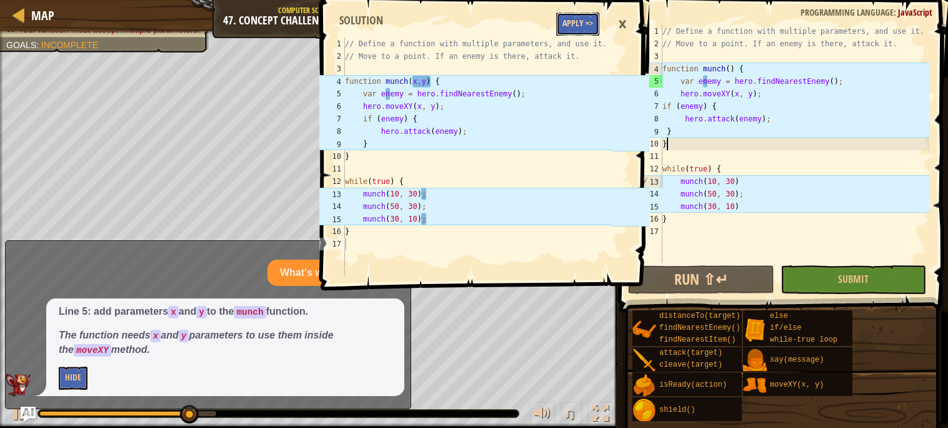
click at [579, 21] on button "Apply =>" at bounding box center [577, 24] width 43 height 23
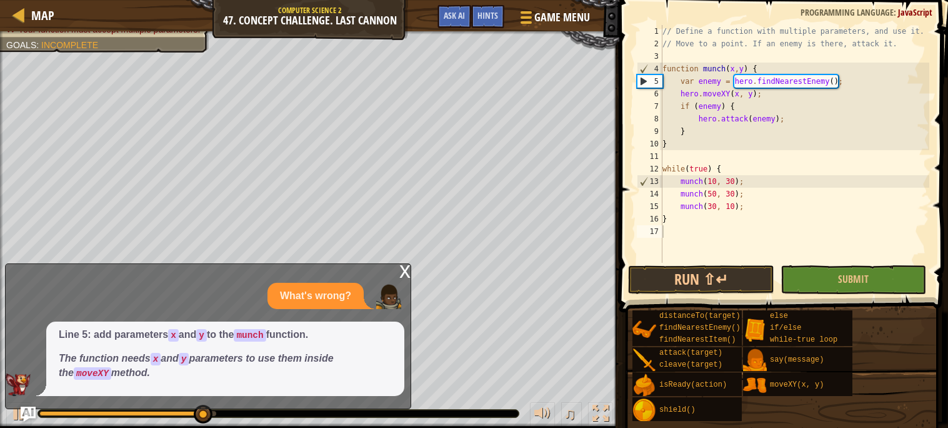
click at [649, 270] on button "Run ⇧↵" at bounding box center [701, 279] width 146 height 29
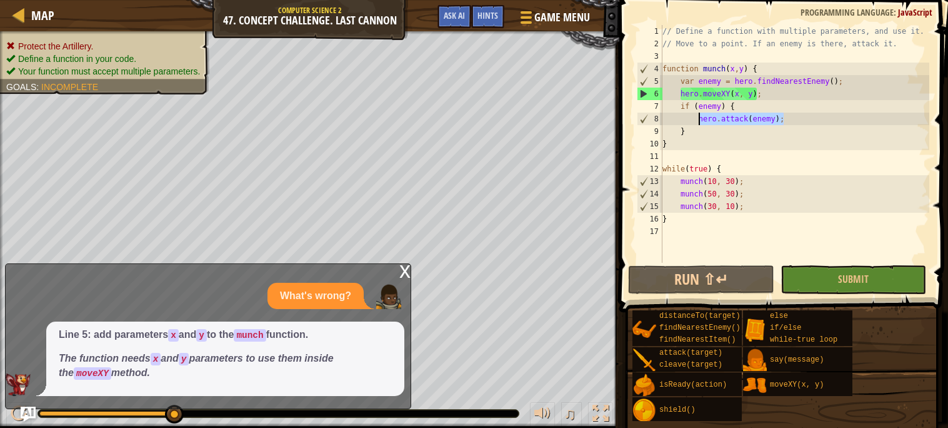
drag, startPoint x: 810, startPoint y: 123, endPoint x: 698, endPoint y: 116, distance: 112.7
click at [698, 116] on div "// Define a function with multiple parameters, and use it. // Move to a point. …" at bounding box center [794, 156] width 269 height 263
click at [678, 81] on div "// Define a function with multiple parameters, and use it. // Move to a point. …" at bounding box center [794, 156] width 269 height 263
type textarea "var enemy = hero.findNearestEnemy();"
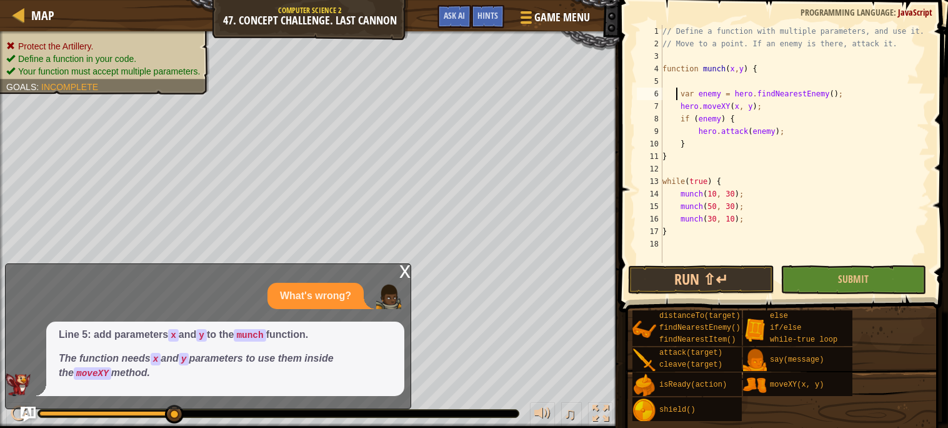
click at [686, 80] on div "// Define a function with multiple parameters, and use it. // Move to a point. …" at bounding box center [794, 156] width 269 height 263
paste textarea "hero.attack(enemy);"
type textarea "hero.attack(enemy);"
click at [702, 286] on button "Run ⇧↵" at bounding box center [701, 279] width 146 height 29
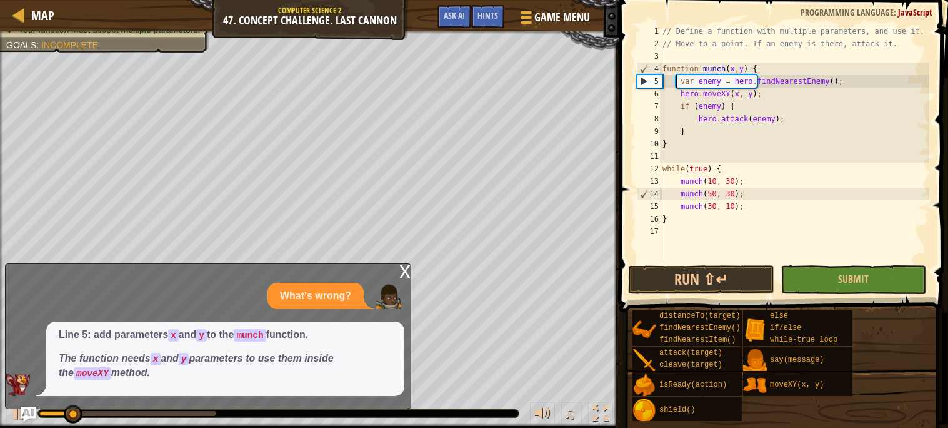
click at [675, 88] on div "// Define a function with multiple parameters, and use it. // Move to a point. …" at bounding box center [794, 156] width 269 height 263
type textarea "hero.moveXY(x, y);"
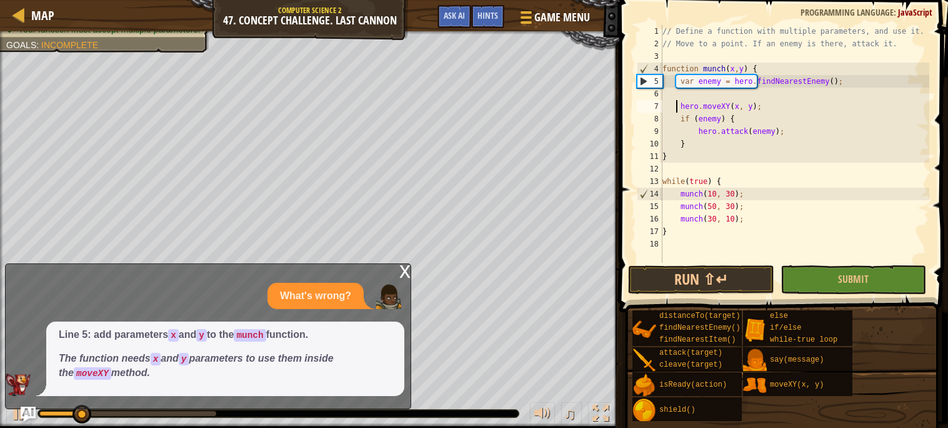
click at [686, 91] on div "// Define a function with multiple parameters, and use it. // Move to a point. …" at bounding box center [794, 156] width 269 height 263
paste textarea "hero.attack(enemy);"
type textarea "hero.attack(enemy);"
click at [664, 263] on span at bounding box center [785, 138] width 339 height 349
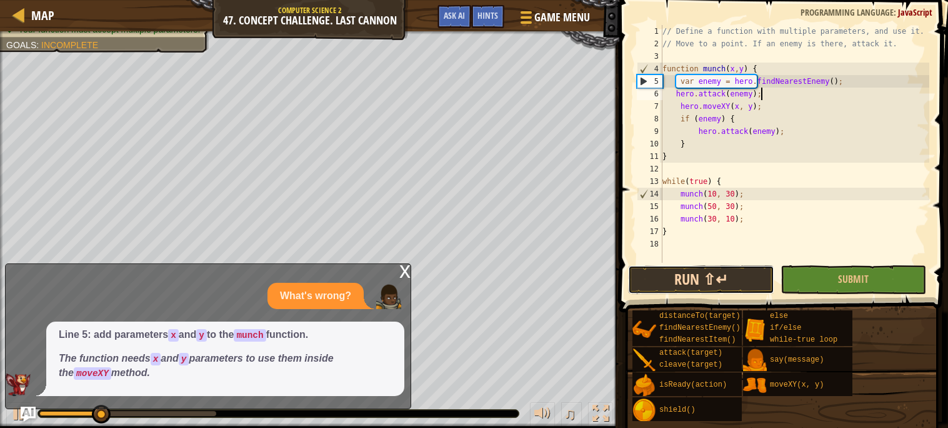
click at [665, 283] on button "Run ⇧↵" at bounding box center [701, 279] width 146 height 29
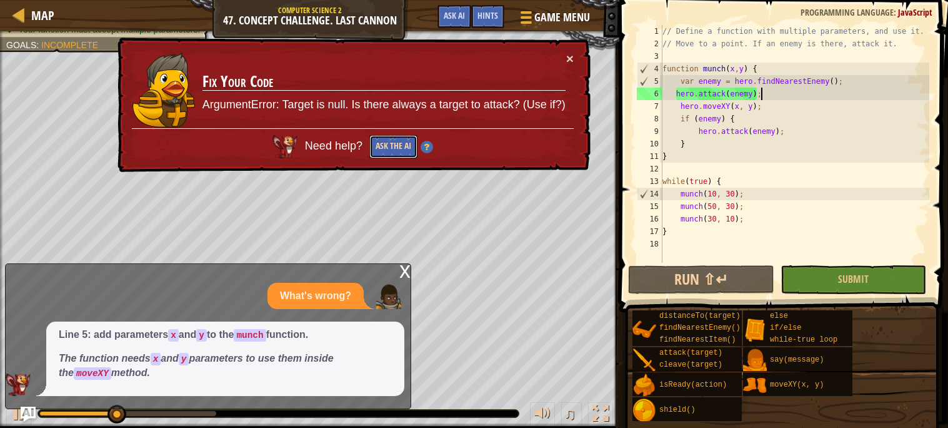
click at [383, 146] on button "Ask the AI" at bounding box center [393, 146] width 48 height 23
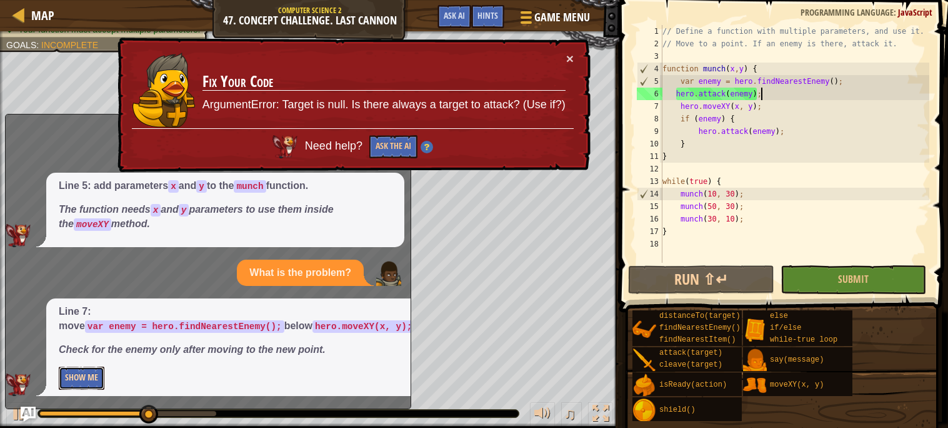
click at [96, 377] on button "Show Me" at bounding box center [82, 377] width 46 height 23
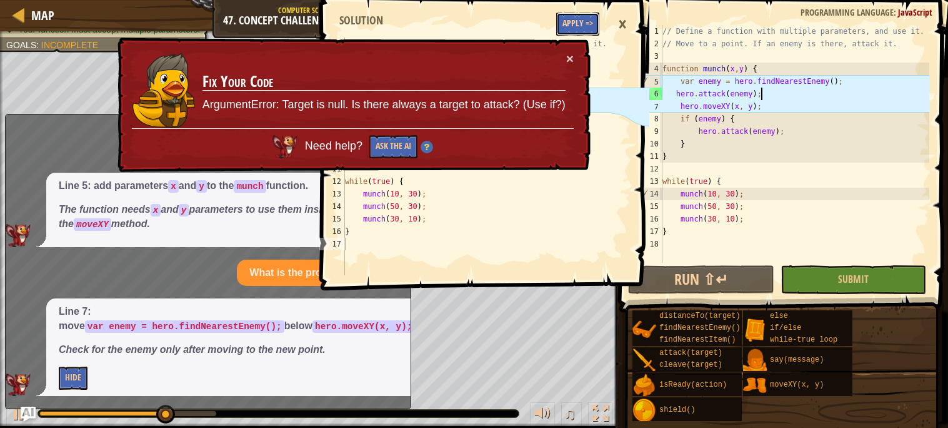
click at [569, 31] on button "Apply =>" at bounding box center [577, 24] width 43 height 23
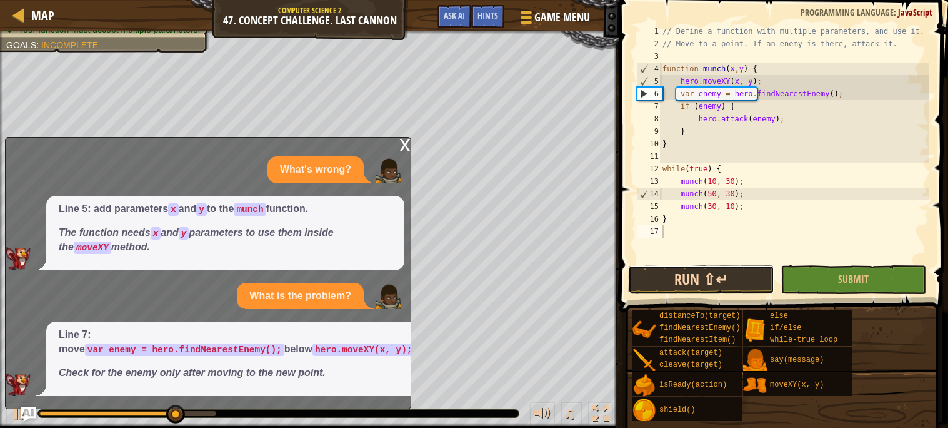
click at [718, 285] on button "Run ⇧↵" at bounding box center [701, 279] width 146 height 29
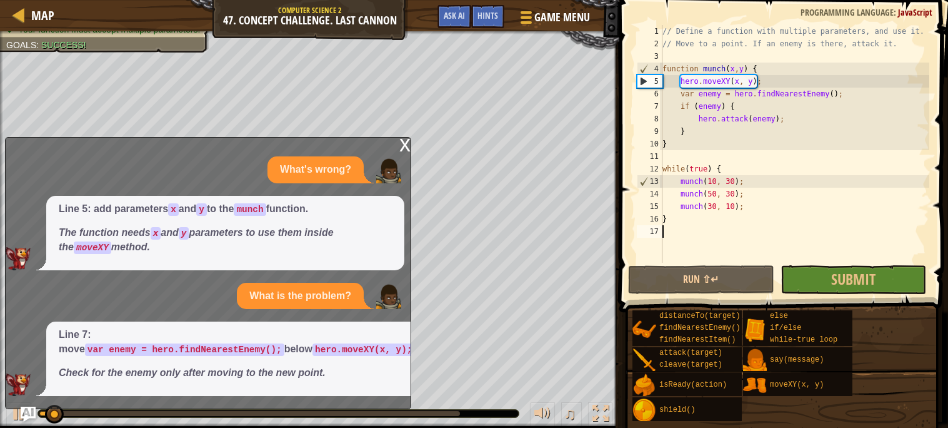
click at [410, 141] on div "x" at bounding box center [404, 144] width 11 height 13
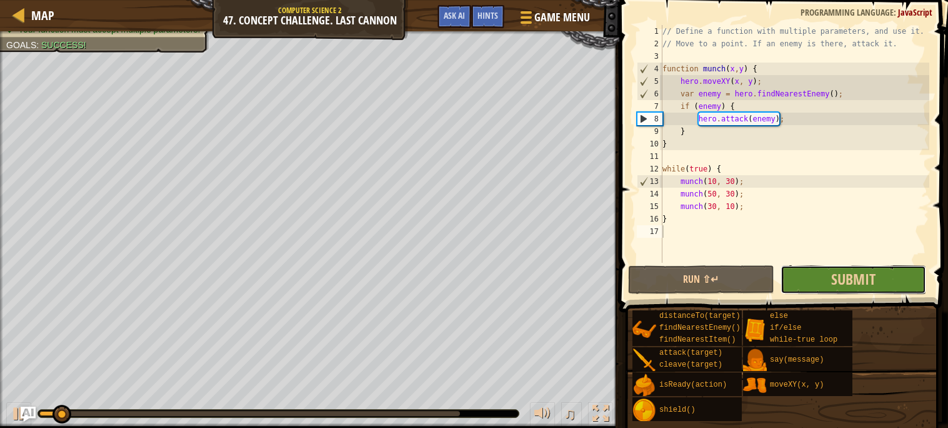
click at [814, 276] on button "Submit" at bounding box center [854, 279] width 146 height 29
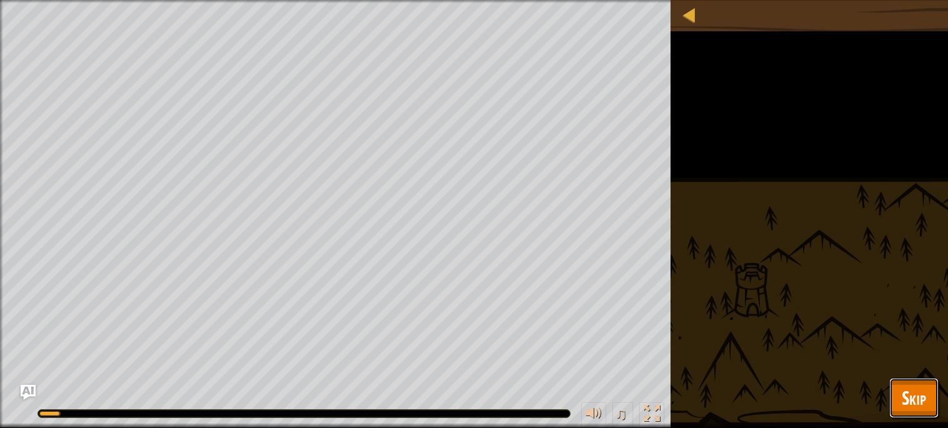
click at [903, 383] on button "Skip" at bounding box center [913, 398] width 49 height 40
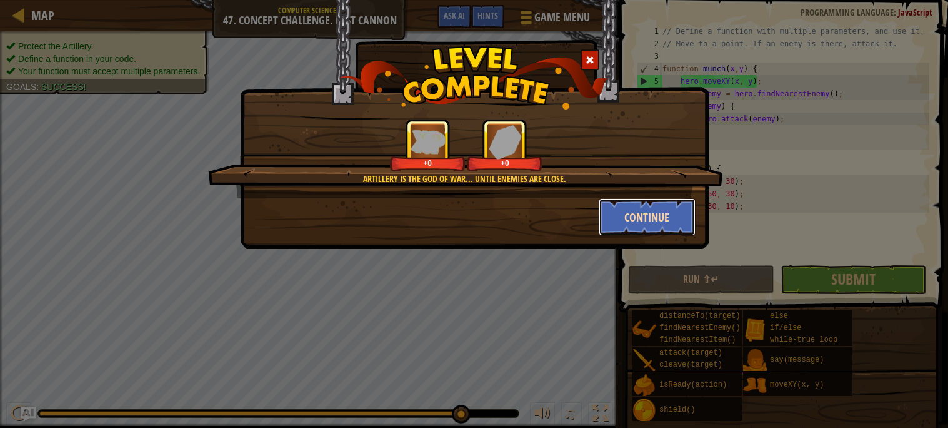
click at [662, 211] on button "Continue" at bounding box center [647, 217] width 97 height 38
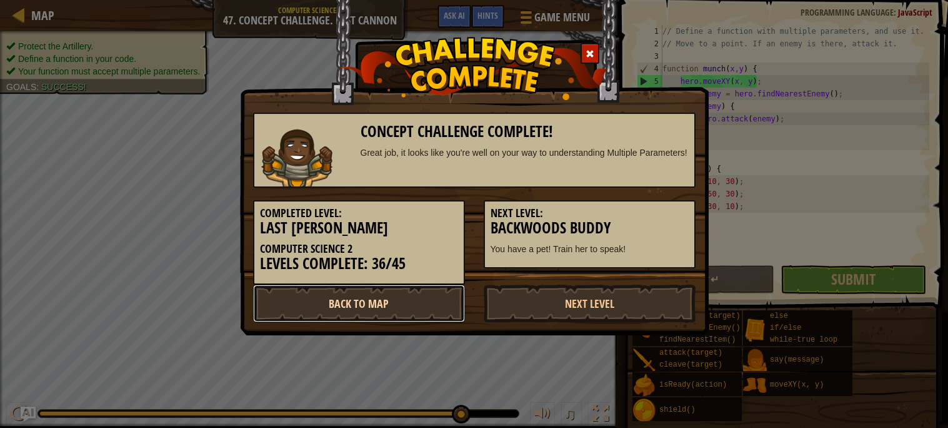
click at [401, 292] on link "Back to Map" at bounding box center [359, 303] width 212 height 38
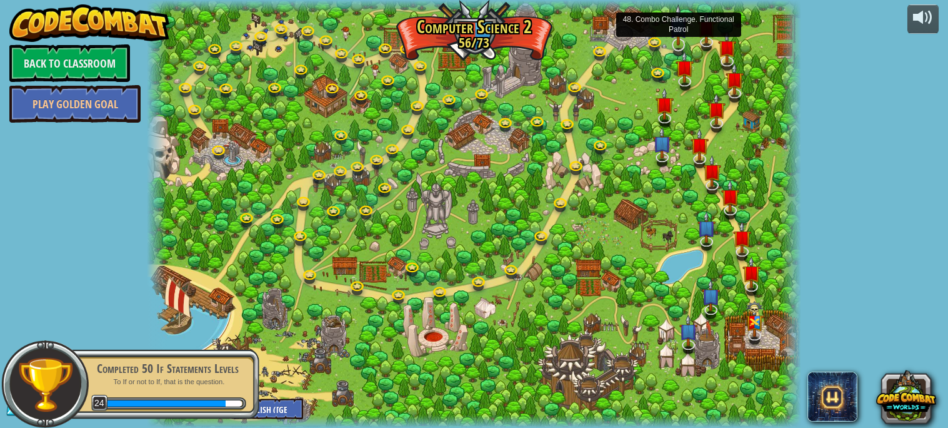
click at [679, 37] on img at bounding box center [678, 24] width 18 height 41
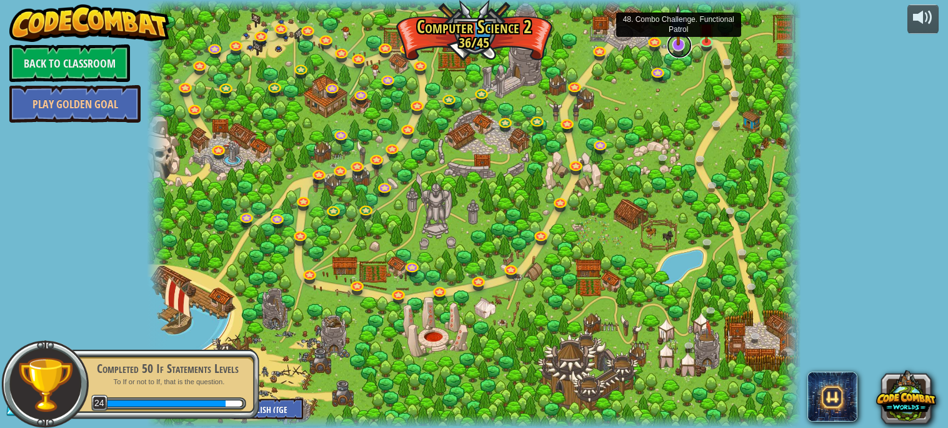
click at [685, 46] on link at bounding box center [679, 45] width 25 height 25
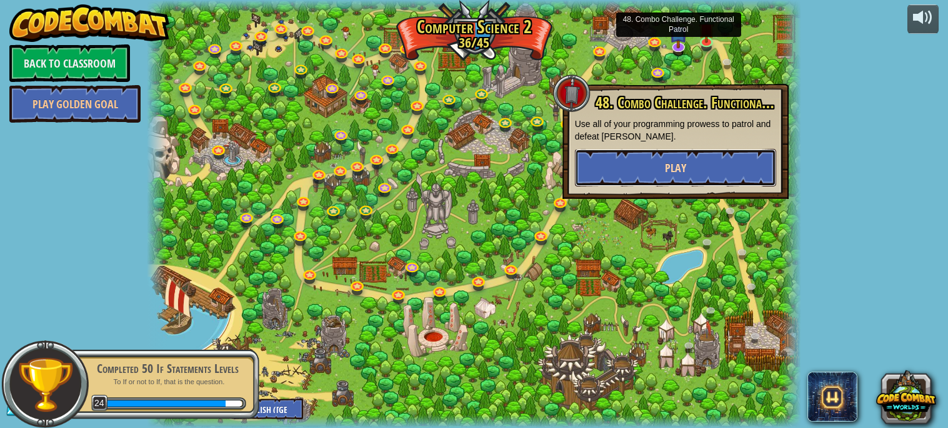
click at [632, 152] on button "Play" at bounding box center [675, 168] width 201 height 38
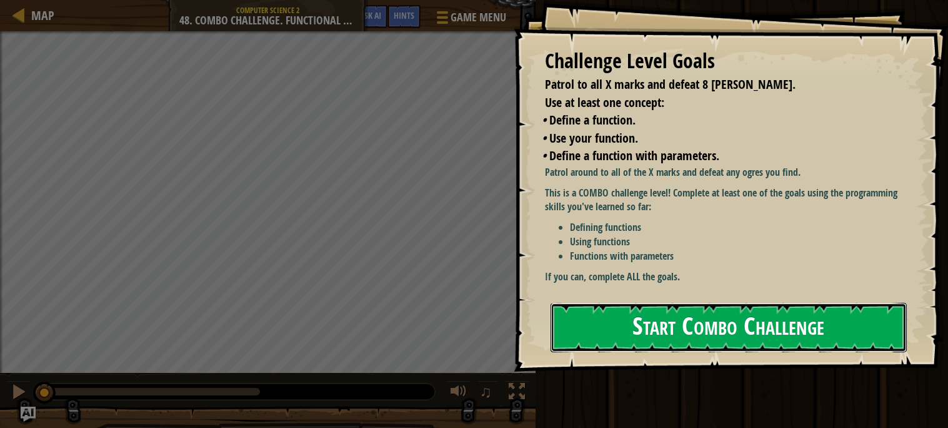
click at [648, 318] on button "Start Combo Challenge" at bounding box center [729, 327] width 356 height 49
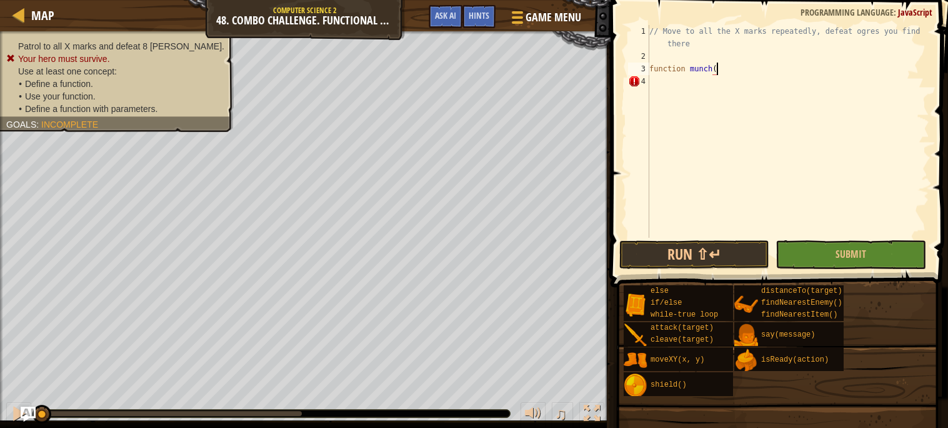
scroll to position [5, 4]
type textarea "function munch() {"
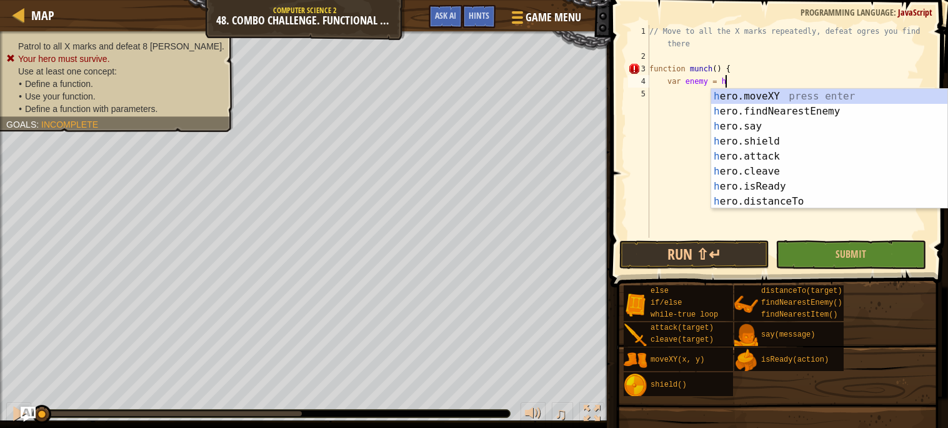
scroll to position [5, 6]
type textarea "var enemy = hero"
click at [759, 110] on div "hero .moveXY press enter hero .findNearestEnemy press enter hero .say press ent…" at bounding box center [829, 164] width 236 height 150
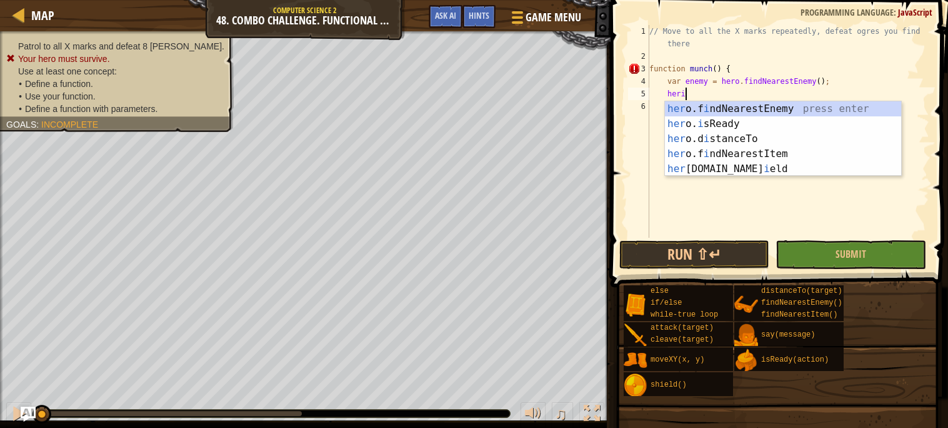
scroll to position [5, 2]
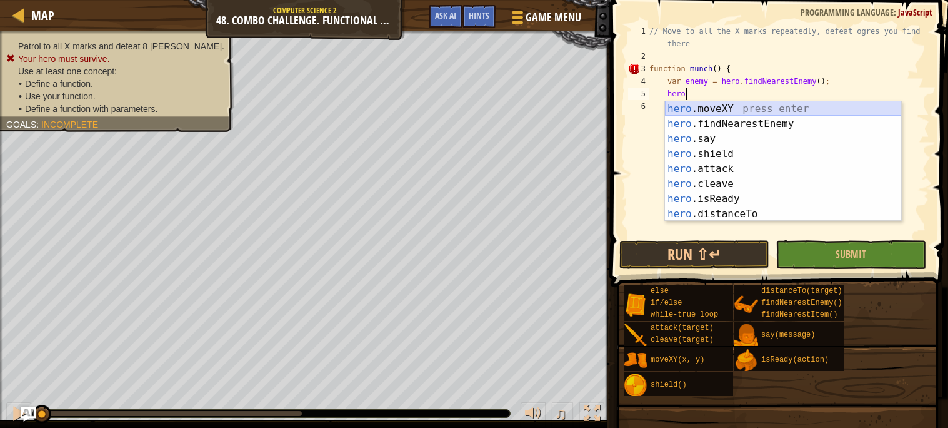
click at [774, 111] on div "hero .moveXY press enter hero .findNearestEnemy press enter hero .say press ent…" at bounding box center [783, 176] width 236 height 150
type textarea "hero.moveXY(x, y);"
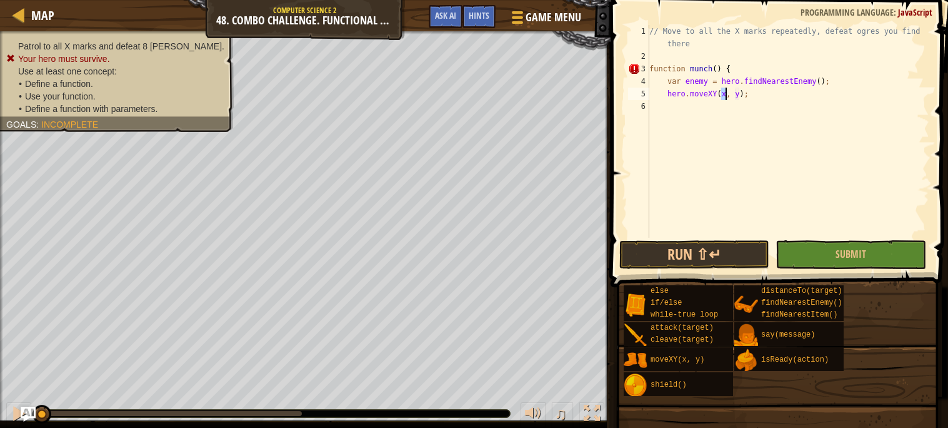
click at [774, 111] on div "// Move to all the X marks repeatedly, defeat ogres you find there function mun…" at bounding box center [788, 150] width 283 height 250
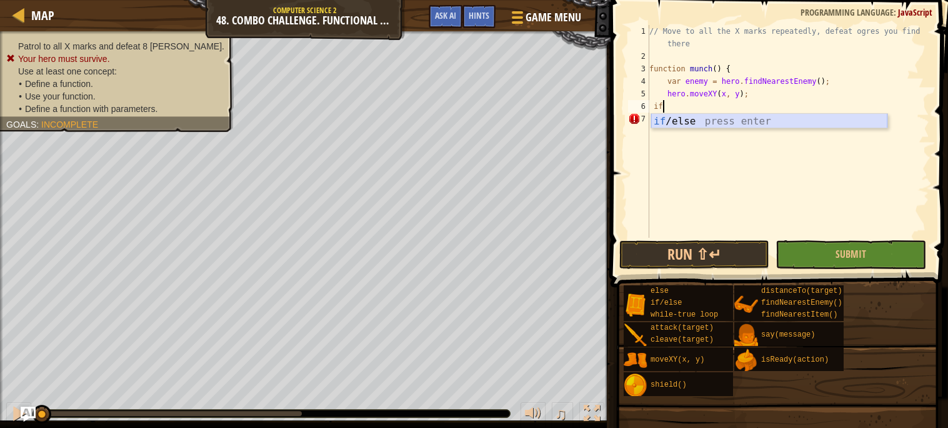
click at [781, 122] on div "if /else press enter" at bounding box center [769, 136] width 236 height 45
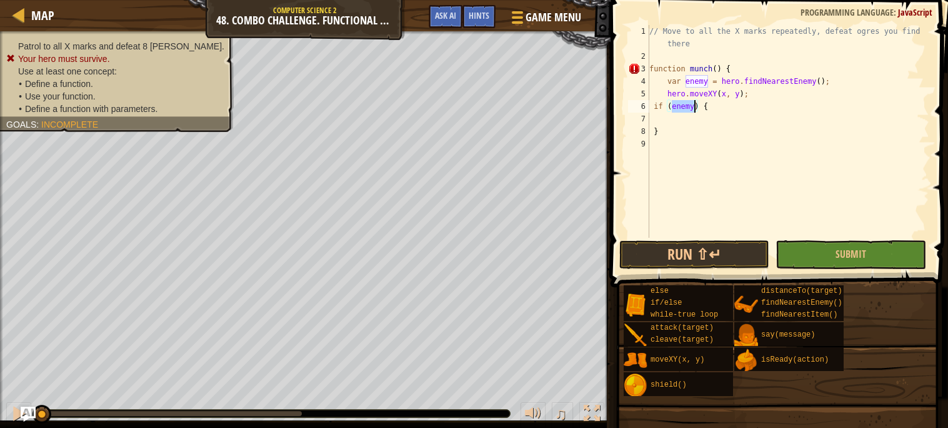
click at [777, 126] on div "// Move to all the X marks repeatedly, defeat ogres you find there function mun…" at bounding box center [788, 150] width 283 height 250
type textarea "}"
click at [774, 118] on div "// Move to all the X marks repeatedly, defeat ogres you find there function mun…" at bounding box center [788, 150] width 283 height 250
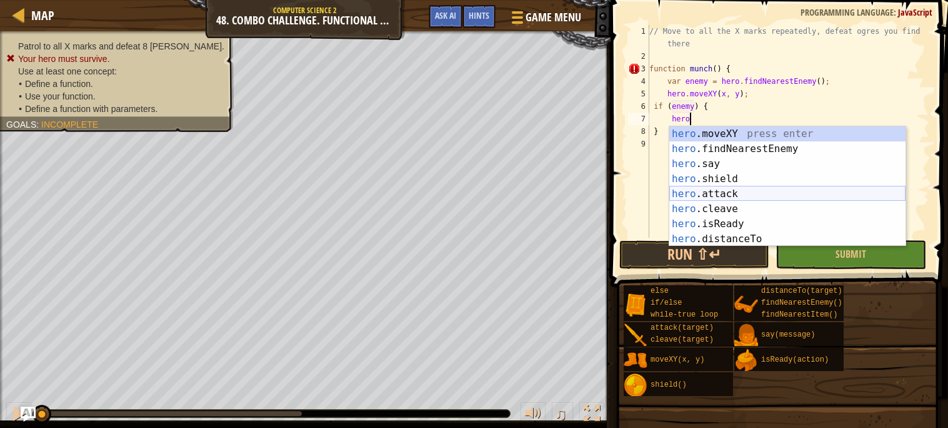
click at [784, 196] on div "hero .moveXY press enter hero .findNearestEnemy press enter hero .say press ent…" at bounding box center [787, 201] width 236 height 150
type textarea "hero.attack(enemy);"
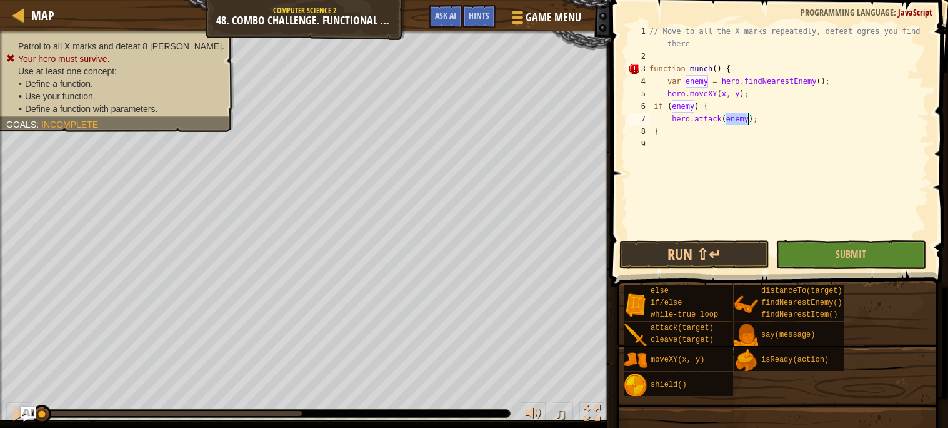
click at [774, 188] on div "// Move to all the X marks repeatedly, defeat ogres you find there function mun…" at bounding box center [788, 150] width 283 height 250
type textarea "munch(18, 34);"
type textarea "munch(40, 46);"
type textarea "munch(62, 34);"
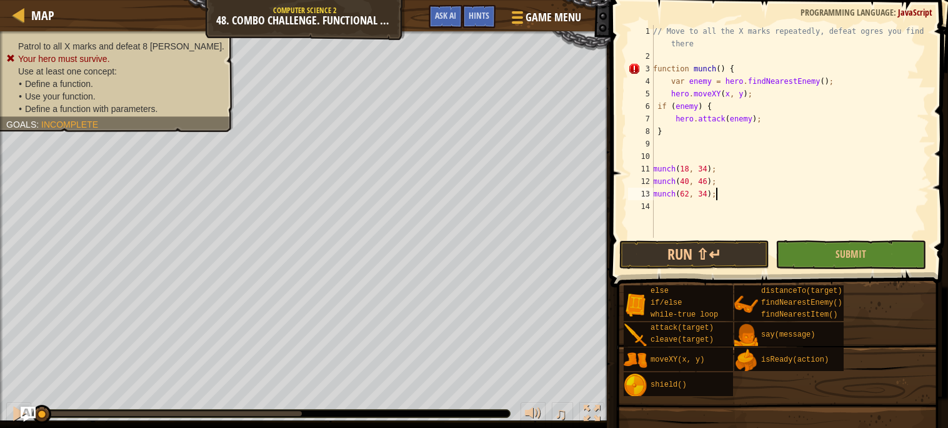
scroll to position [5, 0]
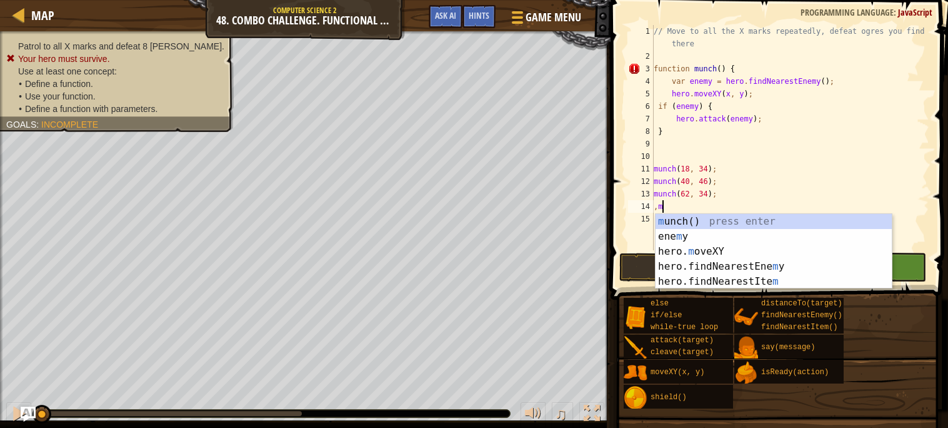
type textarea ","
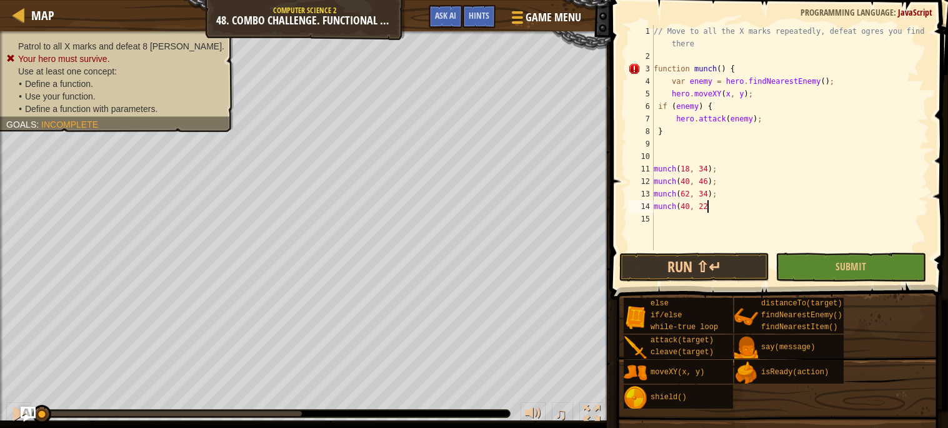
scroll to position [5, 4]
type textarea "munch(40, 22);"
click at [673, 158] on div "// Move to all the X marks repeatedly, defeat ogres you find there function mun…" at bounding box center [790, 156] width 278 height 263
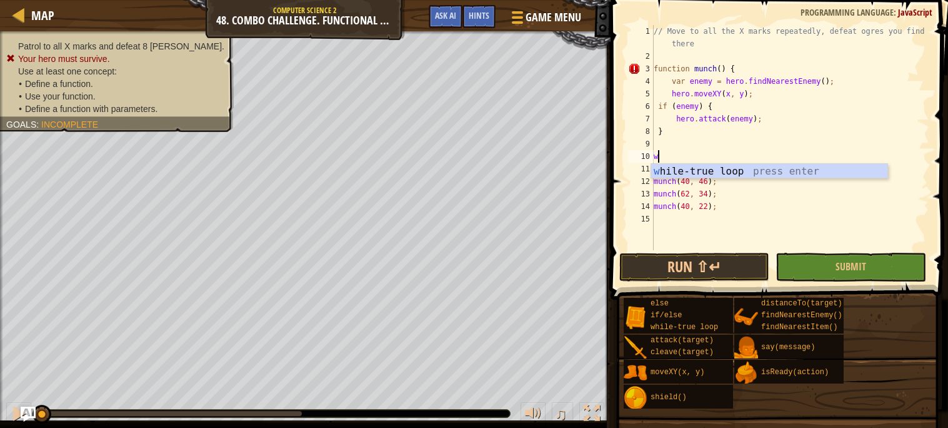
type textarea "wh"
click at [686, 171] on div "wh ile-true loop press enter" at bounding box center [769, 186] width 236 height 45
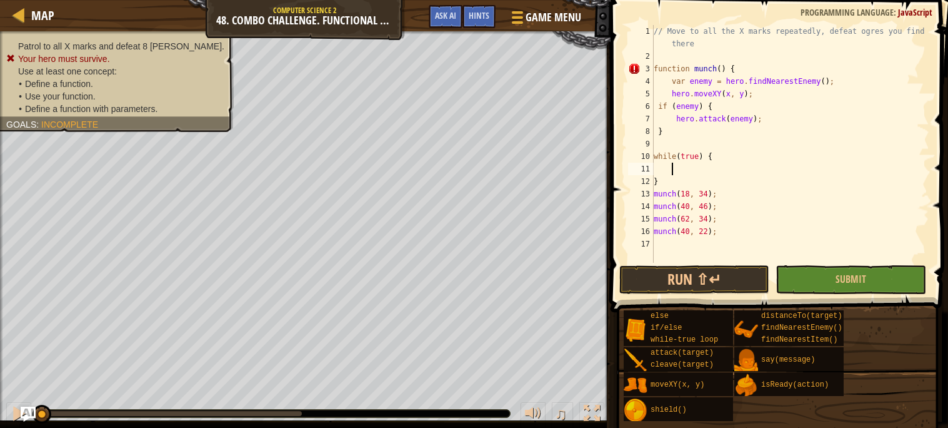
click at [656, 191] on div "// Move to all the X marks repeatedly, defeat ogres you find there function mun…" at bounding box center [790, 162] width 278 height 275
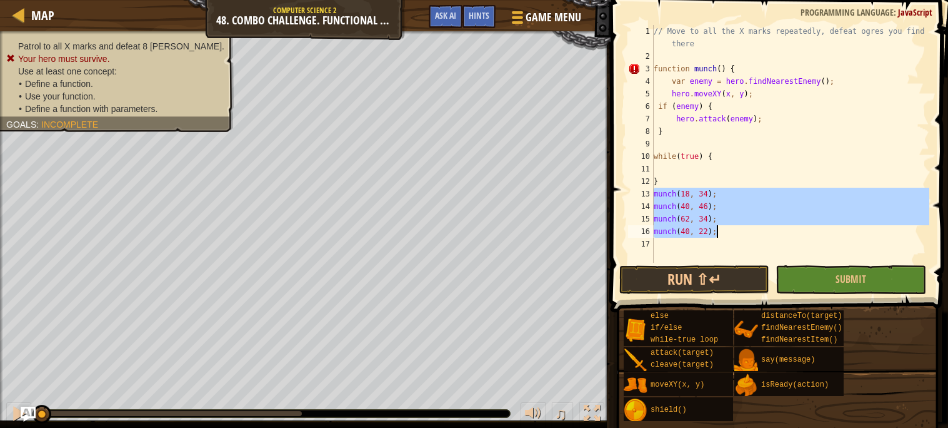
drag, startPoint x: 656, startPoint y: 191, endPoint x: 719, endPoint y: 236, distance: 77.5
click at [719, 236] on div "// Move to all the X marks repeatedly, defeat ogres you find there function mun…" at bounding box center [790, 162] width 278 height 275
type textarea "munch(62, 34); munch(40, 22);"
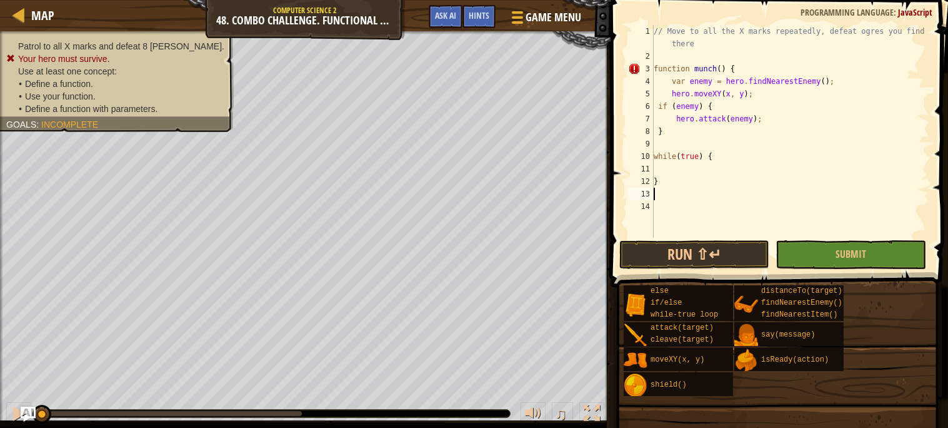
click at [681, 170] on div "// Move to all the X marks repeatedly, defeat ogres you find there function mun…" at bounding box center [790, 150] width 278 height 250
paste textarea "munch(40, 22);"
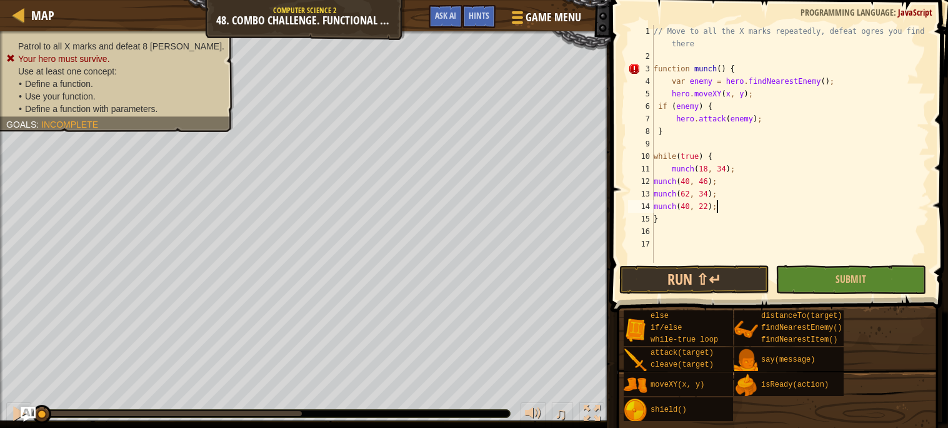
click at [671, 169] on div "// Move to all the X marks repeatedly, defeat ogres you find there function mun…" at bounding box center [790, 162] width 278 height 275
type textarea "munch(18, 34);"
click at [678, 263] on span at bounding box center [781, 138] width 348 height 349
click at [679, 267] on button "Run ⇧↵" at bounding box center [694, 279] width 150 height 29
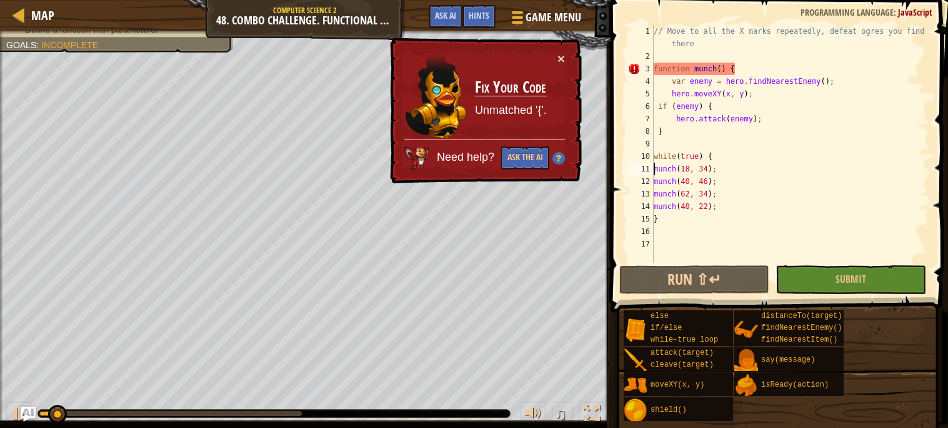
click at [707, 143] on div "// Move to all the X marks repeatedly, defeat ogres you find there function mun…" at bounding box center [790, 162] width 278 height 275
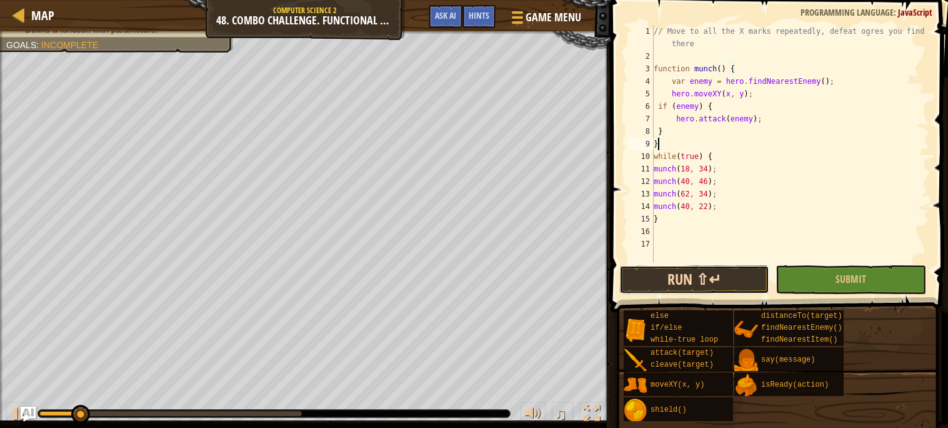
click at [666, 284] on button "Run ⇧↵" at bounding box center [694, 279] width 150 height 29
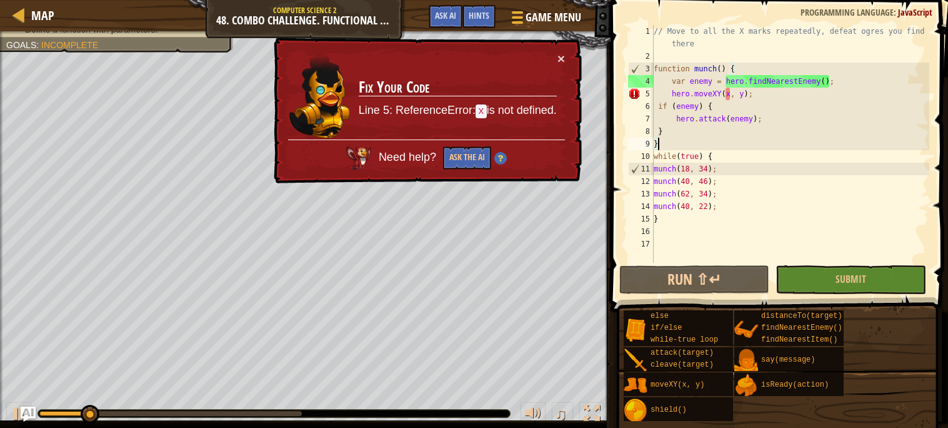
click at [731, 92] on div "// Move to all the X marks repeatedly, defeat ogres you find there function mun…" at bounding box center [790, 162] width 278 height 275
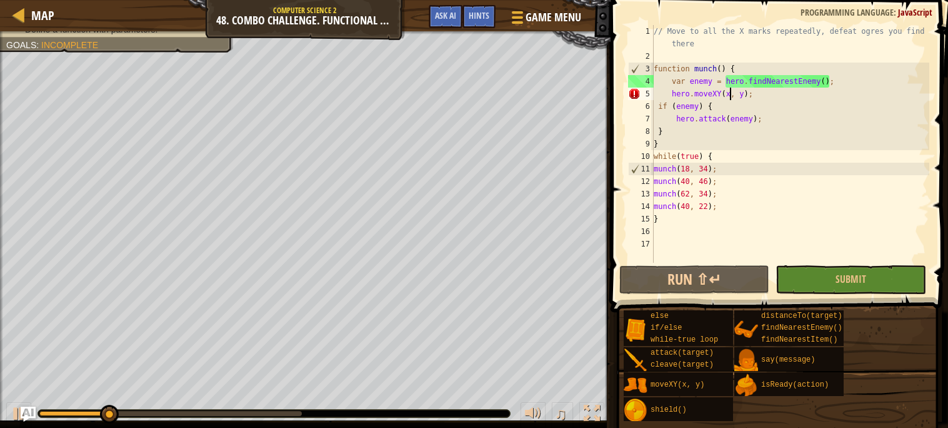
scroll to position [5, 7]
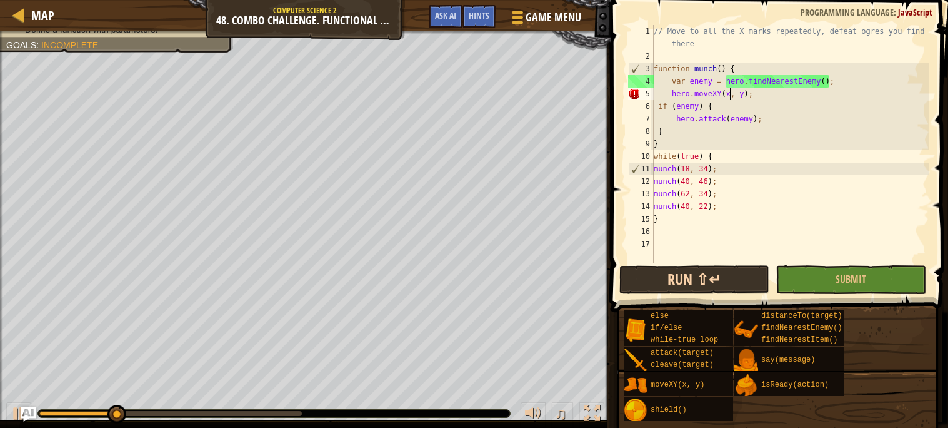
type textarea "hero.moveXY(x, y);"
click at [669, 281] on button "Run ⇧↵" at bounding box center [694, 279] width 150 height 29
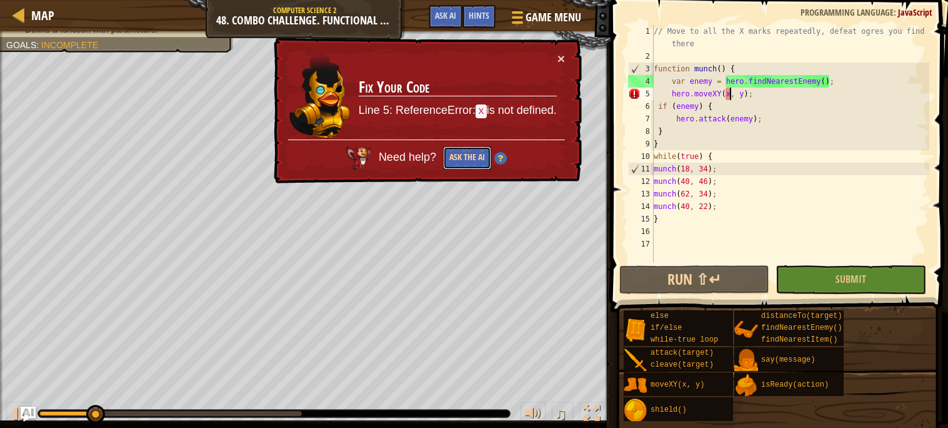
click at [484, 161] on button "Ask the AI" at bounding box center [467, 157] width 48 height 23
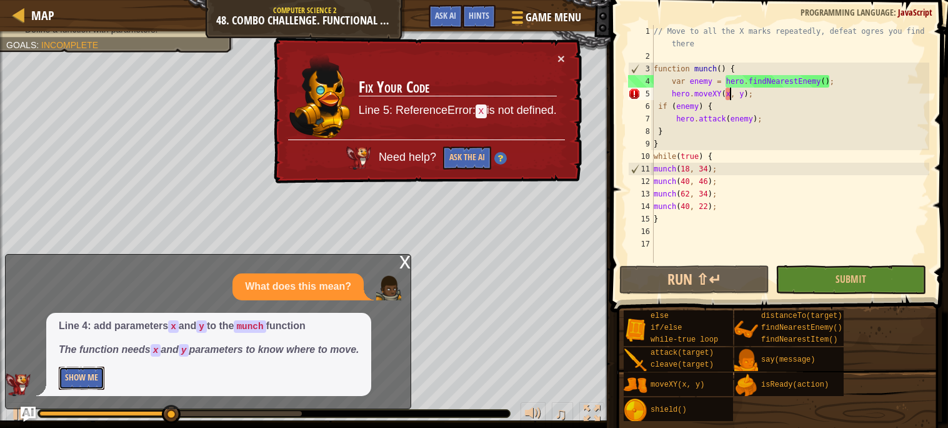
click at [72, 373] on button "Show Me" at bounding box center [82, 377] width 46 height 23
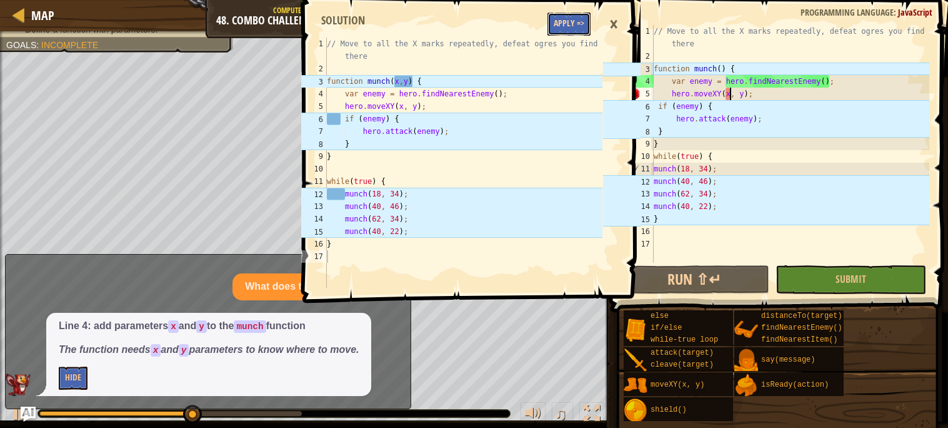
click at [584, 28] on button "Apply =>" at bounding box center [569, 24] width 43 height 23
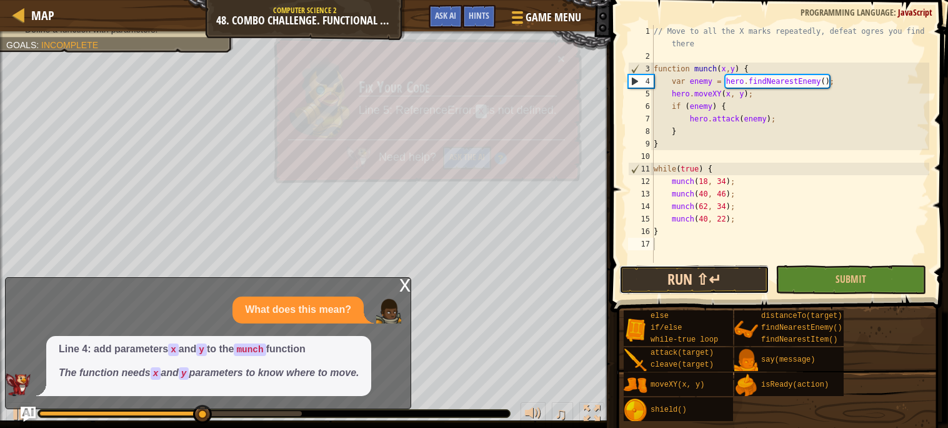
click at [661, 269] on button "Run ⇧↵" at bounding box center [694, 279] width 150 height 29
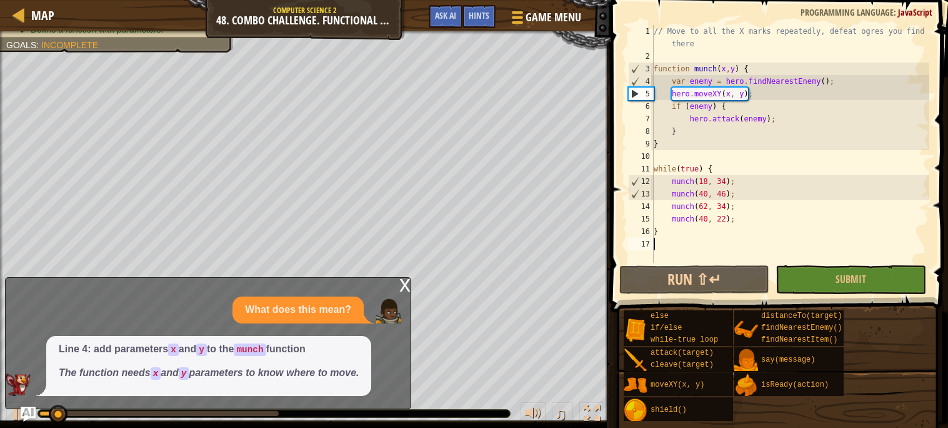
click at [398, 288] on div "x What does this mean? Line 4: add parameters x and y to the munch function The…" at bounding box center [208, 343] width 406 height 132
click at [404, 283] on div "x" at bounding box center [404, 284] width 11 height 13
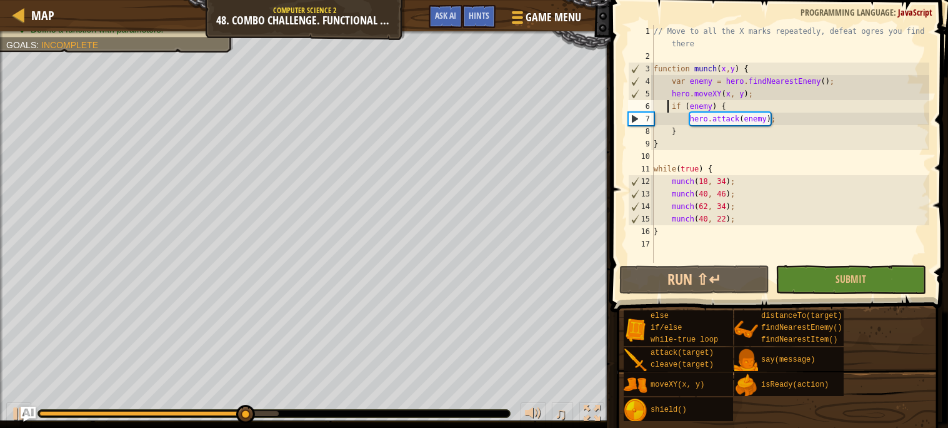
click at [667, 107] on div "// Move to all the X marks repeatedly, defeat ogres you find there function mun…" at bounding box center [790, 162] width 278 height 275
click at [689, 123] on div "// Move to all the X marks repeatedly, defeat ogres you find there function mun…" at bounding box center [790, 162] width 278 height 275
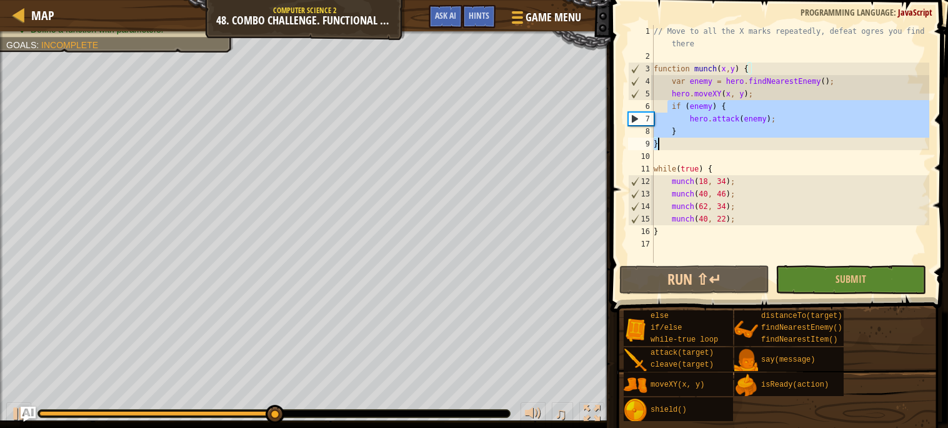
drag, startPoint x: 666, startPoint y: 108, endPoint x: 692, endPoint y: 142, distance: 42.8
click at [692, 142] on div "// Move to all the X marks repeatedly, defeat ogres you find there function mun…" at bounding box center [790, 162] width 278 height 275
type textarea "} }"
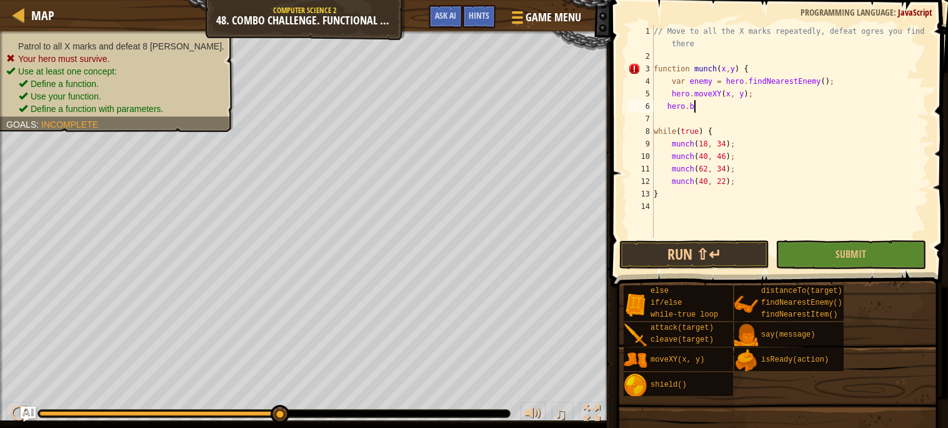
scroll to position [5, 3]
type textarea "hero.bu"
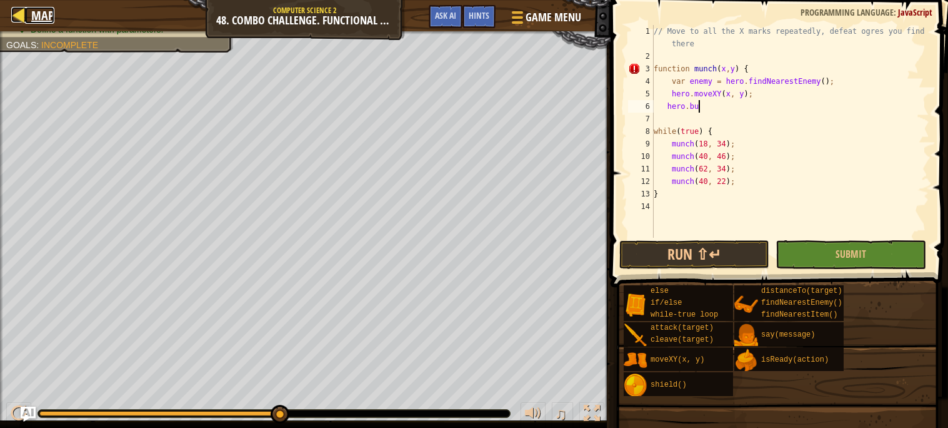
click at [43, 16] on span "Map" at bounding box center [42, 15] width 23 height 17
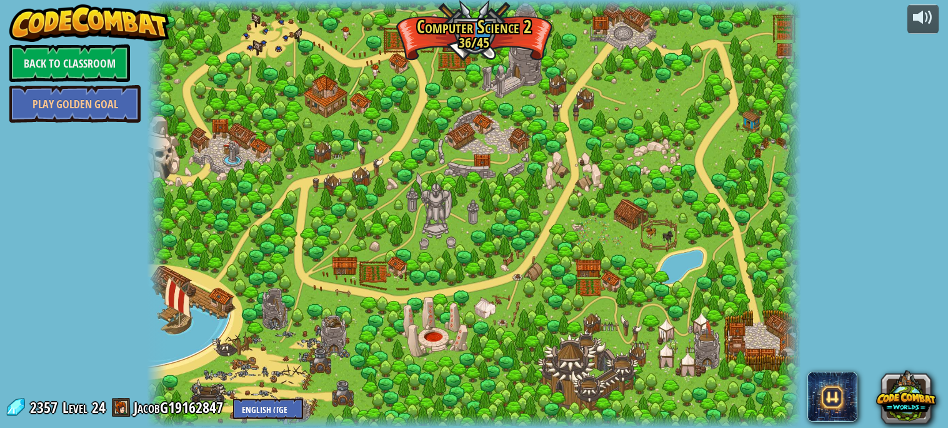
click at [576, 58] on div at bounding box center [474, 214] width 654 height 428
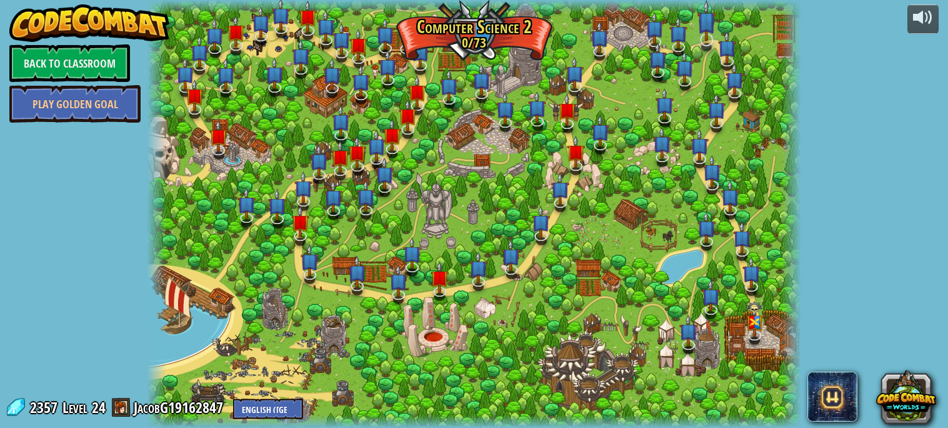
click at [709, 40] on img at bounding box center [707, 20] width 18 height 41
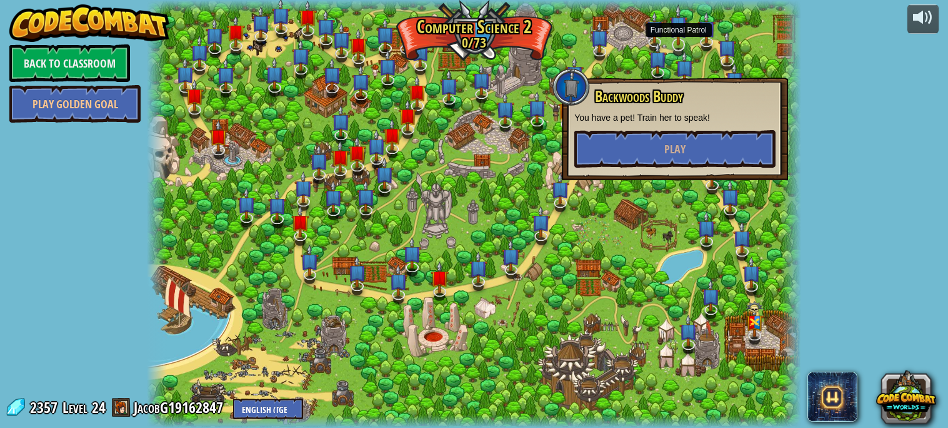
click at [683, 43] on img at bounding box center [678, 24] width 18 height 41
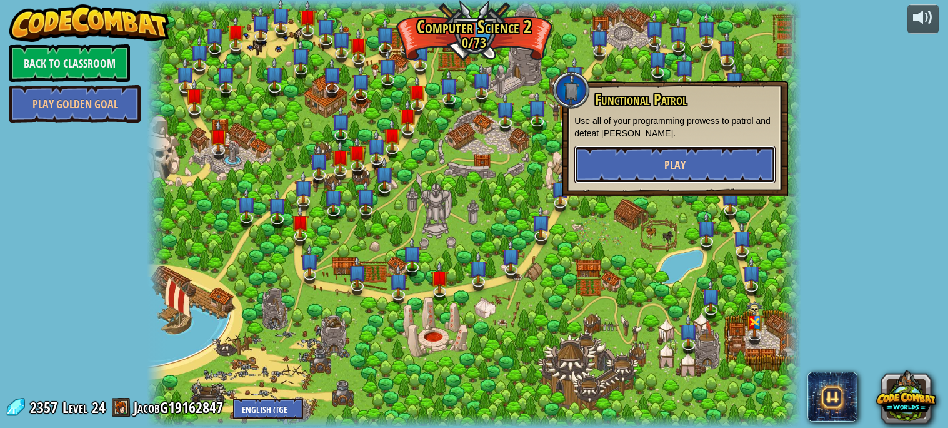
click at [698, 158] on button "Play" at bounding box center [674, 165] width 201 height 38
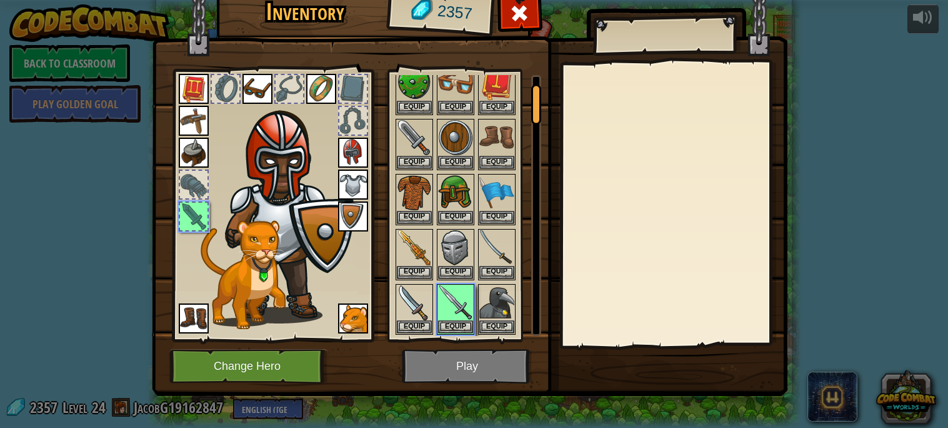
scroll to position [49, 0]
click at [503, 12] on div at bounding box center [519, 16] width 39 height 39
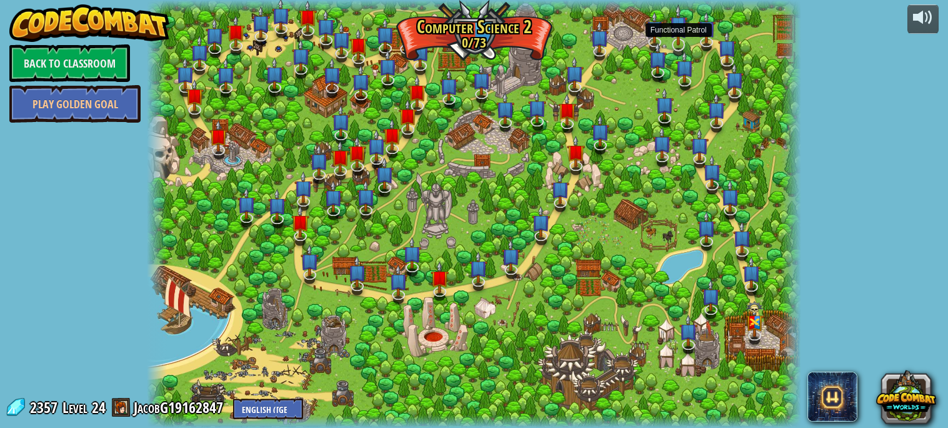
click at [676, 40] on img at bounding box center [678, 24] width 18 height 41
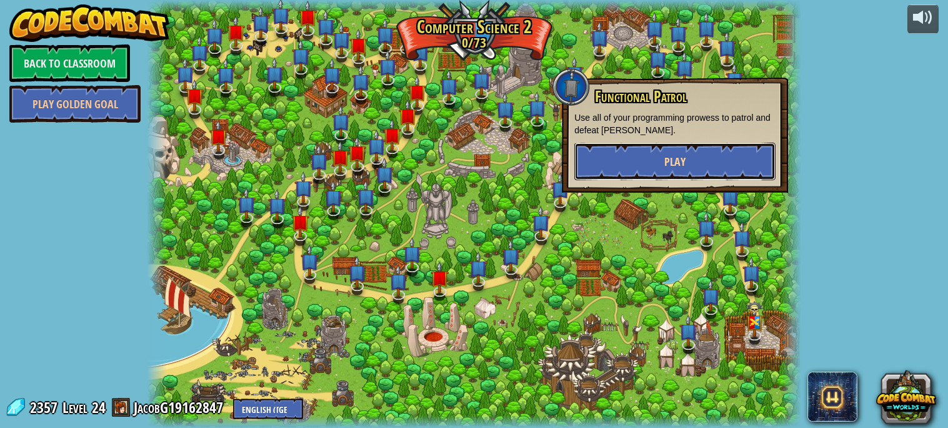
click at [668, 148] on button "Play" at bounding box center [674, 162] width 201 height 38
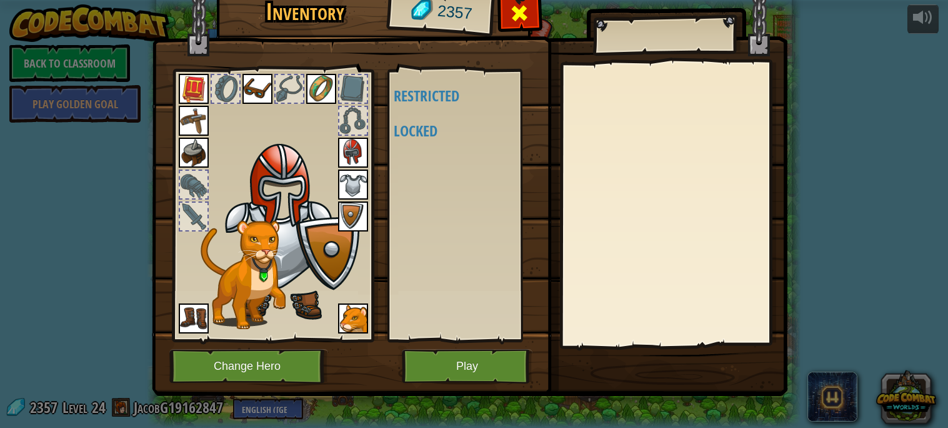
click at [523, 27] on div at bounding box center [519, 16] width 39 height 39
